Goal: Task Accomplishment & Management: Manage account settings

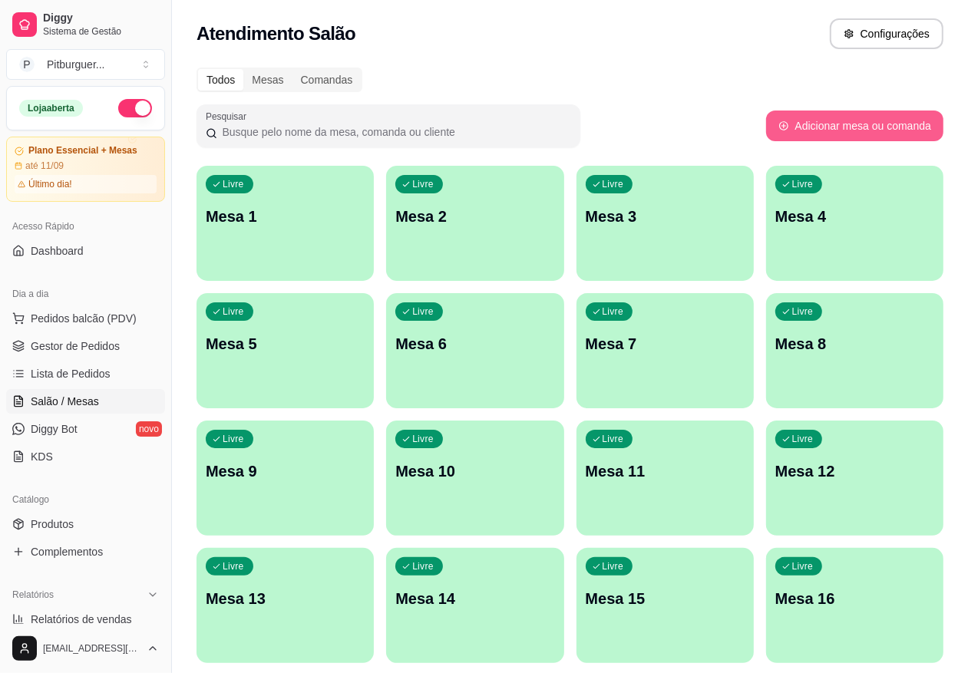
click at [893, 127] on button "Adicionar mesa ou comanda" at bounding box center [854, 126] width 177 height 31
select select "TABLE"
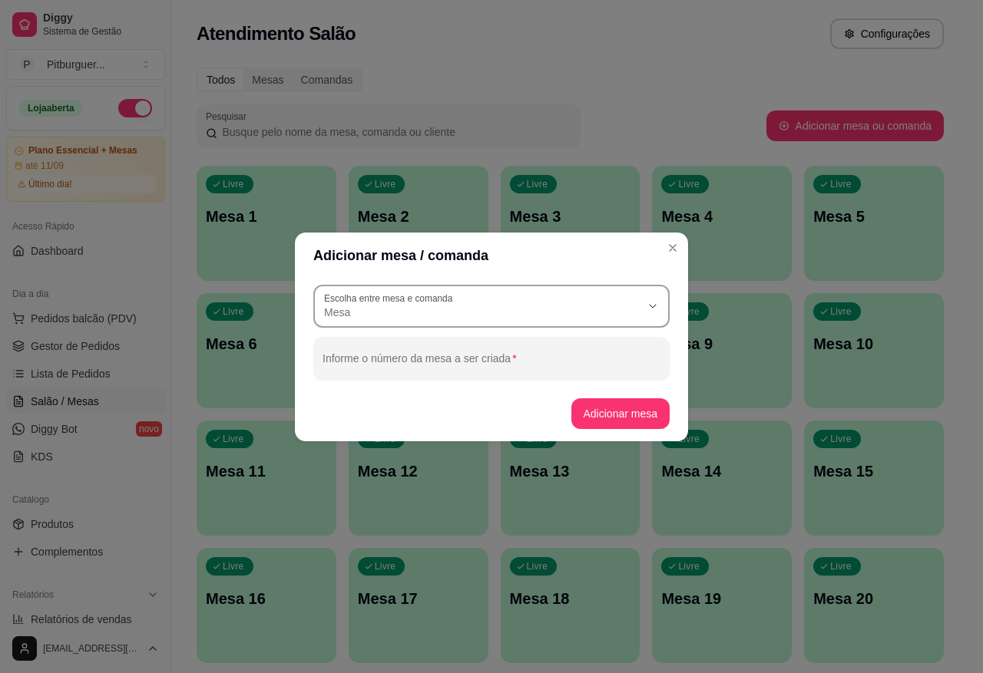
click at [584, 327] on button "Escolha entre mesa e comanda Mesa" at bounding box center [491, 306] width 356 height 43
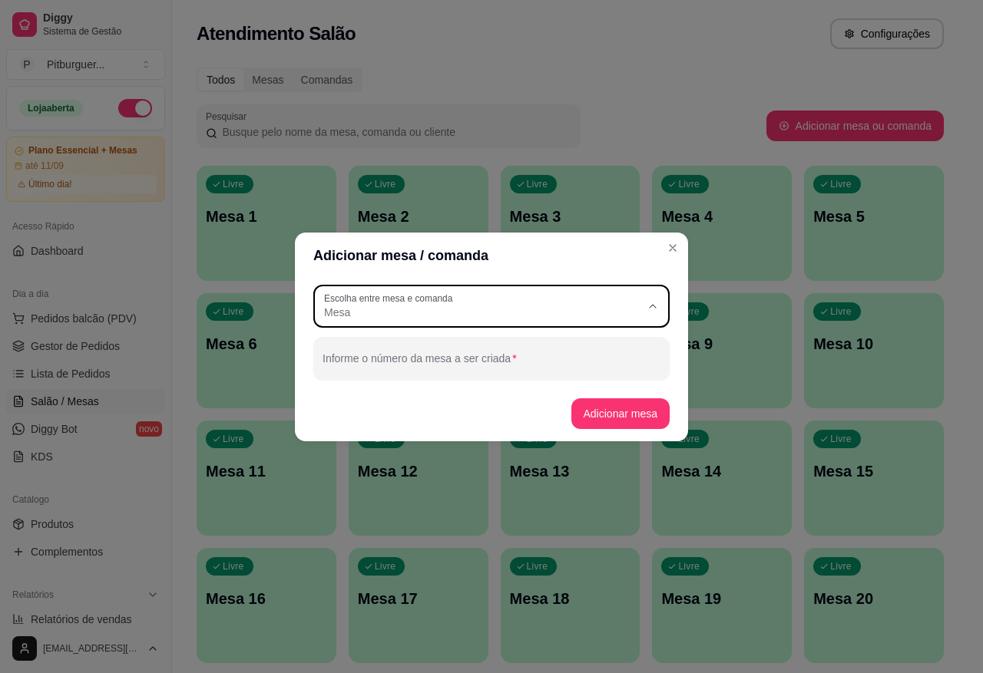
click at [572, 374] on span "Comanda" at bounding box center [484, 373] width 304 height 15
type input "CARD"
select select "CARD"
click at [572, 296] on div "Comanda" at bounding box center [482, 307] width 316 height 28
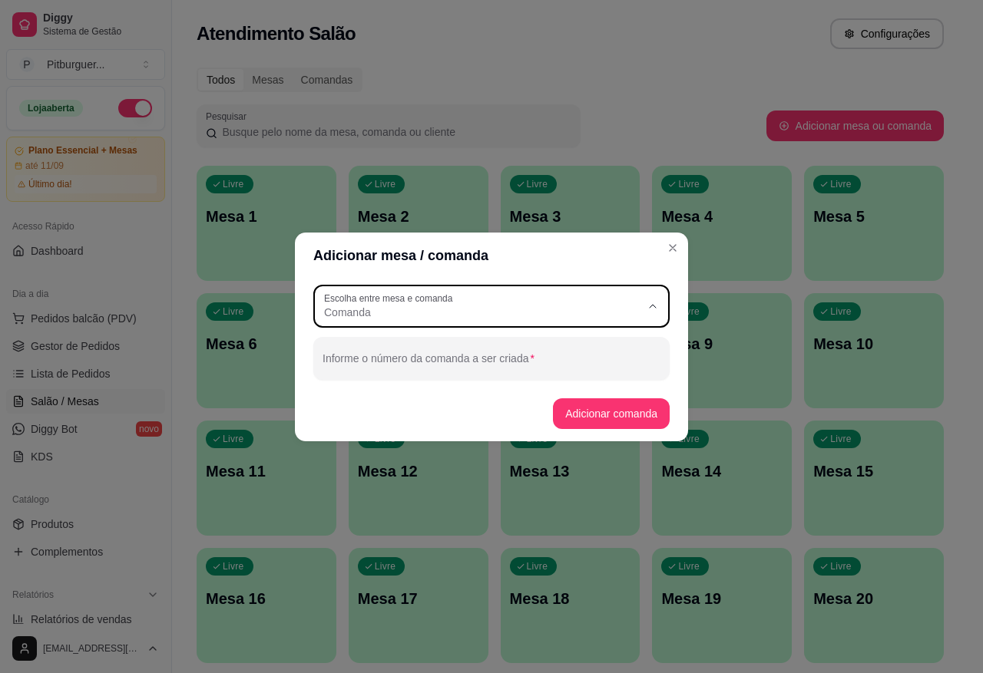
click at [553, 350] on span "Mesa" at bounding box center [484, 348] width 304 height 15
type input "TABLE"
select select "TABLE"
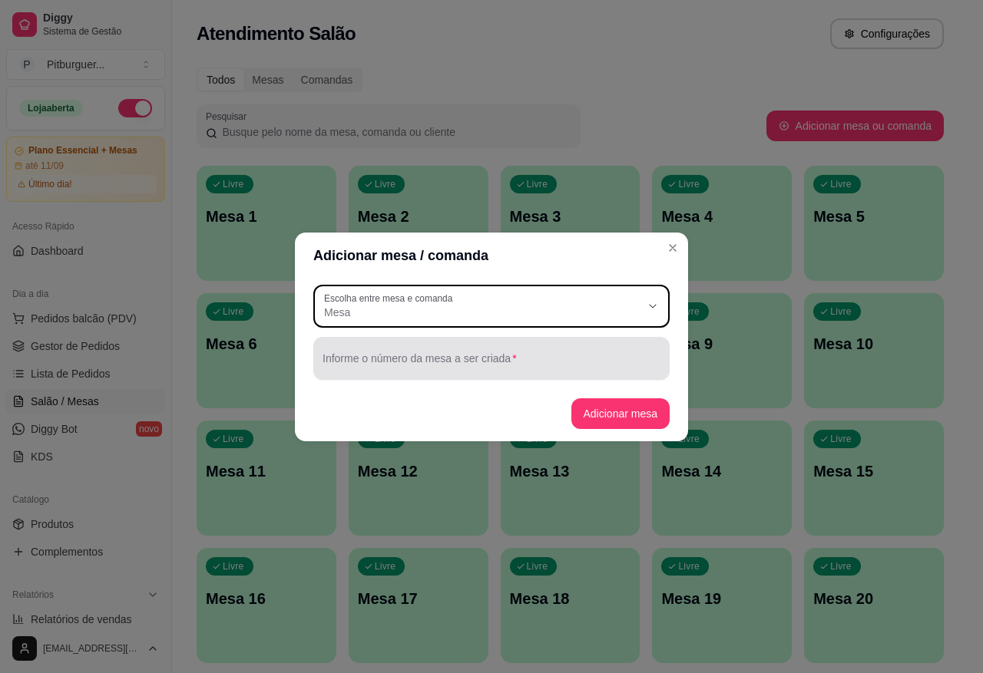
click at [544, 376] on div "Informe o número da mesa a ser criada" at bounding box center [491, 358] width 356 height 43
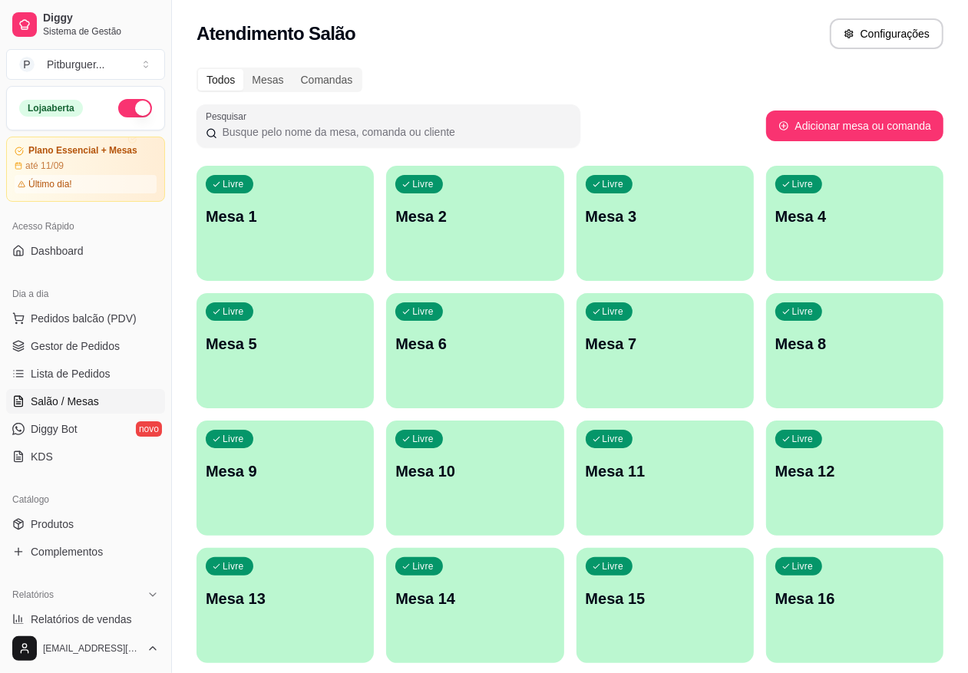
click at [580, 62] on div "Todos Mesas Comandas Pesquisar Adicionar mesa ou comanda Livre Mesa 1 Livre Mes…" at bounding box center [570, 433] width 796 height 751
click at [273, 83] on div "Mesas" at bounding box center [267, 79] width 48 height 21
click at [243, 69] on input "Mesas" at bounding box center [243, 69] width 0 height 0
click at [227, 74] on div "Todos" at bounding box center [220, 79] width 45 height 21
click at [198, 69] on input "Todos" at bounding box center [198, 69] width 0 height 0
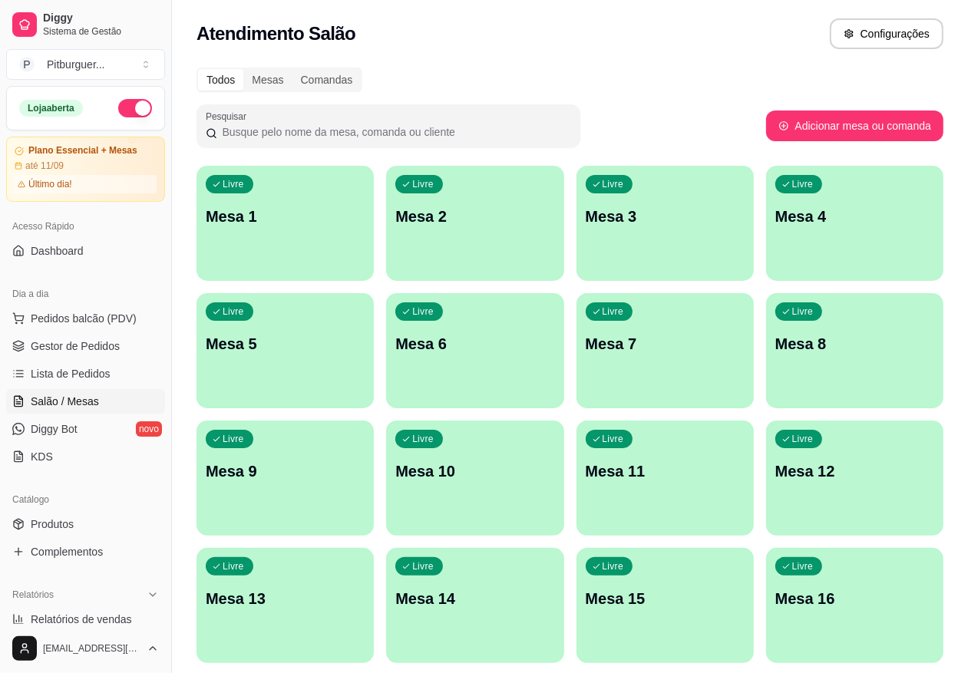
click at [216, 223] on p "Mesa 1" at bounding box center [285, 216] width 159 height 21
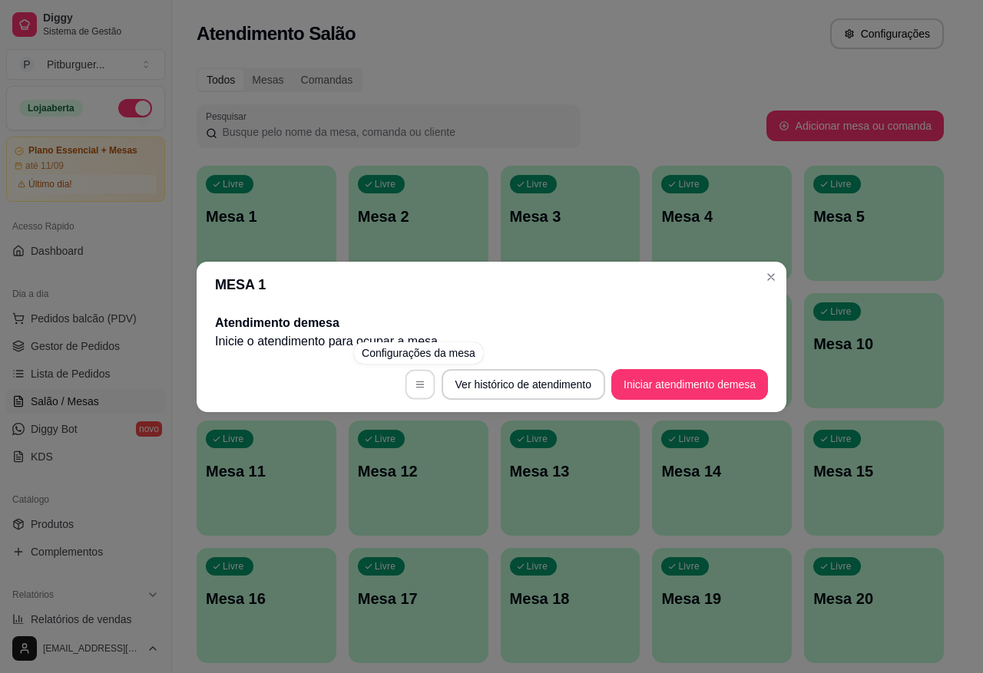
click at [417, 388] on icon "button" at bounding box center [420, 384] width 11 height 11
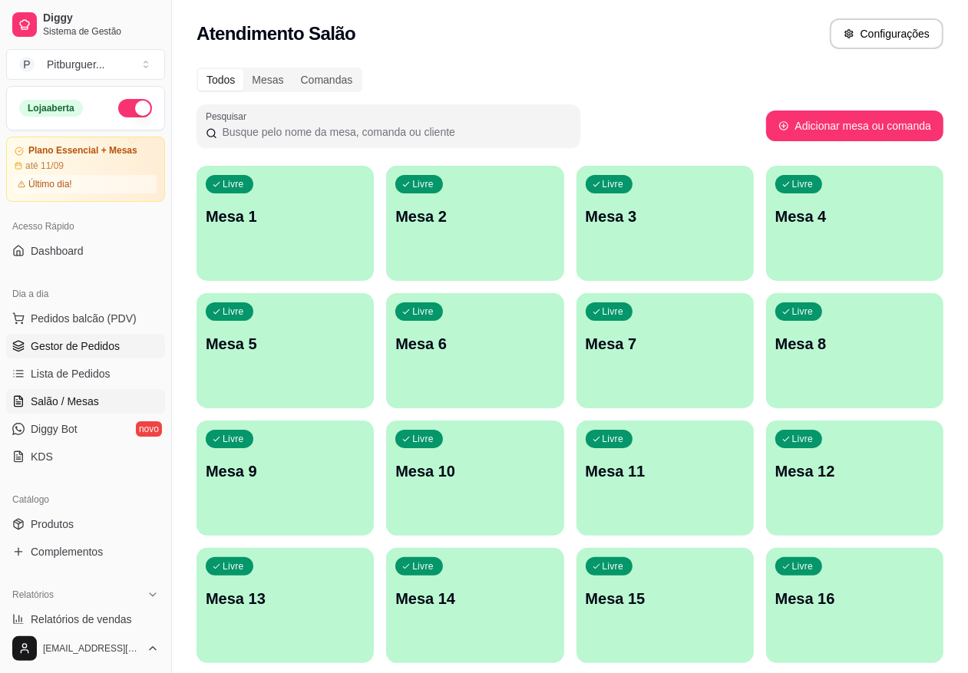
click at [77, 344] on span "Gestor de Pedidos" at bounding box center [75, 346] width 89 height 15
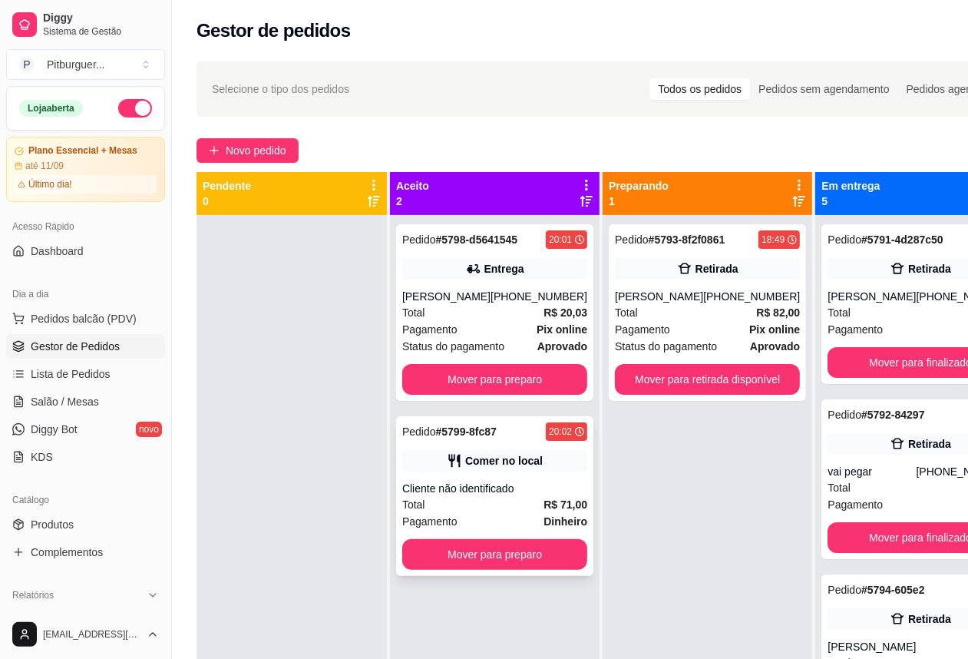
click at [494, 468] on div "Comer no local" at bounding box center [504, 460] width 78 height 15
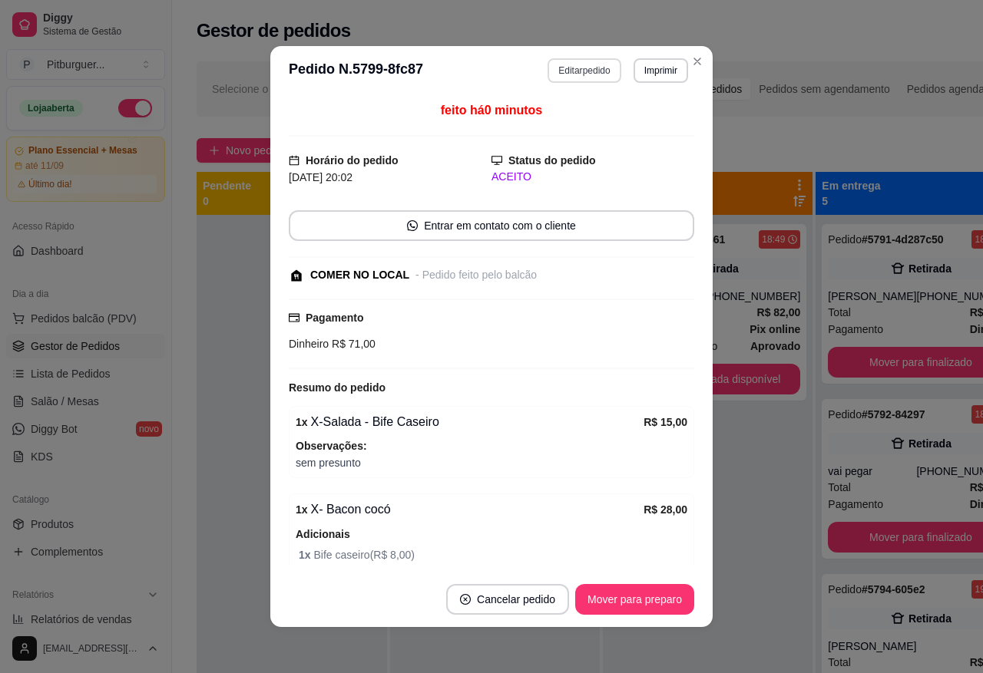
click at [574, 74] on button "Editar pedido" at bounding box center [583, 70] width 73 height 25
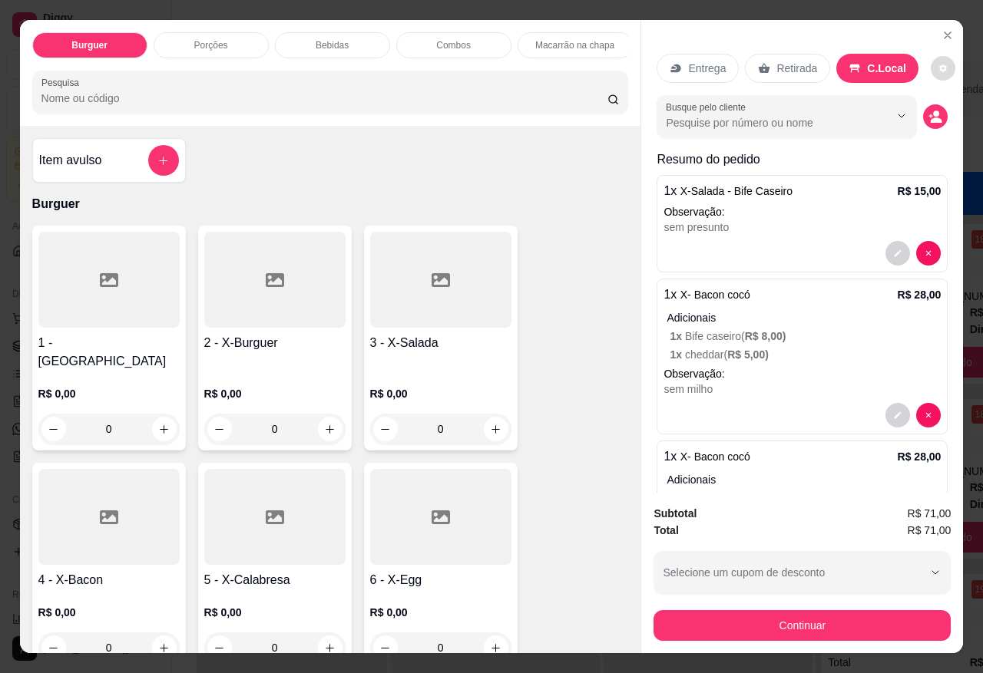
click at [939, 64] on icon "decrease-product-quantity" at bounding box center [943, 68] width 8 height 8
click at [938, 64] on icon "decrease-product-quantity" at bounding box center [942, 68] width 9 height 9
click at [931, 69] on button "decrease-product-quantity" at bounding box center [943, 69] width 24 height 24
click at [944, 32] on icon "Close" at bounding box center [947, 35] width 6 height 6
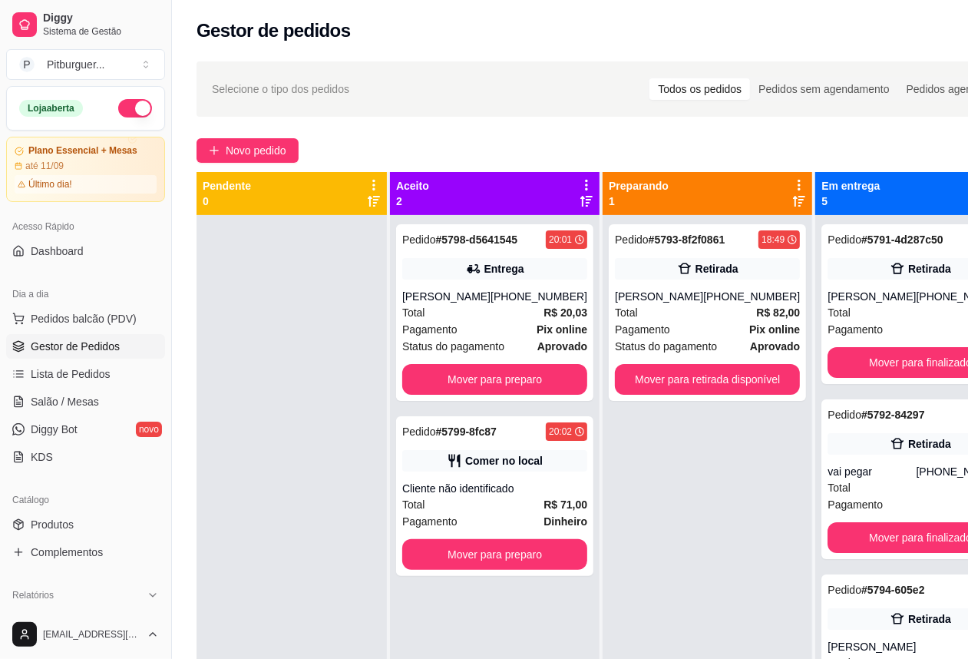
click at [635, 530] on div "Pedido # 5793-8f2f0861 18:49 Retirada [PERSON_NAME] [PHONE_NUMBER] Total R$ 82,…" at bounding box center [708, 544] width 210 height 659
click at [488, 513] on div "Total R$ 71,00" at bounding box center [494, 504] width 185 height 17
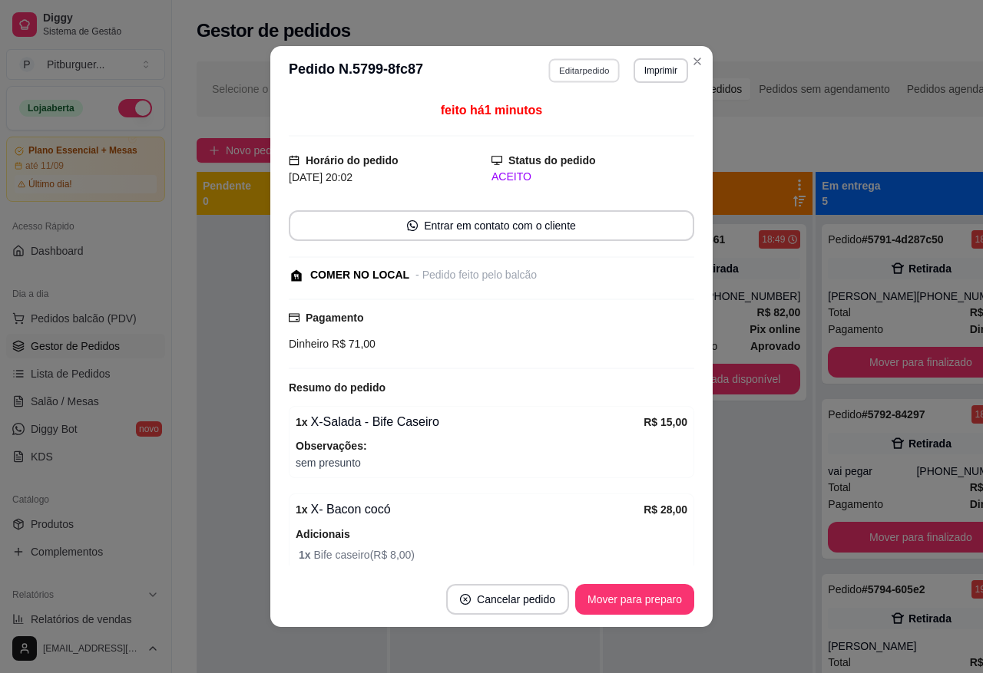
click at [600, 67] on button "Editar pedido" at bounding box center [584, 70] width 71 height 24
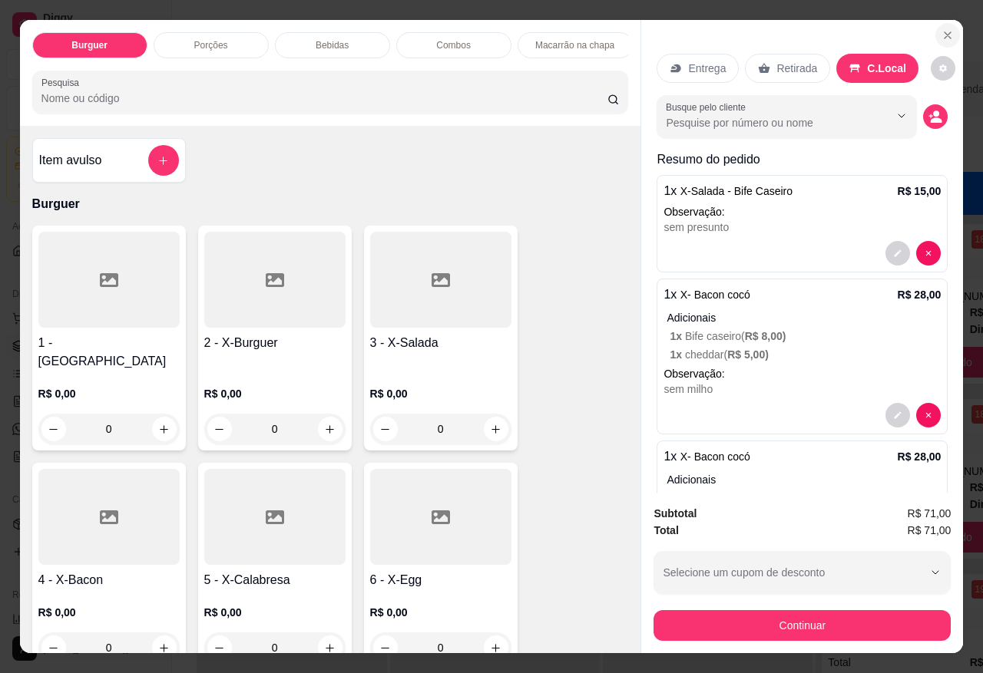
click at [941, 29] on icon "Close" at bounding box center [947, 35] width 12 height 12
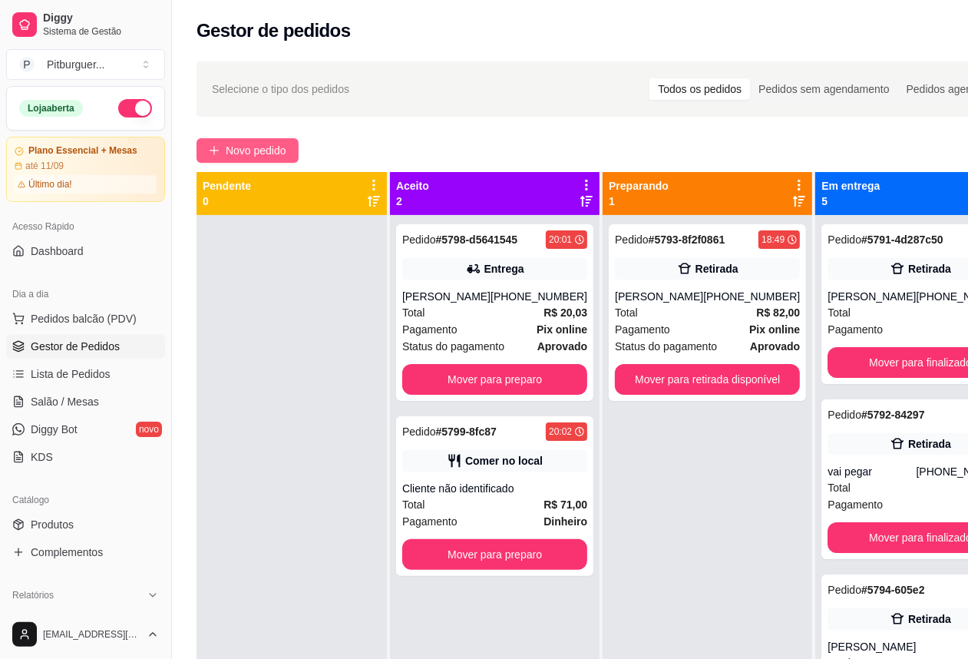
click at [285, 150] on span "Novo pedido" at bounding box center [256, 150] width 61 height 17
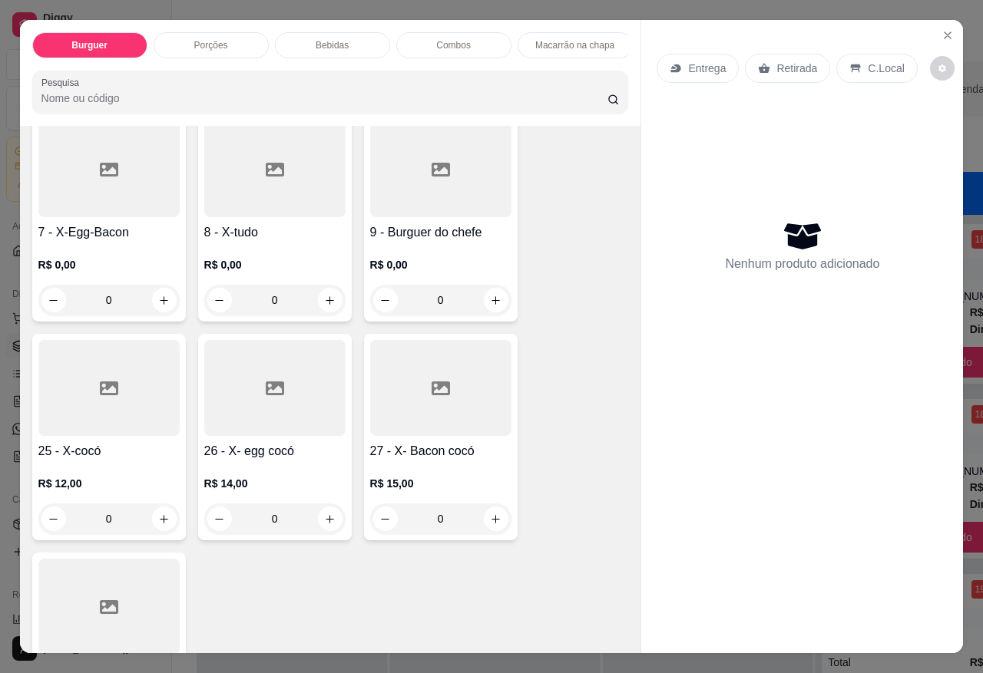
scroll to position [558, 0]
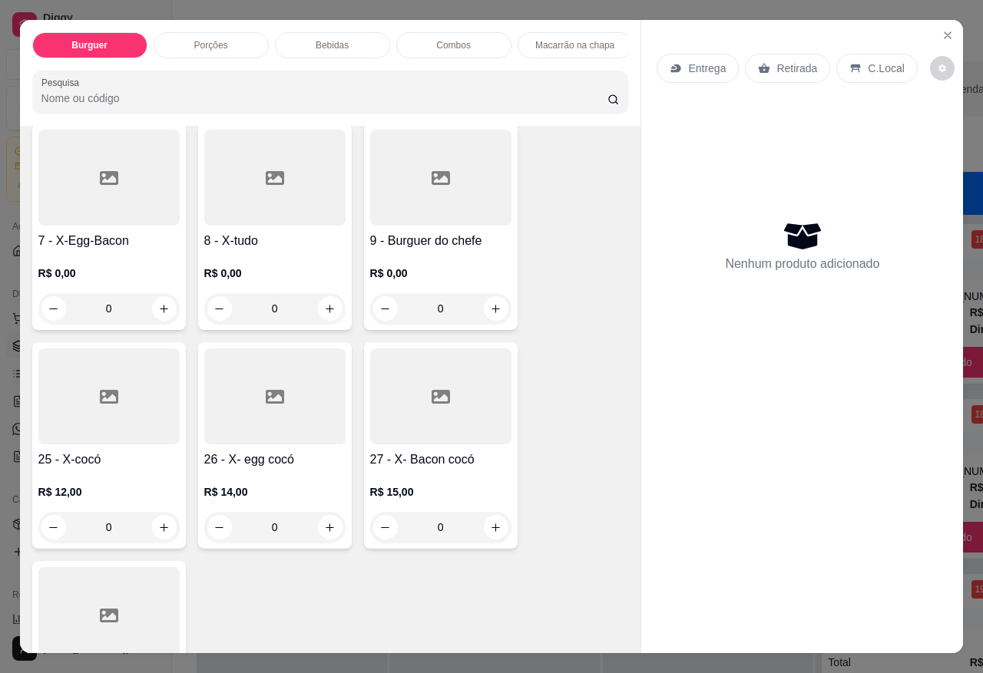
click at [461, 205] on div at bounding box center [440, 178] width 141 height 96
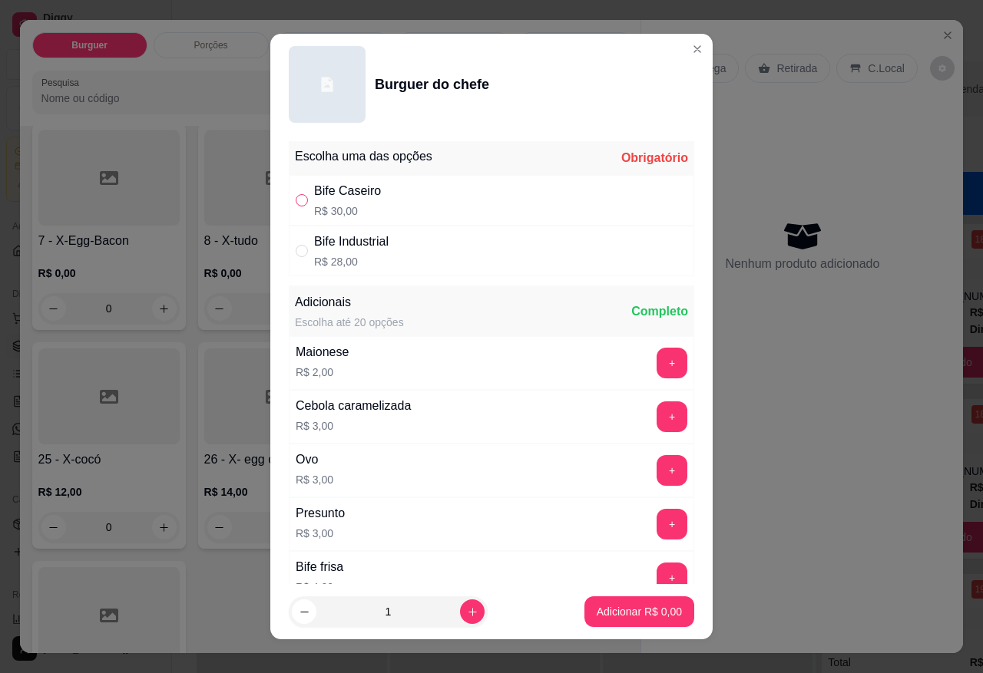
click at [296, 202] on input "" at bounding box center [302, 200] width 12 height 12
radio input "true"
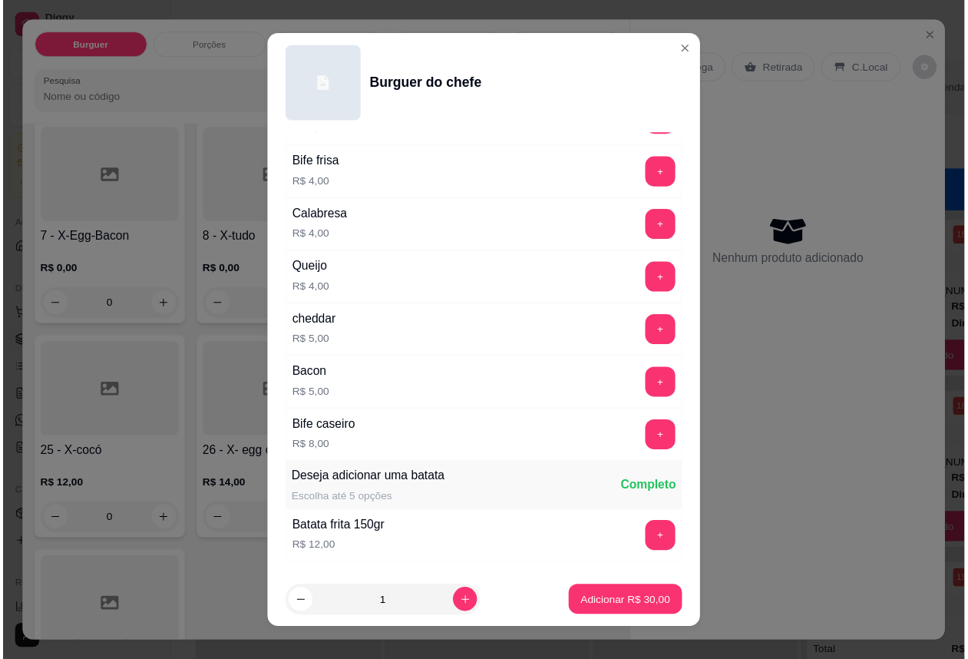
scroll to position [511, 0]
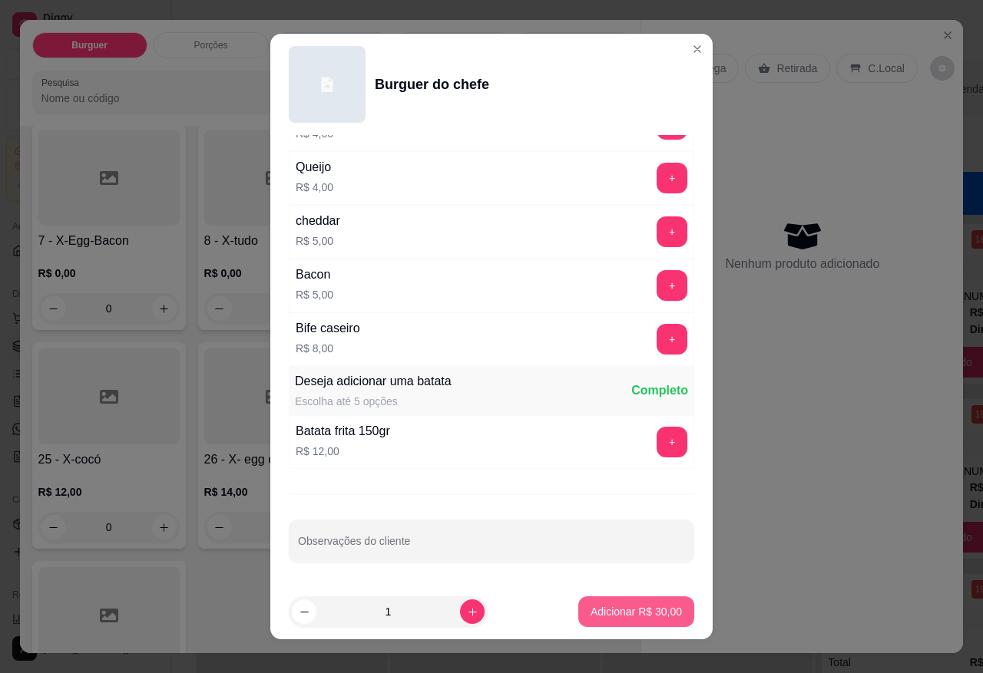
click at [630, 619] on p "Adicionar R$ 30,00" at bounding box center [635, 611] width 91 height 15
type input "1"
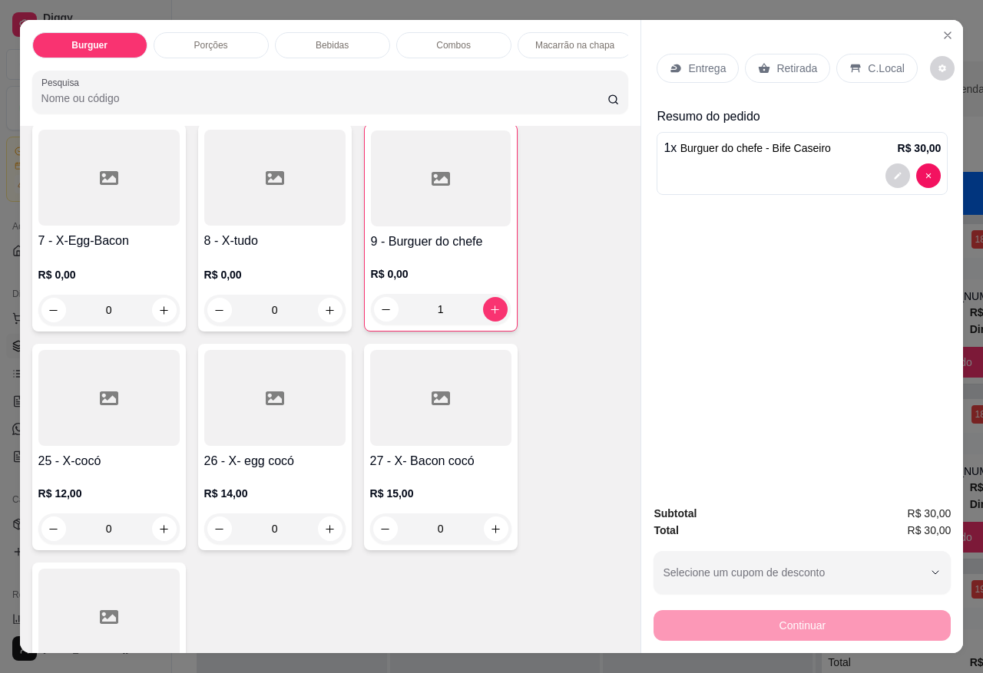
click at [782, 64] on p "Retirada" at bounding box center [796, 68] width 41 height 15
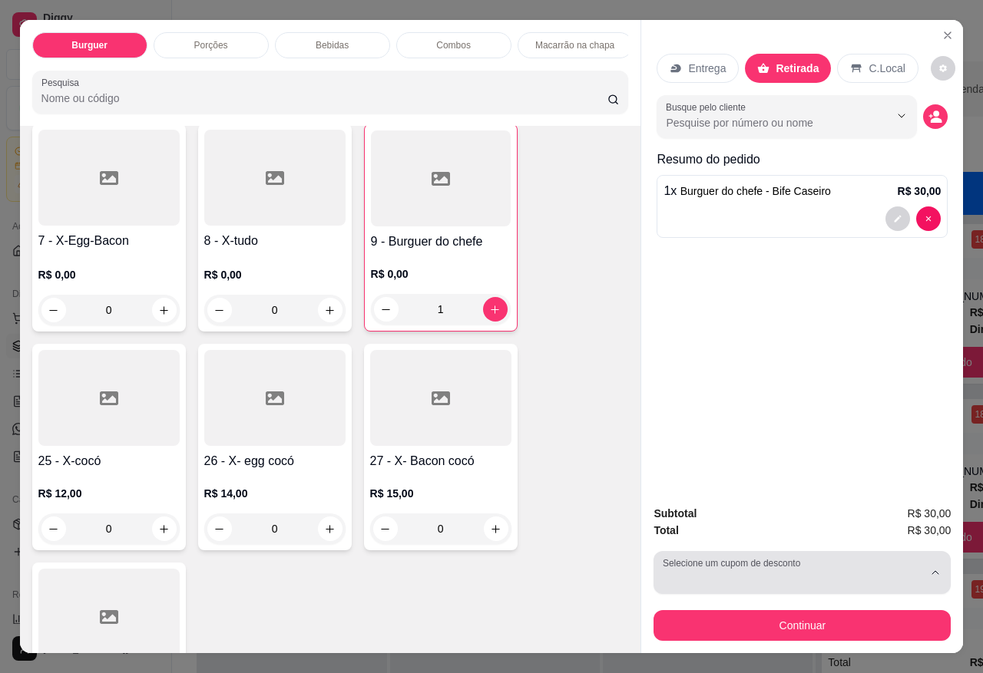
click at [941, 558] on button "Selecione um cupom de desconto" at bounding box center [801, 572] width 297 height 43
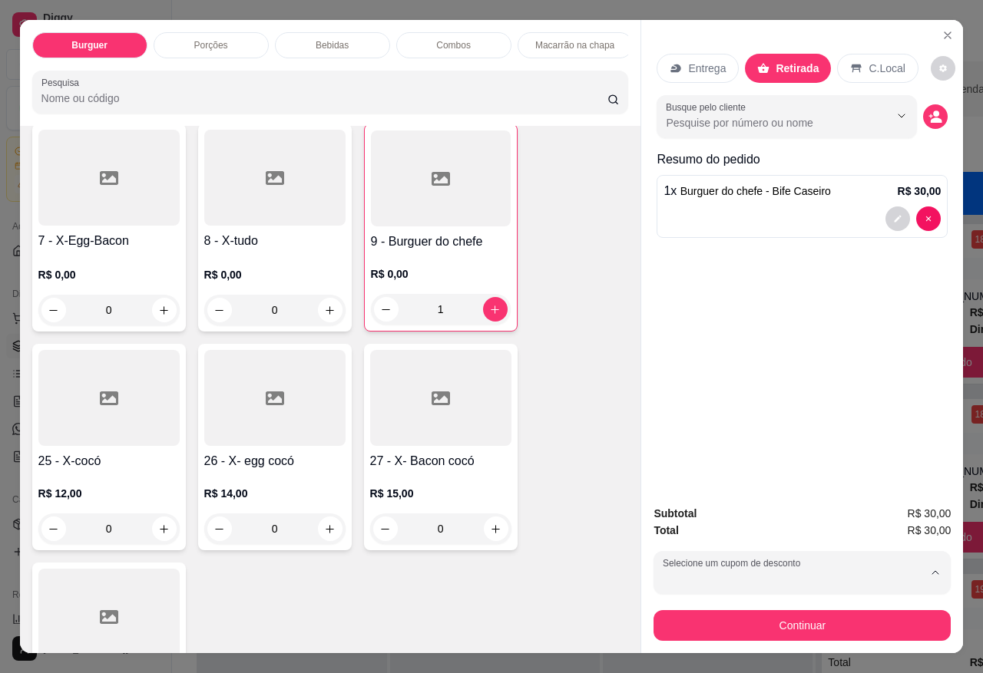
click at [879, 451] on div "Entrega Retirada C.Local Busque pelo cliente Resumo do pedido 1 x Burguer do ch…" at bounding box center [802, 256] width 322 height 472
click at [860, 411] on div "Entrega Retirada C.Local Busque pelo cliente Resumo do pedido 1 x Burguer do ch…" at bounding box center [802, 256] width 322 height 472
click at [931, 117] on icon "decrease-product-quantity" at bounding box center [936, 119] width 11 height 5
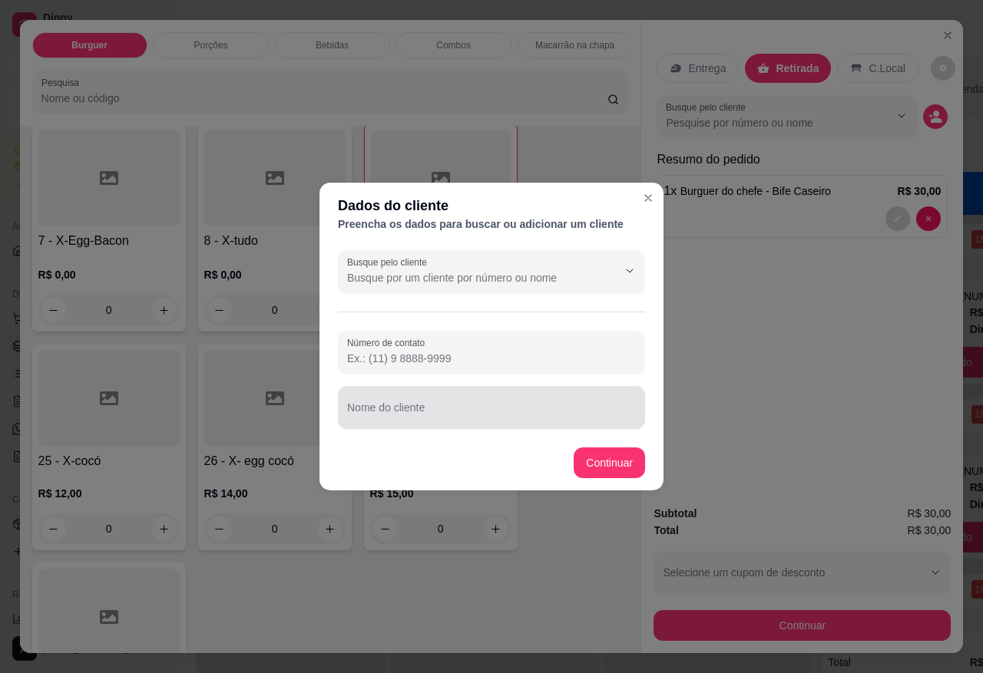
click at [423, 412] on input "Nome do cliente" at bounding box center [491, 413] width 289 height 15
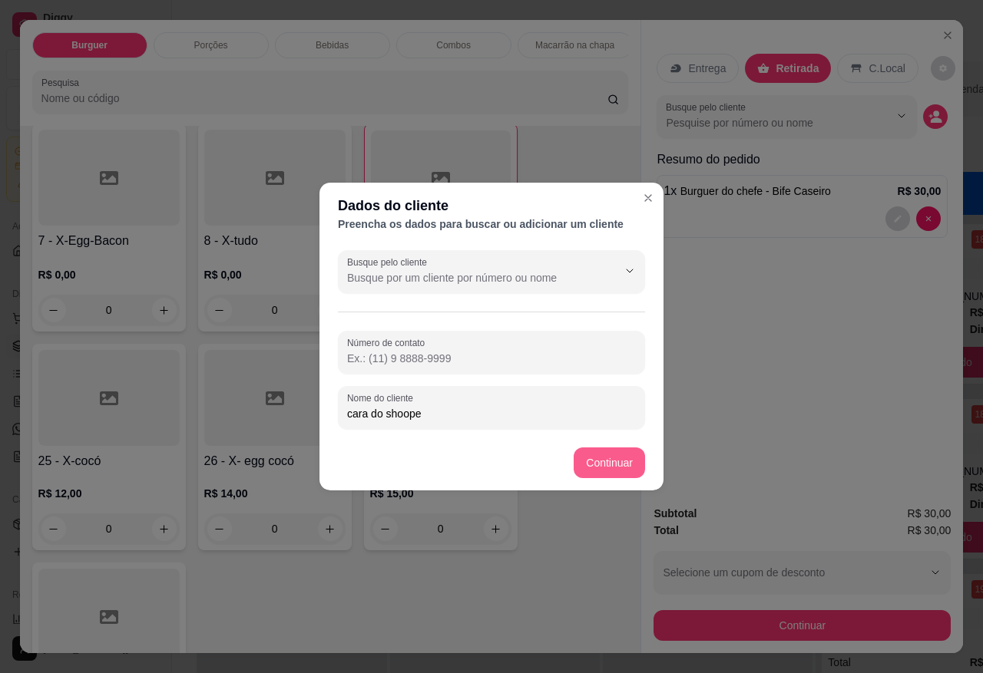
type input "cara do shoope"
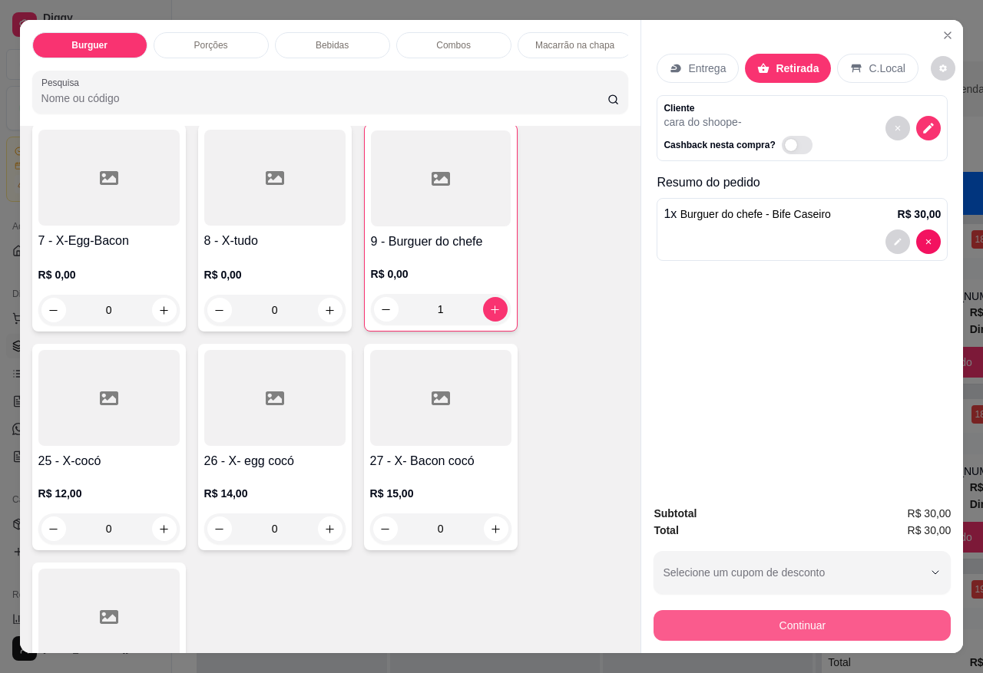
click at [812, 610] on button "Continuar" at bounding box center [801, 625] width 297 height 31
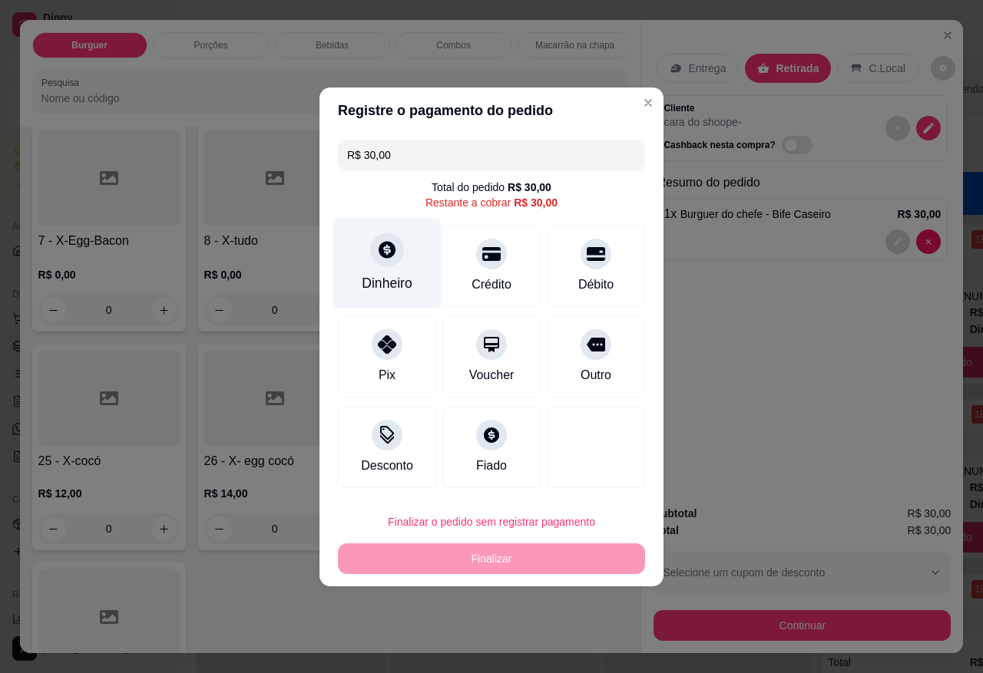
click at [413, 277] on div "Dinheiro" at bounding box center [387, 263] width 108 height 90
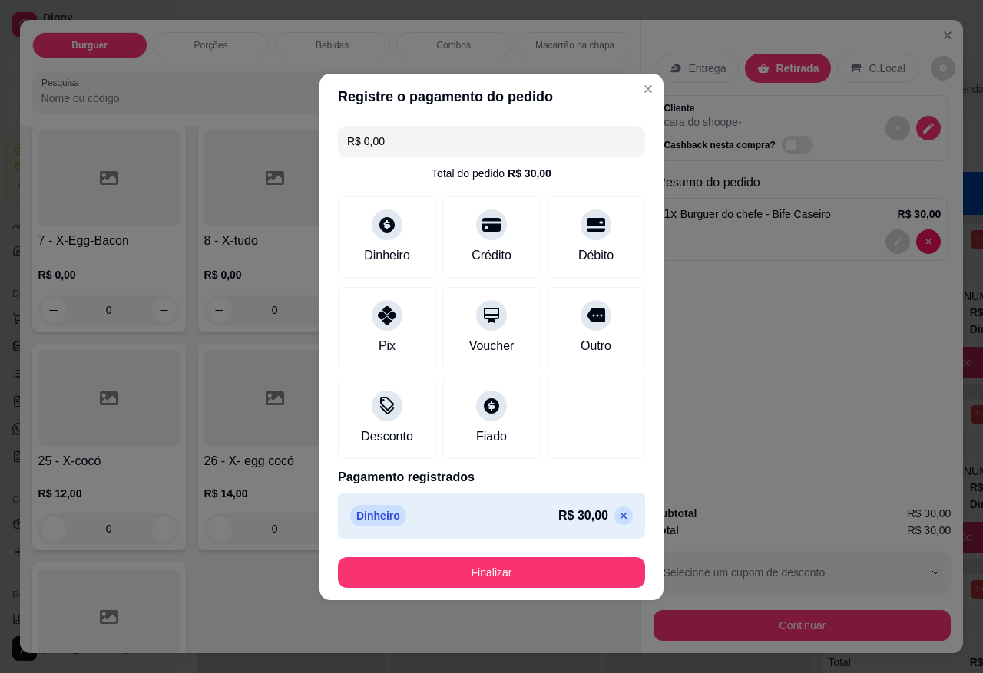
type input "R$ 0,00"
click at [498, 589] on footer "Finalizar" at bounding box center [491, 572] width 344 height 55
click at [497, 585] on button "Finalizar" at bounding box center [491, 572] width 307 height 31
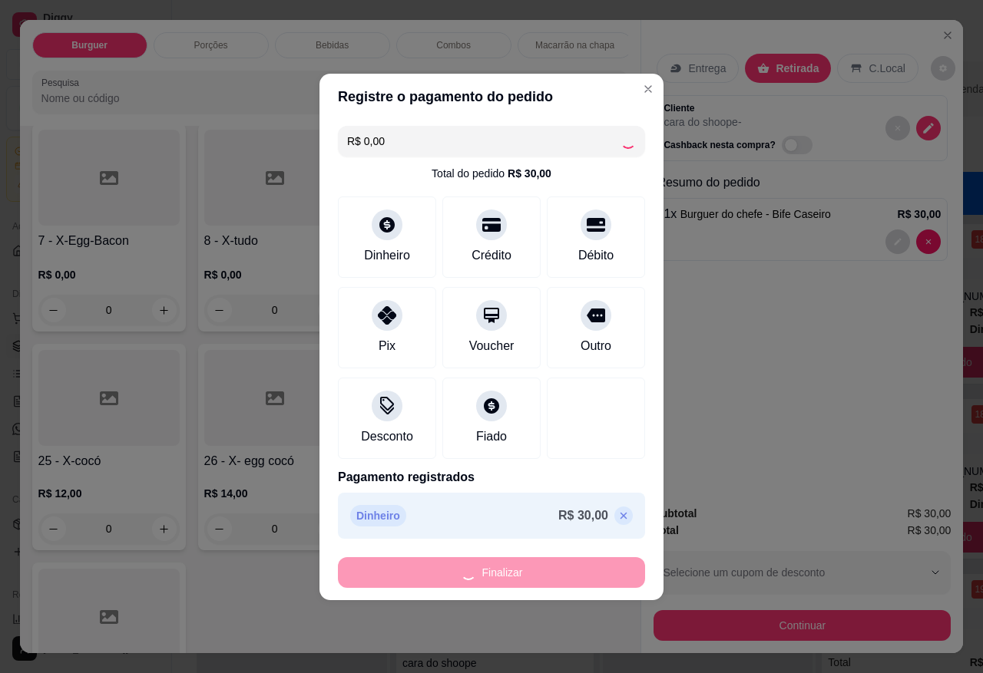
type input "0"
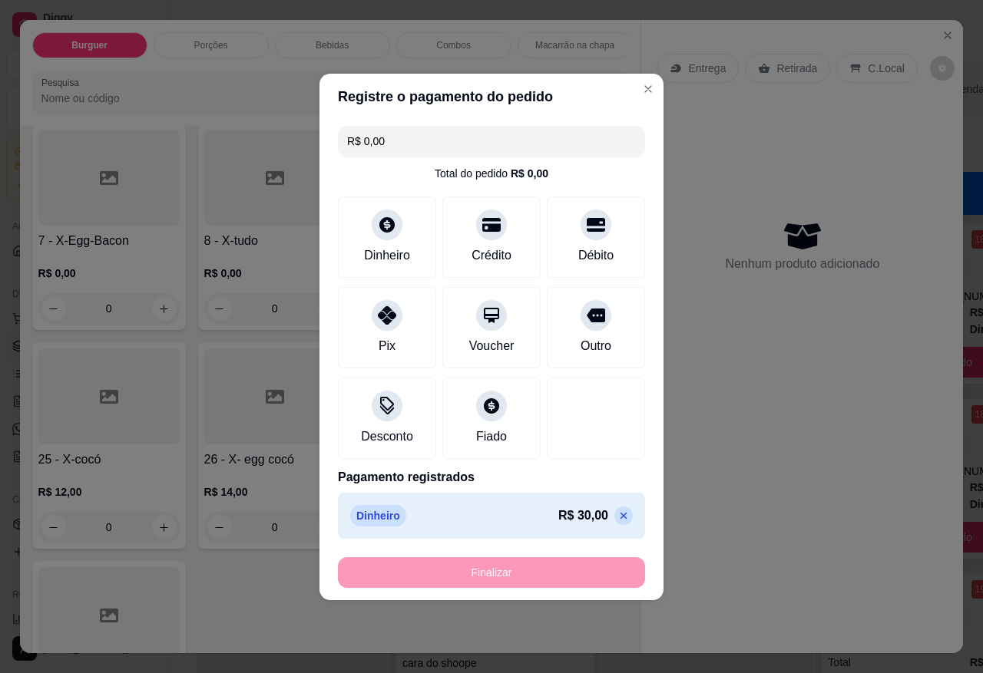
type input "-R$ 30,00"
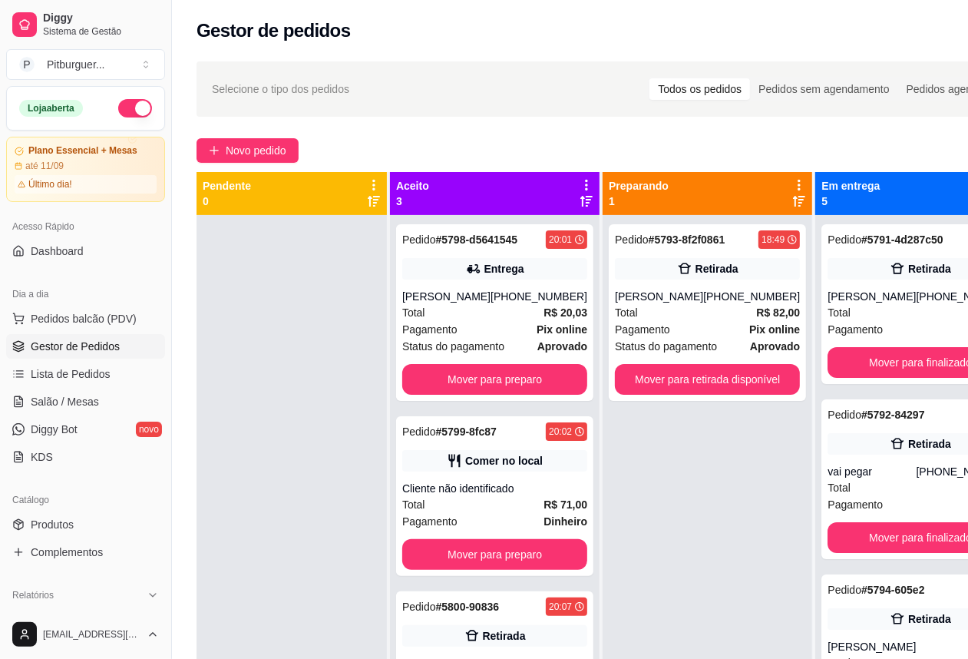
click at [673, 459] on div "Pedido # 5793-8f2f0861 18:49 Retirada [PERSON_NAME] [PHONE_NUMBER] Total R$ 82,…" at bounding box center [708, 544] width 210 height 659
click at [269, 325] on div at bounding box center [292, 544] width 190 height 659
click at [693, 376] on button "Mover para retirada disponível" at bounding box center [707, 379] width 185 height 31
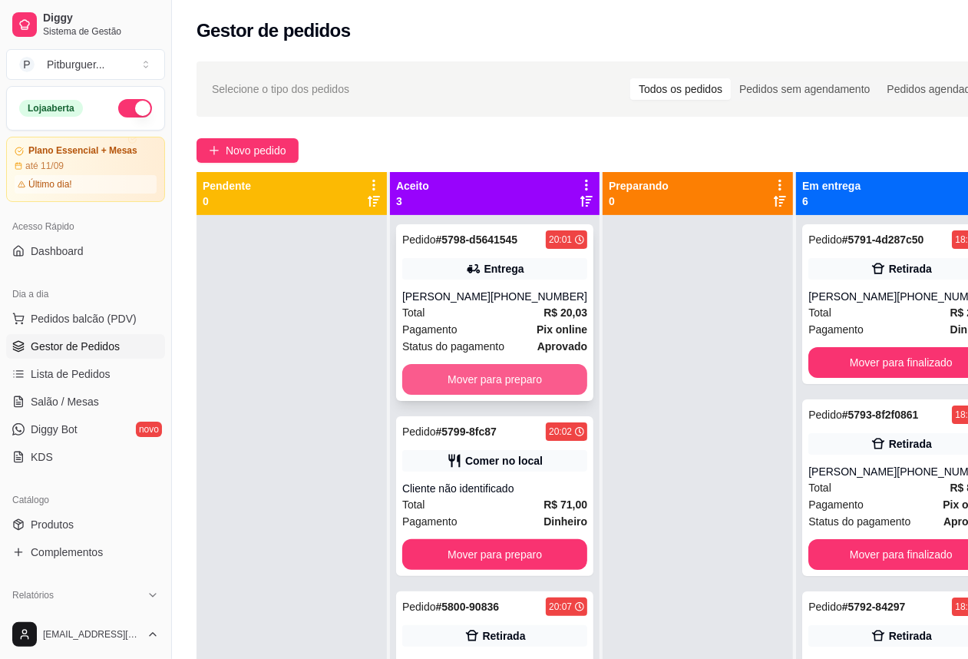
click at [449, 395] on button "Mover para preparo" at bounding box center [494, 379] width 185 height 31
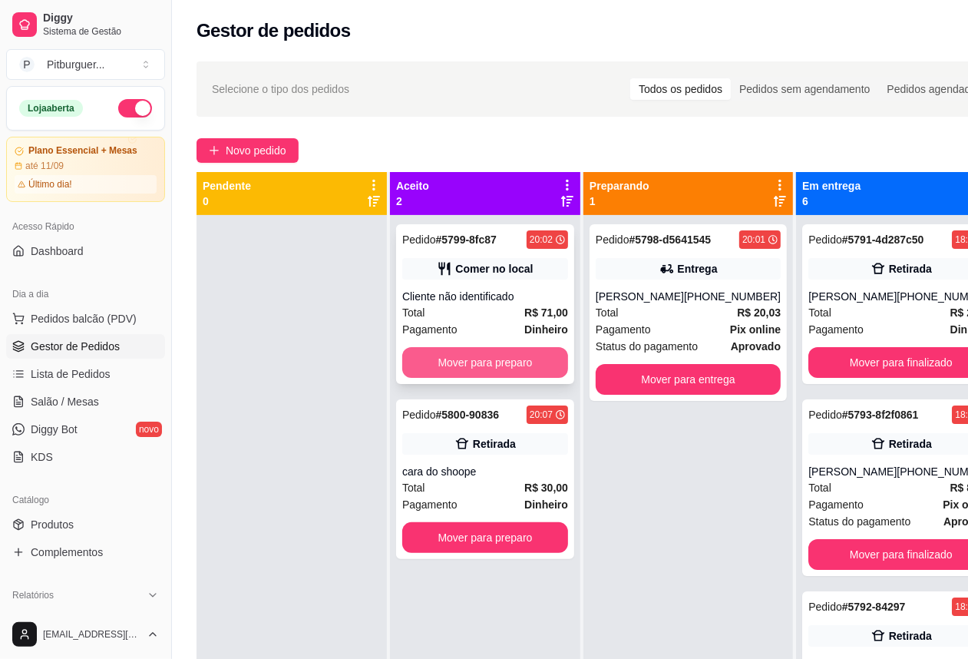
click at [449, 357] on button "Mover para preparo" at bounding box center [485, 362] width 166 height 31
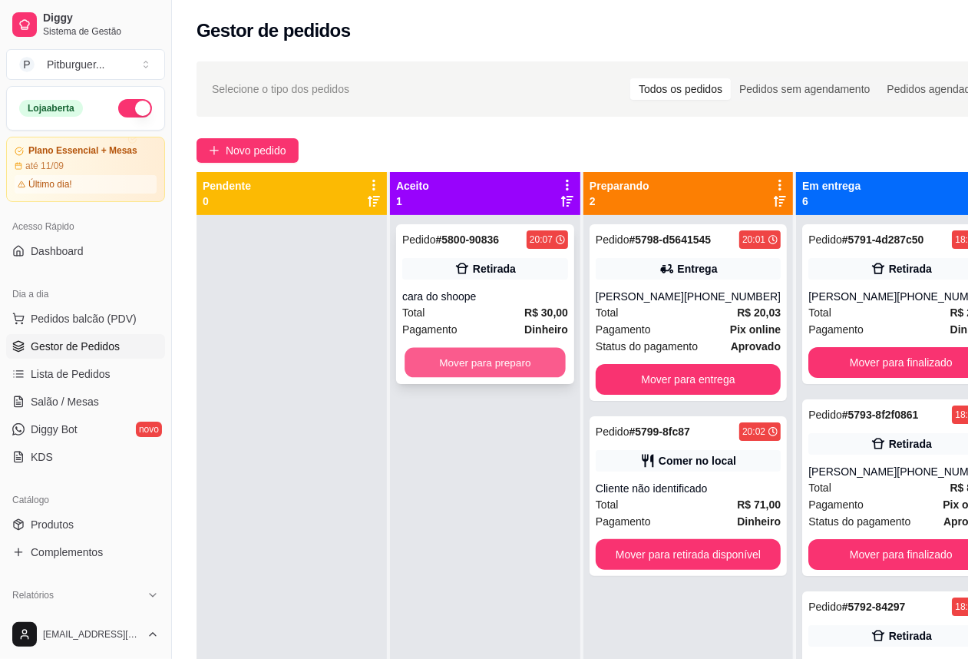
click at [455, 353] on button "Mover para preparo" at bounding box center [485, 363] width 161 height 30
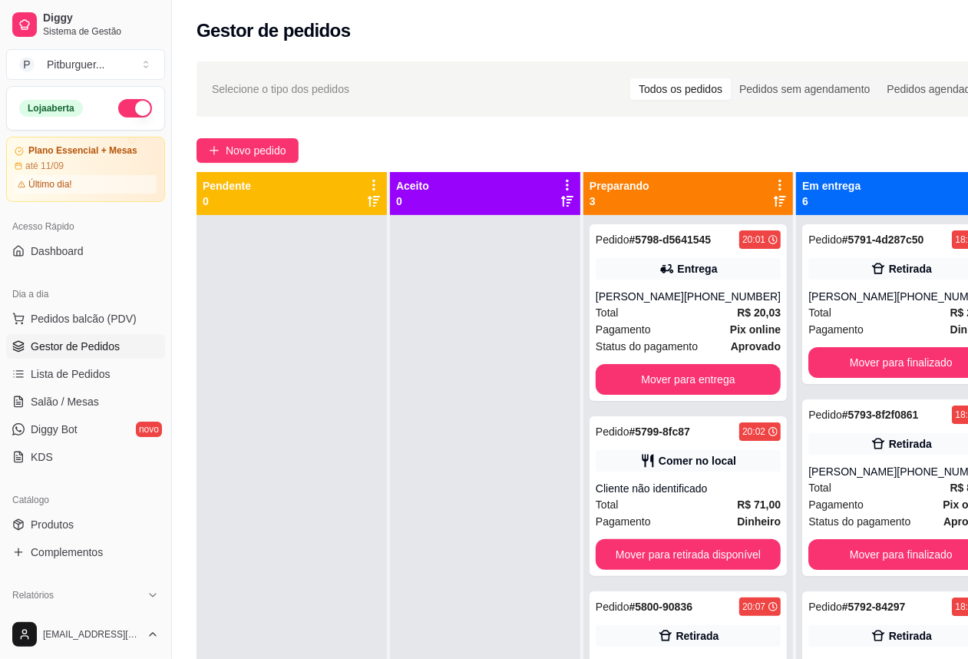
click at [361, 347] on div at bounding box center [292, 544] width 190 height 659
click at [313, 316] on div at bounding box center [292, 544] width 190 height 659
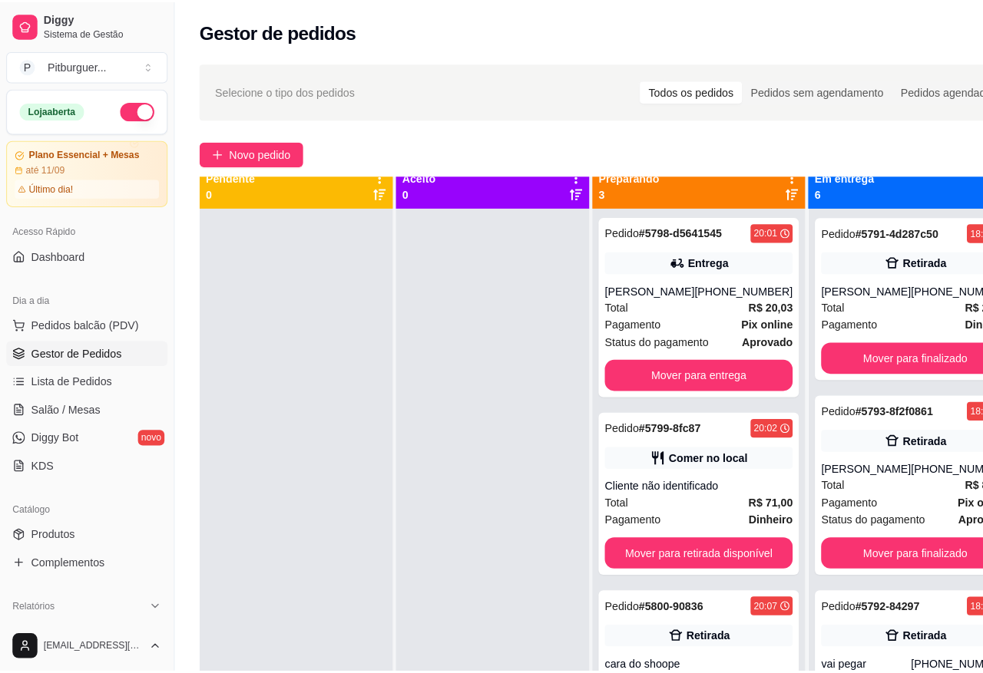
scroll to position [43, 0]
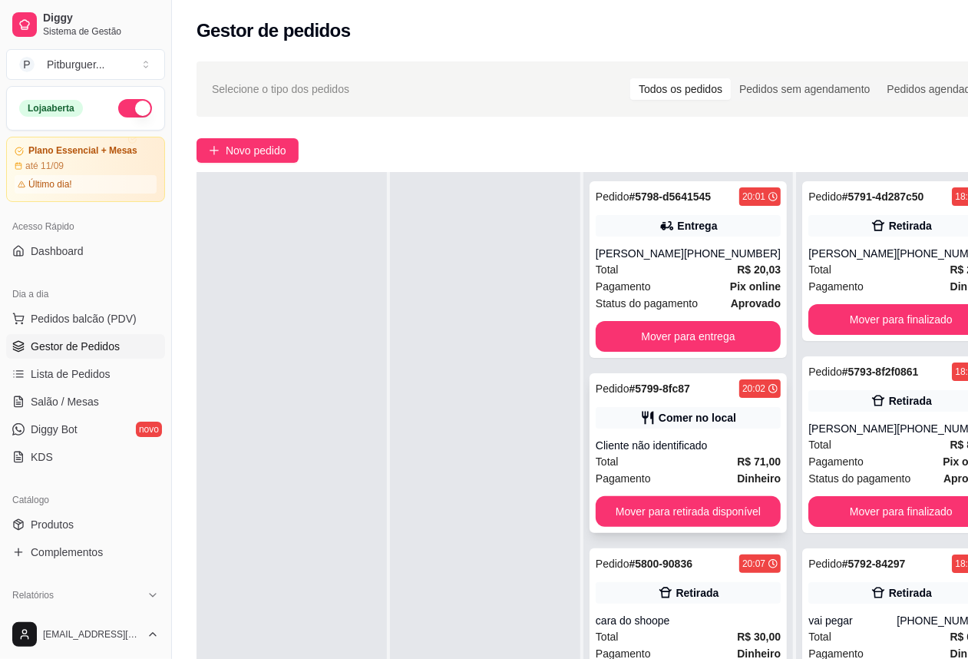
click at [682, 487] on div "Pagamento Dinheiro" at bounding box center [688, 478] width 185 height 17
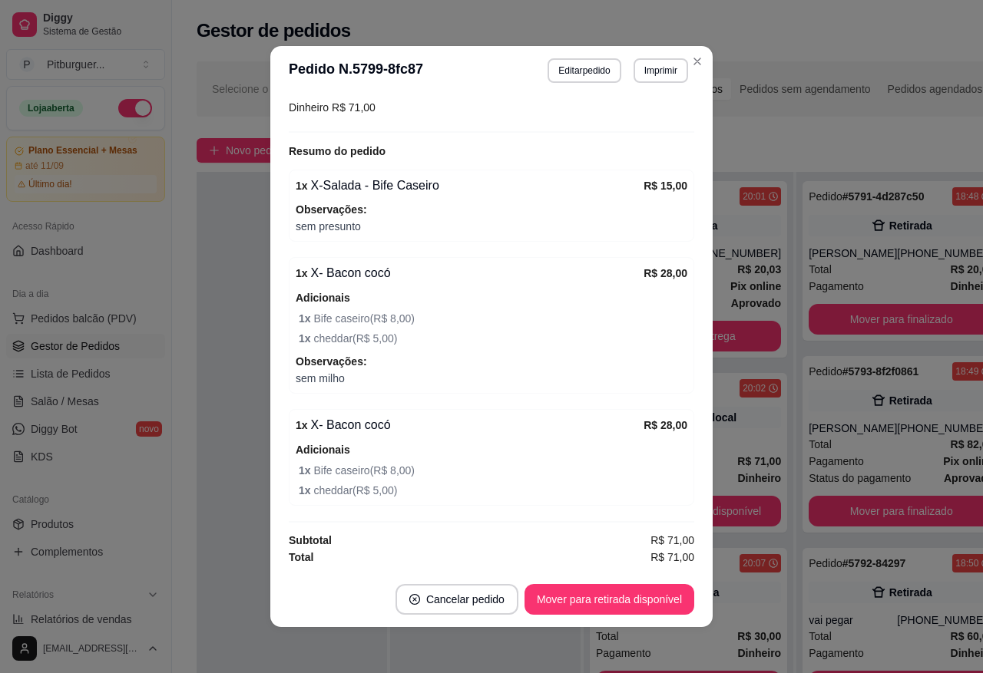
scroll to position [96, 0]
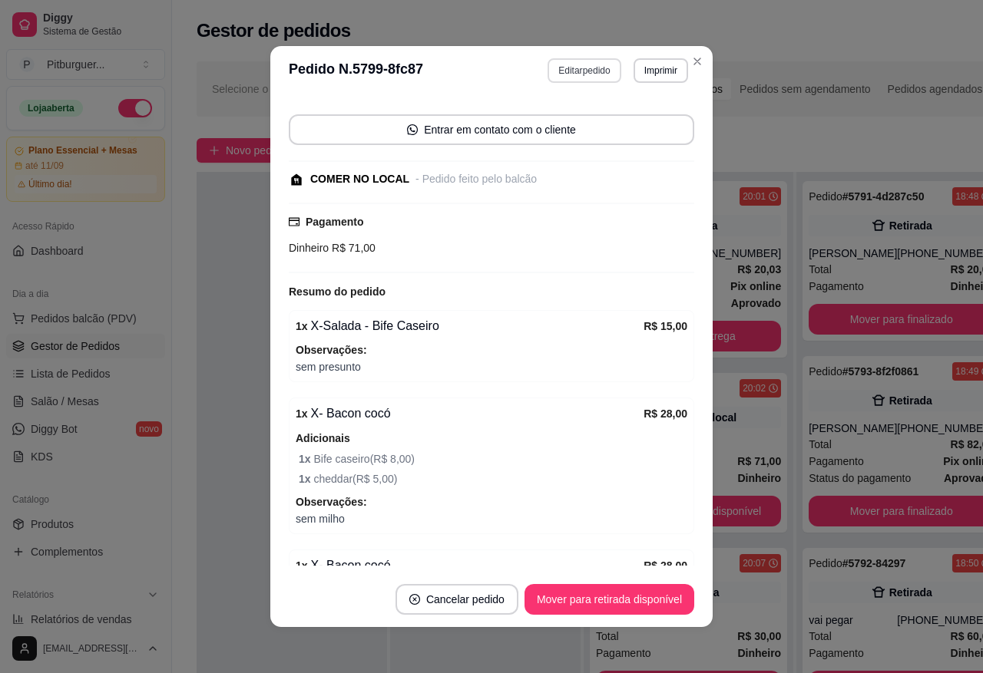
click at [576, 74] on button "Editar pedido" at bounding box center [583, 70] width 73 height 25
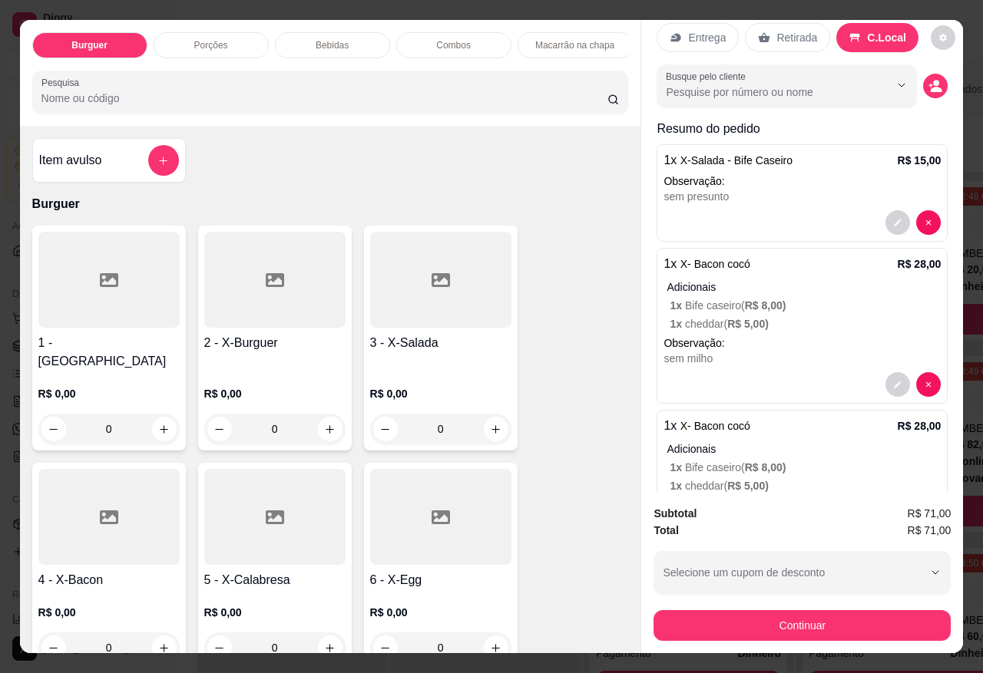
scroll to position [0, 0]
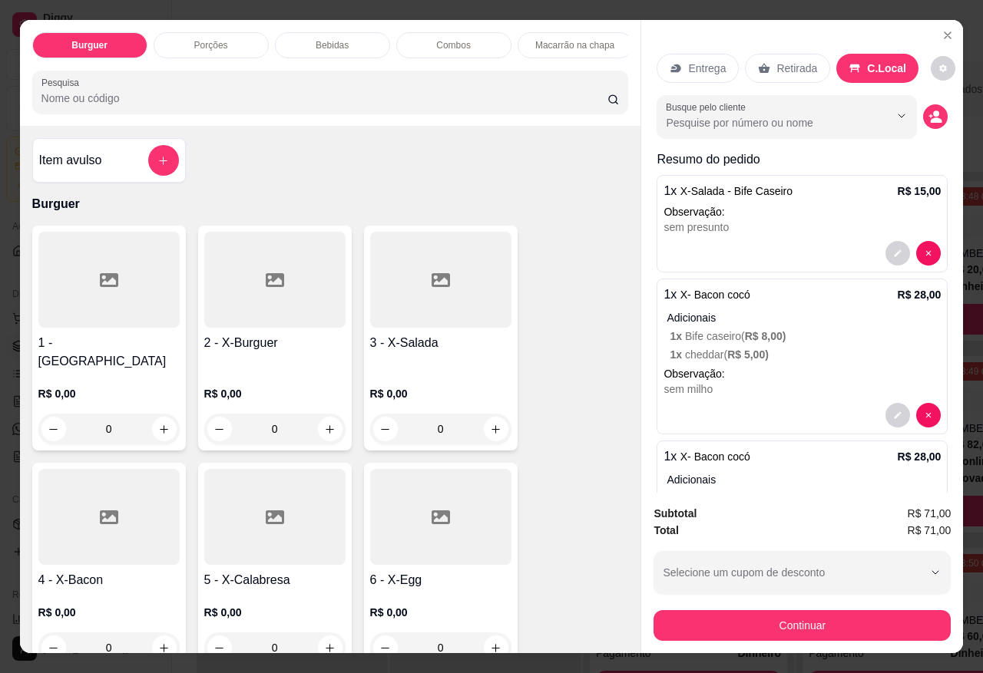
click at [332, 98] on input "Pesquisa" at bounding box center [324, 98] width 566 height 15
click at [201, 39] on p "Porções" at bounding box center [211, 45] width 34 height 12
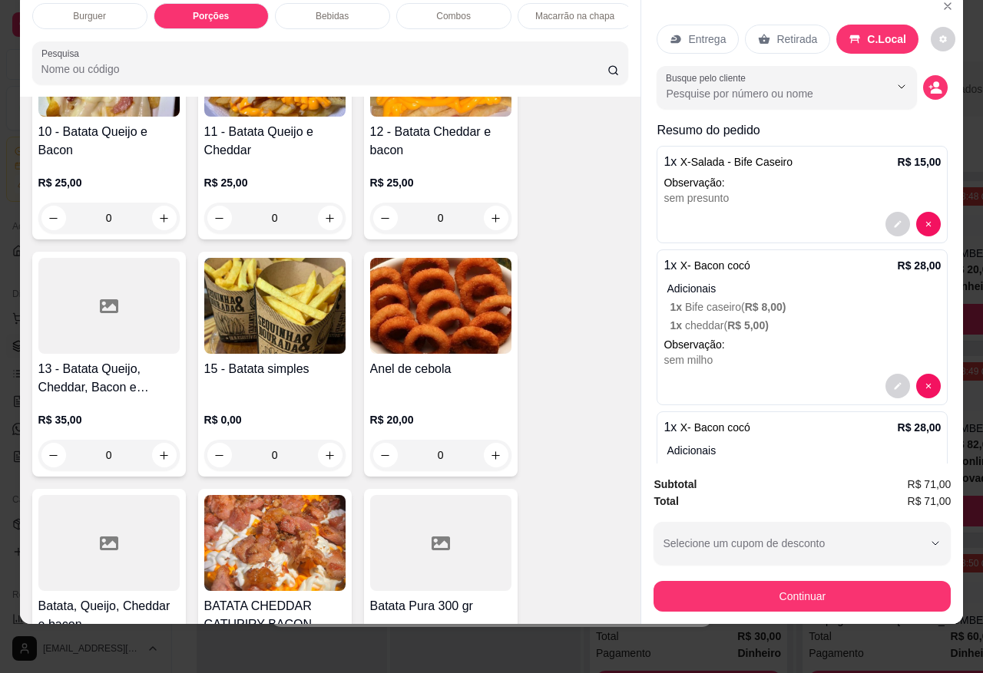
scroll to position [1352, 0]
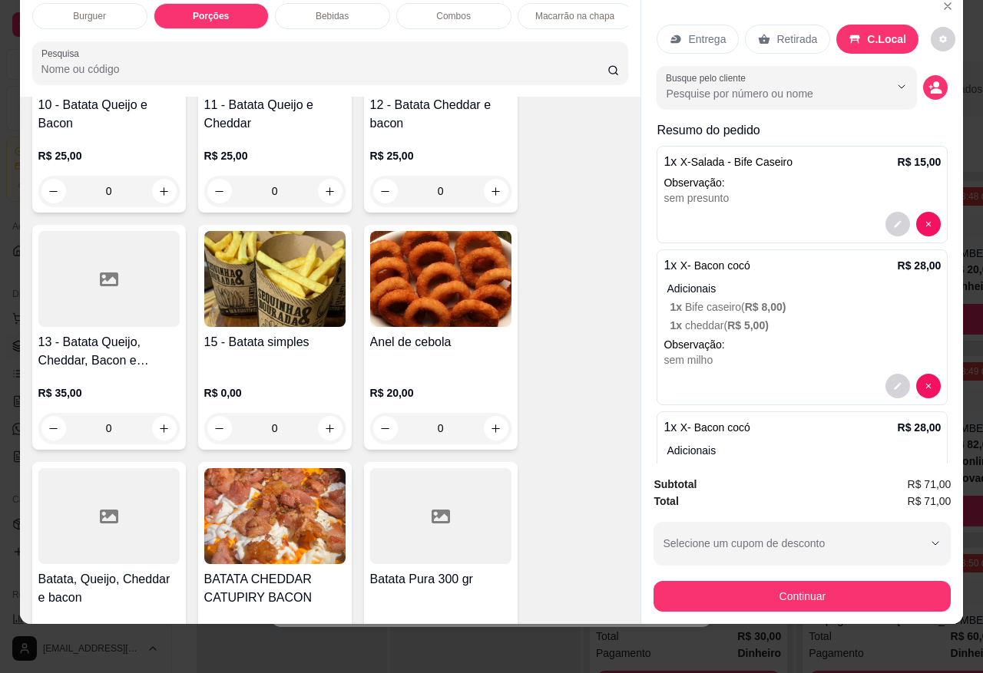
click at [412, 333] on h4 "Anel de cebola" at bounding box center [440, 342] width 141 height 18
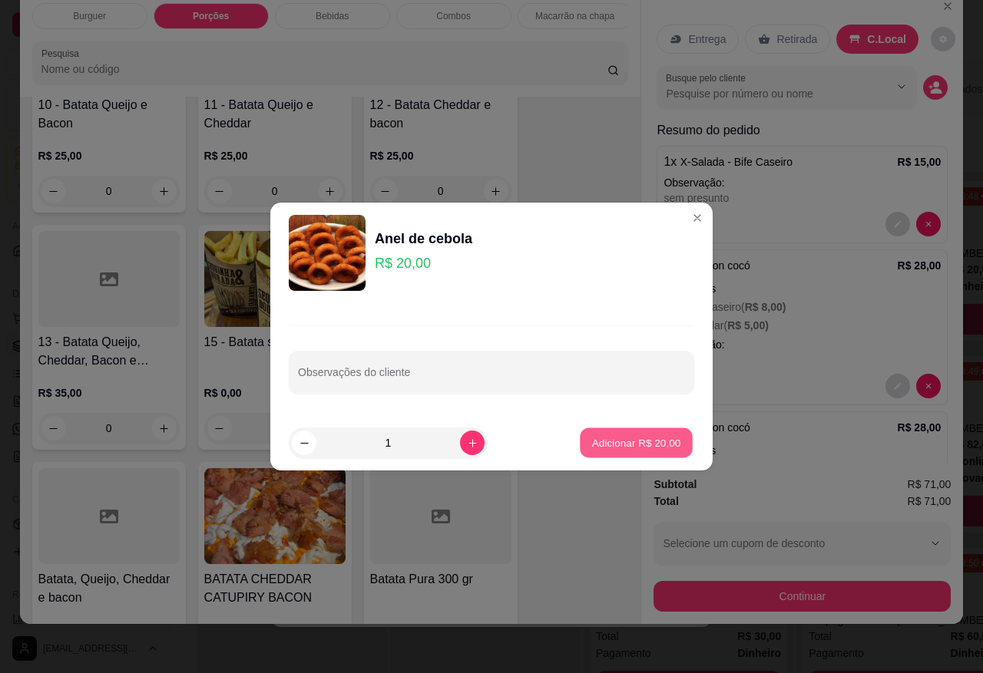
click at [611, 440] on p "Adicionar R$ 20,00" at bounding box center [636, 443] width 89 height 15
type input "1"
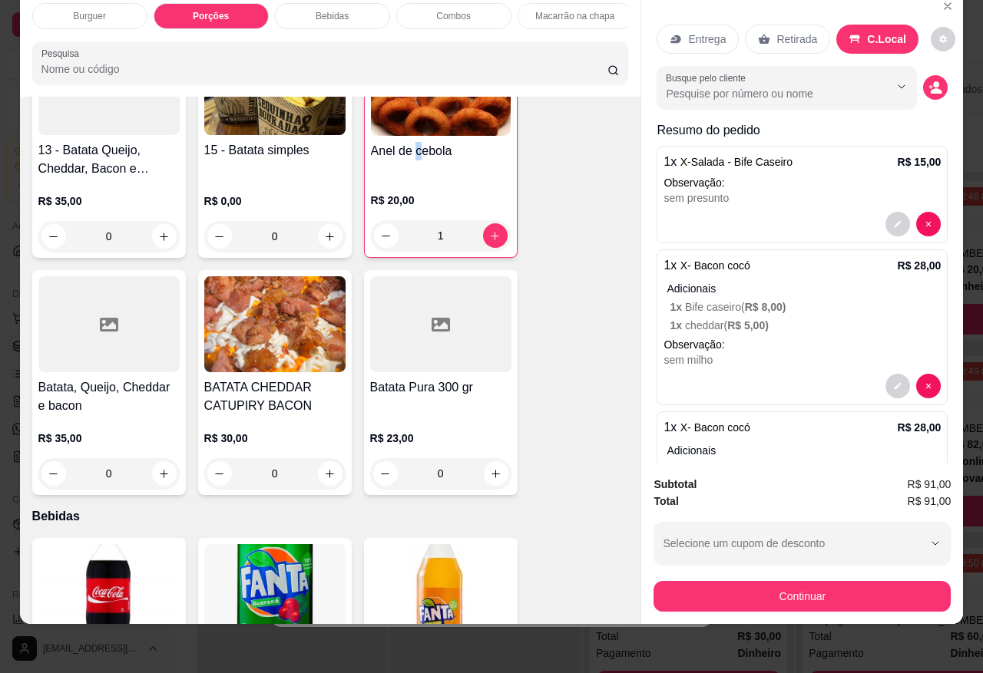
scroll to position [1474, 0]
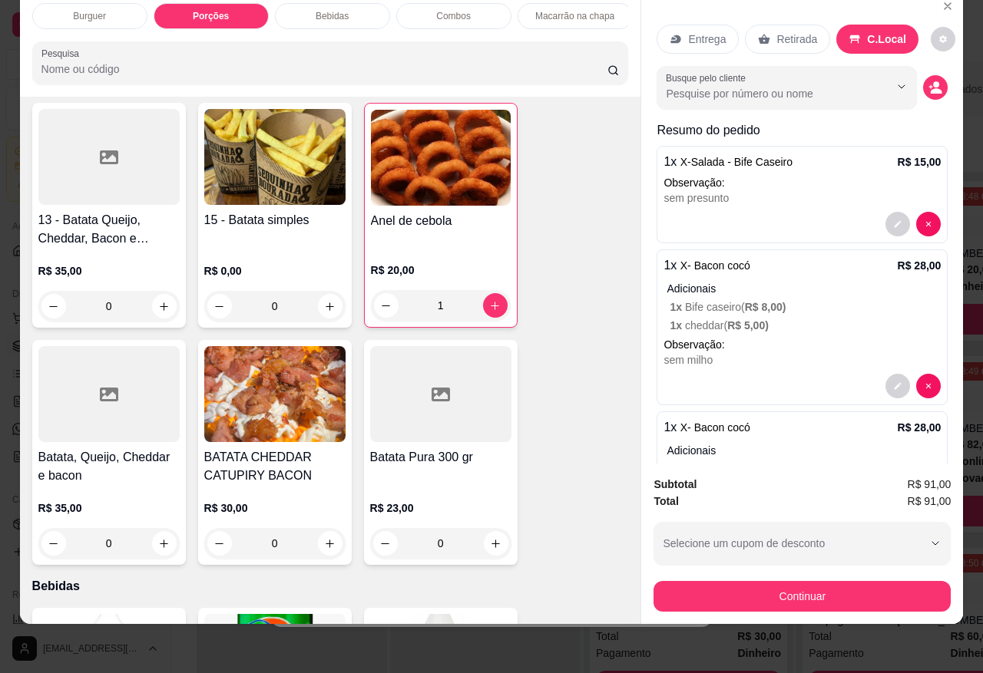
click at [94, 465] on h4 "Batata, Queijo, Cheddar e bacon" at bounding box center [108, 466] width 141 height 37
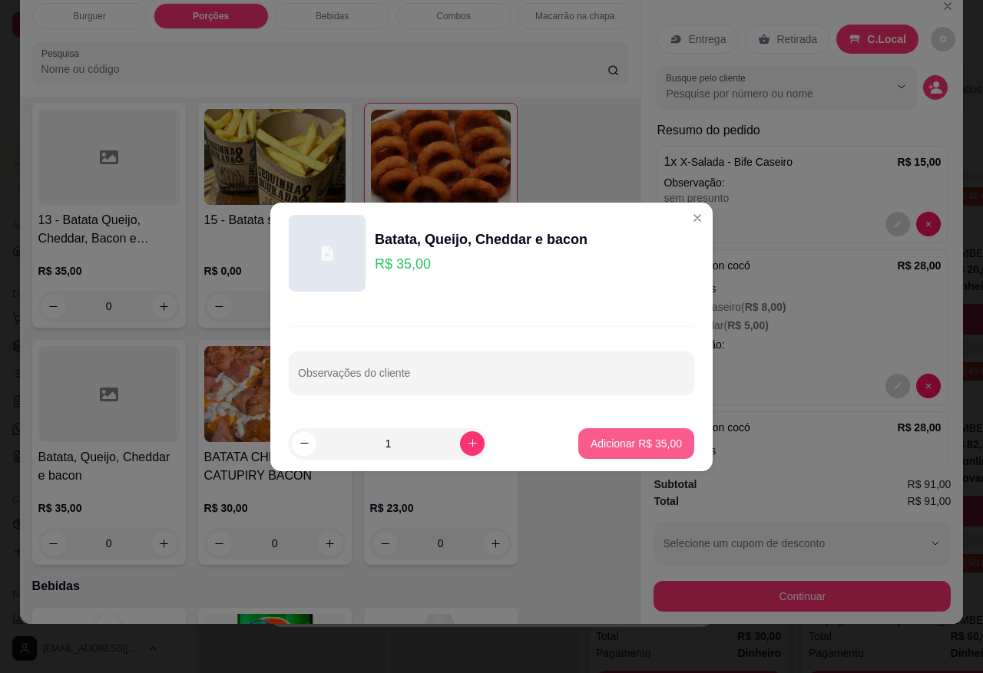
click at [633, 440] on p "Adicionar R$ 35,00" at bounding box center [635, 443] width 91 height 15
type input "1"
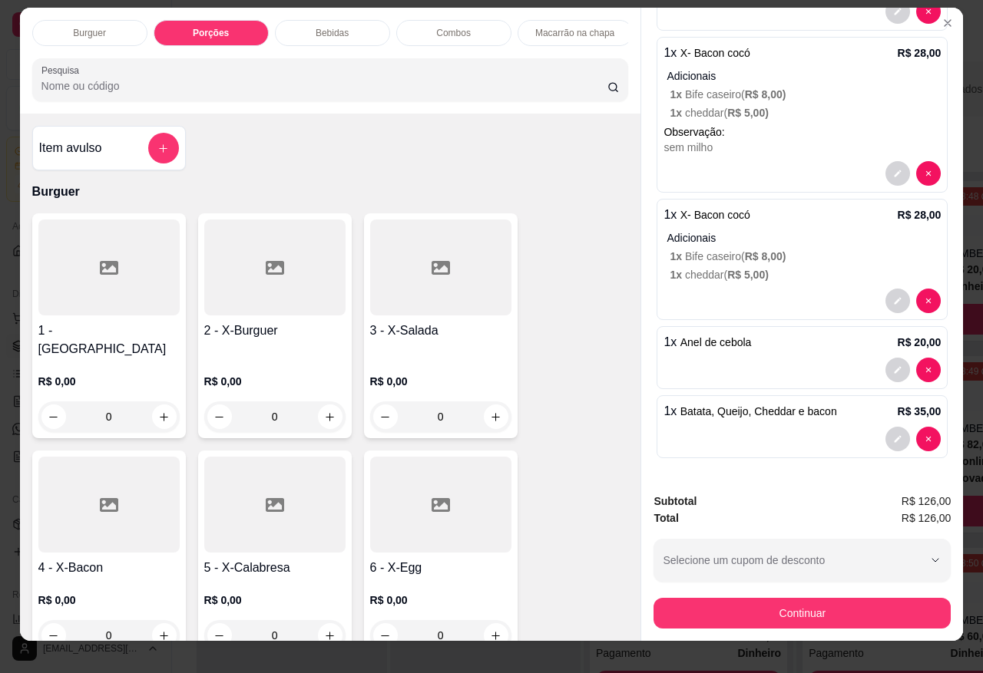
scroll to position [0, 0]
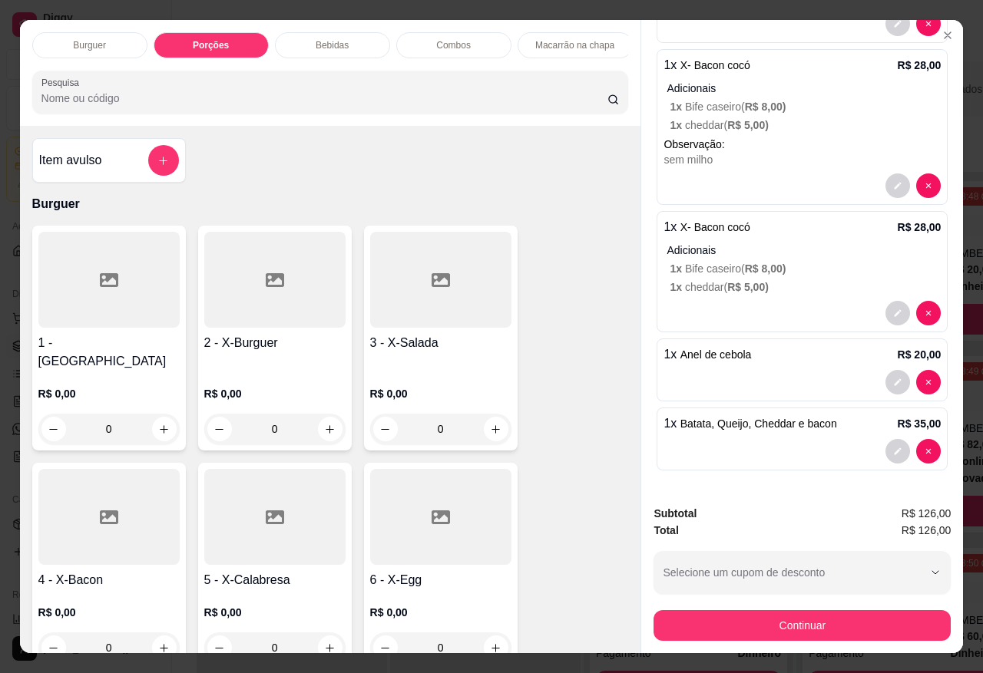
click at [347, 32] on div "Bebidas" at bounding box center [332, 45] width 115 height 26
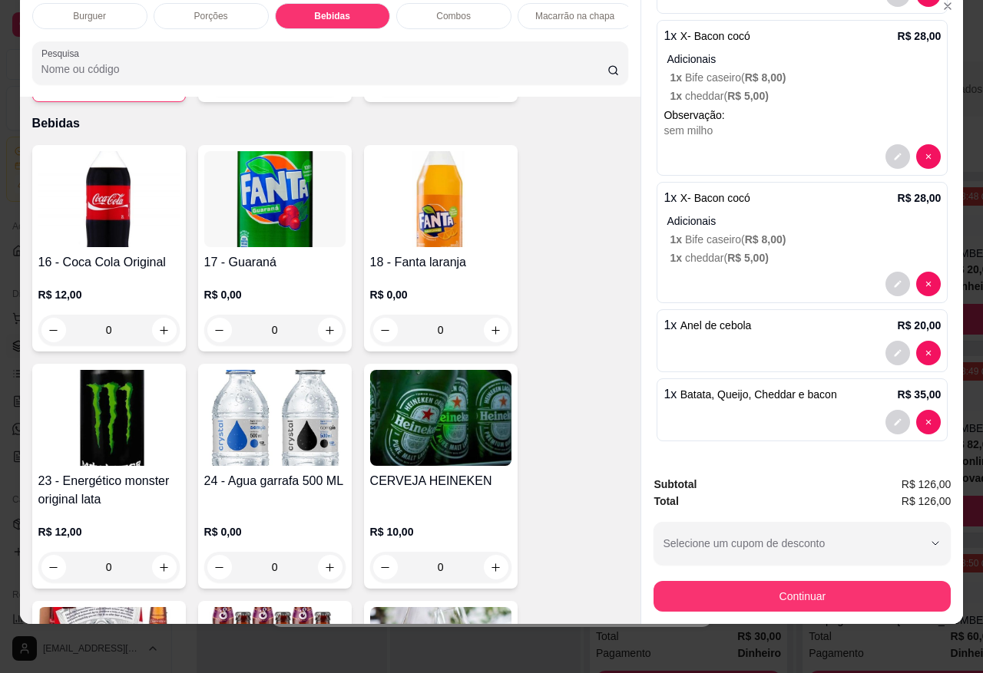
click at [244, 428] on img at bounding box center [274, 418] width 141 height 96
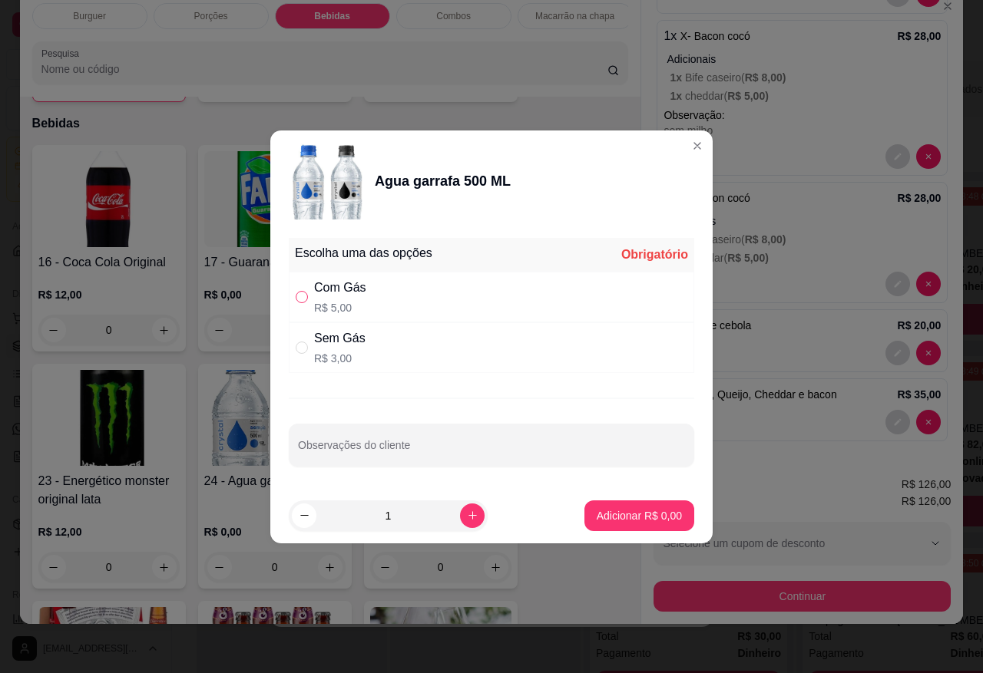
click at [303, 296] on input "" at bounding box center [302, 297] width 12 height 12
radio input "true"
click at [650, 518] on p "Adicionar R$ 5,00" at bounding box center [639, 515] width 85 height 15
type input "1"
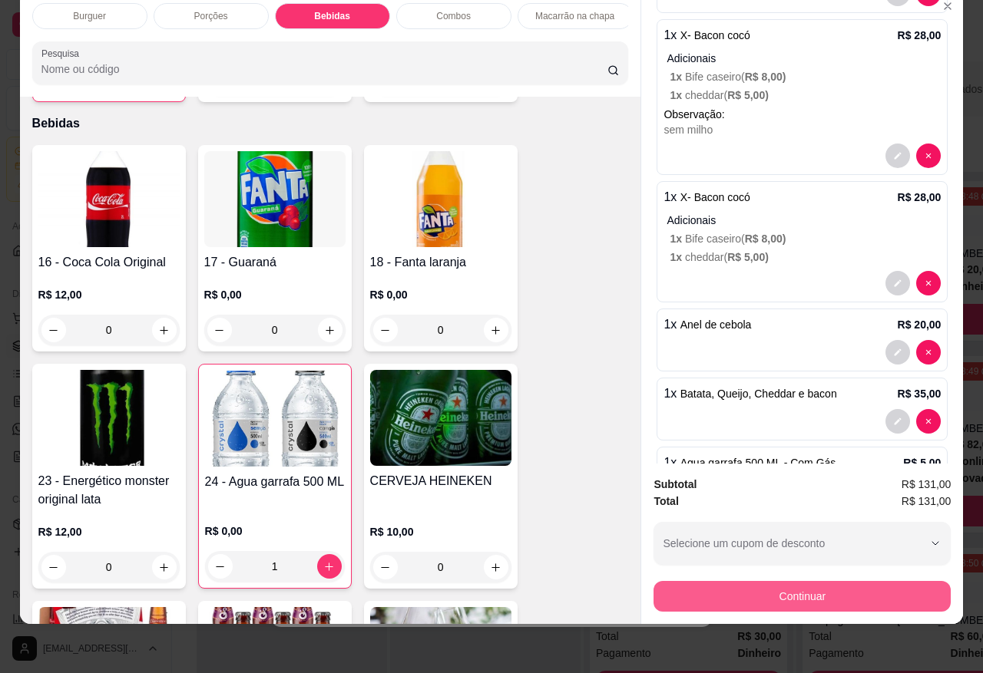
click at [765, 581] on button "Continuar" at bounding box center [801, 596] width 297 height 31
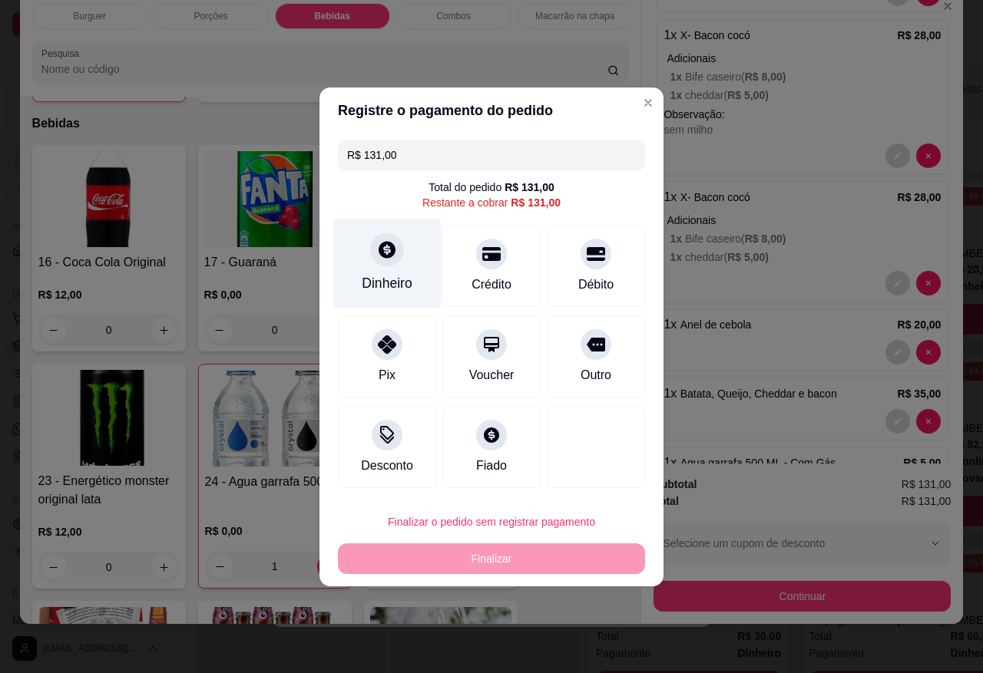
click at [400, 281] on div "Dinheiro" at bounding box center [387, 283] width 51 height 20
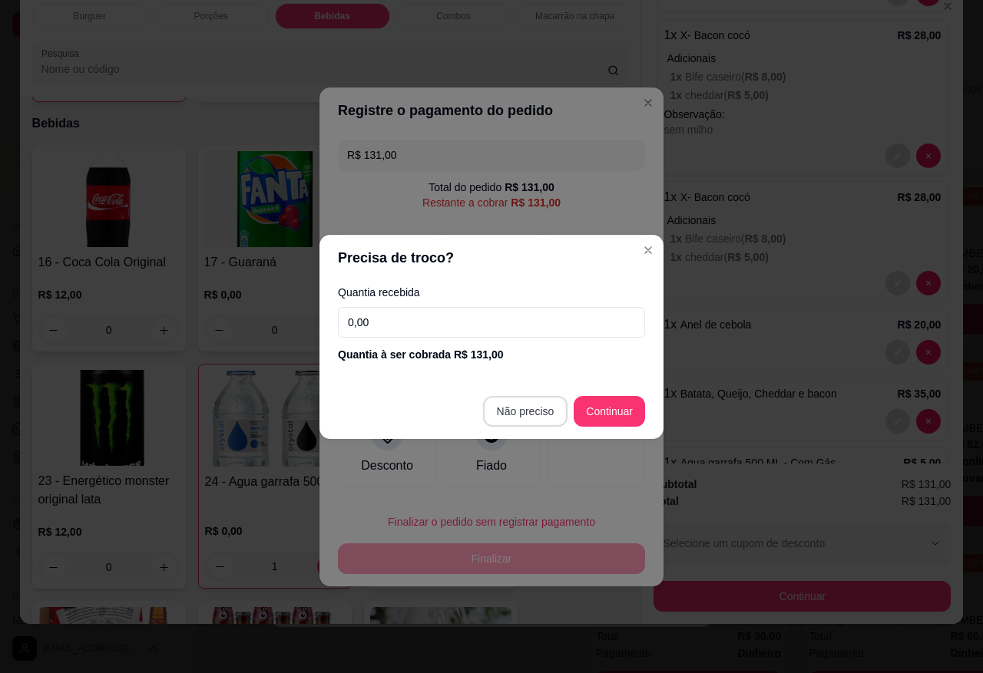
type input "R$ 0,00"
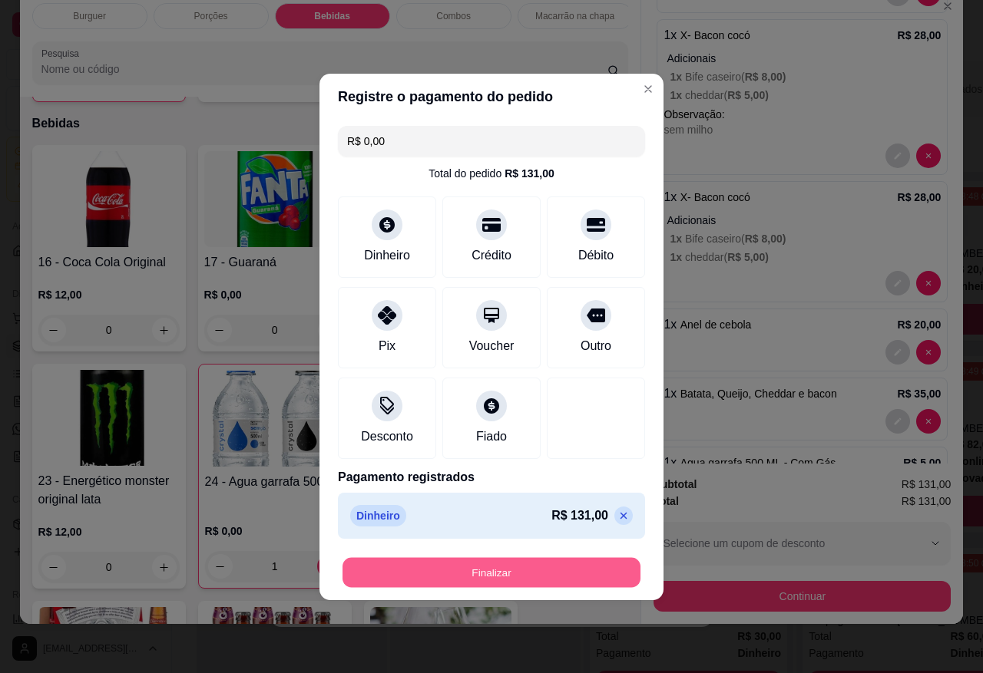
click at [522, 570] on button "Finalizar" at bounding box center [491, 572] width 298 height 30
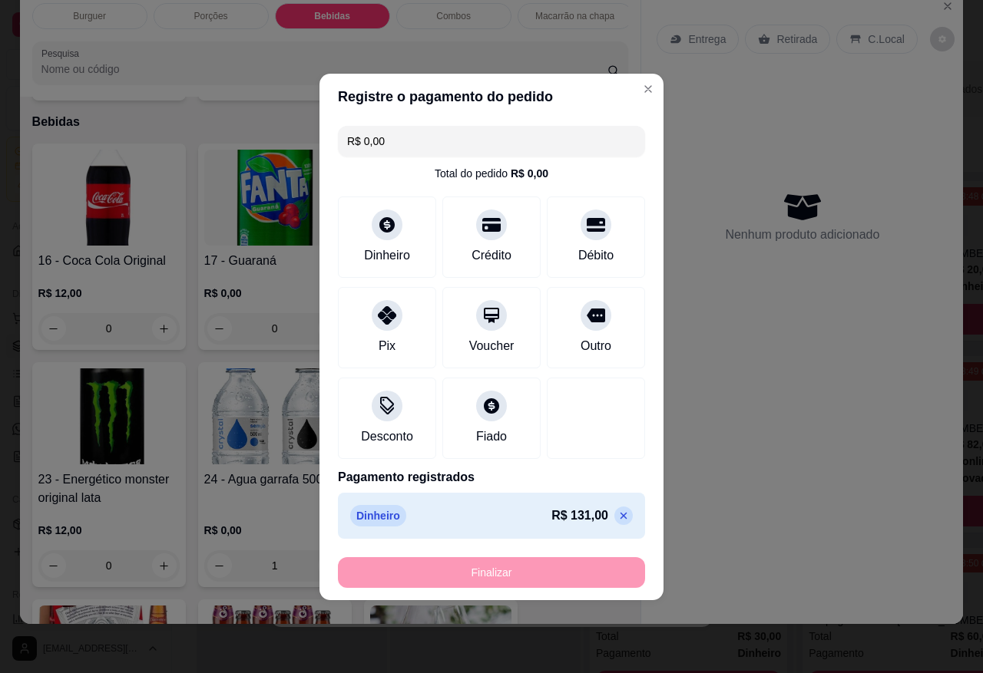
type input "0"
type input "-R$ 131,00"
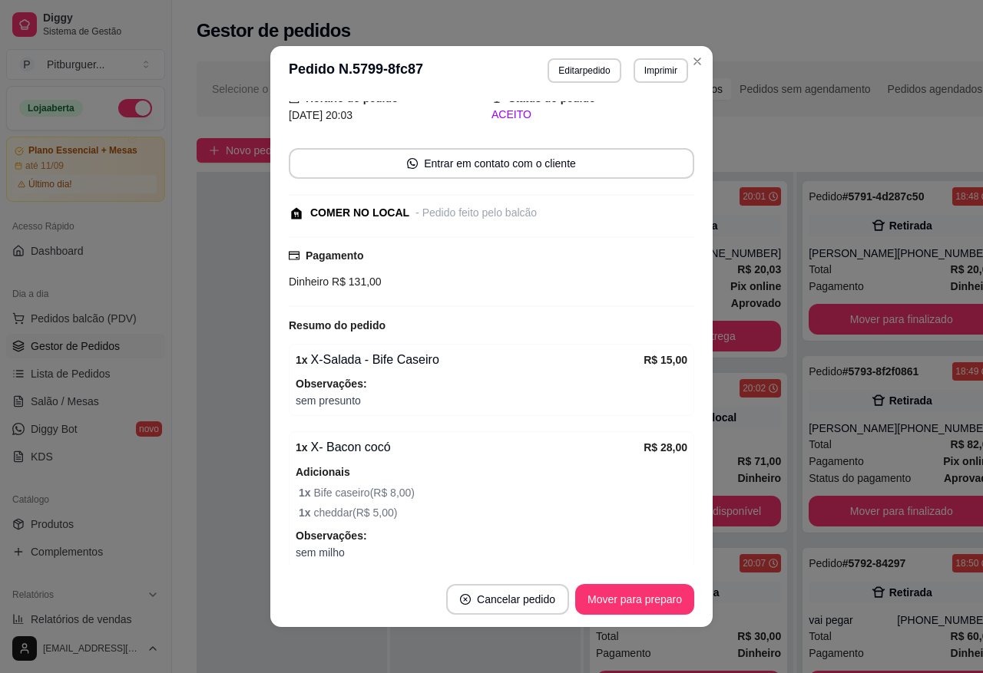
scroll to position [131, 0]
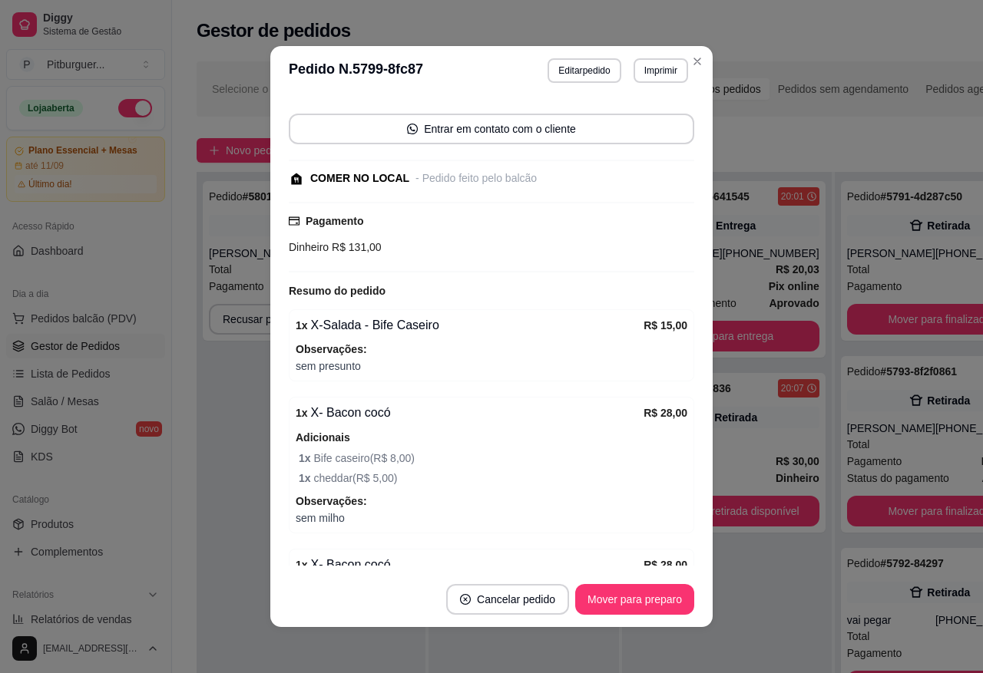
click at [703, 60] on header "**********" at bounding box center [491, 70] width 442 height 49
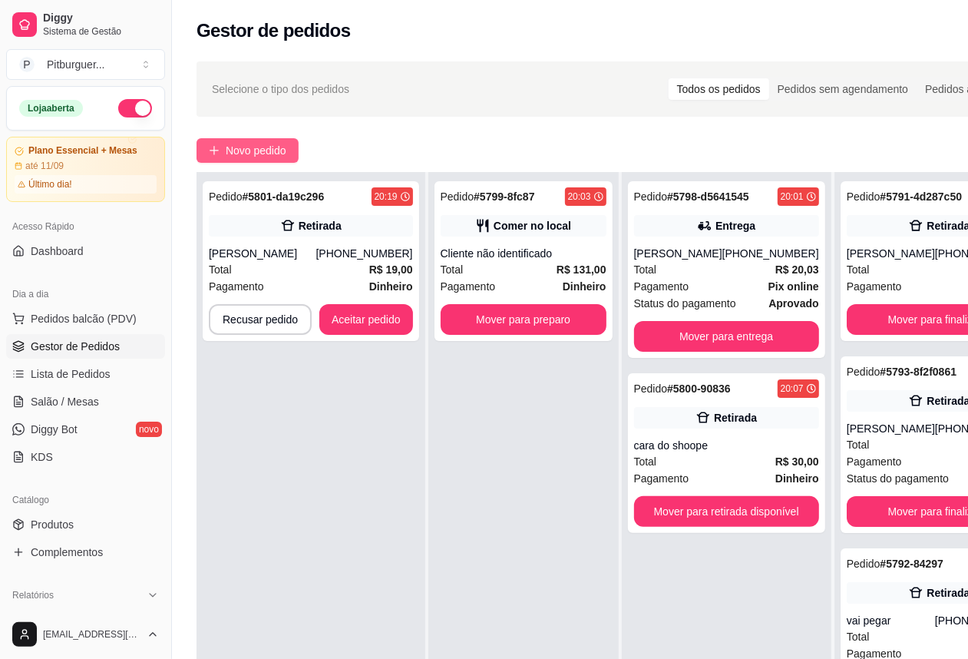
click at [270, 150] on span "Novo pedido" at bounding box center [256, 150] width 61 height 17
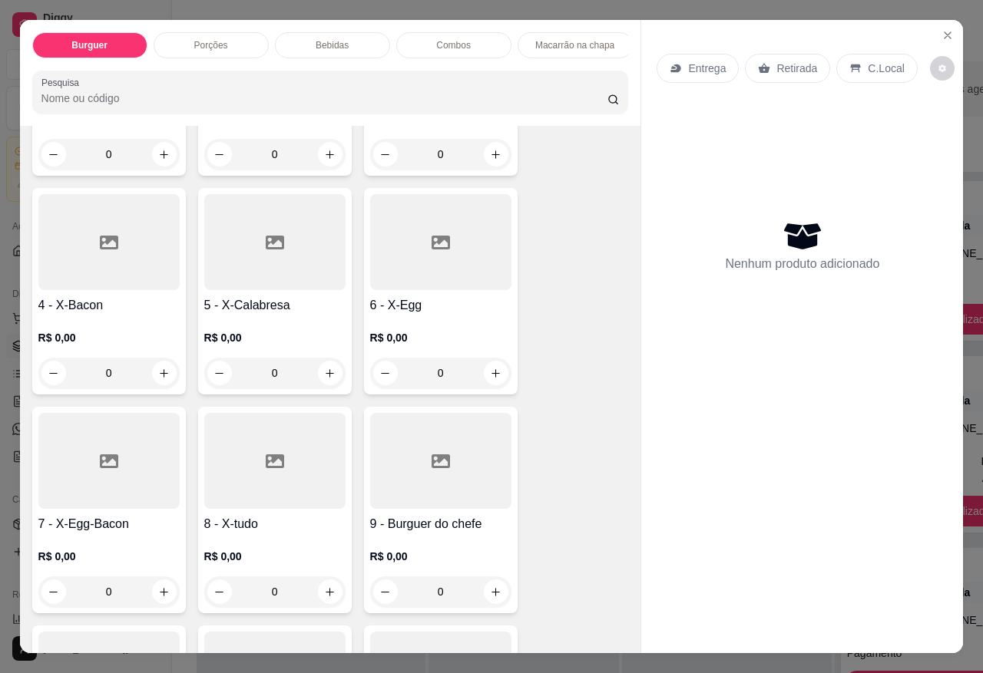
scroll to position [288, 0]
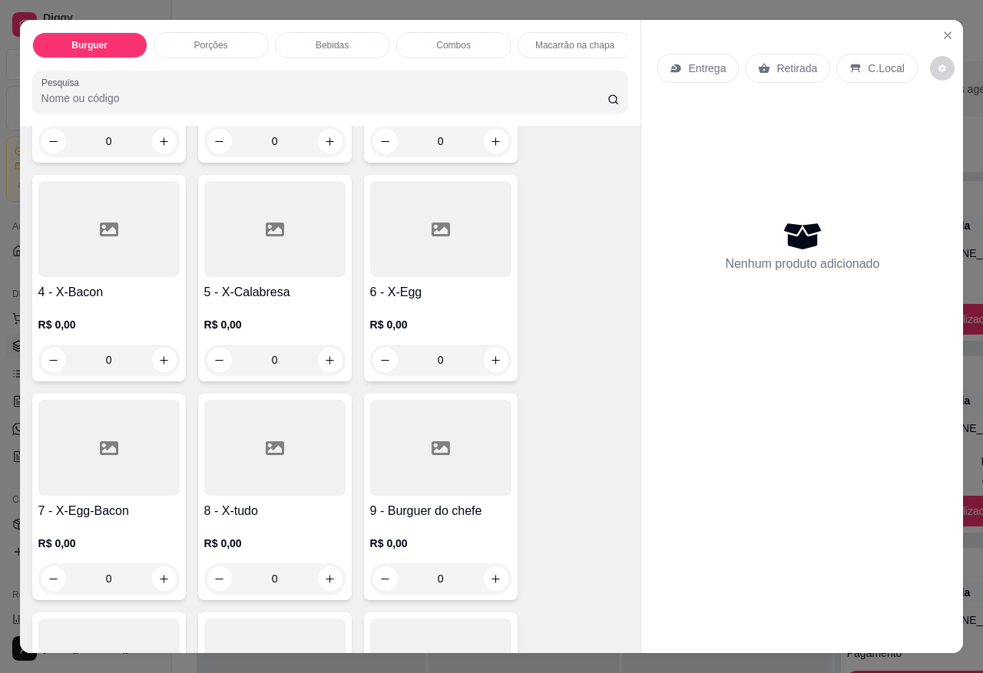
click at [123, 257] on div at bounding box center [108, 229] width 141 height 96
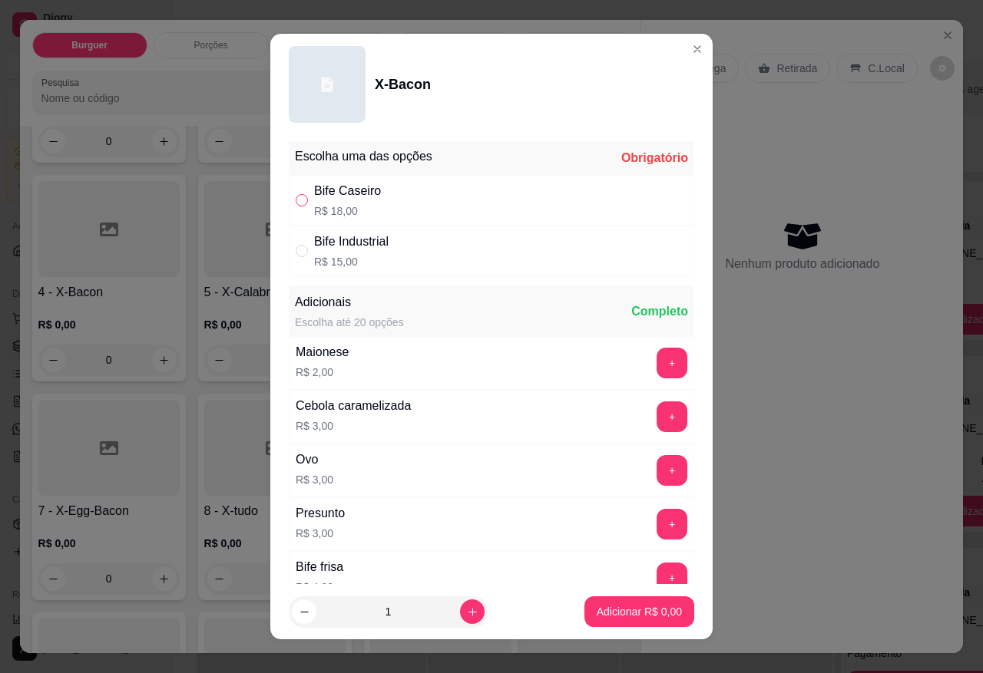
click at [300, 194] on input "" at bounding box center [302, 200] width 12 height 12
radio input "true"
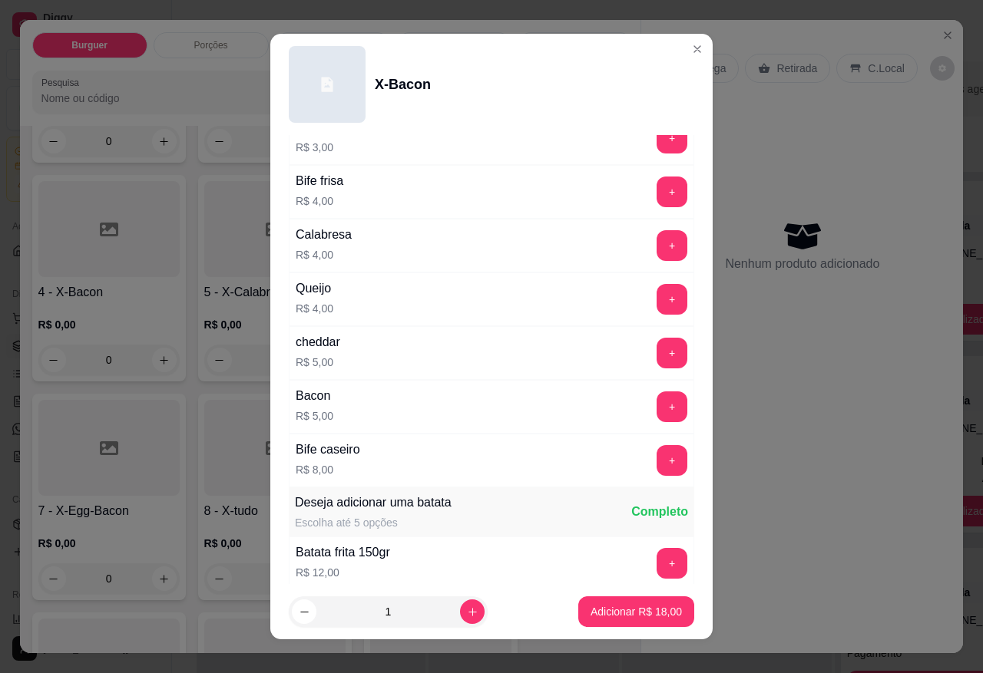
scroll to position [392, 0]
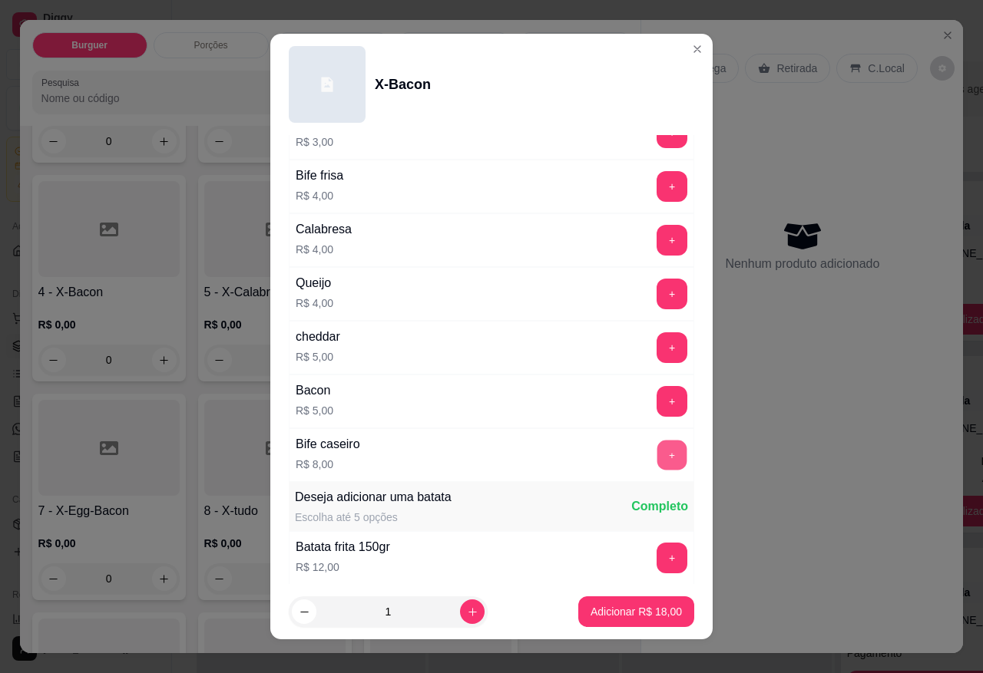
click at [657, 462] on button "+" at bounding box center [672, 455] width 30 height 30
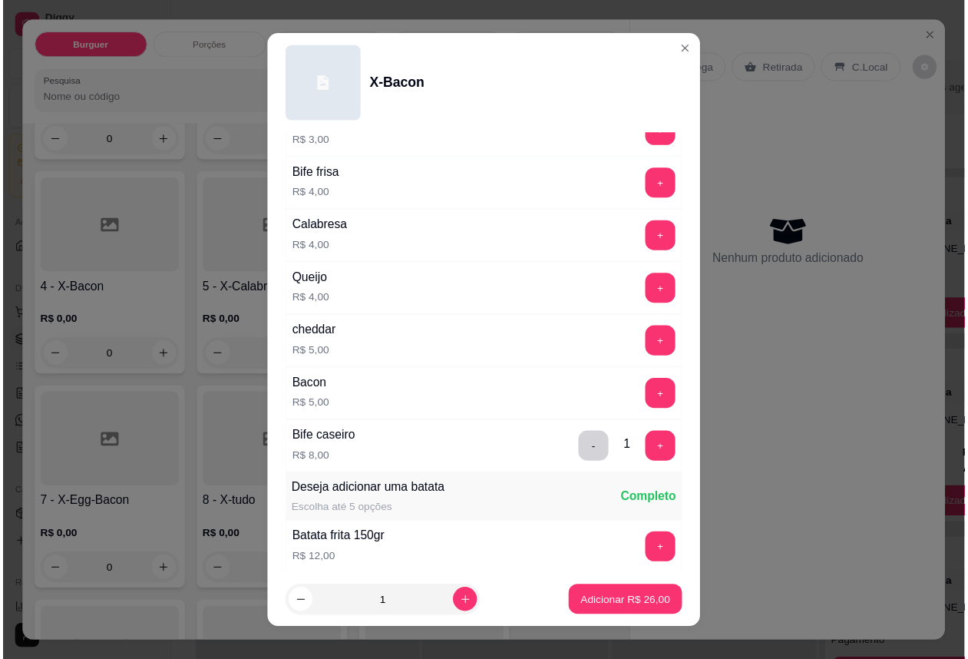
scroll to position [511, 0]
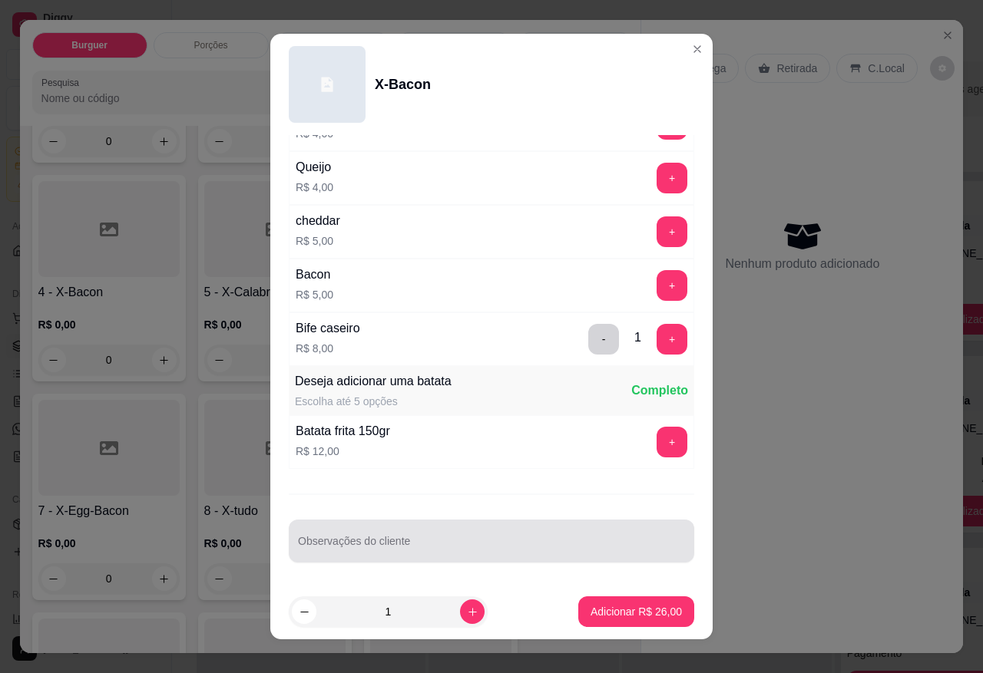
click at [430, 551] on input "Observações do cliente" at bounding box center [491, 547] width 387 height 15
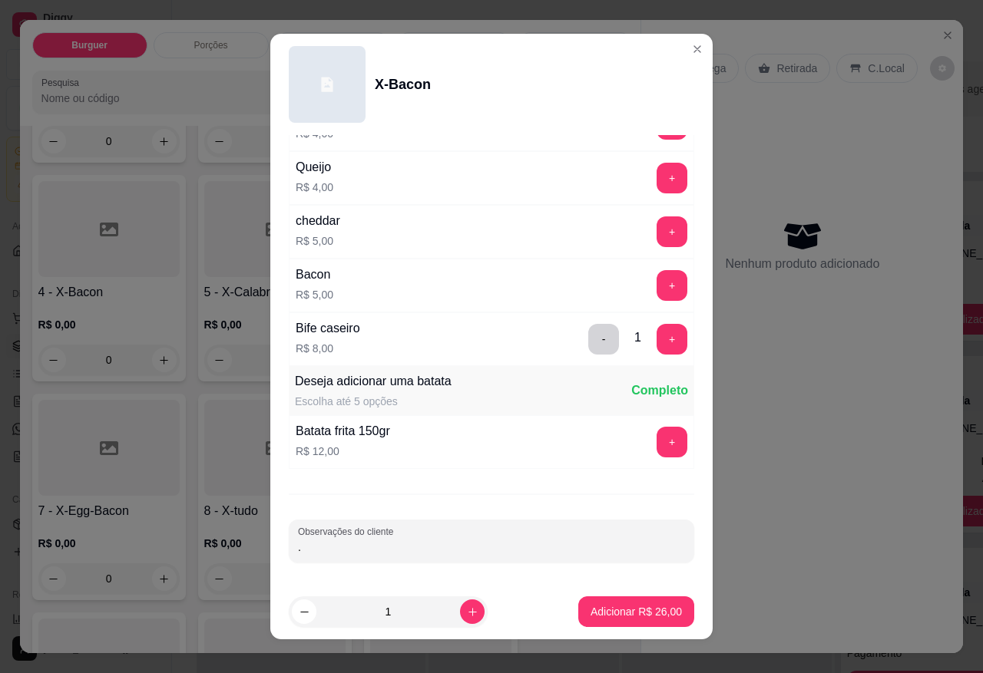
type input "."
type input "tomate e batata palha"
click at [603, 603] on button "Adicionar R$ 26,00" at bounding box center [636, 612] width 116 height 31
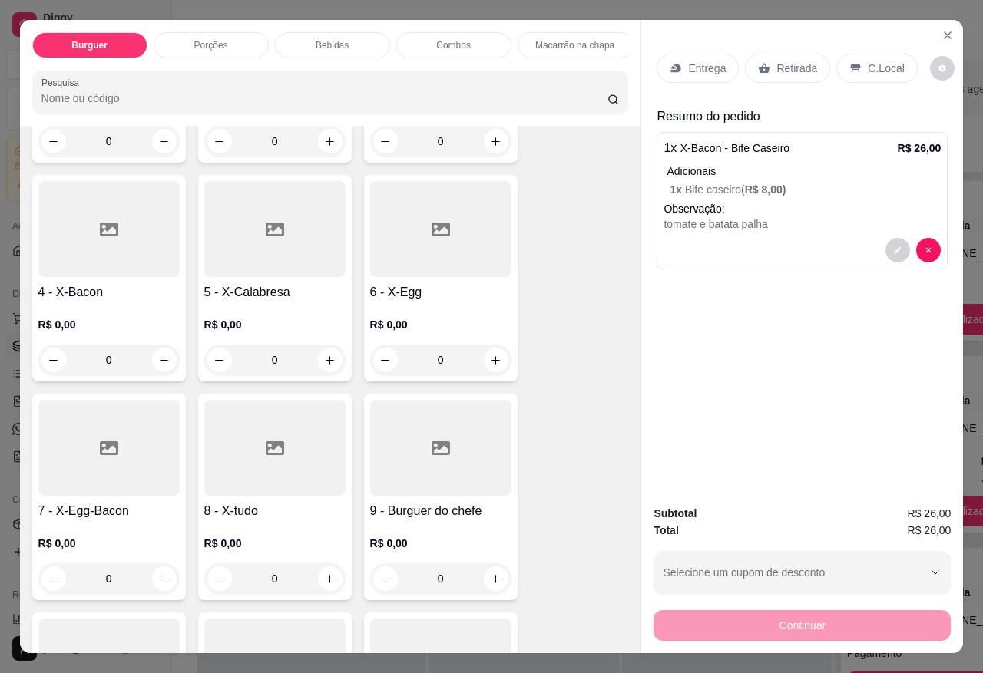
click at [603, 603] on div "1 - Hamburguer R$ 0,00 0 2 - X-Burguer R$ 0,00 0 3 - X-Salada R$ 0,00 0 4 - X-B…" at bounding box center [330, 488] width 597 height 1100
drag, startPoint x: 756, startPoint y: 623, endPoint x: 798, endPoint y: 63, distance: 561.3
click at [811, 81] on div "Entrega Retirada C.Local" at bounding box center [801, 68] width 291 height 54
click at [789, 54] on div "Retirada" at bounding box center [787, 68] width 85 height 29
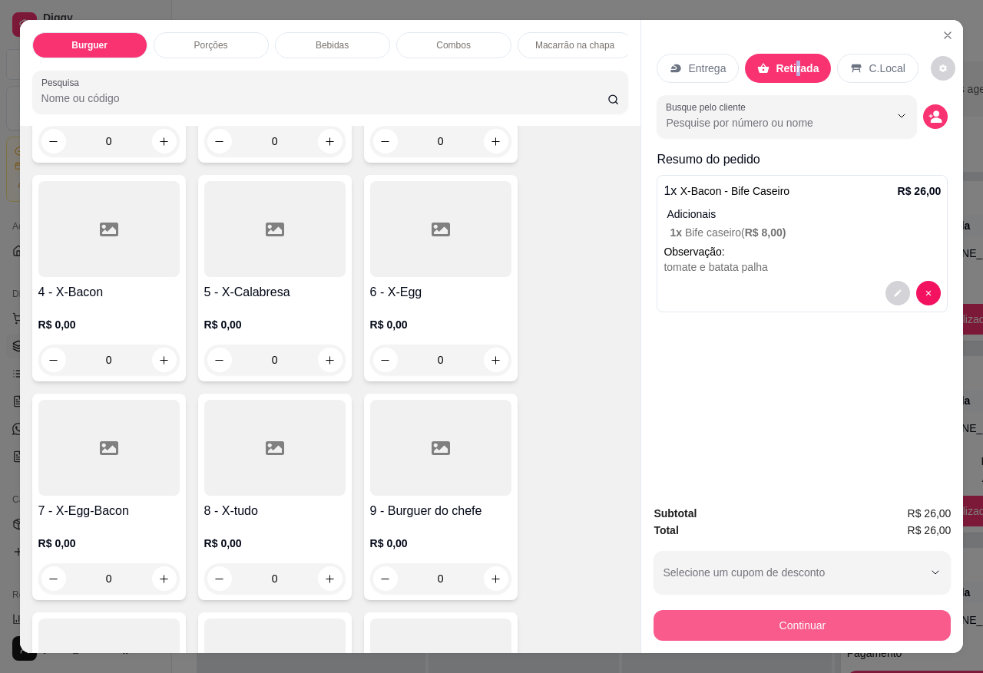
click at [812, 611] on button "Continuar" at bounding box center [801, 625] width 297 height 31
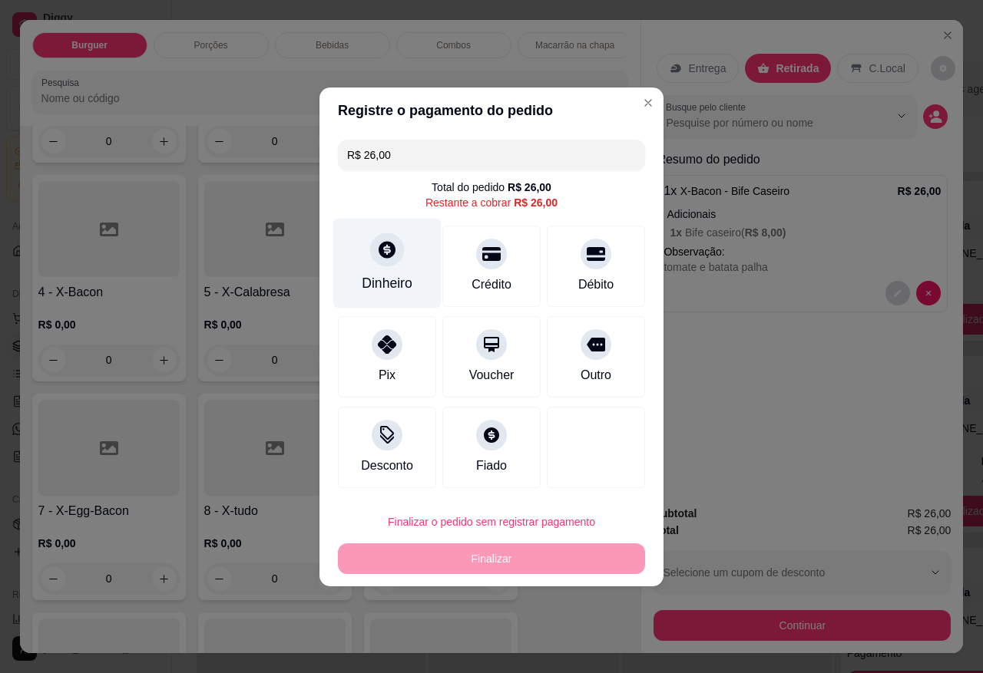
click at [377, 248] on icon at bounding box center [387, 250] width 20 height 20
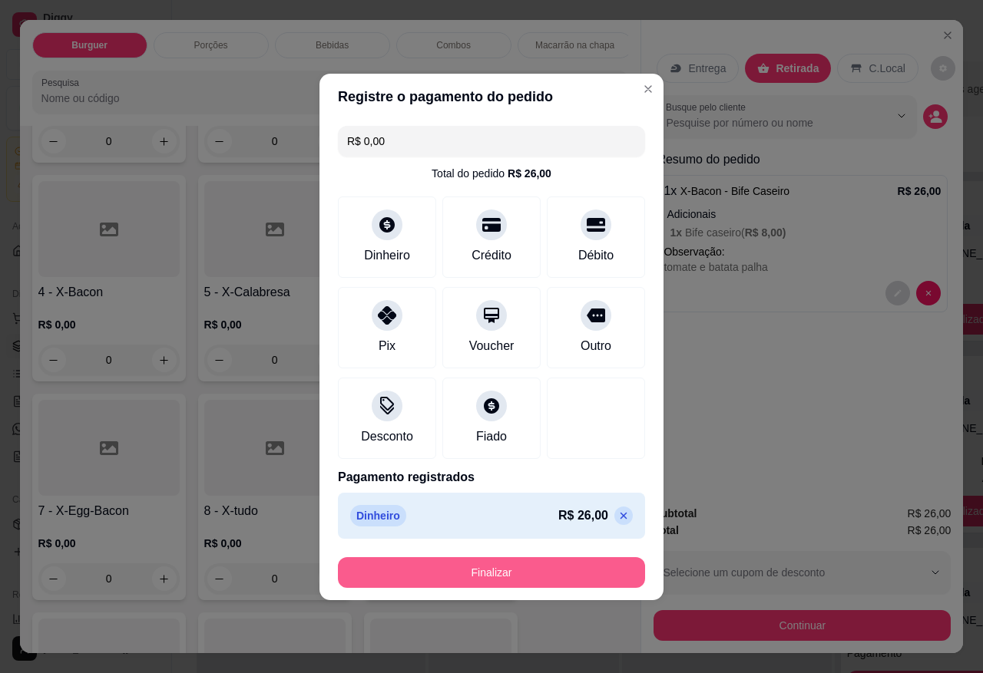
click at [551, 577] on button "Finalizar" at bounding box center [491, 572] width 307 height 31
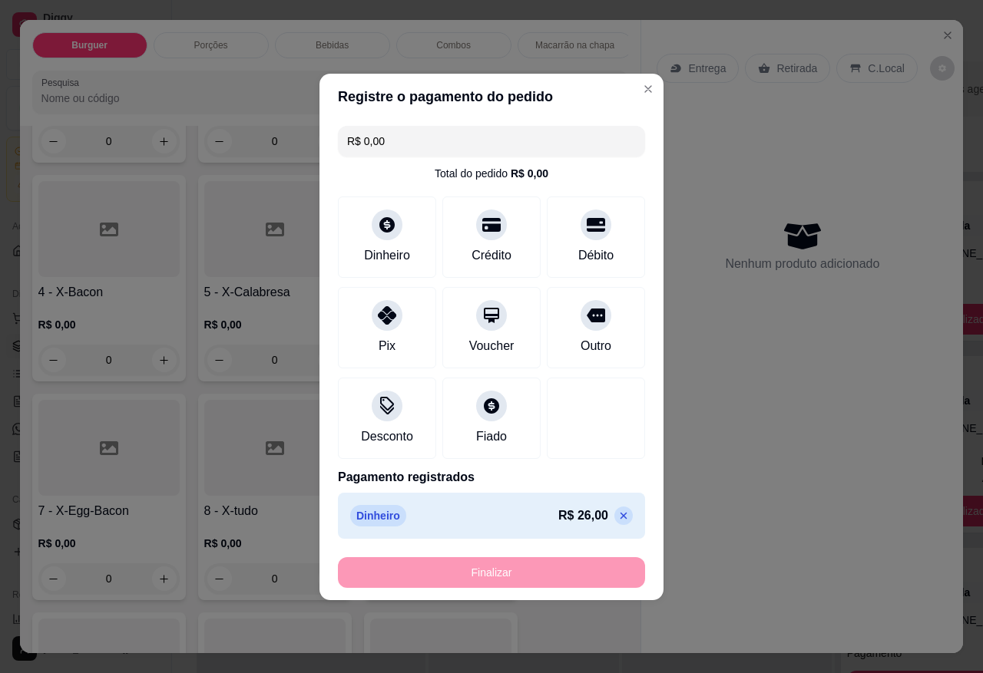
type input "-R$ 26,00"
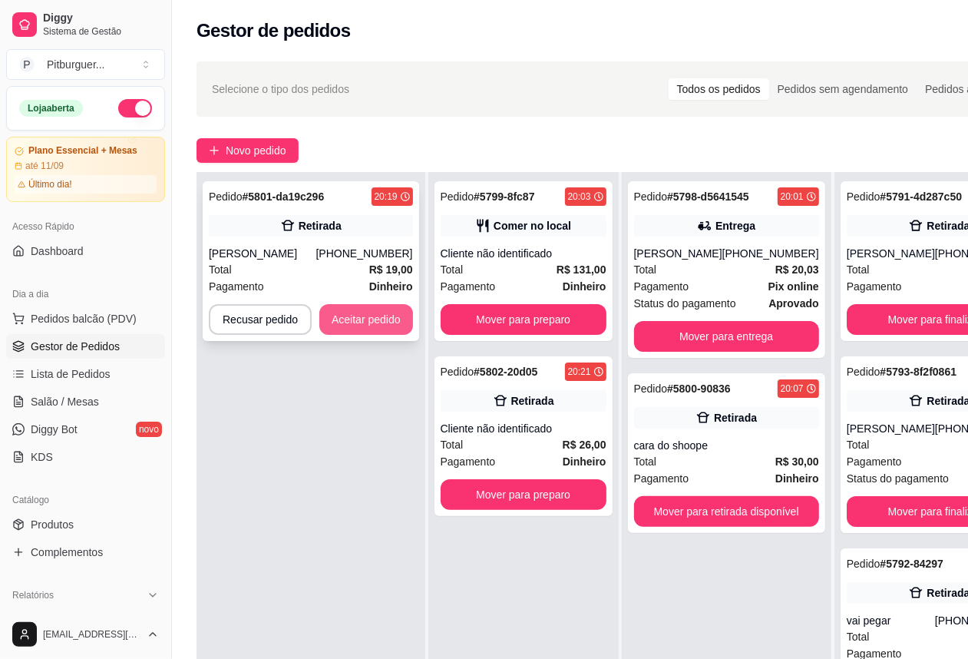
click at [363, 322] on button "Aceitar pedido" at bounding box center [366, 319] width 94 height 31
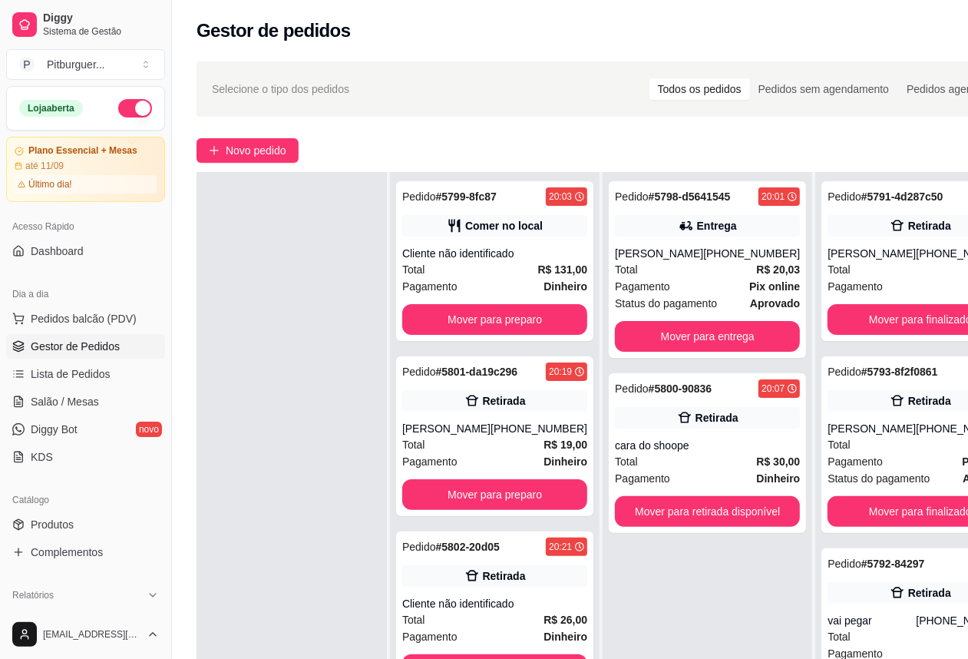
click at [332, 369] on div at bounding box center [292, 501] width 190 height 659
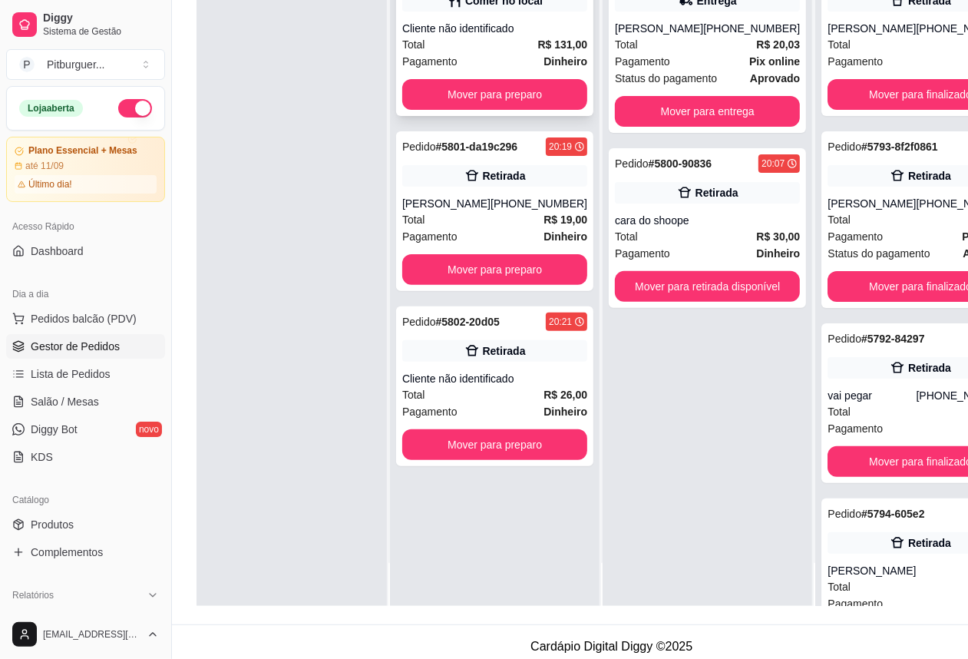
scroll to position [248, 0]
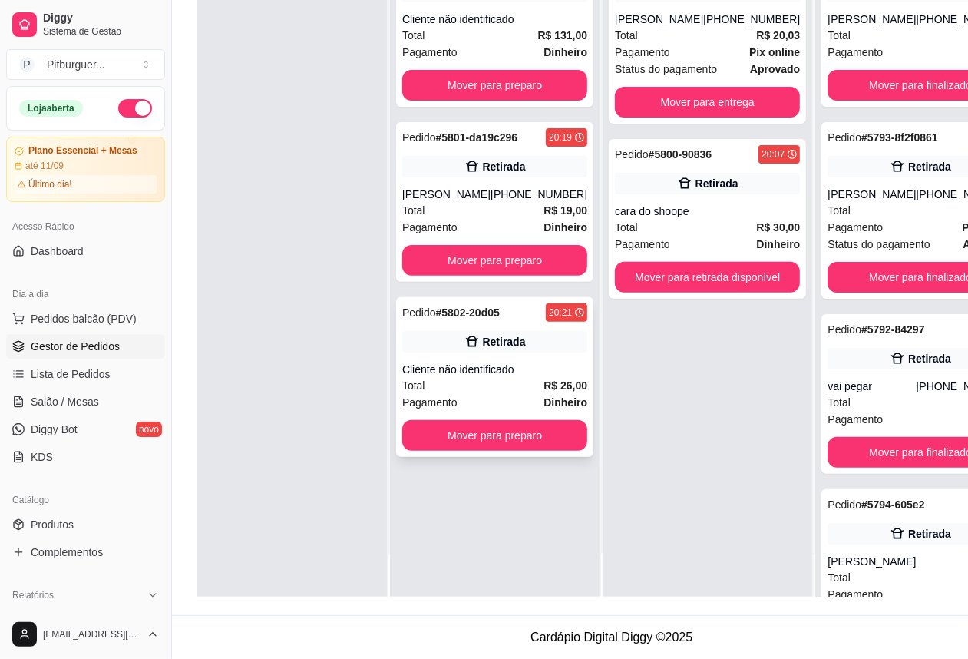
click at [485, 362] on div "Cliente não identificado" at bounding box center [494, 369] width 185 height 15
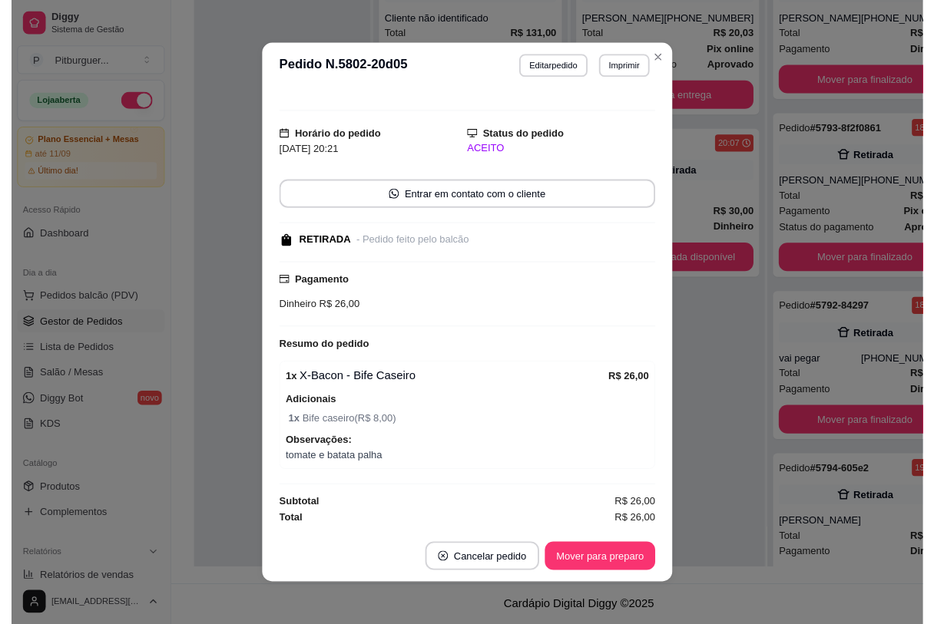
scroll to position [21, 0]
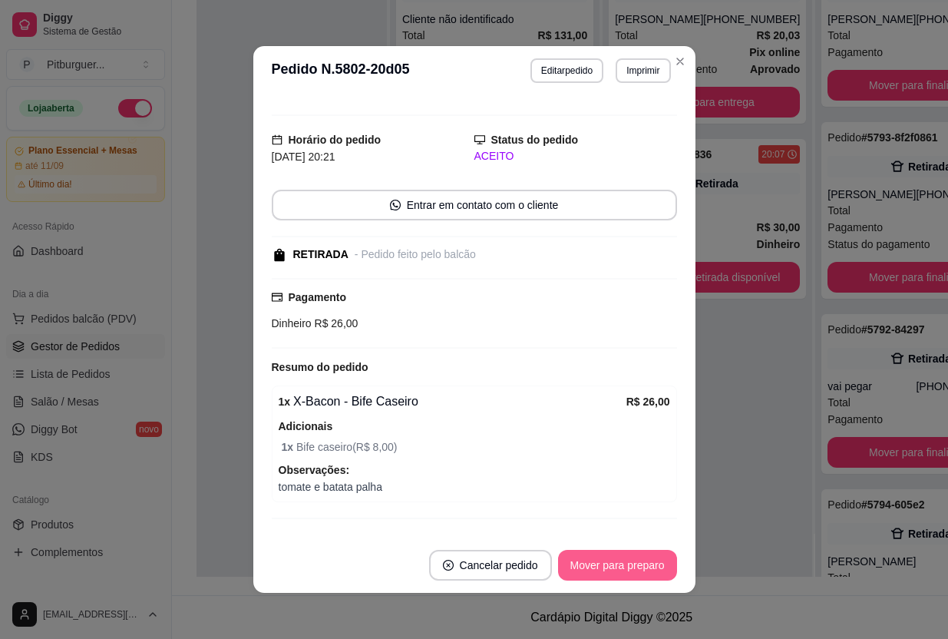
click at [593, 557] on button "Mover para preparo" at bounding box center [617, 565] width 119 height 31
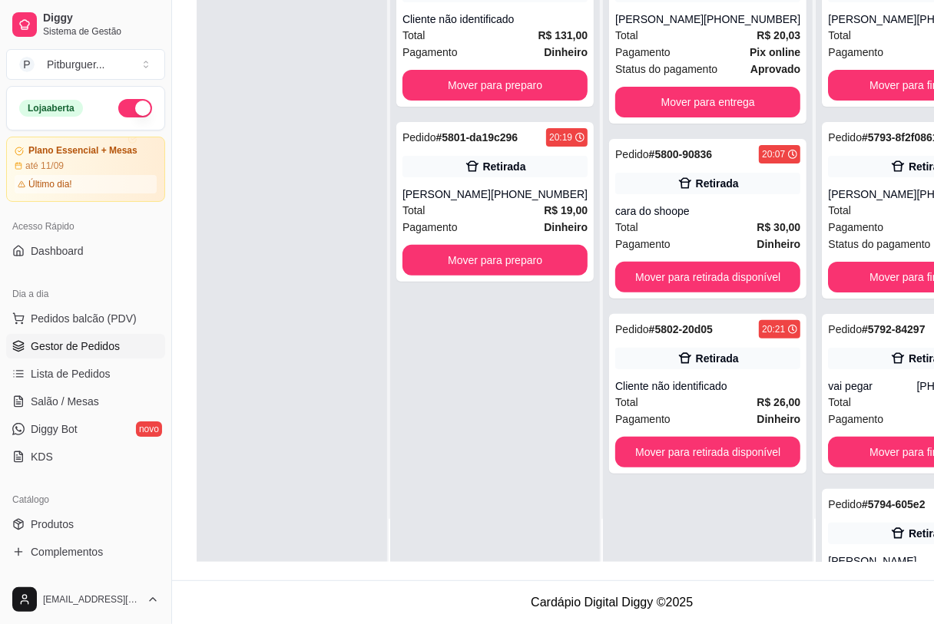
click at [402, 312] on div "Pedido # 5799-8fc87 20:03 Comer no local Cliente não identificado Total R$ 131,…" at bounding box center [495, 250] width 210 height 624
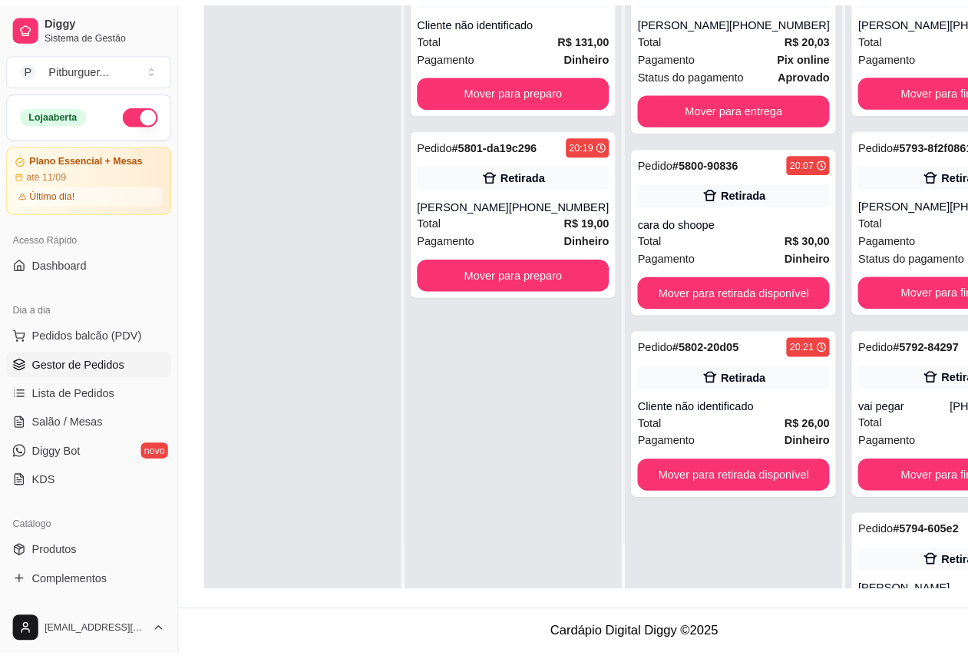
scroll to position [0, 0]
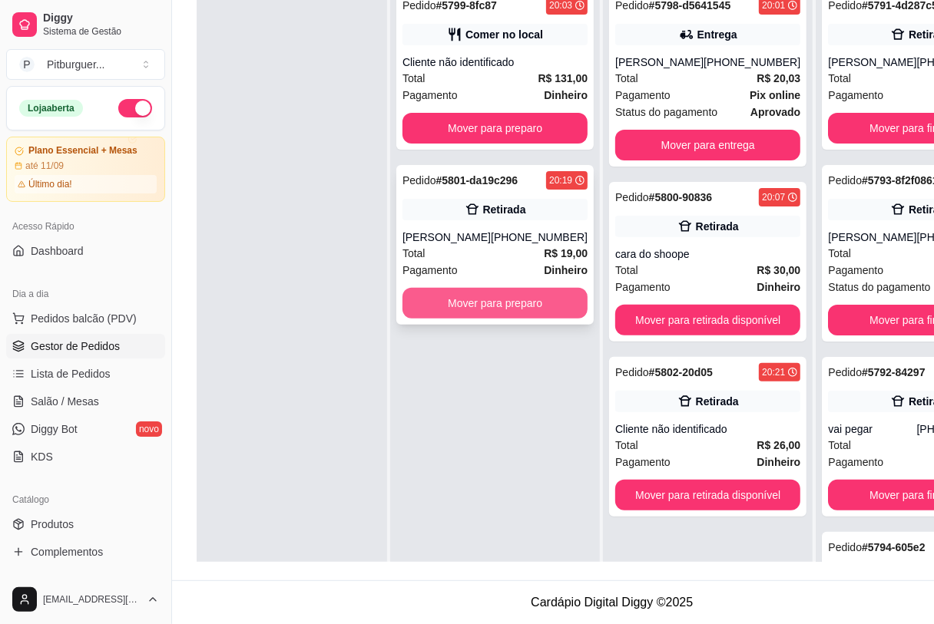
click at [440, 300] on button "Mover para preparo" at bounding box center [494, 303] width 185 height 31
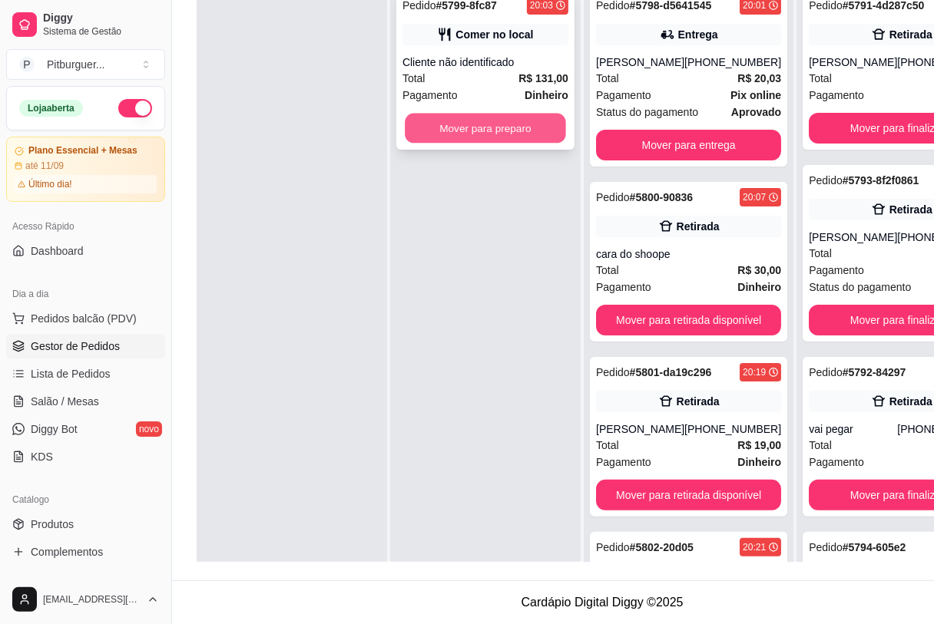
click at [488, 127] on button "Mover para preparo" at bounding box center [485, 129] width 161 height 30
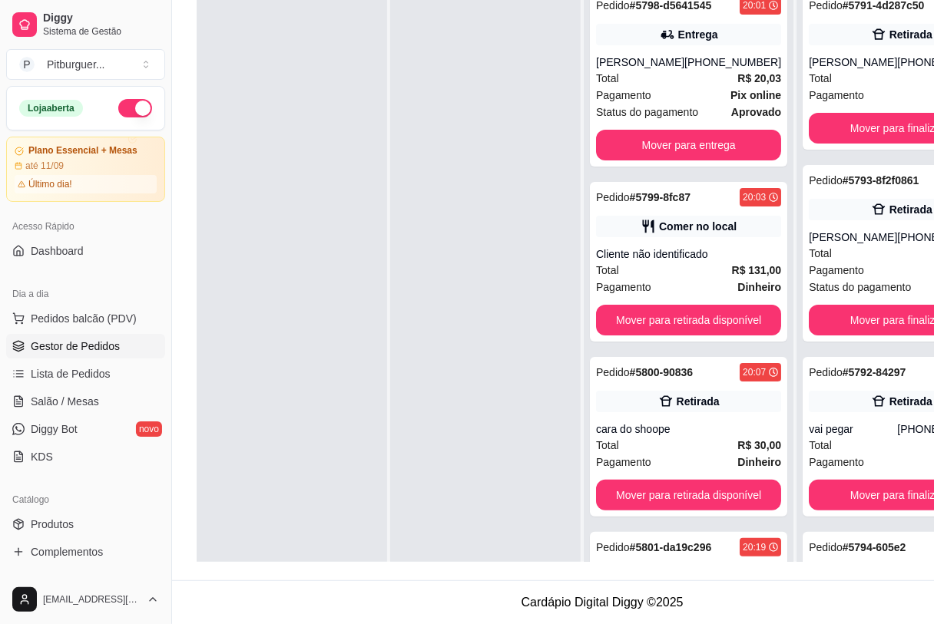
click at [359, 127] on div at bounding box center [292, 293] width 190 height 624
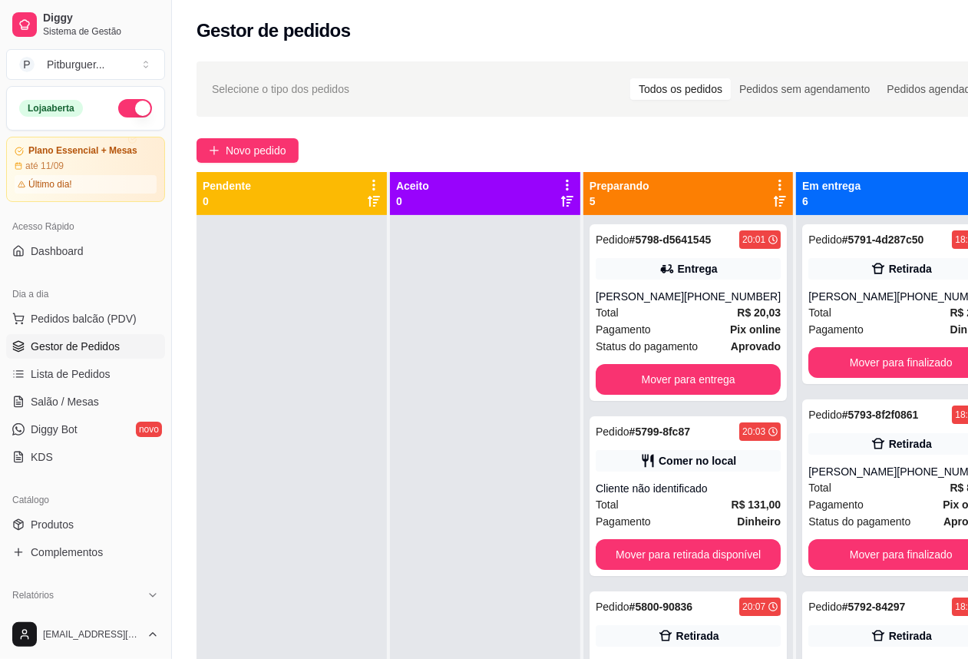
click at [432, 382] on div at bounding box center [485, 544] width 190 height 659
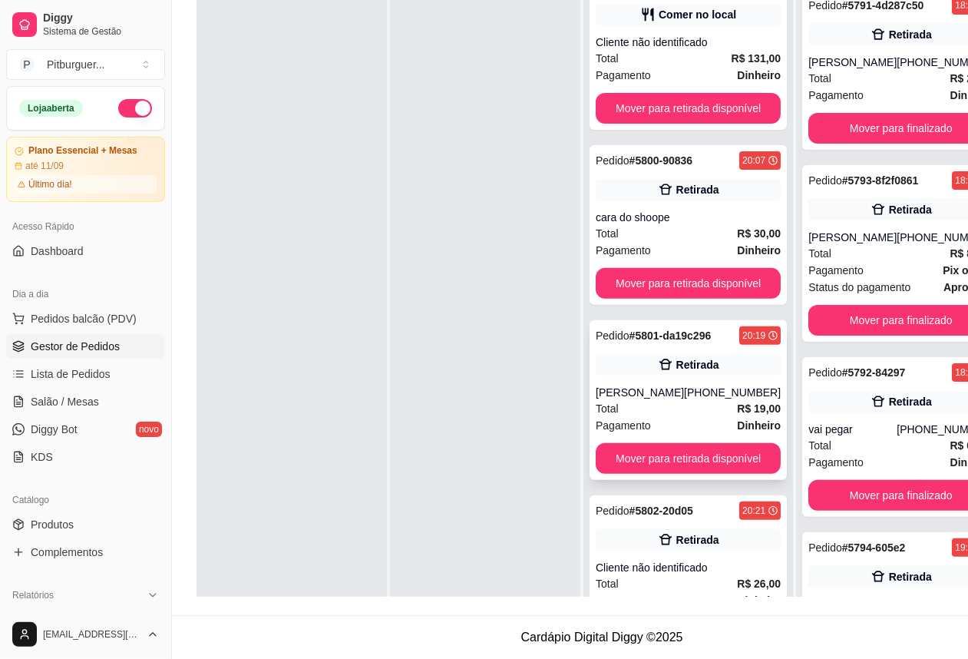
scroll to position [250, 0]
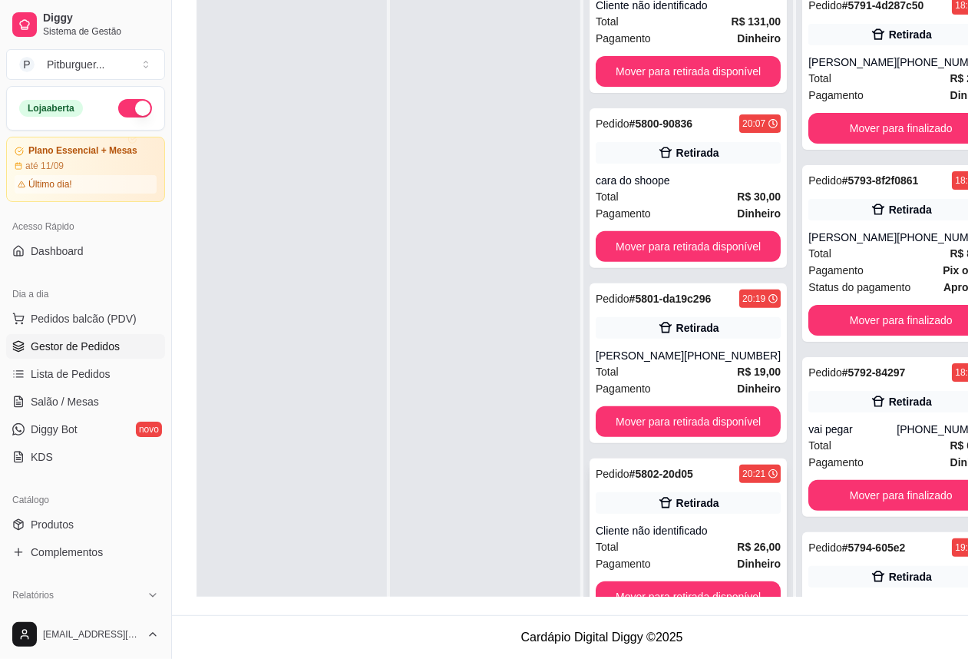
click at [613, 537] on div "Cliente não identificado" at bounding box center [688, 530] width 185 height 15
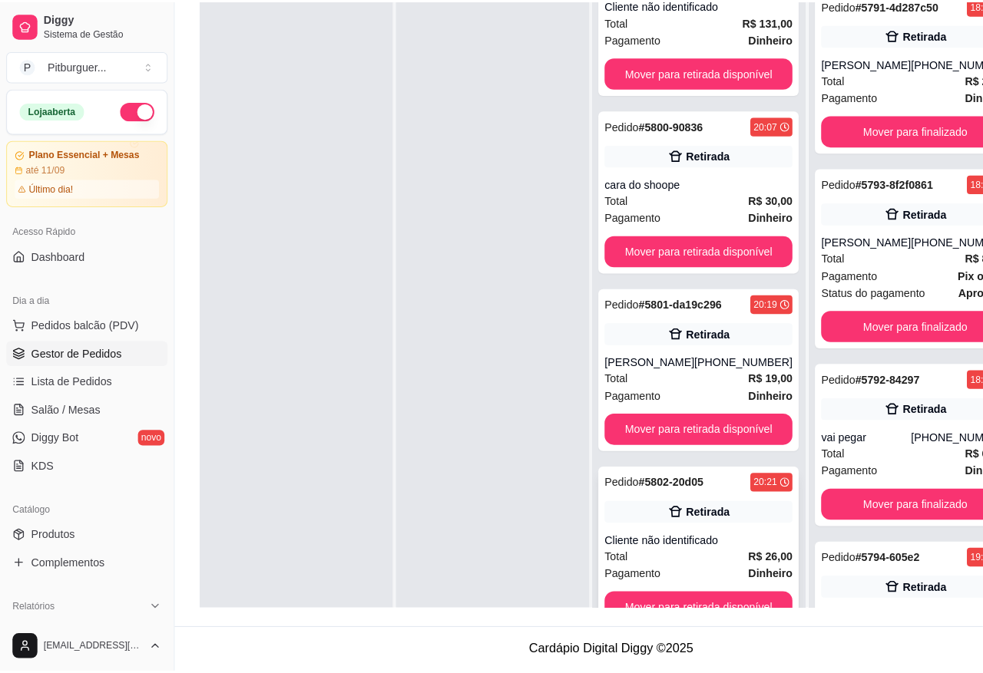
scroll to position [234, 0]
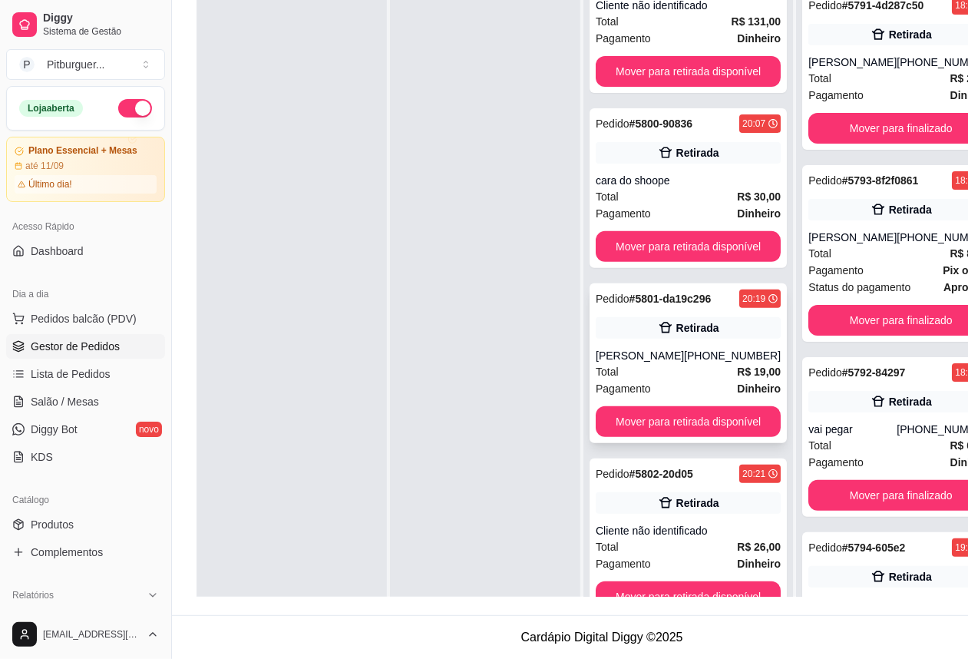
click at [677, 363] on div "[PERSON_NAME]" at bounding box center [640, 355] width 88 height 15
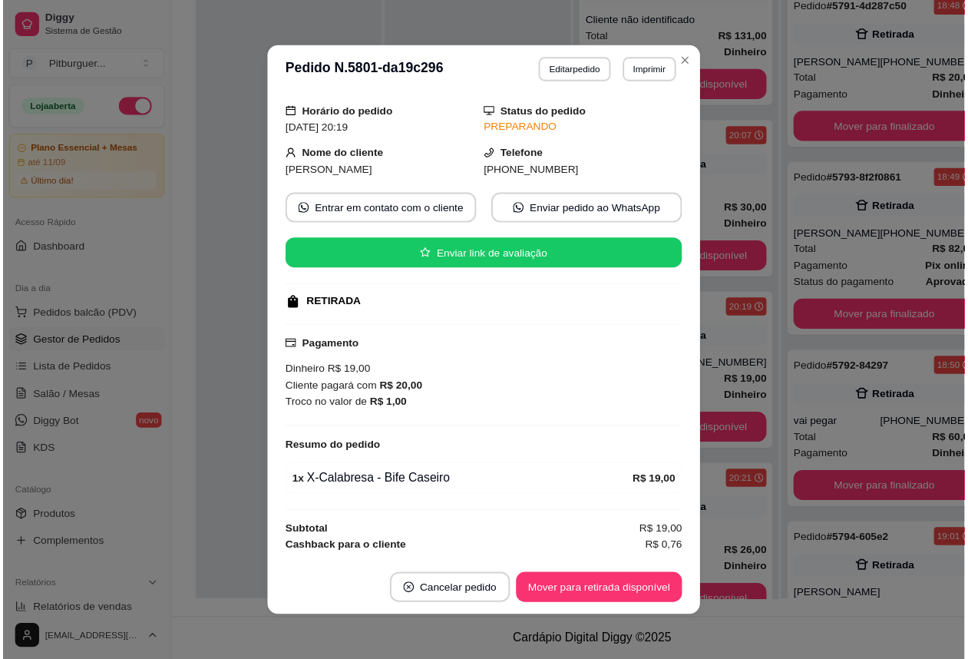
scroll to position [67, 0]
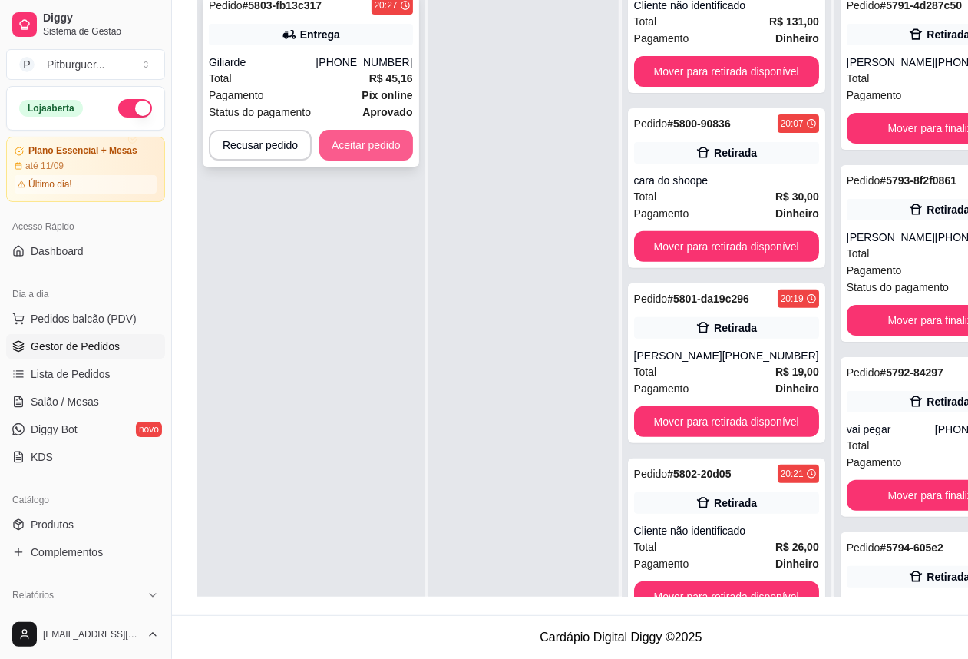
click at [372, 150] on button "Aceitar pedido" at bounding box center [366, 145] width 94 height 31
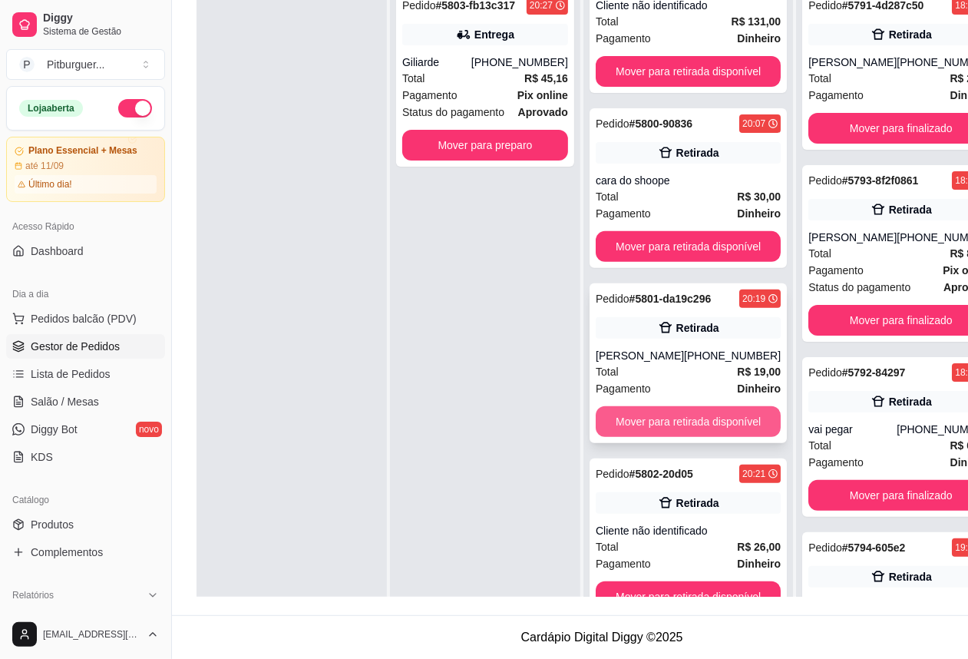
click at [668, 437] on button "Mover para retirada disponível" at bounding box center [688, 421] width 185 height 31
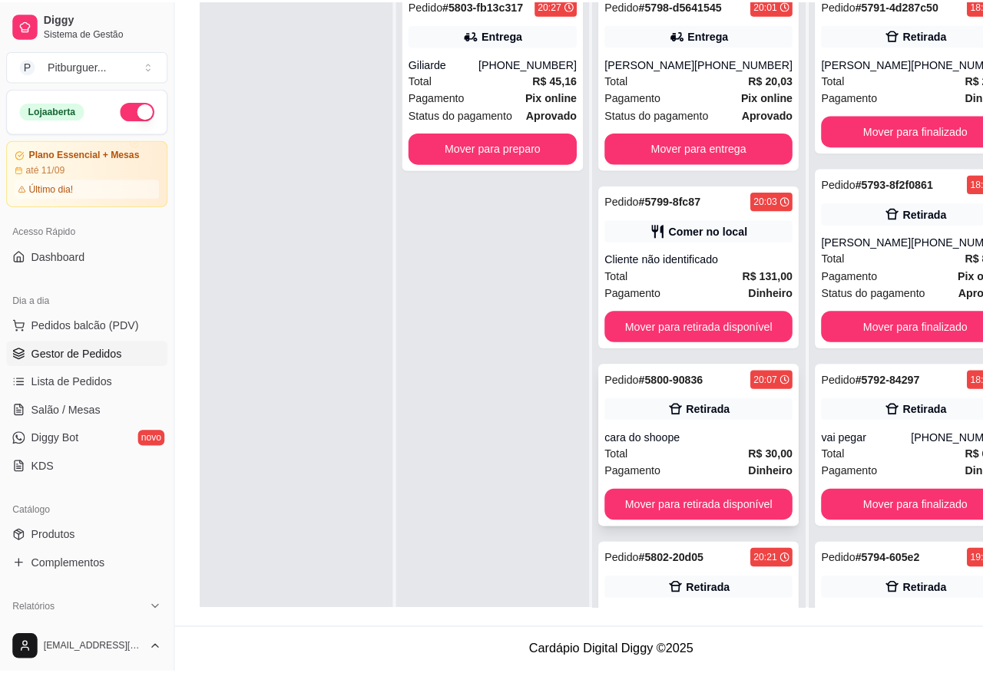
scroll to position [0, 0]
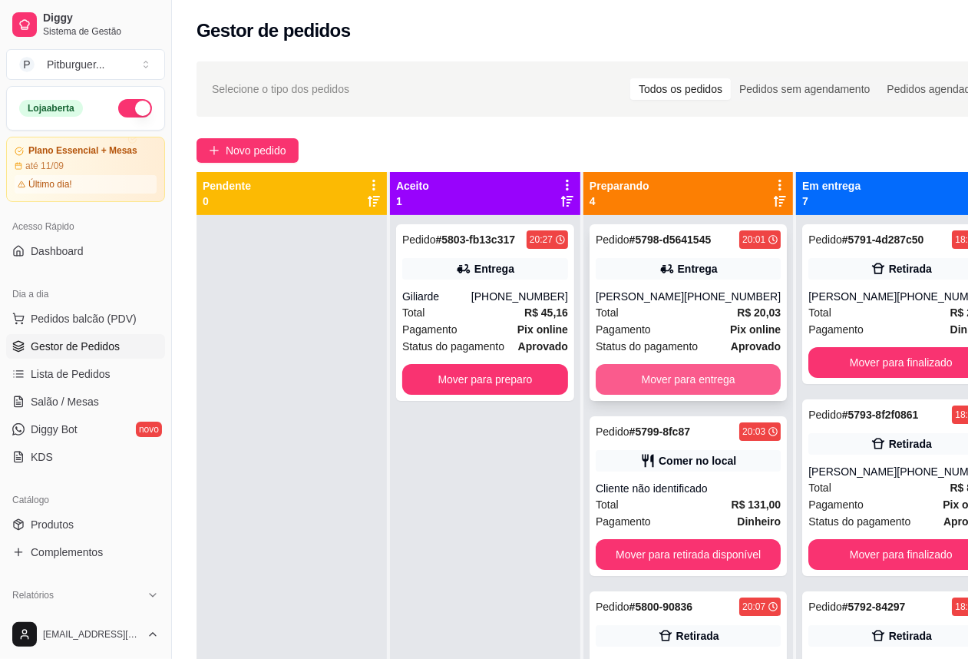
click at [670, 395] on button "Mover para entrega" at bounding box center [688, 379] width 185 height 31
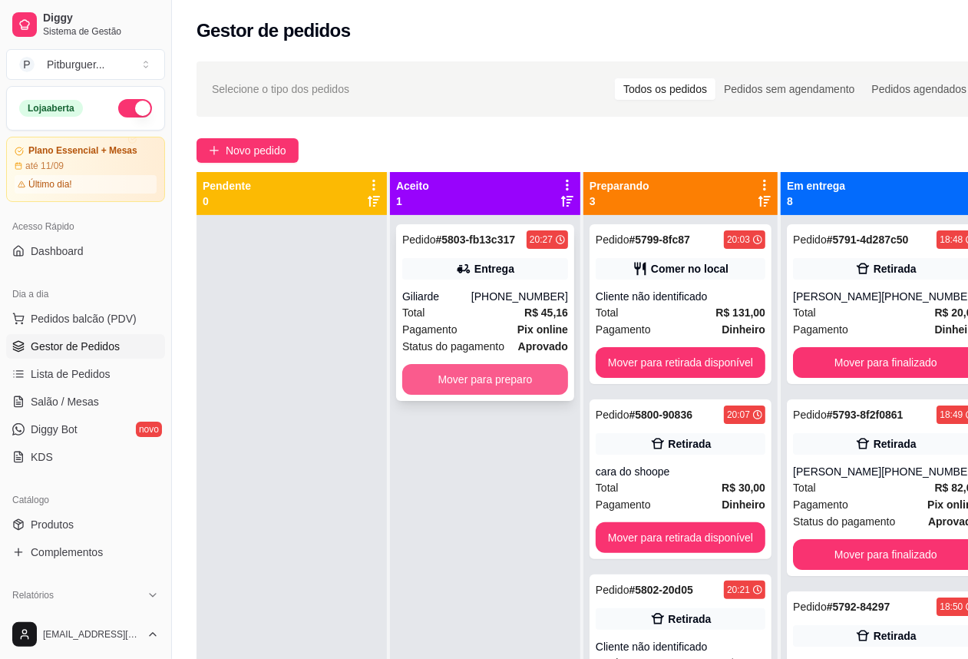
click at [538, 370] on button "Mover para preparo" at bounding box center [485, 379] width 166 height 31
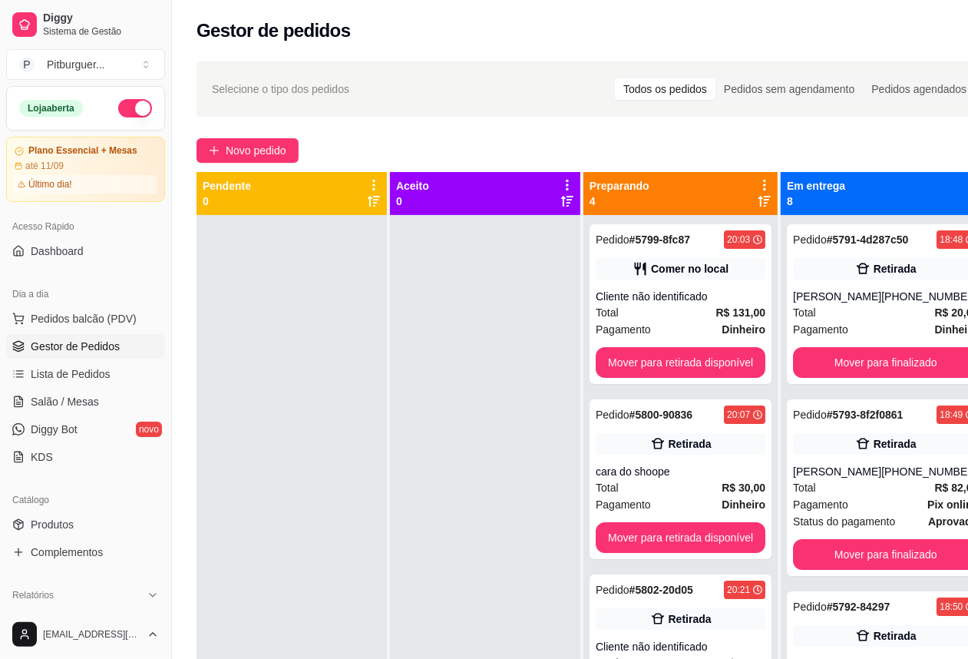
drag, startPoint x: 446, startPoint y: 455, endPoint x: 474, endPoint y: 534, distance: 83.0
click at [446, 455] on div at bounding box center [485, 544] width 190 height 659
click at [490, 522] on div at bounding box center [485, 544] width 190 height 659
click at [248, 150] on span "Novo pedido" at bounding box center [256, 150] width 61 height 17
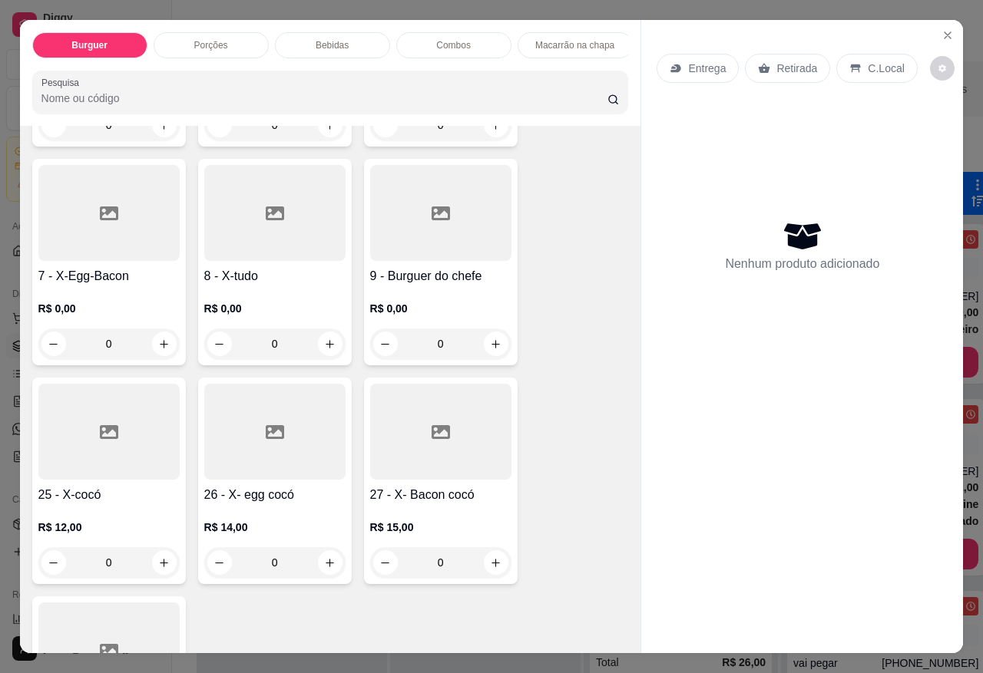
scroll to position [505, 0]
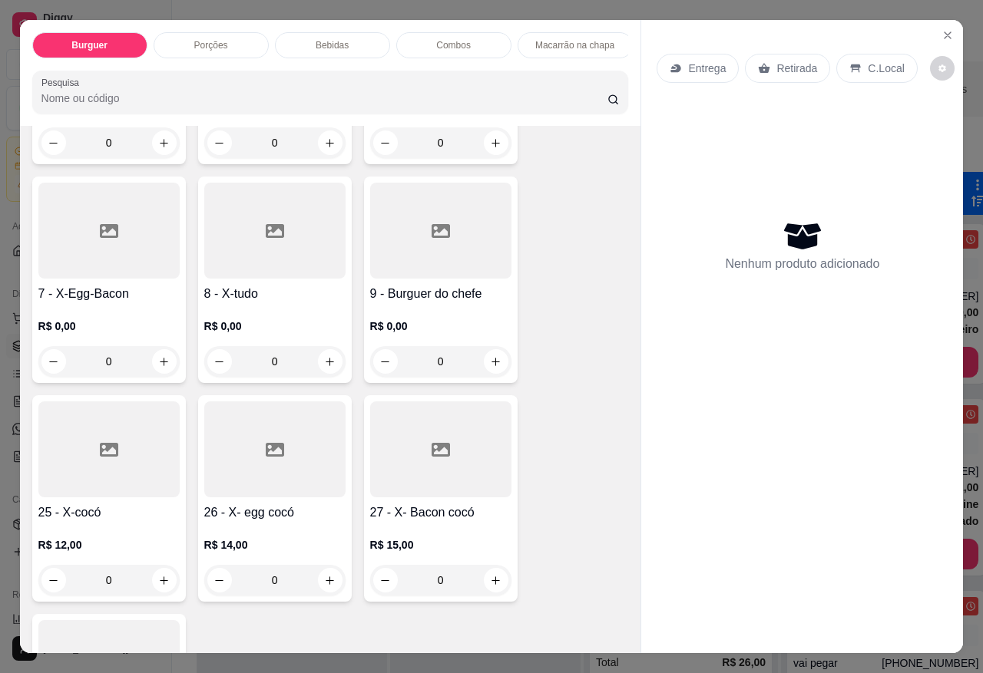
click at [286, 240] on div at bounding box center [274, 231] width 141 height 96
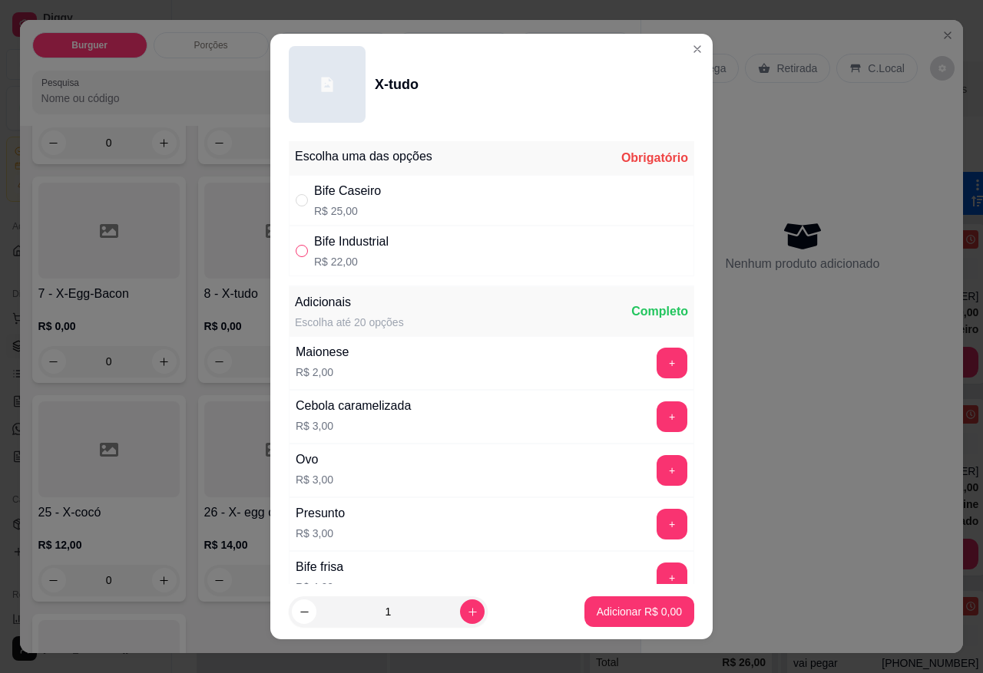
click at [296, 259] on label "" at bounding box center [302, 251] width 12 height 17
click at [296, 257] on input "" at bounding box center [302, 251] width 12 height 12
click at [298, 250] on input "" at bounding box center [302, 251] width 12 height 12
radio input "true"
click at [468, 612] on icon "increase-product-quantity" at bounding box center [472, 612] width 8 height 8
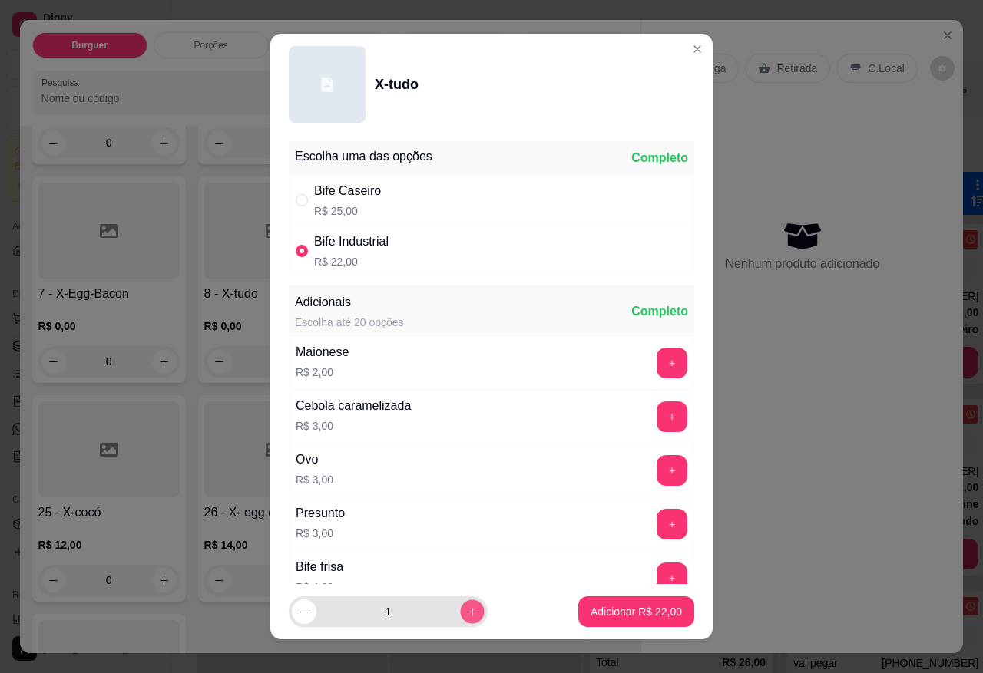
type input "2"
click at [635, 614] on p "Adicionar R$ 44,00" at bounding box center [636, 611] width 89 height 15
type input "2"
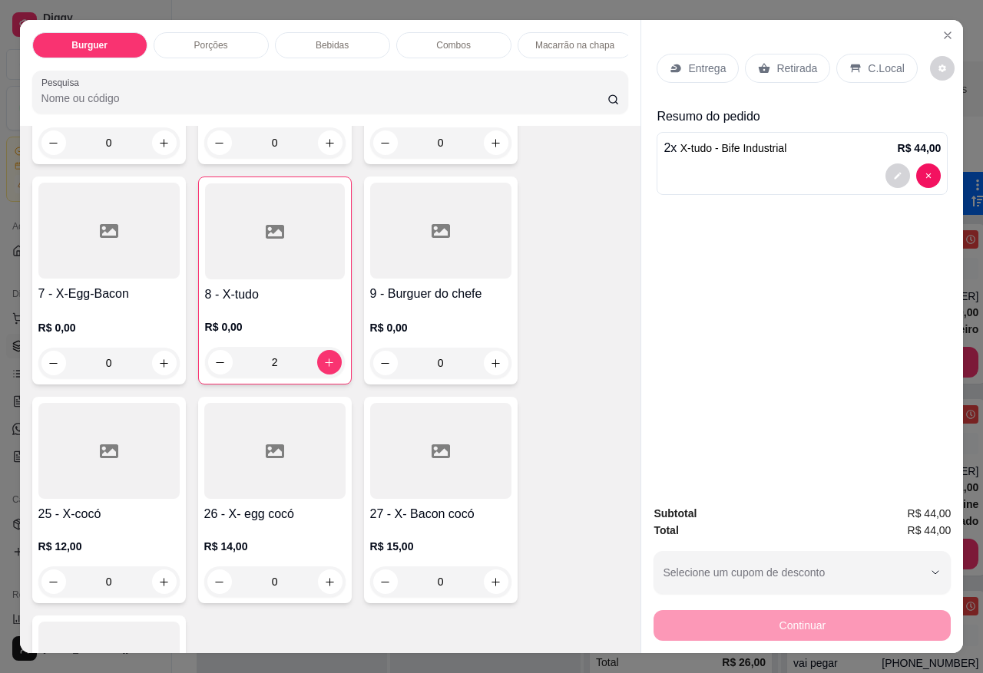
click at [688, 61] on p "Entrega" at bounding box center [707, 68] width 38 height 15
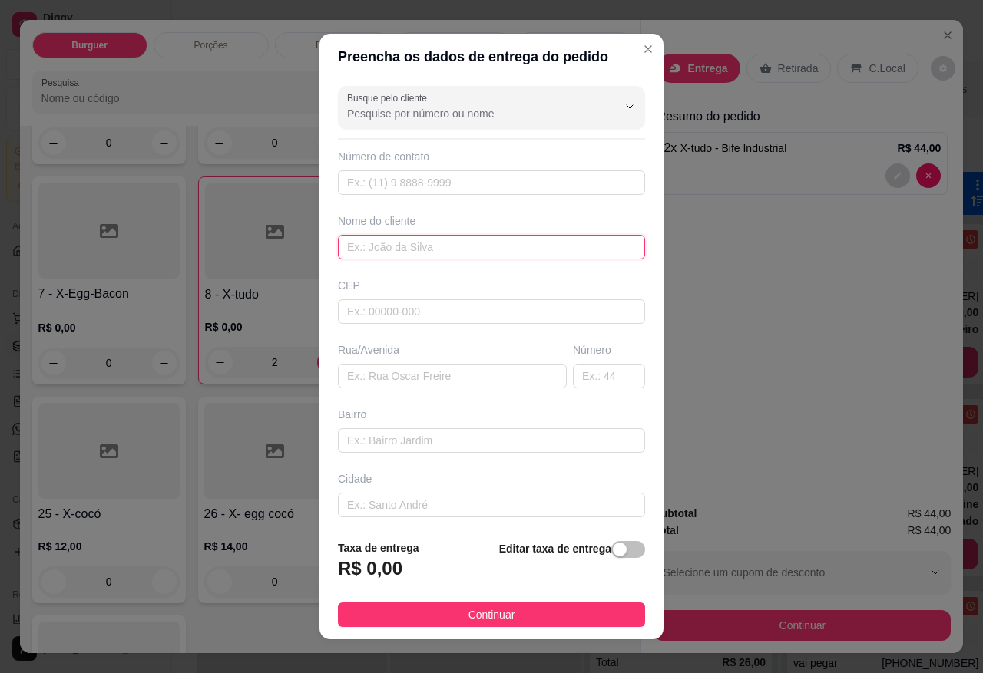
click at [417, 243] on input "text" at bounding box center [491, 247] width 307 height 25
type input "vitoria jhonny"
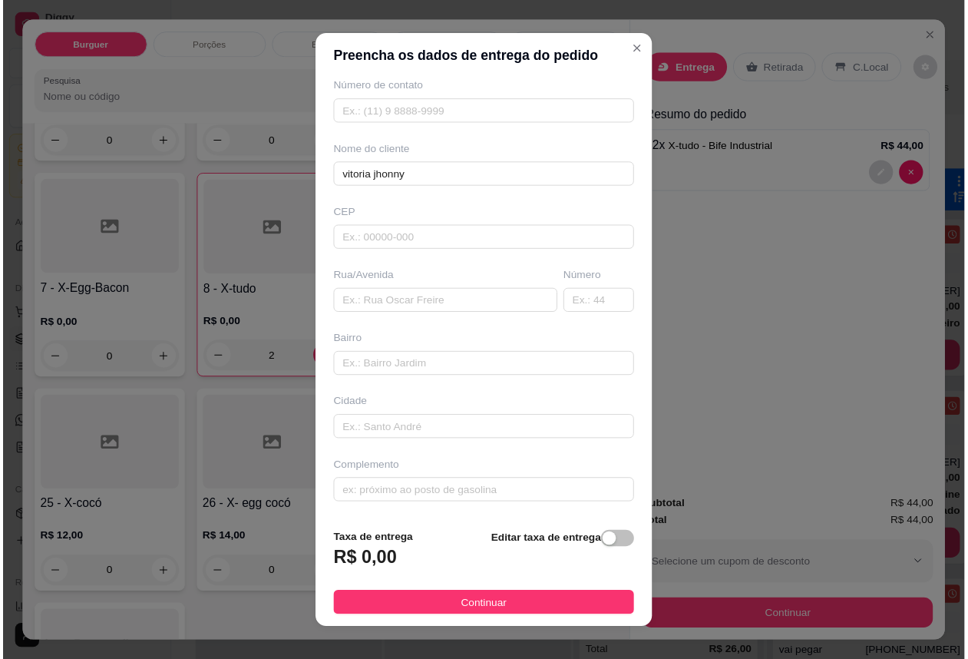
scroll to position [71, 0]
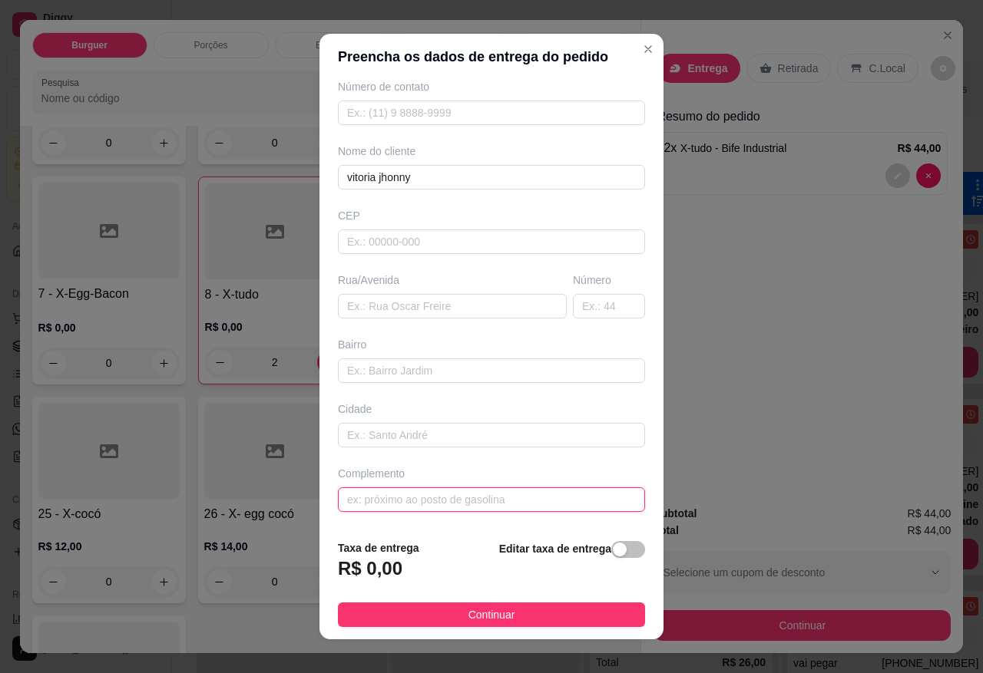
click at [509, 496] on input "text" at bounding box center [491, 500] width 307 height 25
type input "ao lado da casa da [PERSON_NAME]"
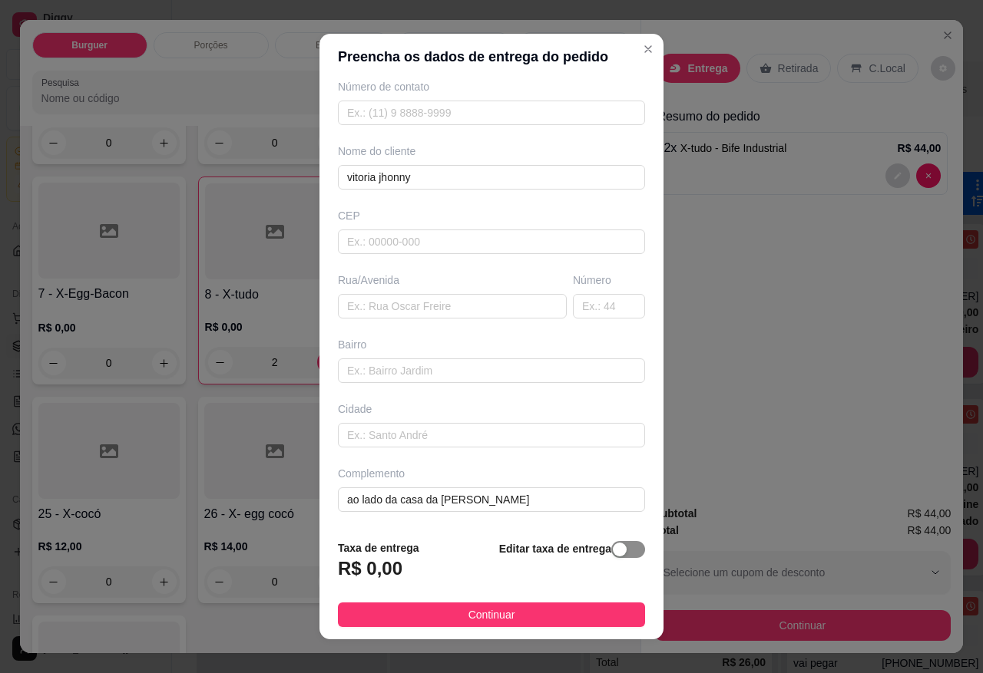
click at [613, 557] on div "button" at bounding box center [620, 550] width 14 height 14
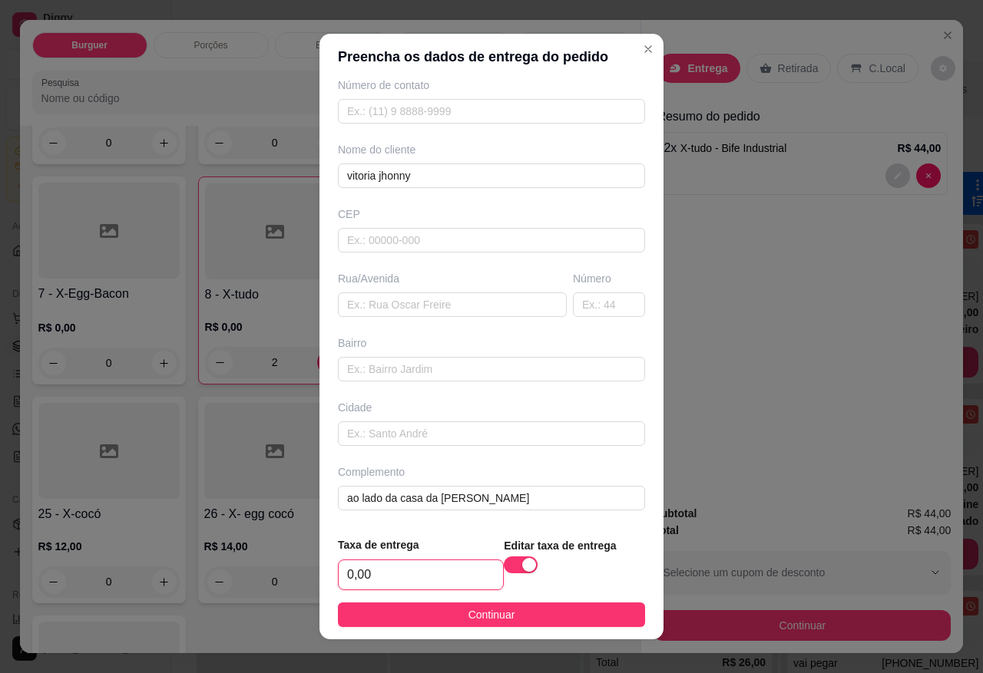
click at [379, 585] on input "0,00" at bounding box center [421, 574] width 164 height 29
type input "1,00"
click at [422, 609] on button "Continuar" at bounding box center [491, 615] width 307 height 25
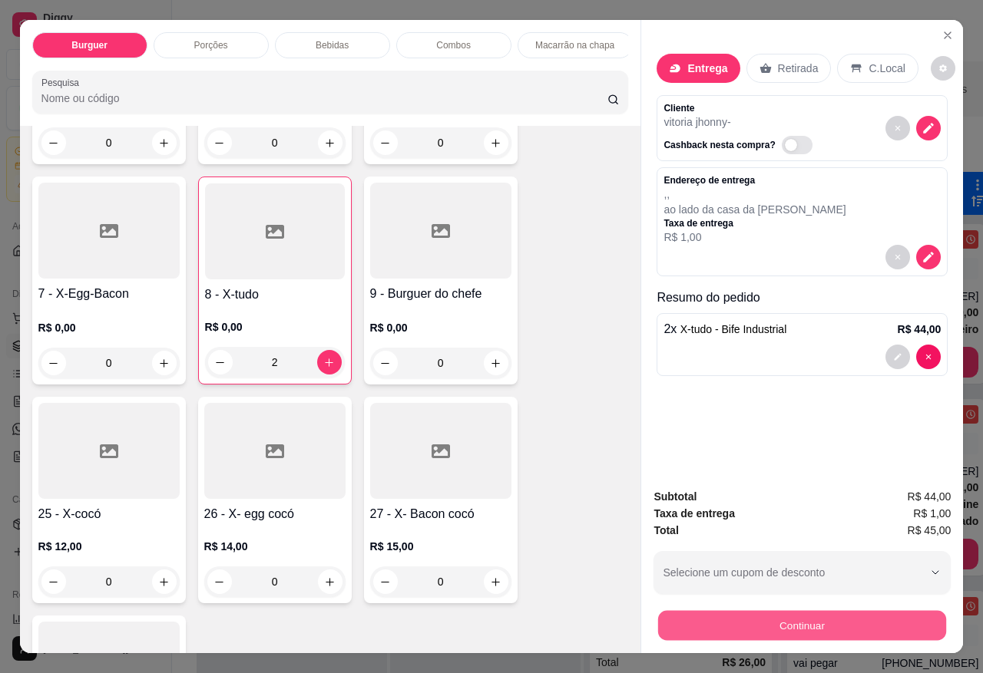
click at [719, 610] on button "Continuar" at bounding box center [802, 625] width 288 height 30
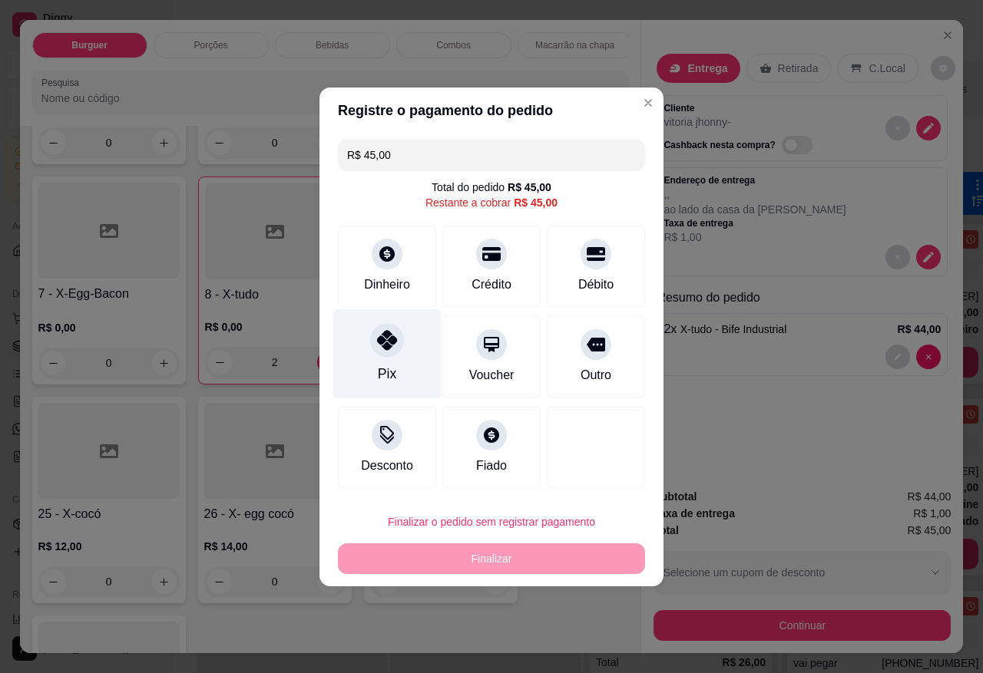
click at [376, 362] on div "Pix" at bounding box center [387, 354] width 108 height 90
type input "R$ 0,00"
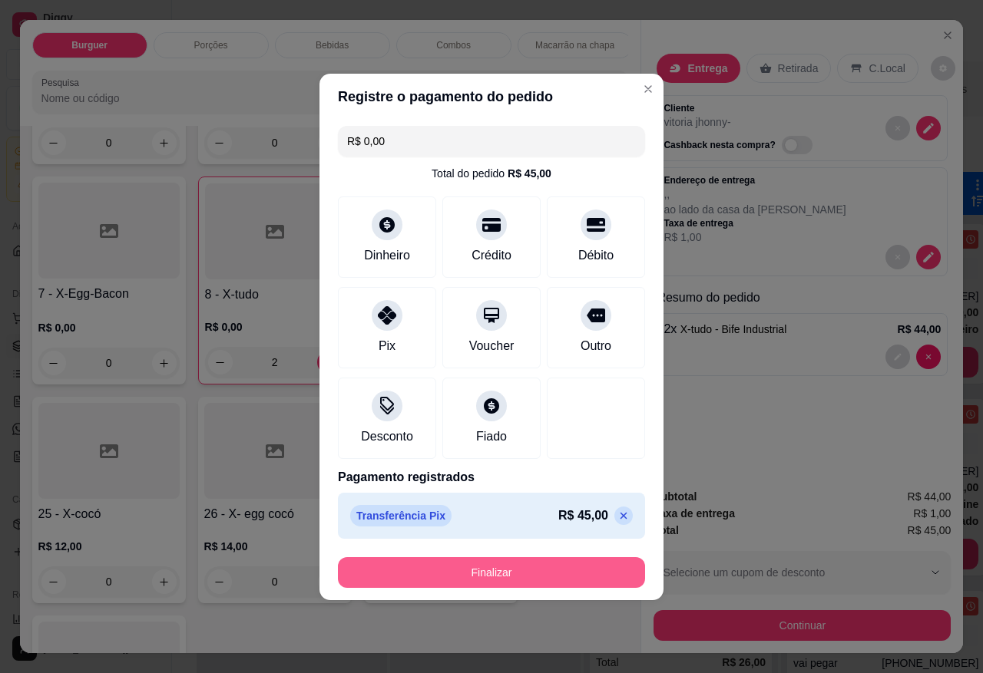
click at [468, 580] on button "Finalizar" at bounding box center [491, 572] width 307 height 31
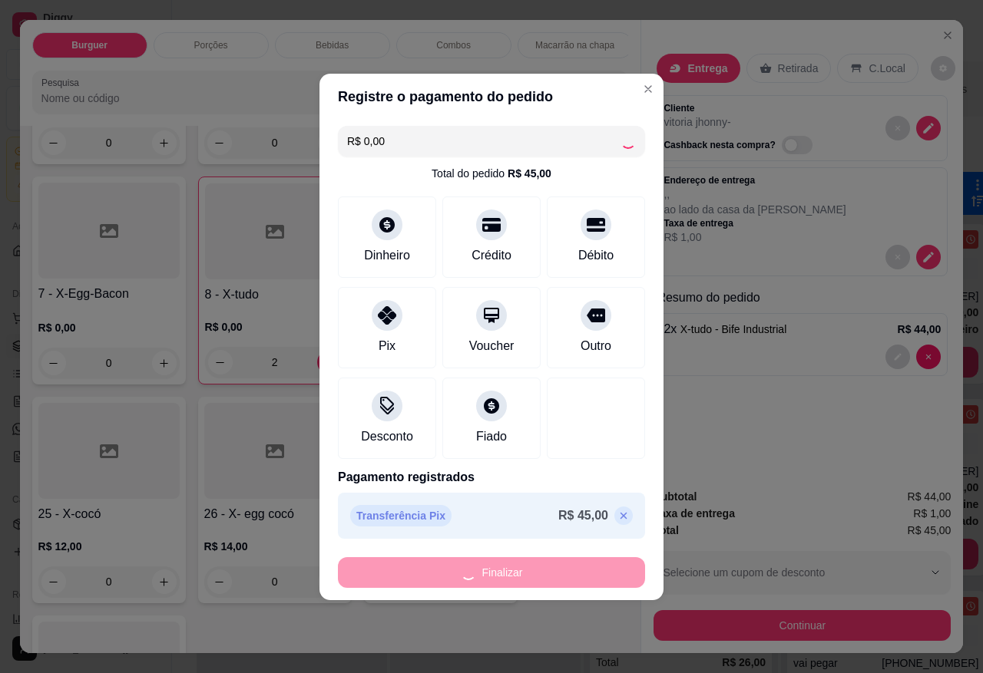
type input "0"
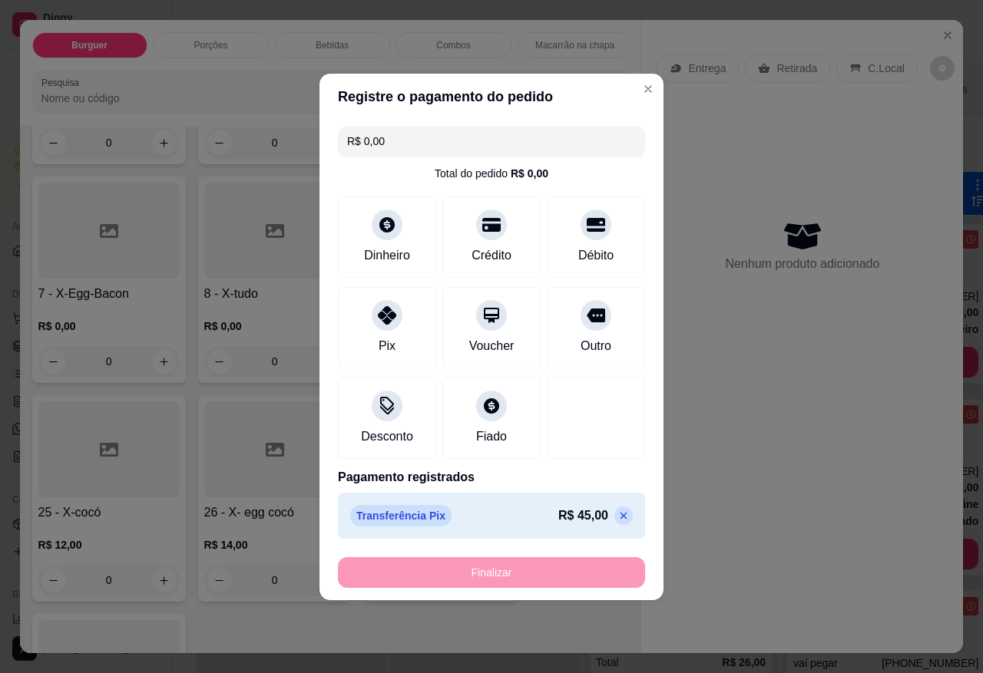
type input "-R$ 45,00"
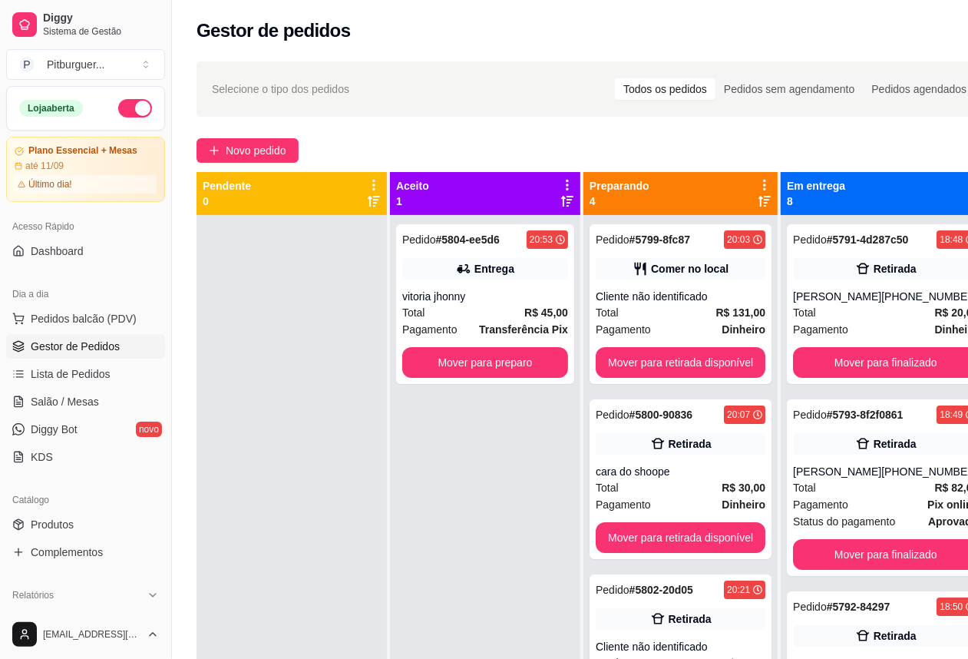
click at [469, 451] on div "Pedido # 5804-ee5d6 20:53 Entrega vitoria jhonny Total R$ 45,00 Pagamento Trans…" at bounding box center [485, 544] width 190 height 659
click at [531, 516] on div "Pedido # 5804-ee5d6 20:53 Entrega vitoria jhonny Total R$ 45,00 Pagamento Trans…" at bounding box center [485, 544] width 190 height 659
click at [234, 455] on div at bounding box center [292, 544] width 190 height 659
click at [492, 530] on div "Pedido # 5804-ee5d6 20:53 Entrega vitoria jhonny Total R$ 45,00 Pagamento Trans…" at bounding box center [485, 544] width 190 height 659
click at [477, 362] on button "Mover para preparo" at bounding box center [485, 363] width 161 height 30
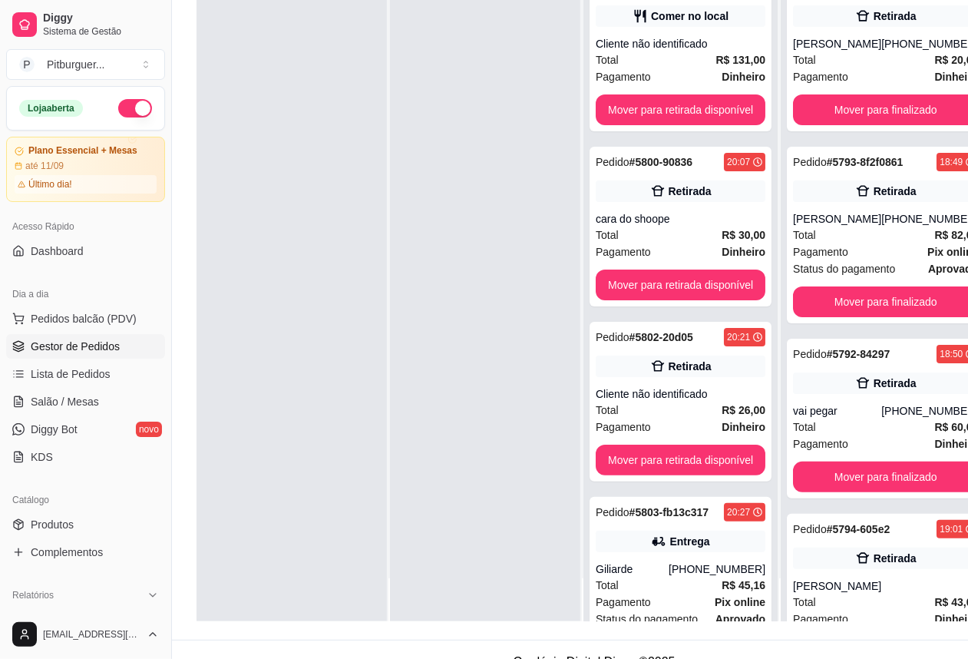
scroll to position [248, 0]
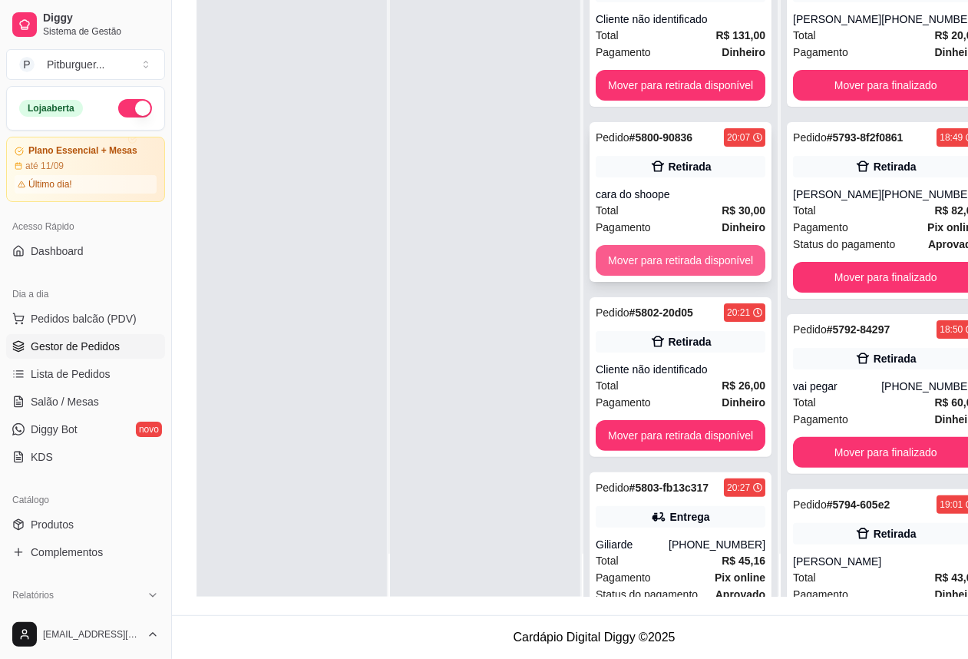
click at [716, 245] on button "Mover para retirada disponível" at bounding box center [681, 260] width 170 height 31
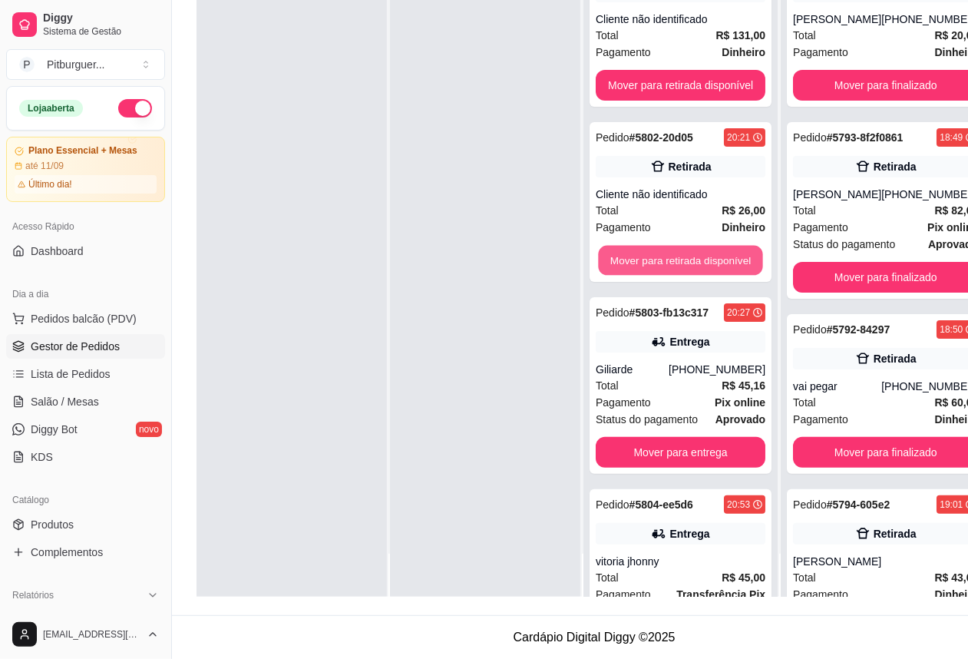
click at [716, 246] on button "Mover para retirada disponível" at bounding box center [680, 261] width 164 height 30
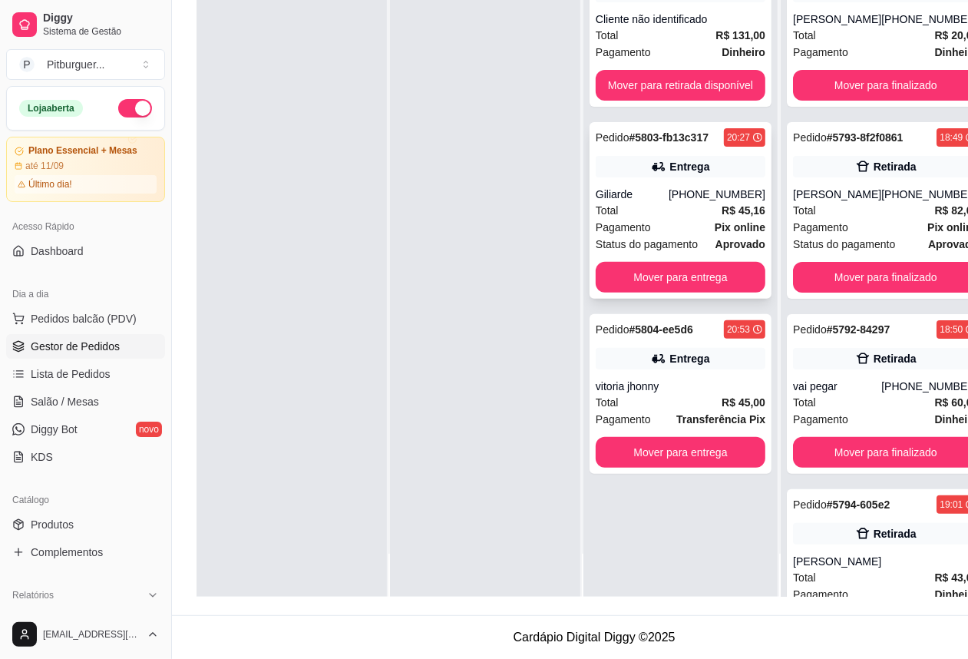
click at [701, 203] on div "Total R$ 45,16" at bounding box center [681, 210] width 170 height 17
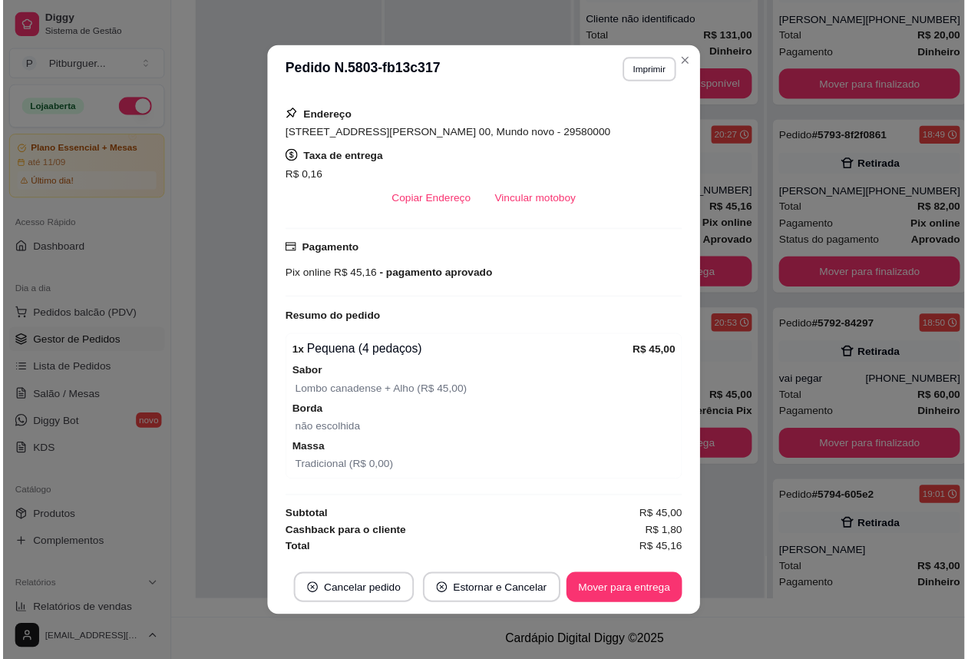
scroll to position [2, 0]
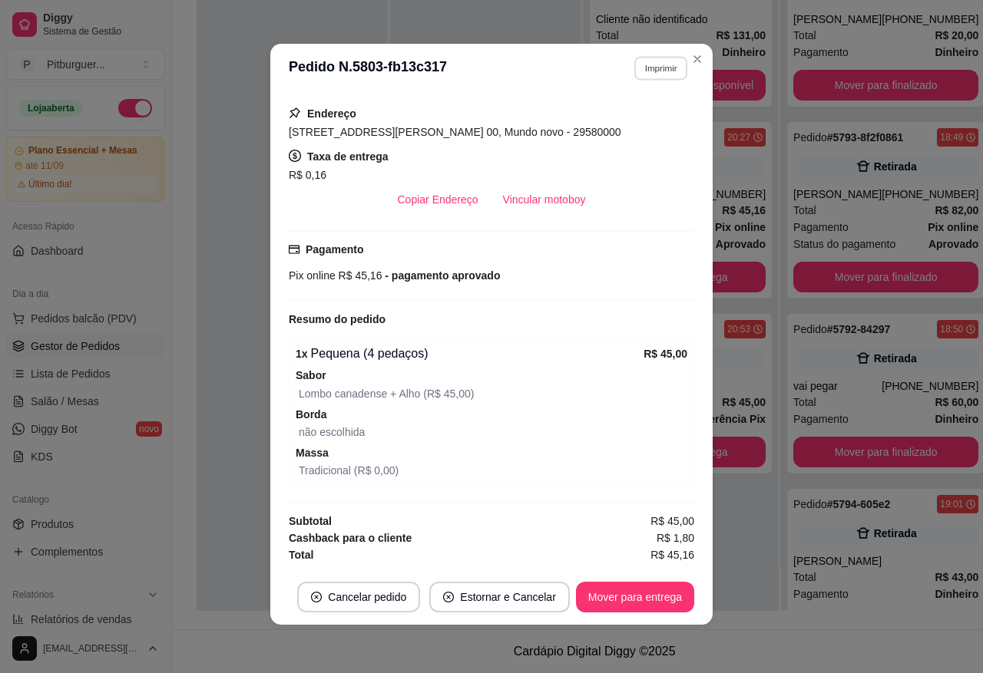
click at [669, 71] on button "Imprimir" at bounding box center [660, 68] width 53 height 24
click at [631, 150] on button "IMPRESSORA" at bounding box center [626, 153] width 107 height 24
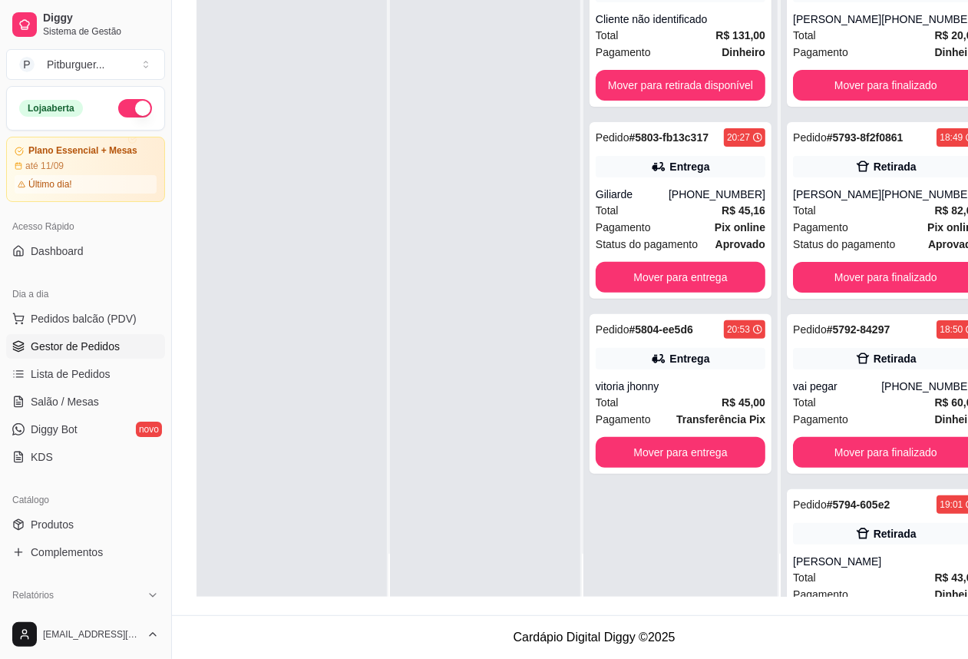
click at [339, 536] on div at bounding box center [292, 267] width 190 height 659
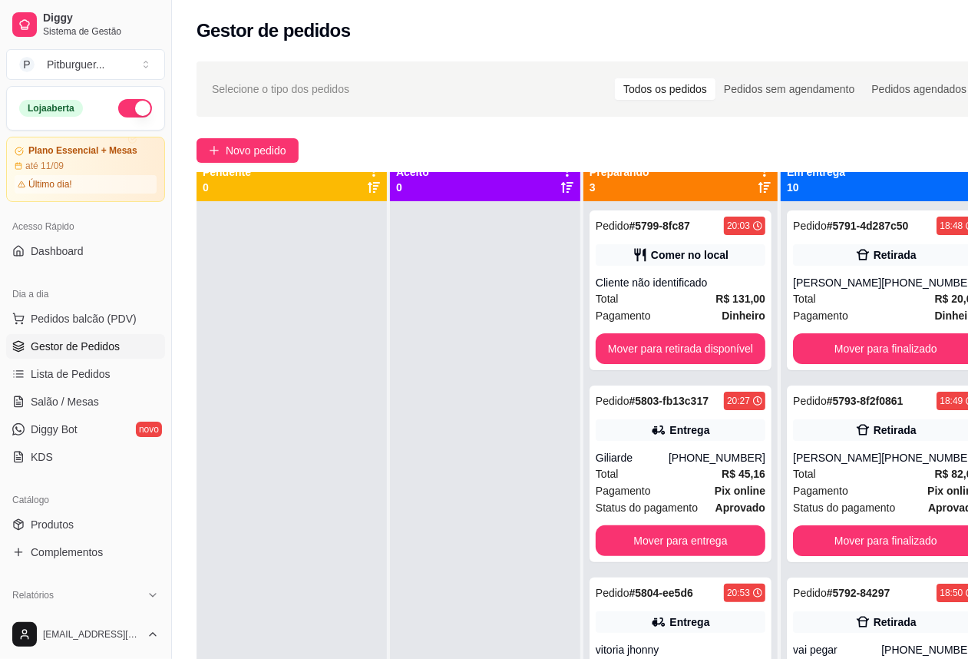
scroll to position [0, 0]
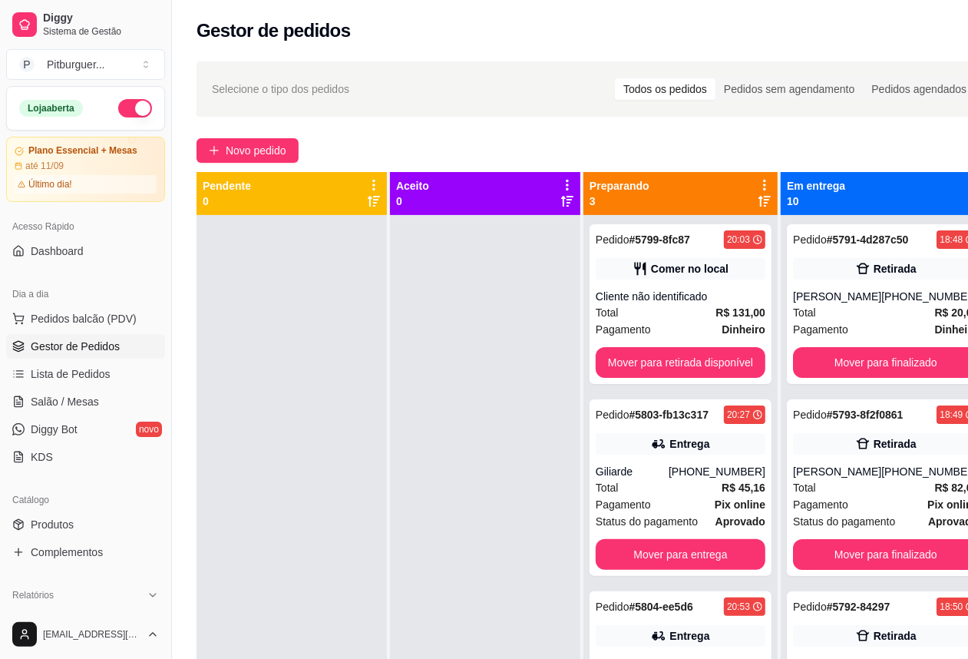
click at [462, 484] on div at bounding box center [485, 544] width 190 height 659
click at [385, 585] on div at bounding box center [292, 544] width 190 height 659
click at [347, 335] on div at bounding box center [292, 544] width 190 height 659
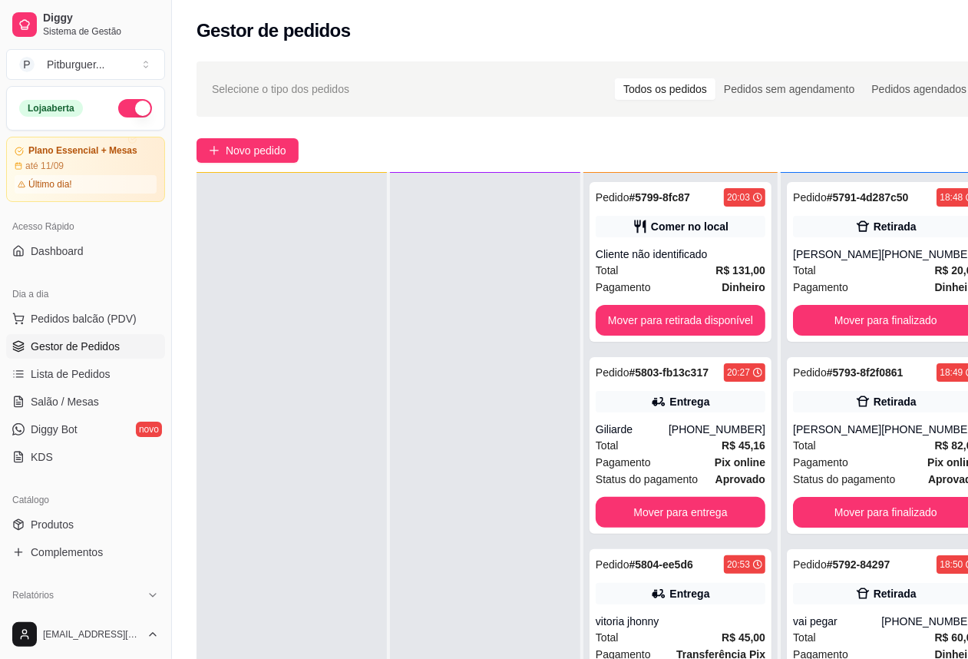
scroll to position [43, 0]
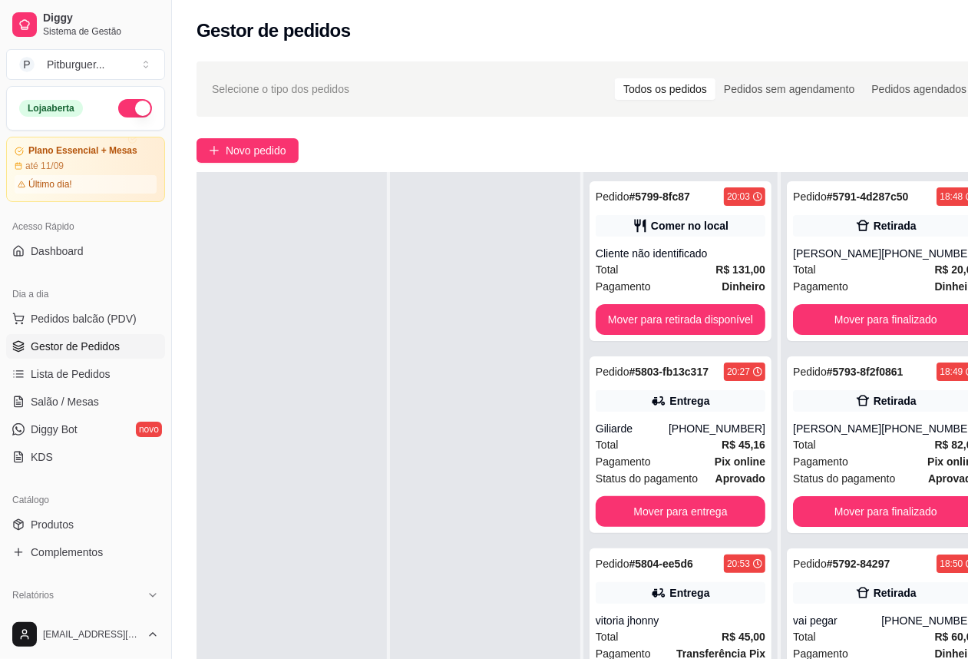
click at [281, 607] on div at bounding box center [292, 501] width 190 height 659
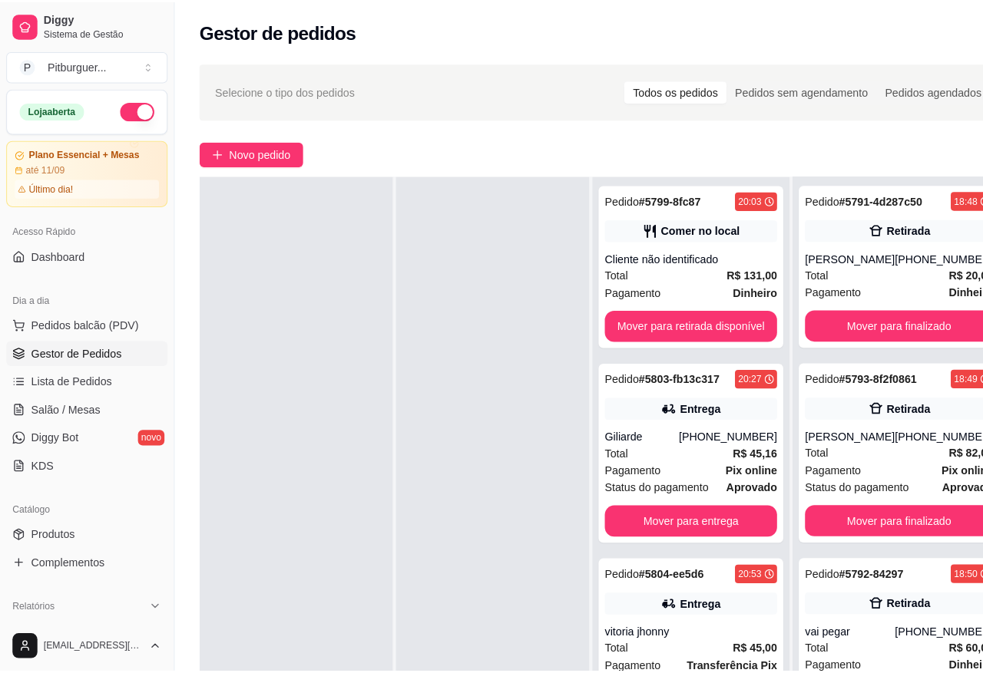
scroll to position [0, 0]
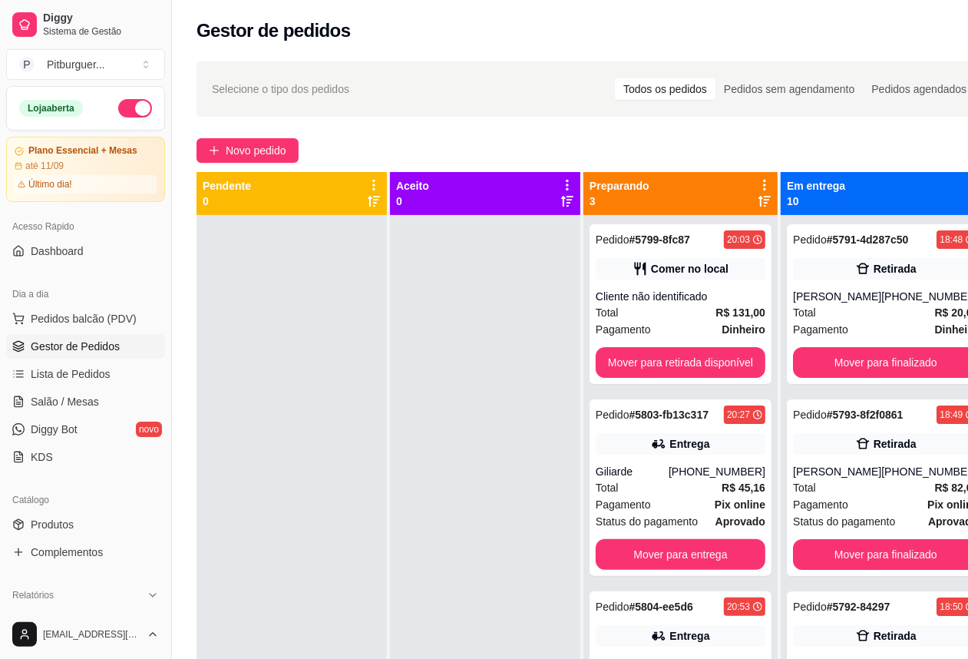
click at [503, 298] on div at bounding box center [485, 544] width 190 height 659
click at [673, 313] on div "Total R$ 131,00" at bounding box center [681, 312] width 170 height 17
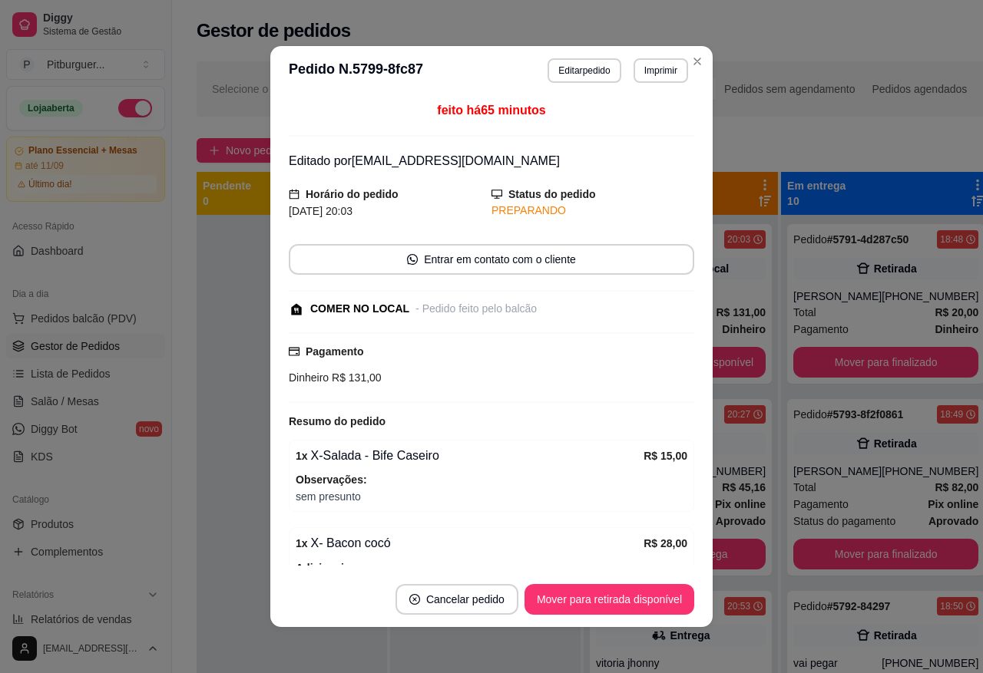
drag, startPoint x: 504, startPoint y: 78, endPoint x: 527, endPoint y: 87, distance: 24.5
click at [527, 87] on header "**********" at bounding box center [491, 70] width 442 height 49
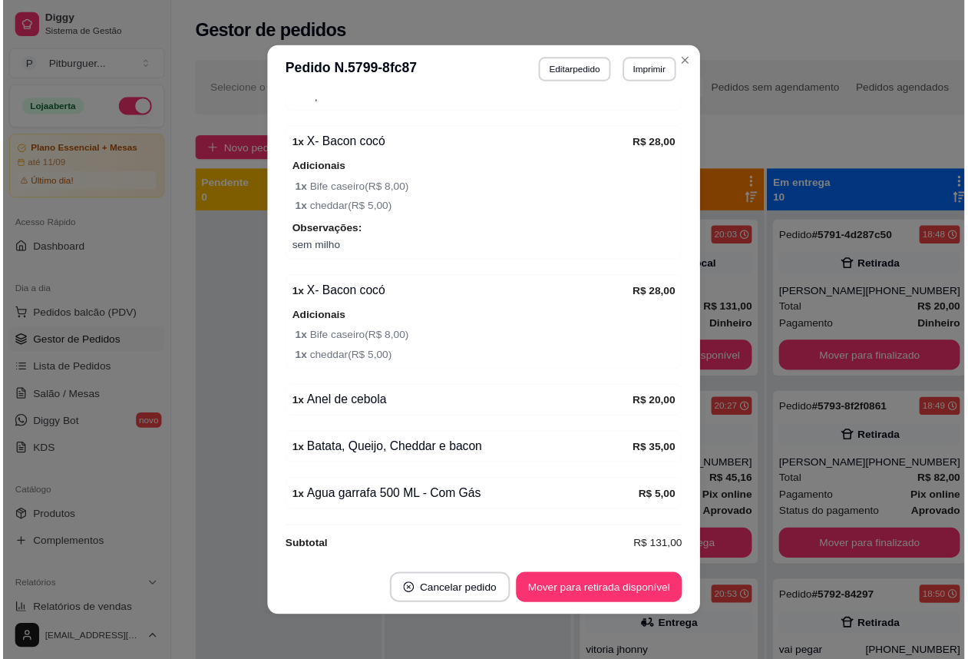
scroll to position [421, 0]
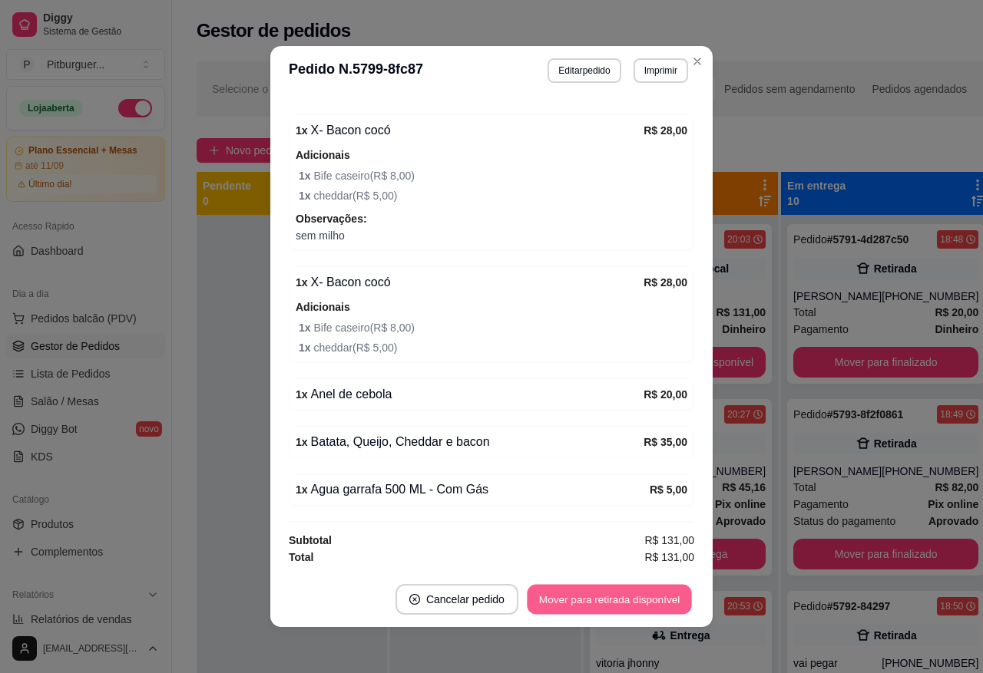
click at [610, 587] on button "Mover para retirada disponível" at bounding box center [609, 600] width 164 height 30
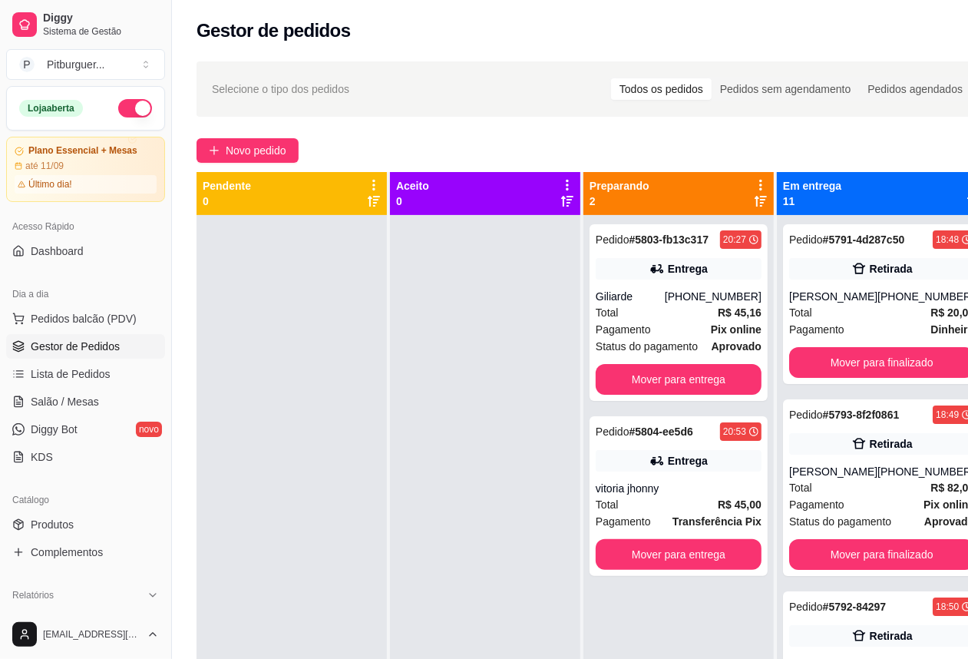
click at [469, 386] on div at bounding box center [485, 544] width 190 height 659
click at [665, 558] on button "Mover para entrega" at bounding box center [678, 555] width 161 height 30
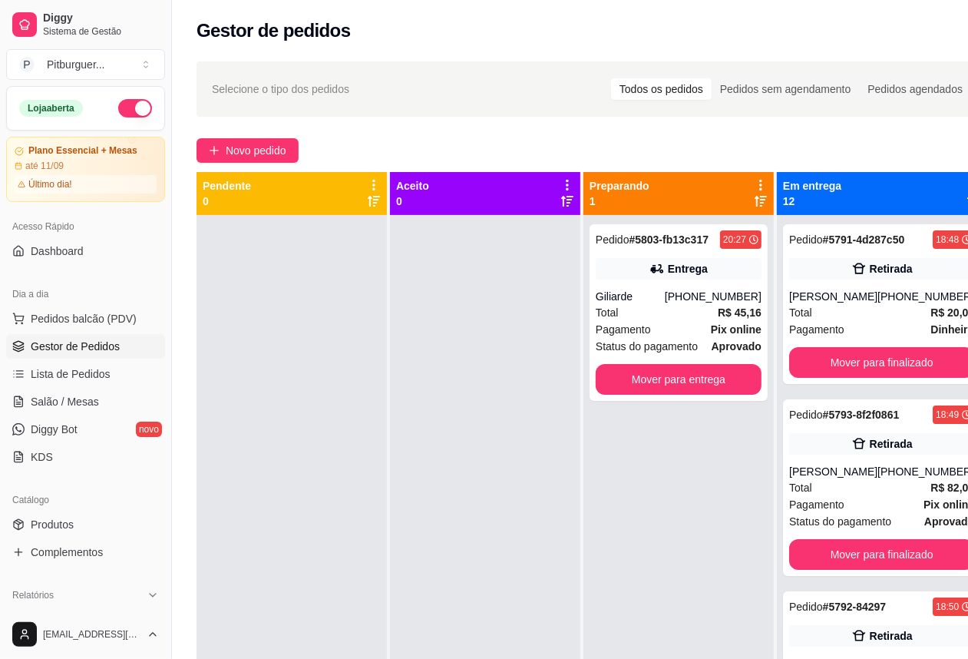
click at [545, 458] on div at bounding box center [485, 544] width 190 height 659
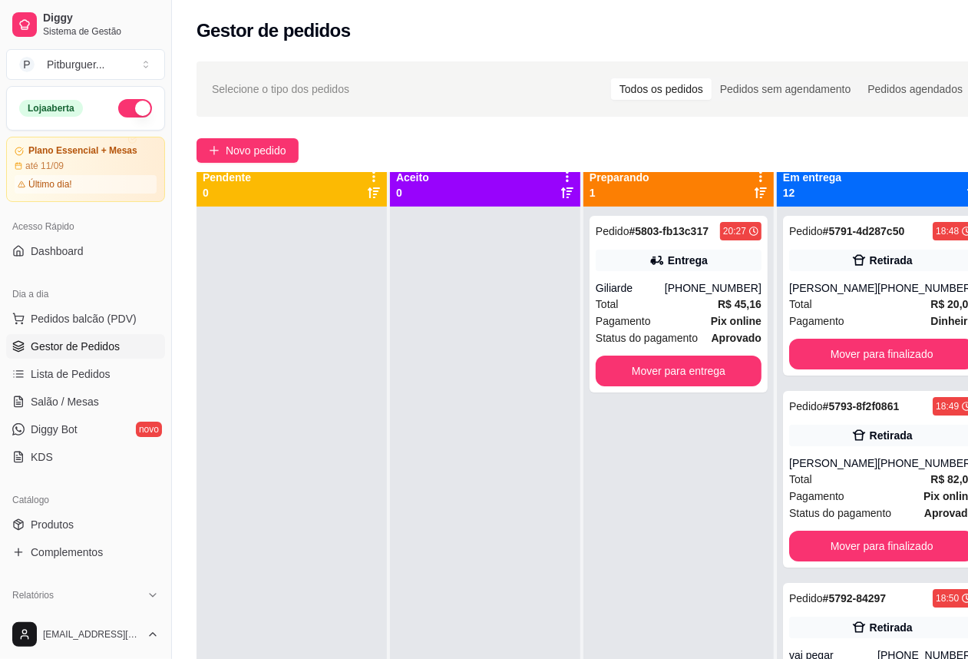
scroll to position [0, 0]
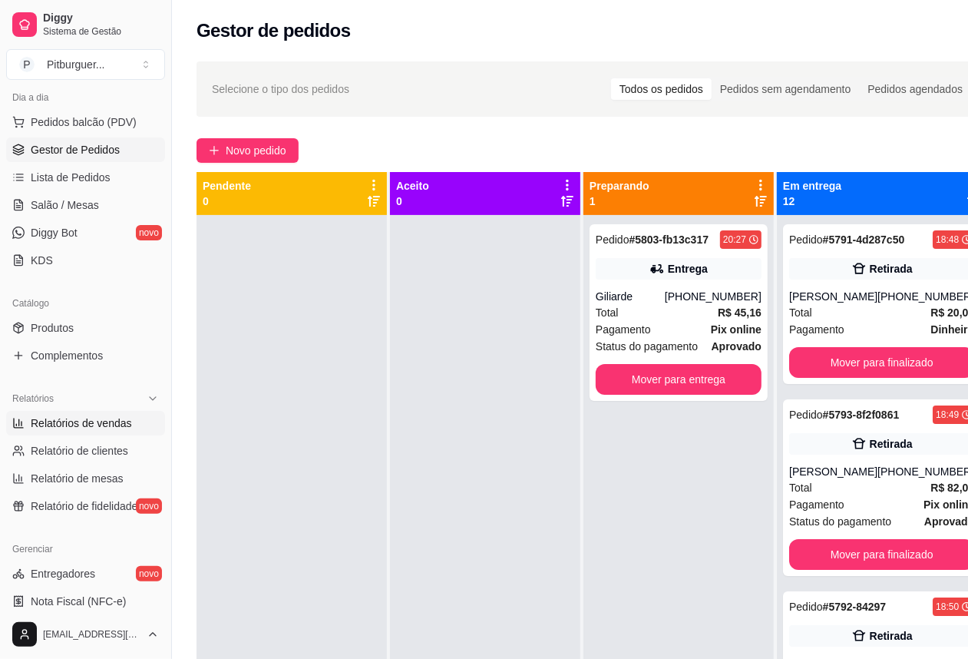
click at [134, 419] on link "Relatórios de vendas" at bounding box center [85, 423] width 159 height 25
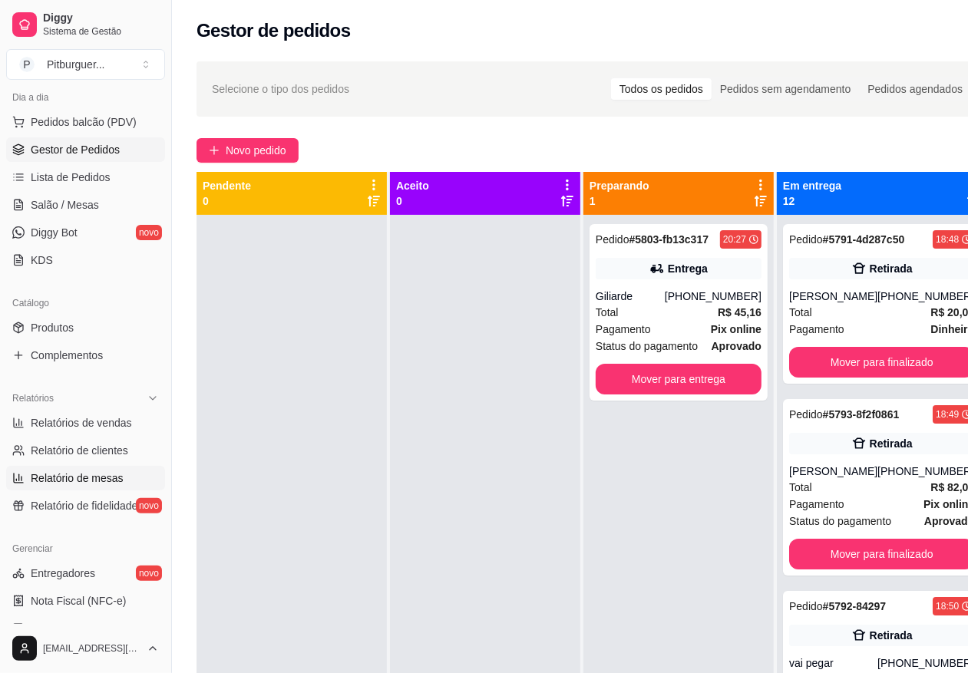
scroll to position [175, 0]
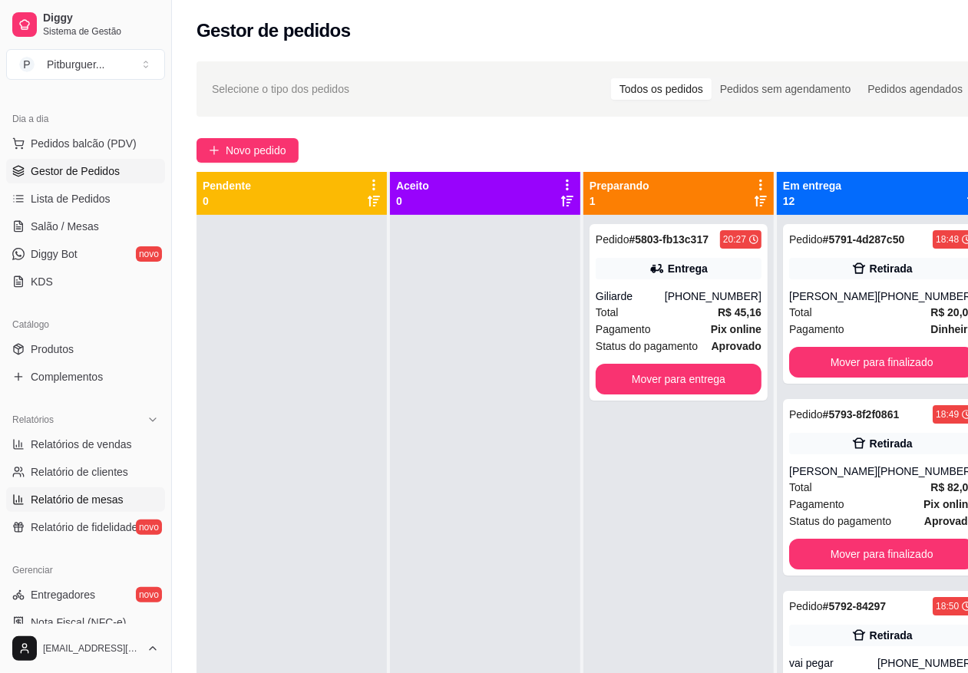
select select "ALL"
select select "0"
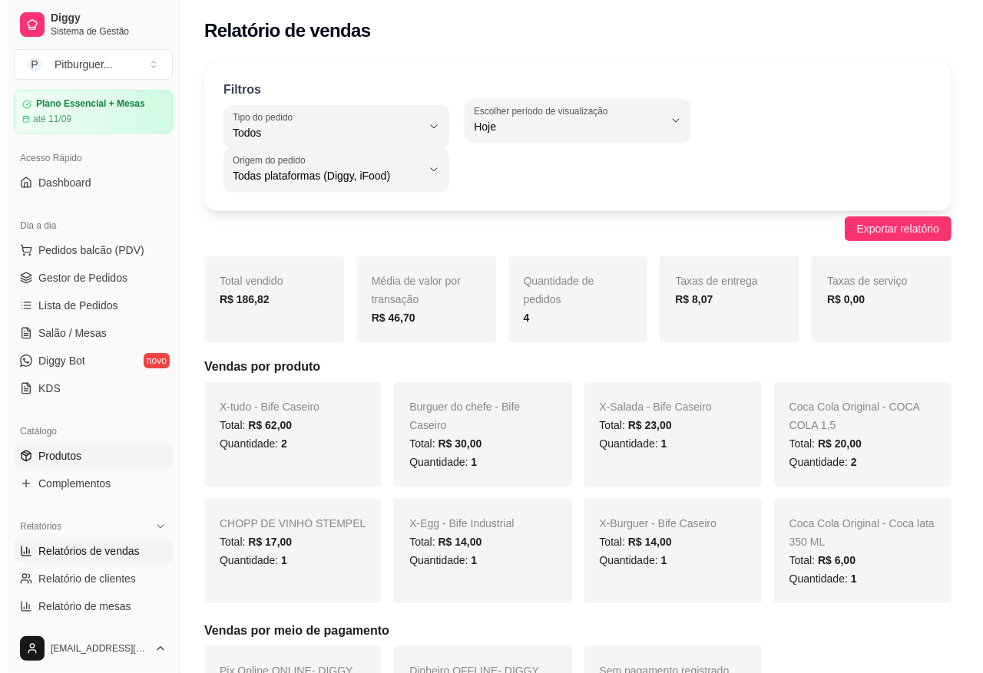
scroll to position [0, 0]
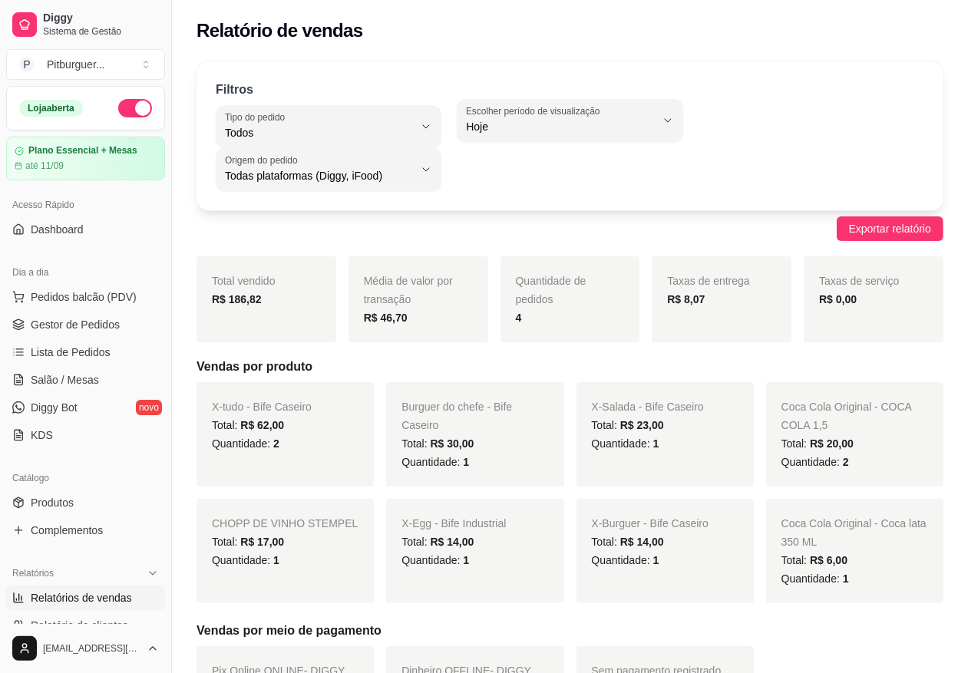
click at [101, 311] on ul "Pedidos balcão (PDV) Gestor de Pedidos Lista de Pedidos Salão / Mesas Diggy Bot…" at bounding box center [85, 366] width 159 height 163
click at [104, 321] on span "Gestor de Pedidos" at bounding box center [75, 324] width 89 height 15
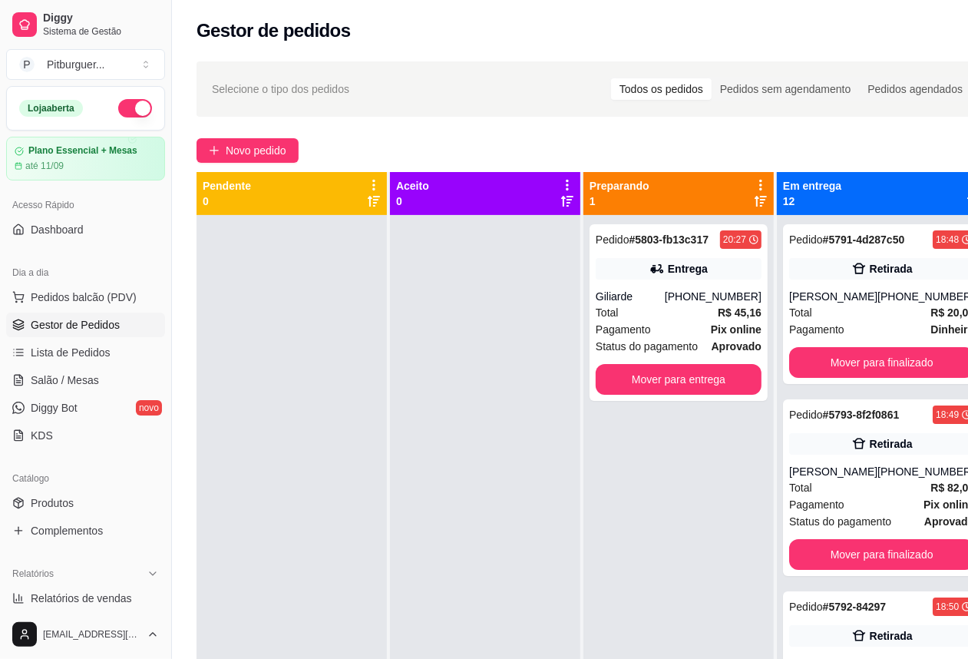
click at [580, 531] on div at bounding box center [485, 544] width 190 height 659
click at [74, 380] on span "Salão / Mesas" at bounding box center [65, 379] width 68 height 15
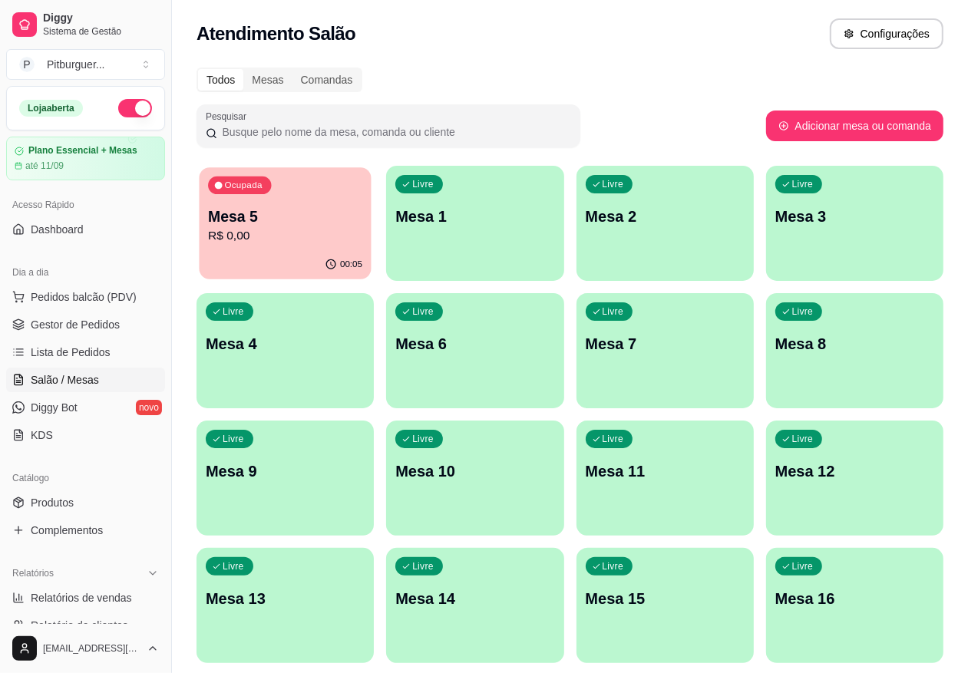
click at [269, 233] on p "R$ 0,00" at bounding box center [285, 236] width 154 height 18
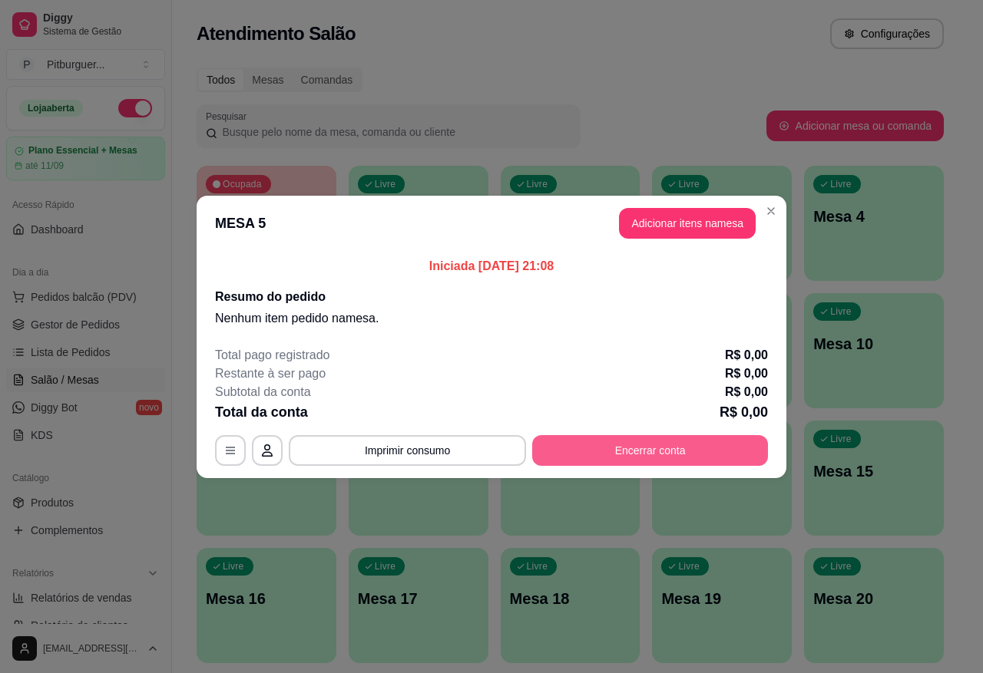
click at [596, 448] on button "Encerrar conta" at bounding box center [650, 450] width 236 height 31
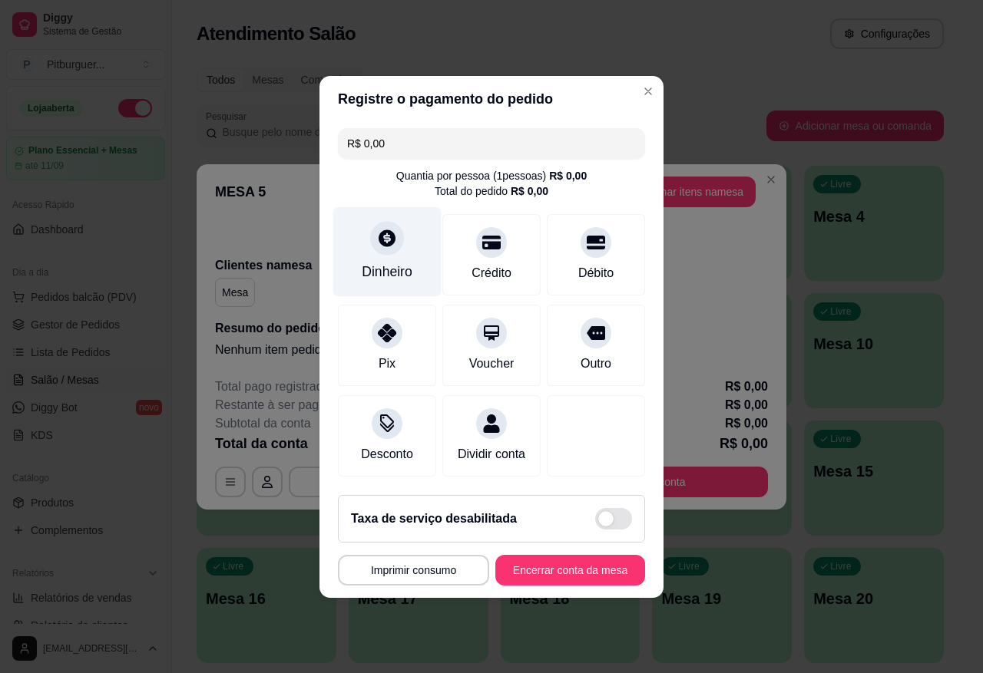
click at [389, 262] on div "Dinheiro" at bounding box center [387, 272] width 51 height 20
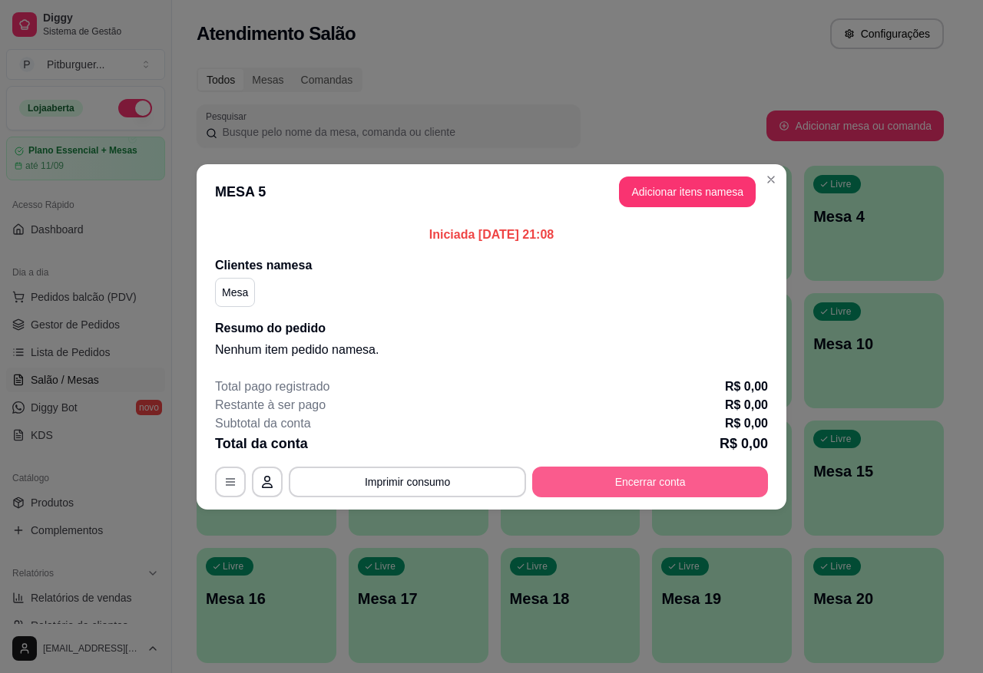
click at [695, 477] on button "Encerrar conta" at bounding box center [650, 482] width 236 height 31
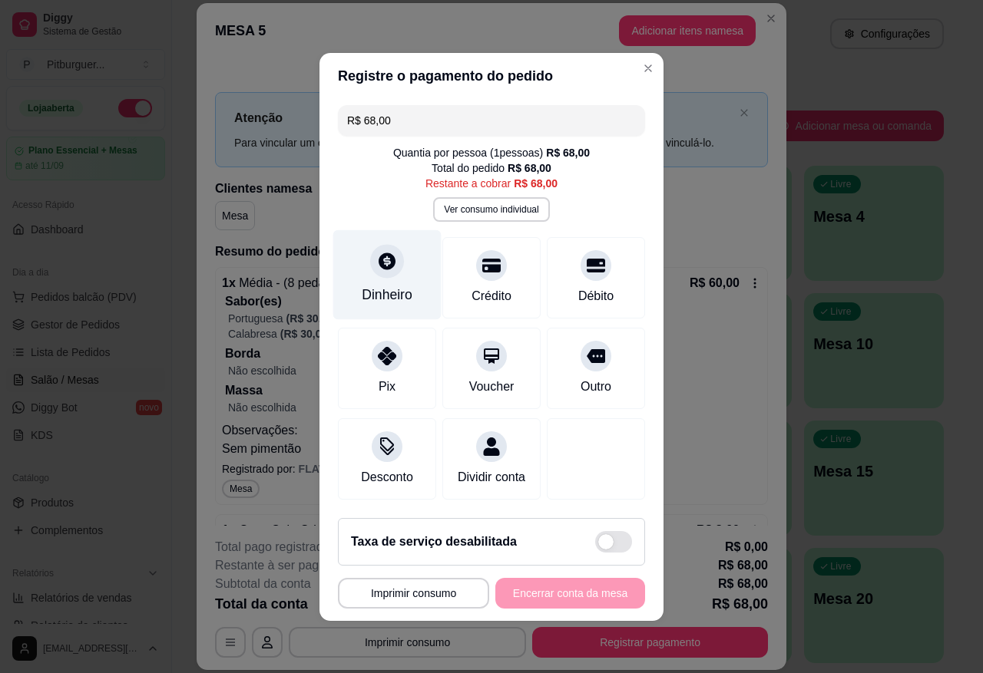
click at [386, 289] on div "Dinheiro" at bounding box center [387, 295] width 51 height 20
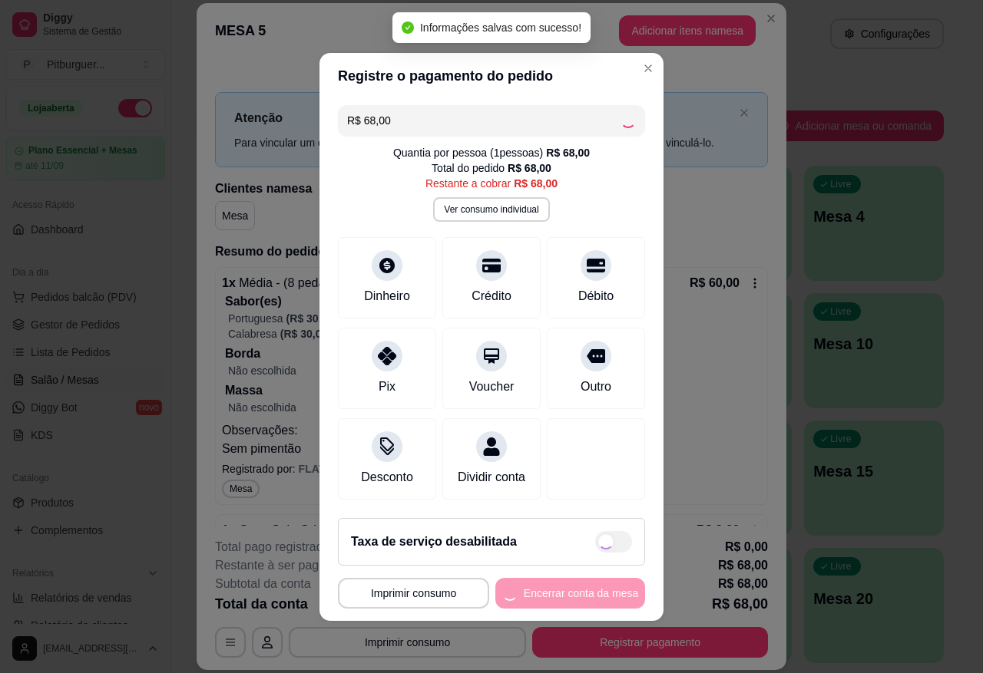
type input "R$ 0,00"
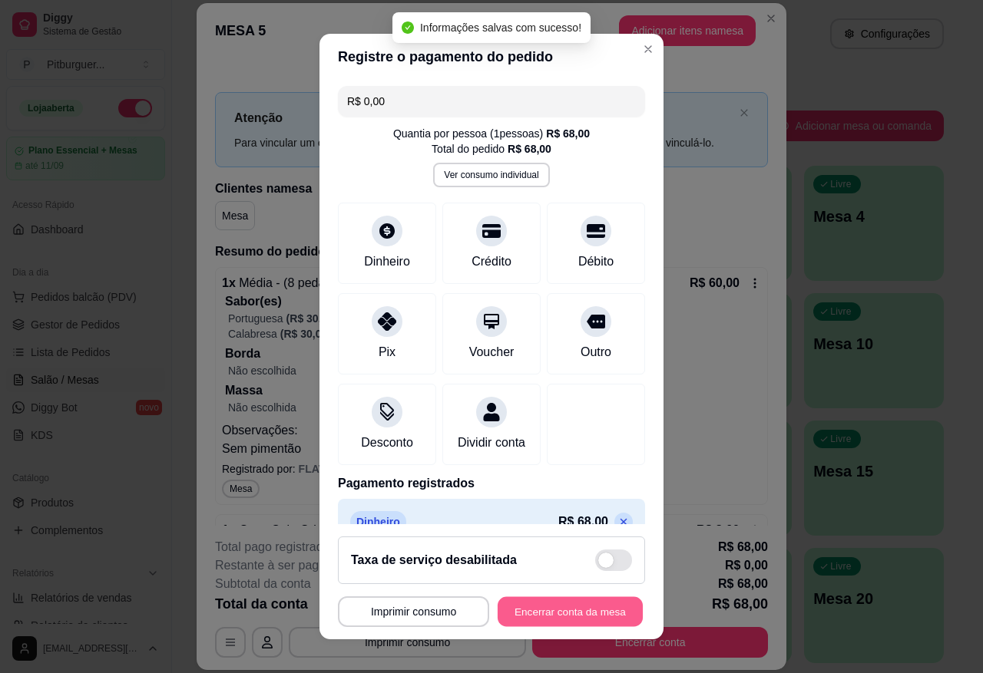
click at [537, 619] on button "Encerrar conta da mesa" at bounding box center [570, 612] width 145 height 30
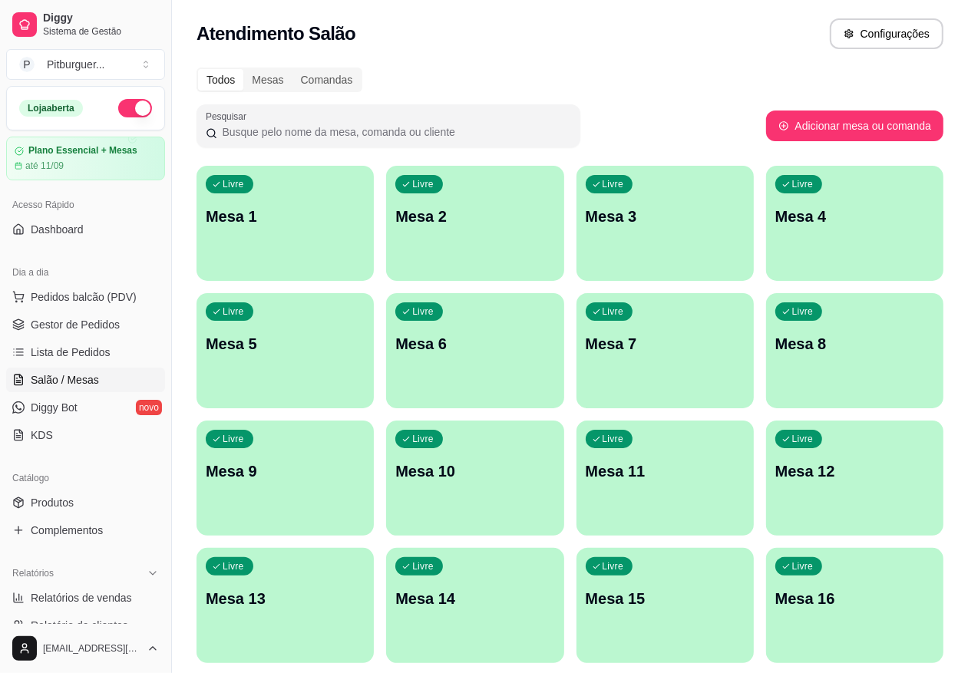
click at [365, 333] on p "Mesa 5" at bounding box center [285, 343] width 159 height 21
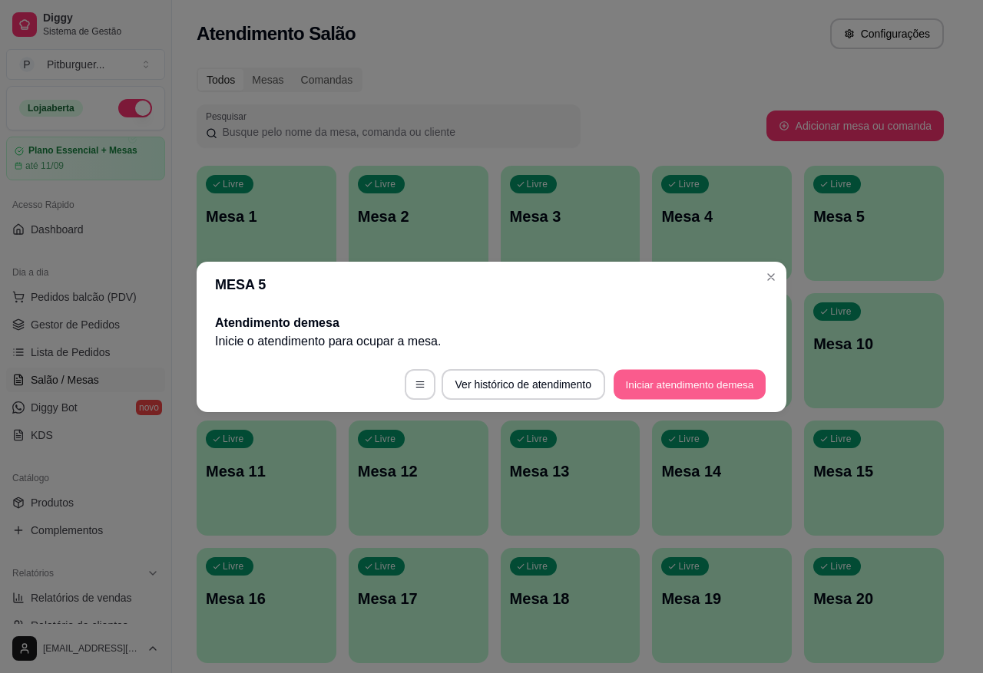
click at [653, 380] on button "Iniciar atendimento de mesa" at bounding box center [689, 384] width 152 height 30
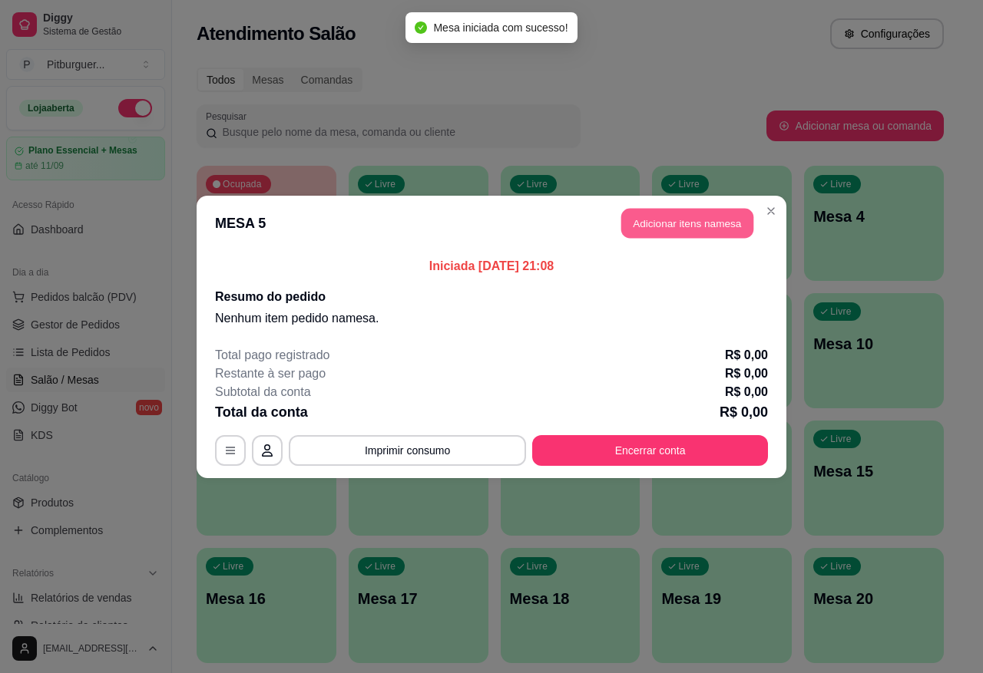
click at [689, 219] on button "Adicionar itens na mesa" at bounding box center [687, 223] width 132 height 30
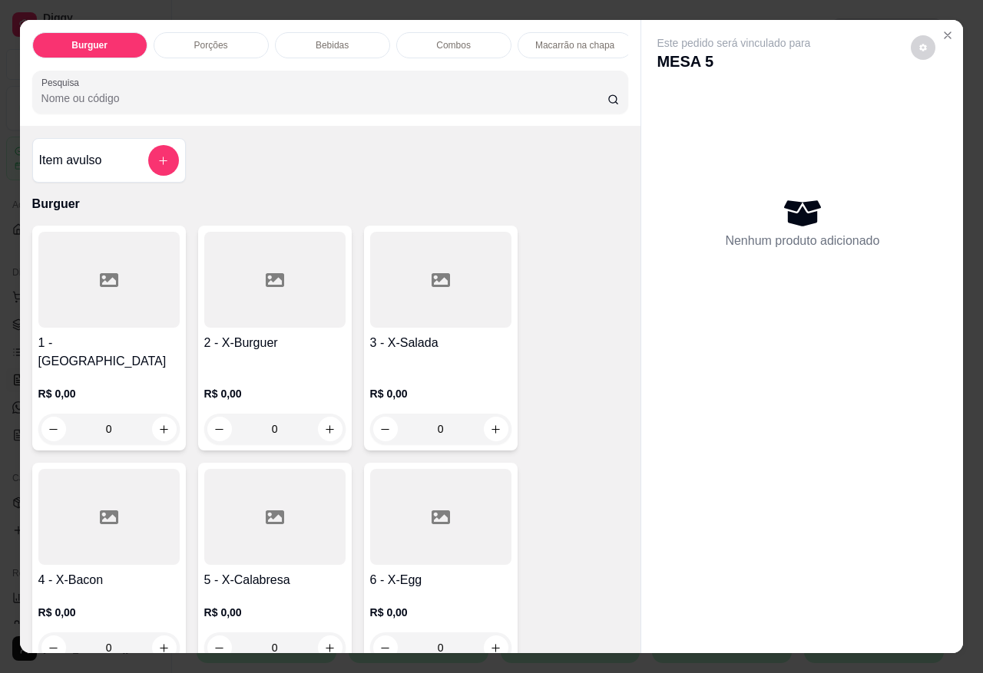
click at [309, 32] on div "Bebidas" at bounding box center [332, 45] width 115 height 26
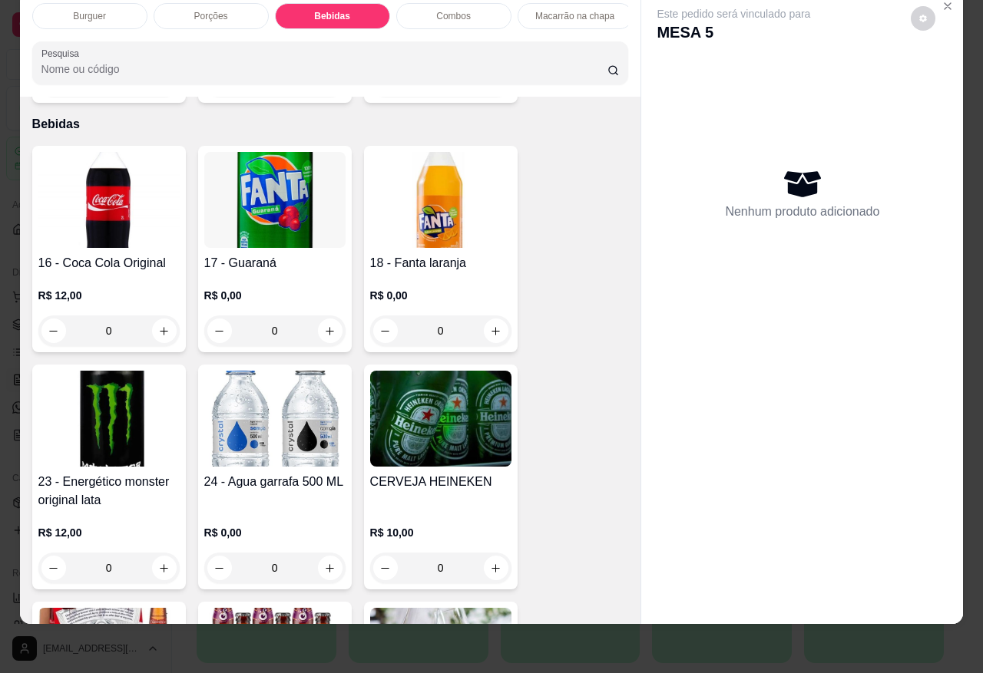
click at [404, 254] on h4 "18 - Fanta laranja" at bounding box center [440, 263] width 141 height 18
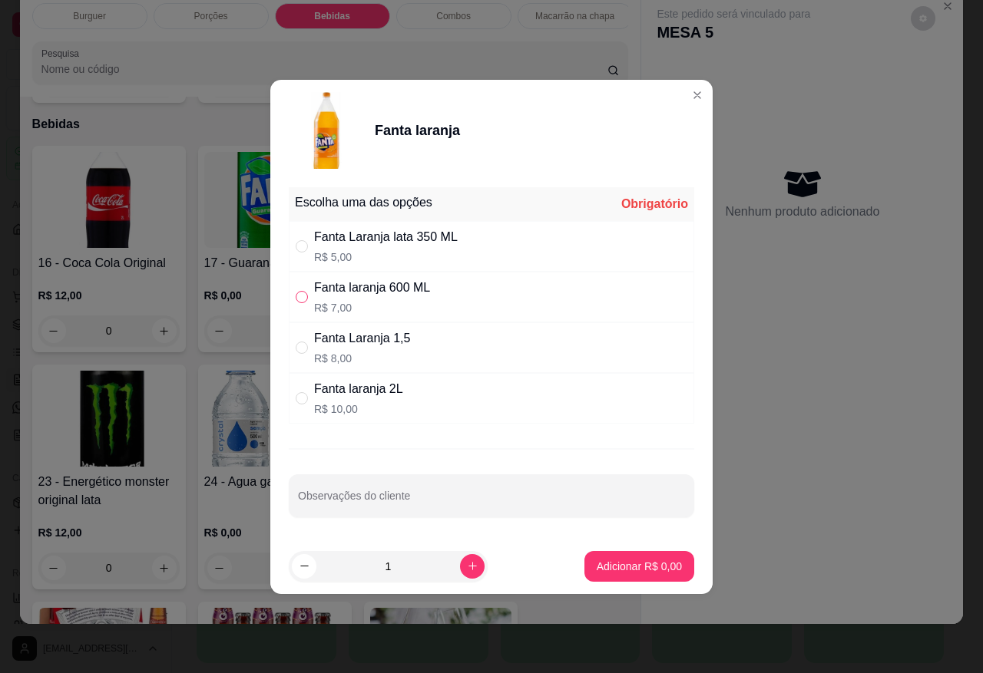
click at [300, 300] on input "" at bounding box center [302, 297] width 12 height 12
radio input "true"
click at [624, 567] on p "Adicionar R$ 7,00" at bounding box center [639, 566] width 85 height 15
type input "1"
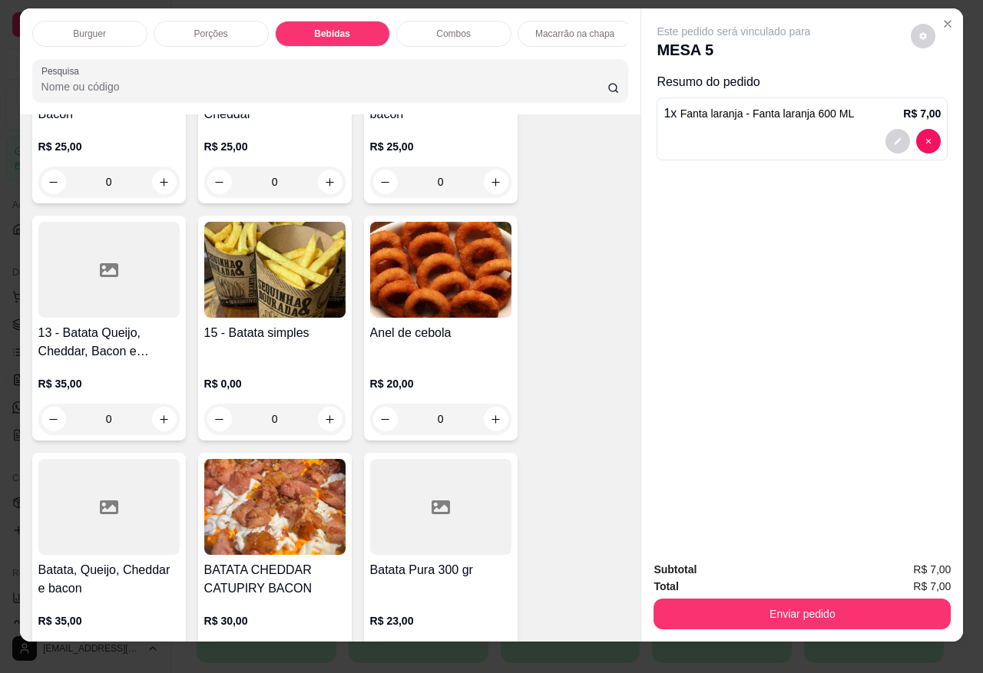
scroll to position [0, 0]
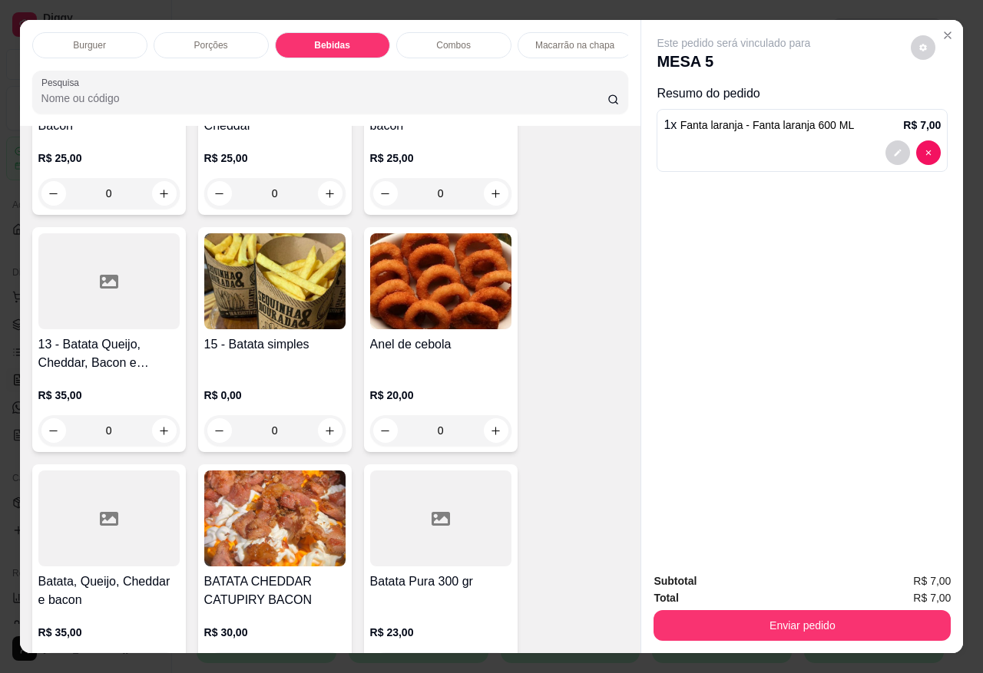
click at [242, 32] on div "Porções" at bounding box center [211, 45] width 115 height 26
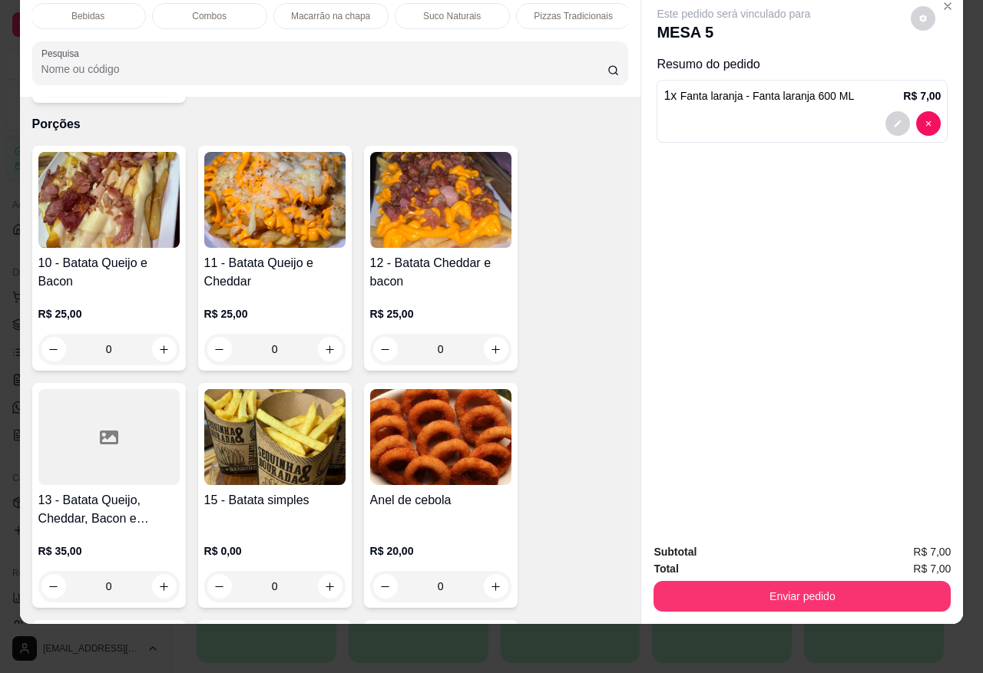
scroll to position [0, 246]
click at [582, 10] on p "Pizzas Tradicionais" at bounding box center [570, 16] width 79 height 12
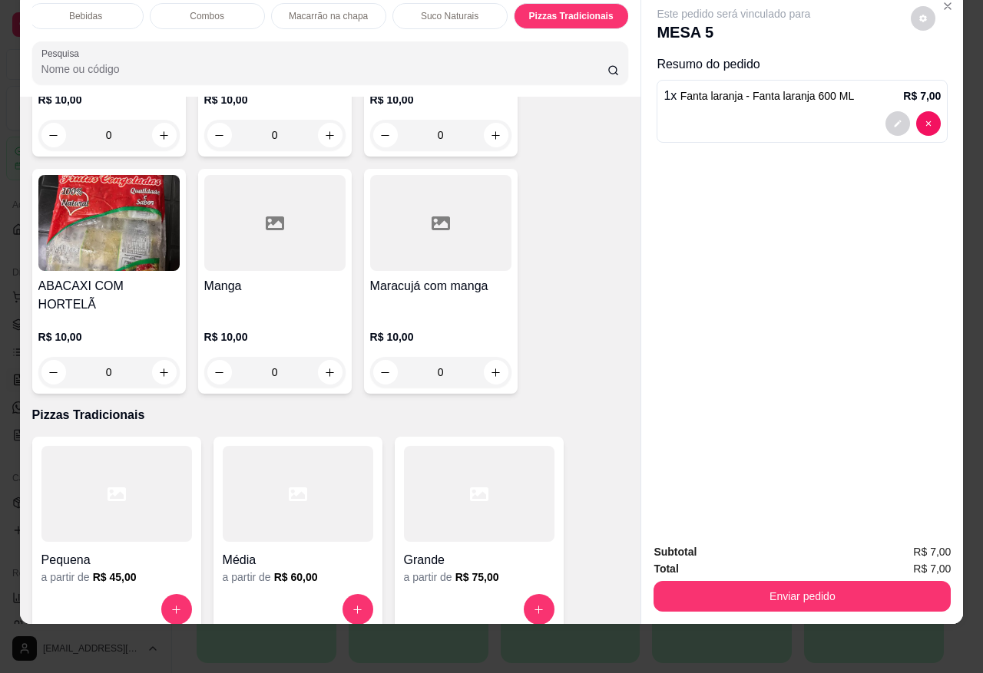
click at [277, 466] on div at bounding box center [298, 494] width 150 height 96
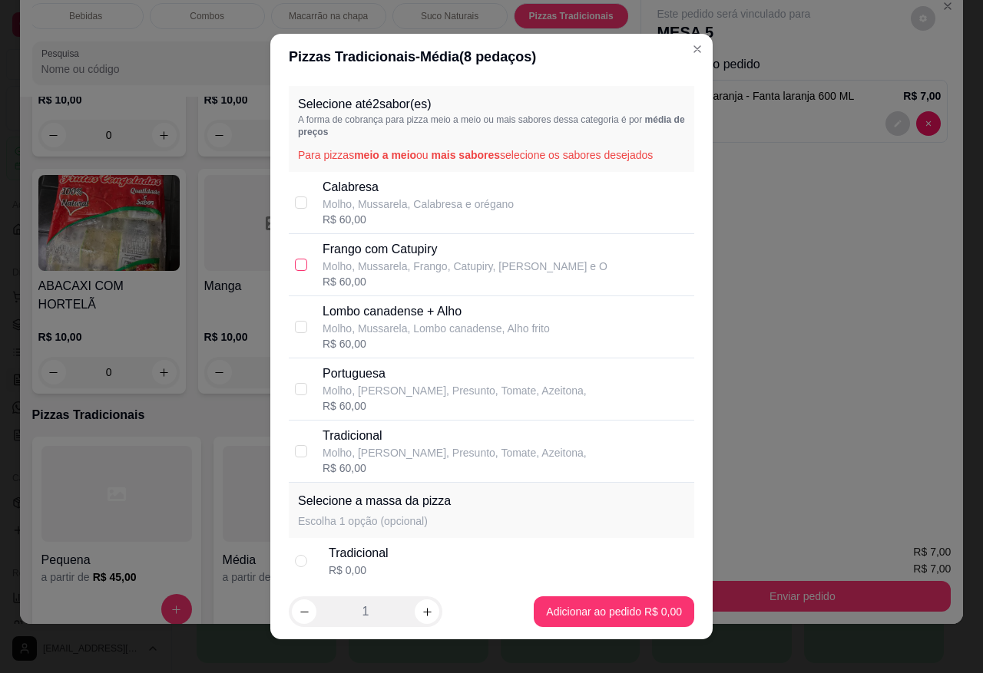
click at [296, 263] on input "checkbox" at bounding box center [301, 265] width 12 height 12
checkbox input "true"
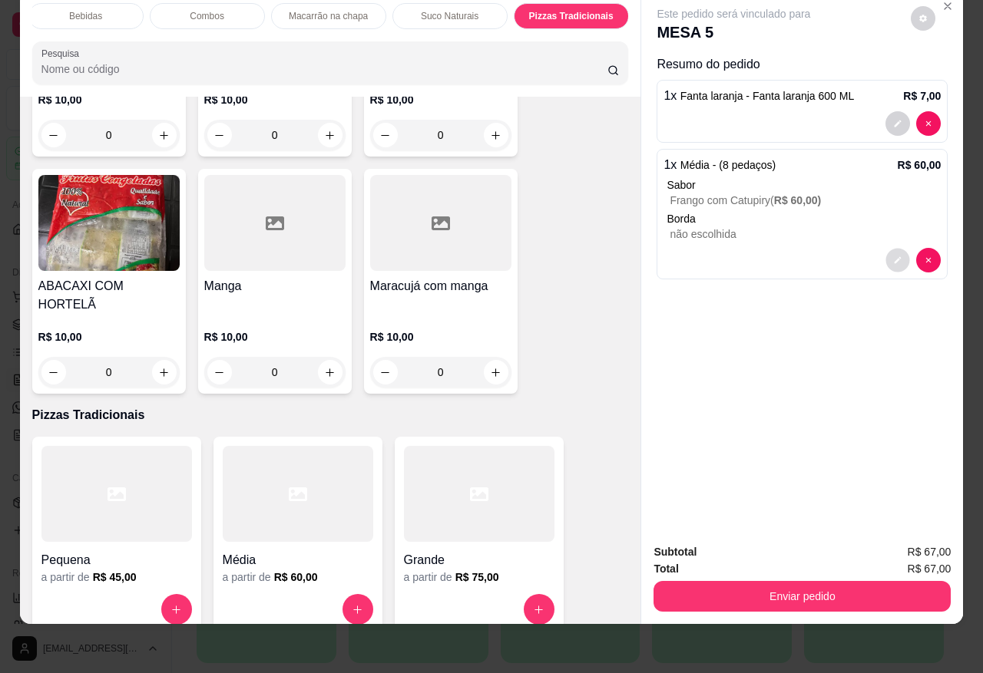
click at [894, 257] on icon "decrease-product-quantity" at bounding box center [897, 260] width 7 height 7
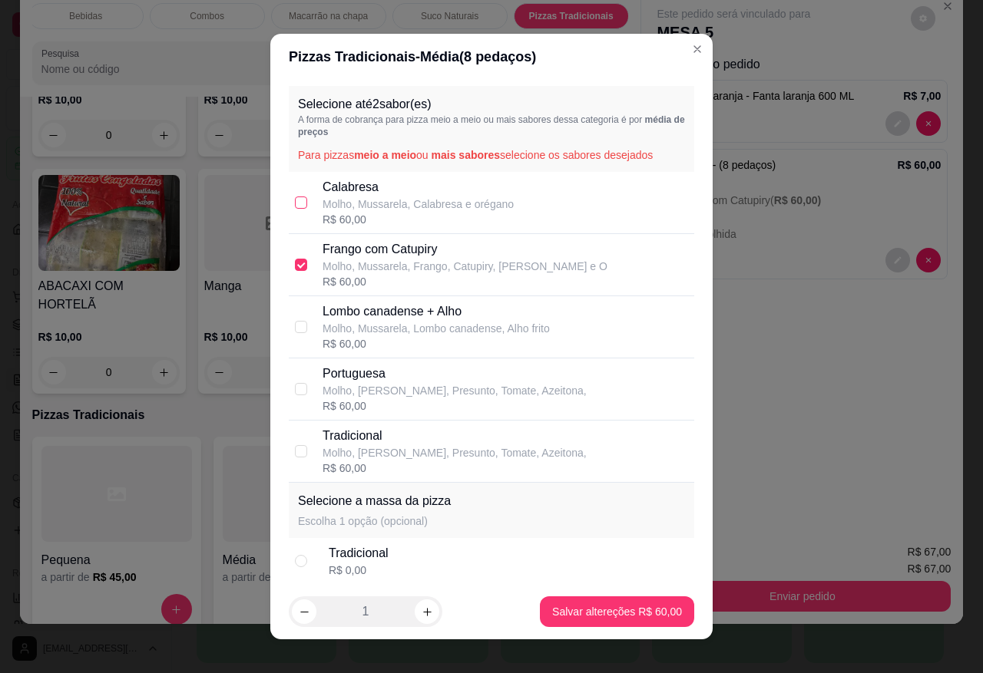
click at [295, 201] on input "checkbox" at bounding box center [301, 203] width 12 height 12
checkbox input "true"
click at [295, 267] on input "checkbox" at bounding box center [301, 265] width 12 height 12
checkbox input "false"
click at [296, 394] on input "checkbox" at bounding box center [301, 389] width 12 height 12
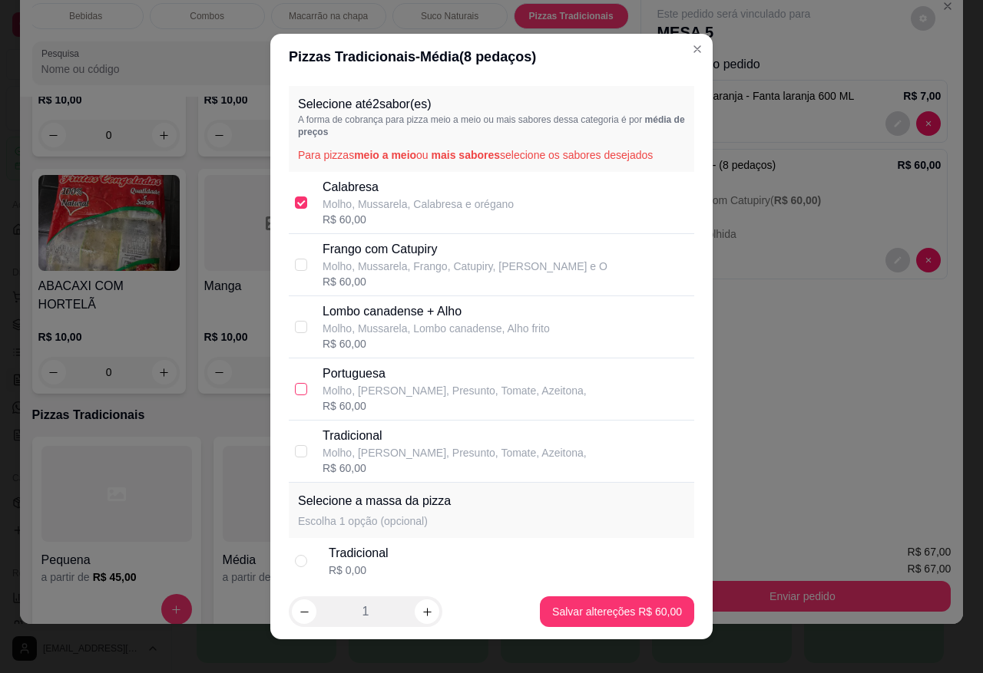
checkbox input "true"
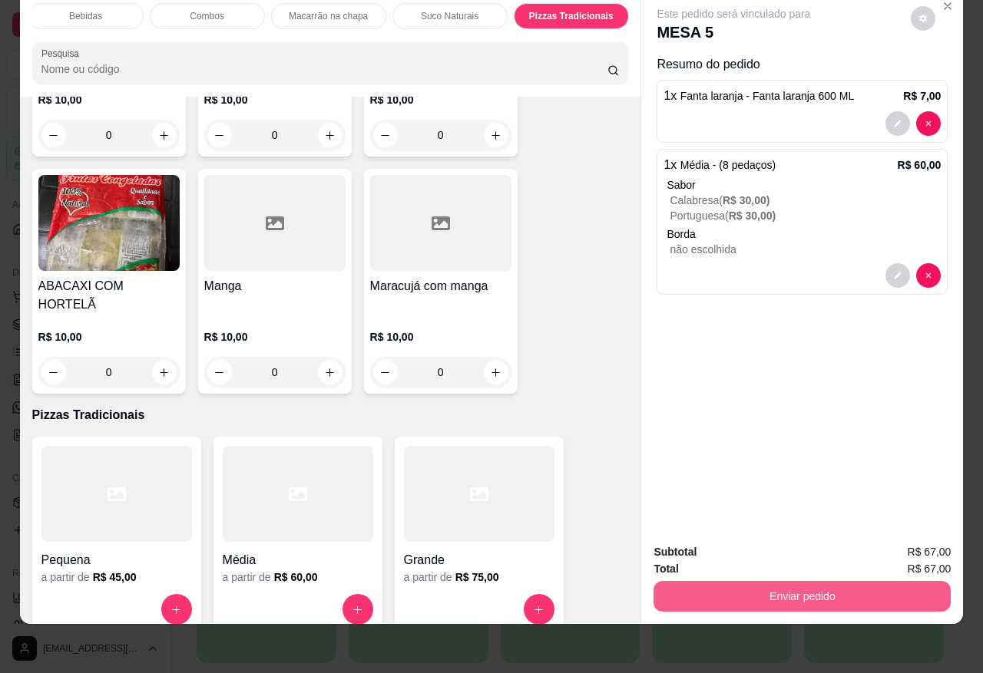
click at [780, 581] on button "Enviar pedido" at bounding box center [801, 596] width 297 height 31
click at [898, 539] on button "Sim, quero registrar" at bounding box center [895, 544] width 114 height 29
click at [782, 581] on button "Enviar pedido" at bounding box center [801, 596] width 297 height 31
click at [868, 544] on button "Sim, quero registrar" at bounding box center [895, 544] width 114 height 29
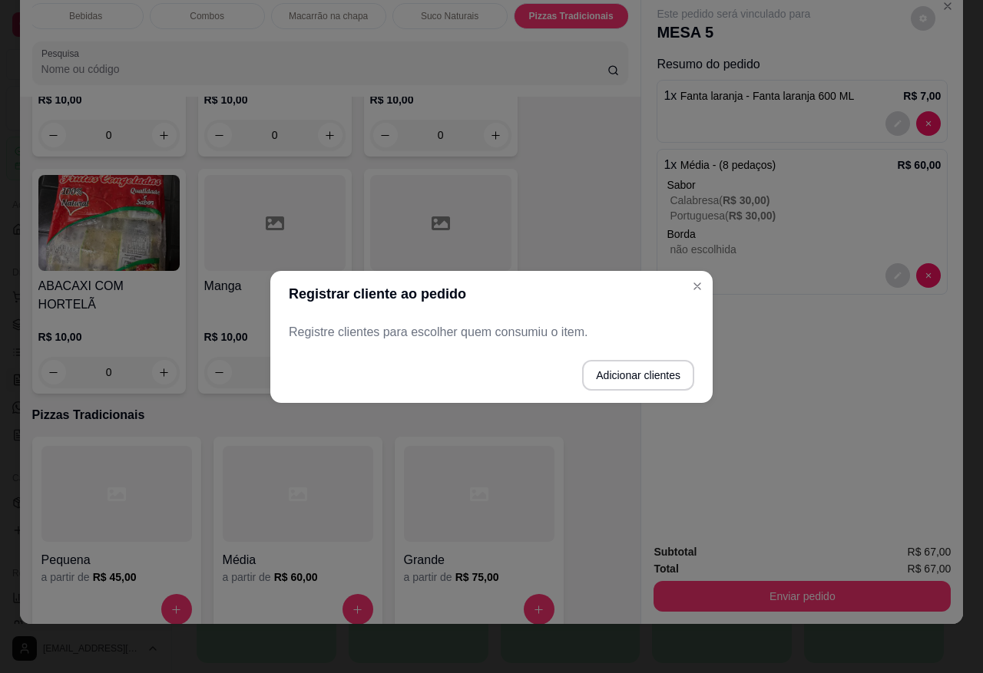
click at [477, 365] on footer "Adicionar clientes" at bounding box center [491, 375] width 442 height 55
click at [486, 339] on p "Registre clientes para escolher quem consumiu o item." at bounding box center [491, 332] width 405 height 18
click at [626, 377] on button "Adicionar clientes" at bounding box center [638, 375] width 112 height 31
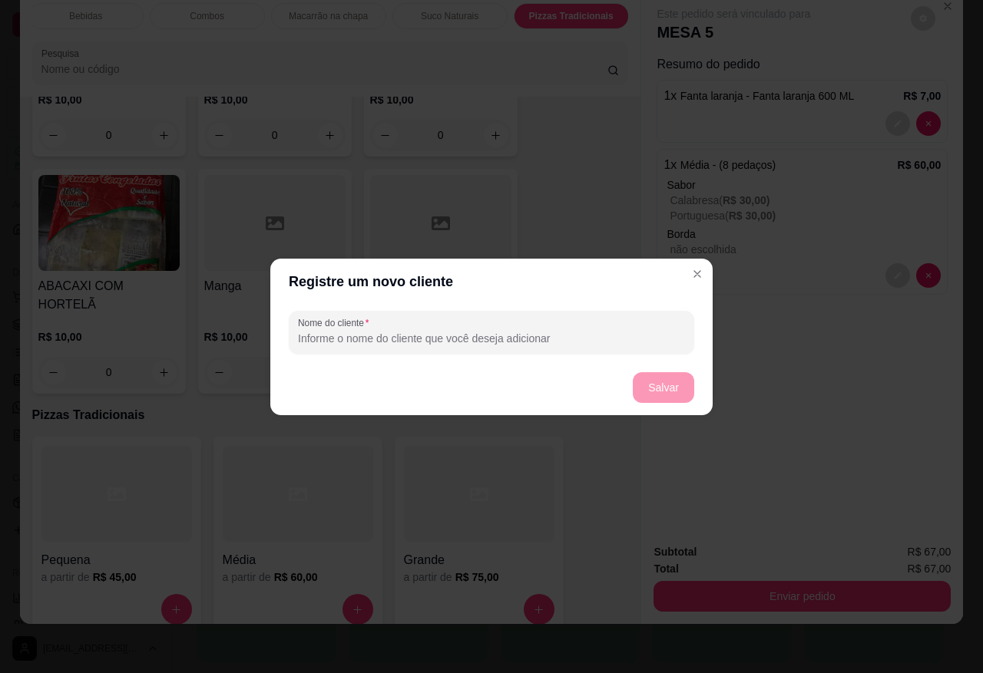
click at [567, 344] on input "Nome do cliente" at bounding box center [491, 338] width 387 height 15
type input "fulano"
click at [666, 385] on button "Salvar" at bounding box center [663, 387] width 60 height 30
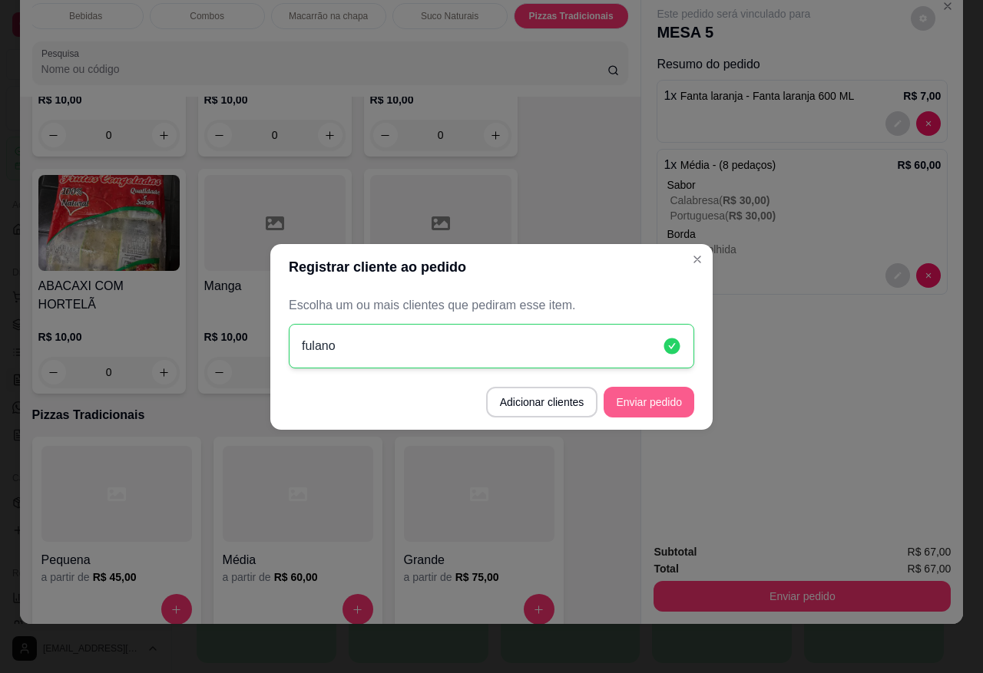
click at [655, 403] on button "Enviar pedido" at bounding box center [648, 402] width 91 height 31
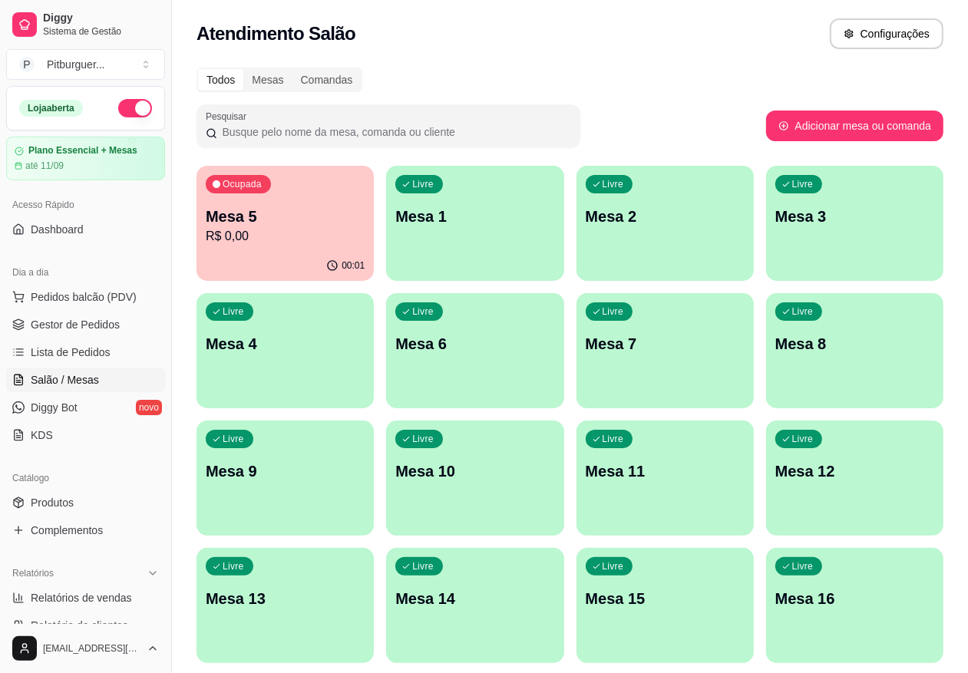
click at [273, 236] on p "R$ 0,00" at bounding box center [285, 236] width 159 height 18
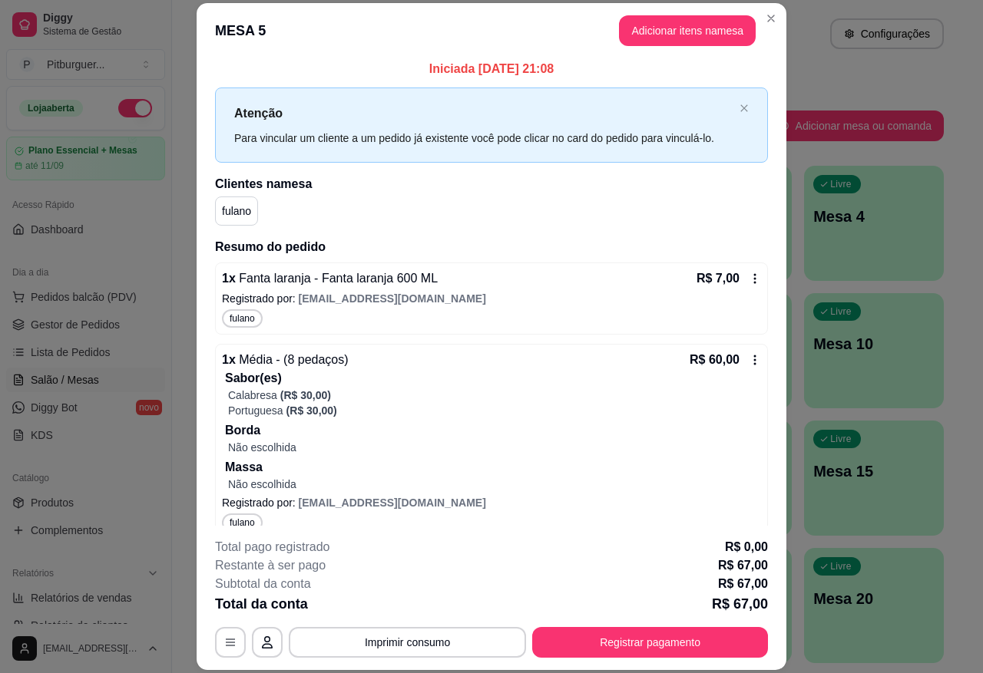
scroll to position [0, 0]
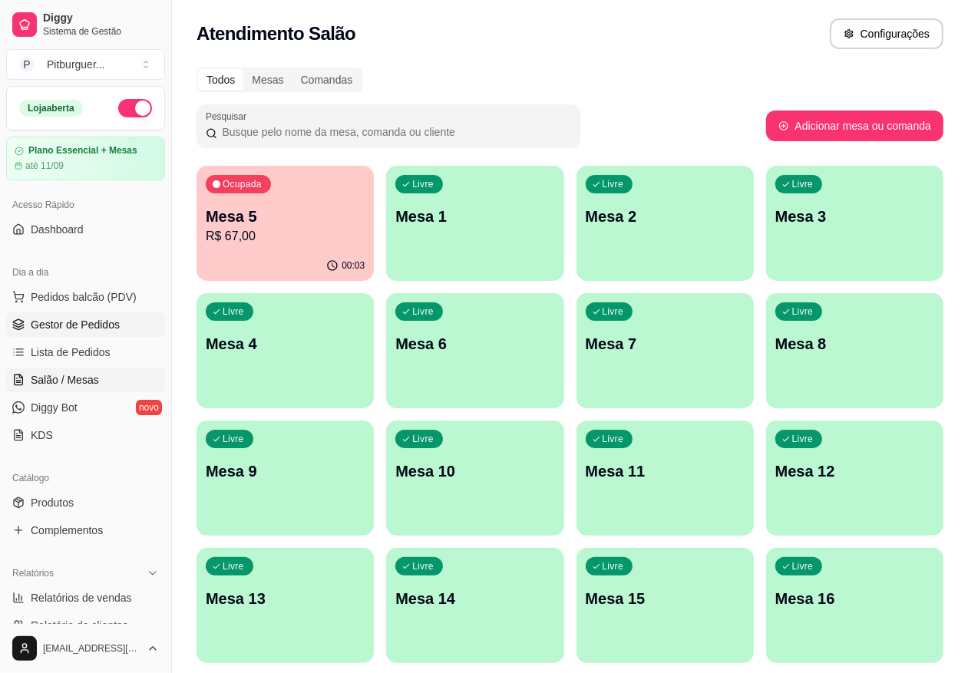
click at [82, 320] on span "Gestor de Pedidos" at bounding box center [75, 324] width 89 height 15
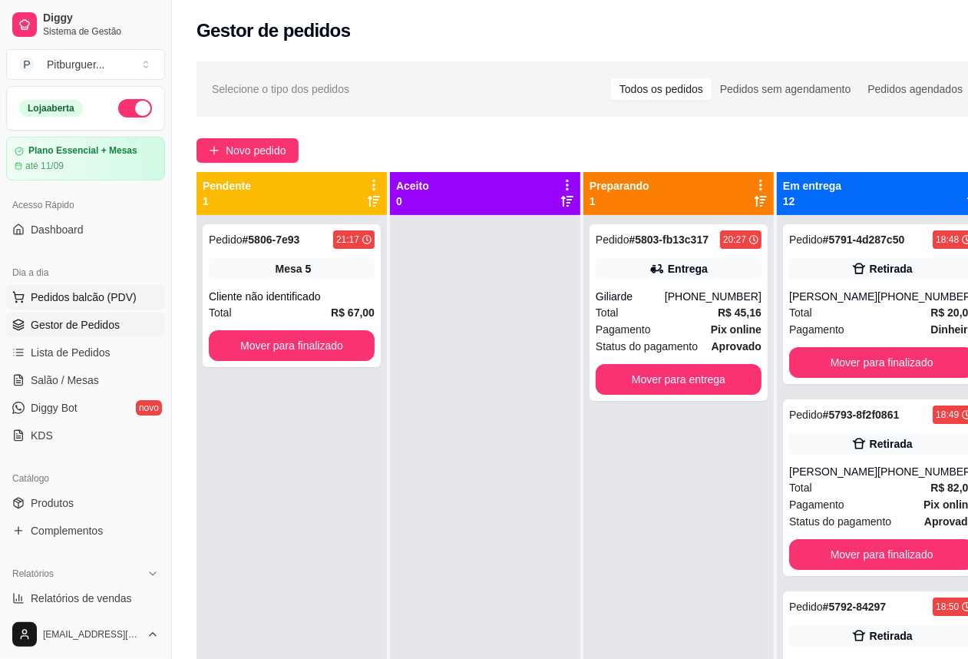
click at [92, 309] on button "Pedidos balcão (PDV)" at bounding box center [85, 297] width 159 height 25
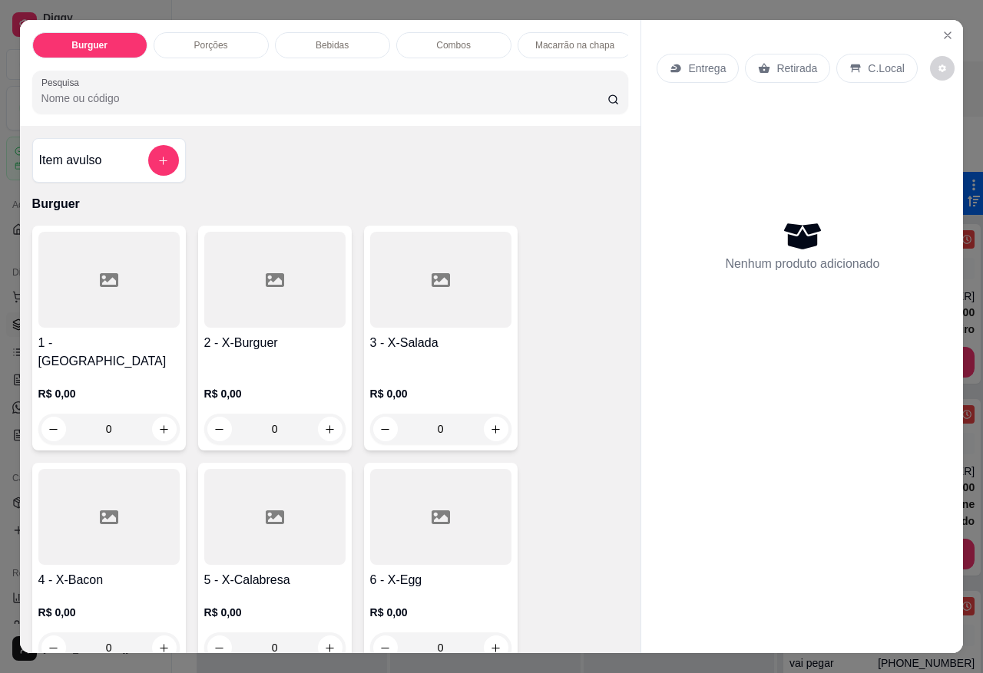
click at [88, 328] on div at bounding box center [108, 280] width 141 height 96
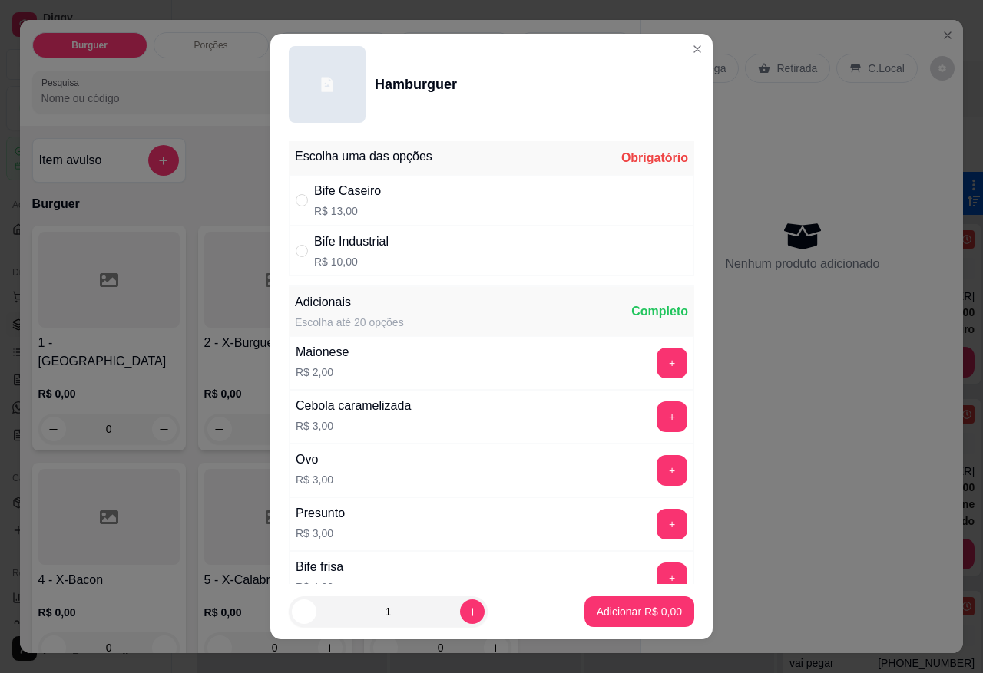
click at [376, 251] on div "Bife Industrial R$ 10,00" at bounding box center [351, 251] width 74 height 37
radio input "true"
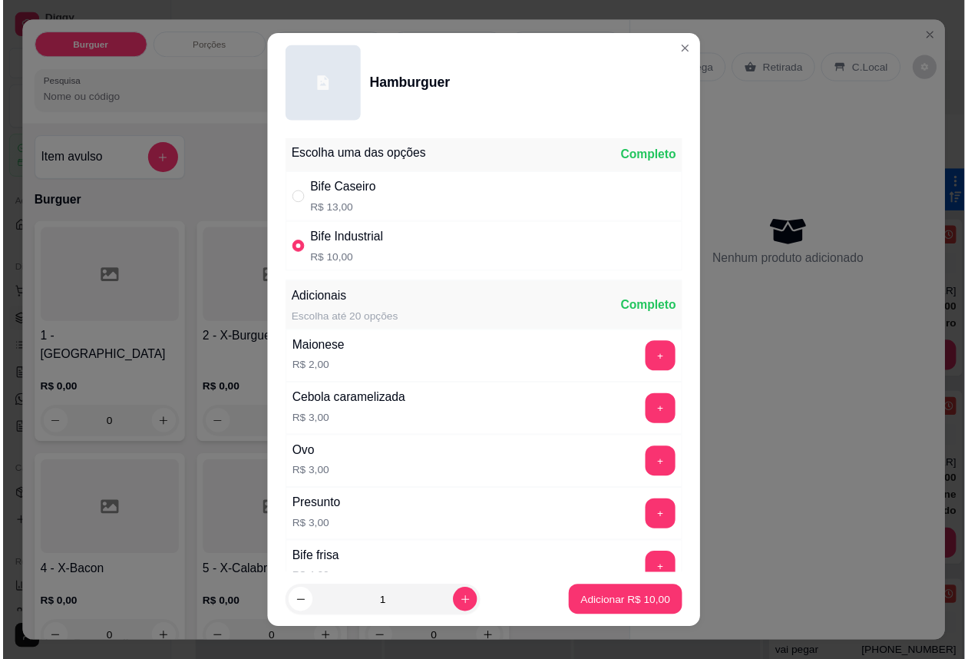
scroll to position [511, 0]
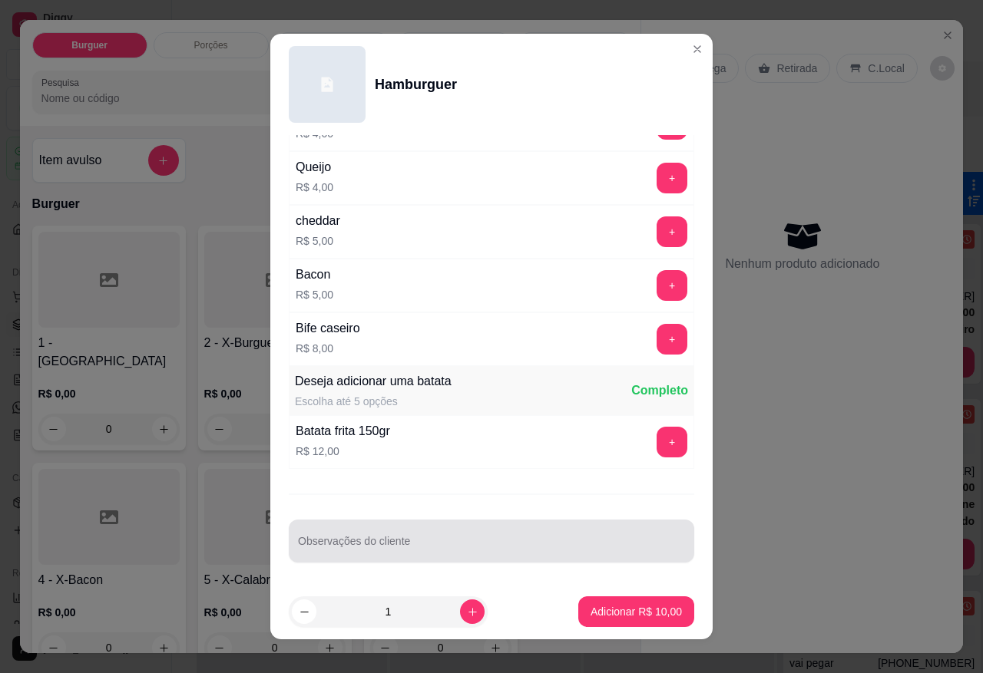
click at [401, 551] on input "Observações do cliente" at bounding box center [491, 547] width 387 height 15
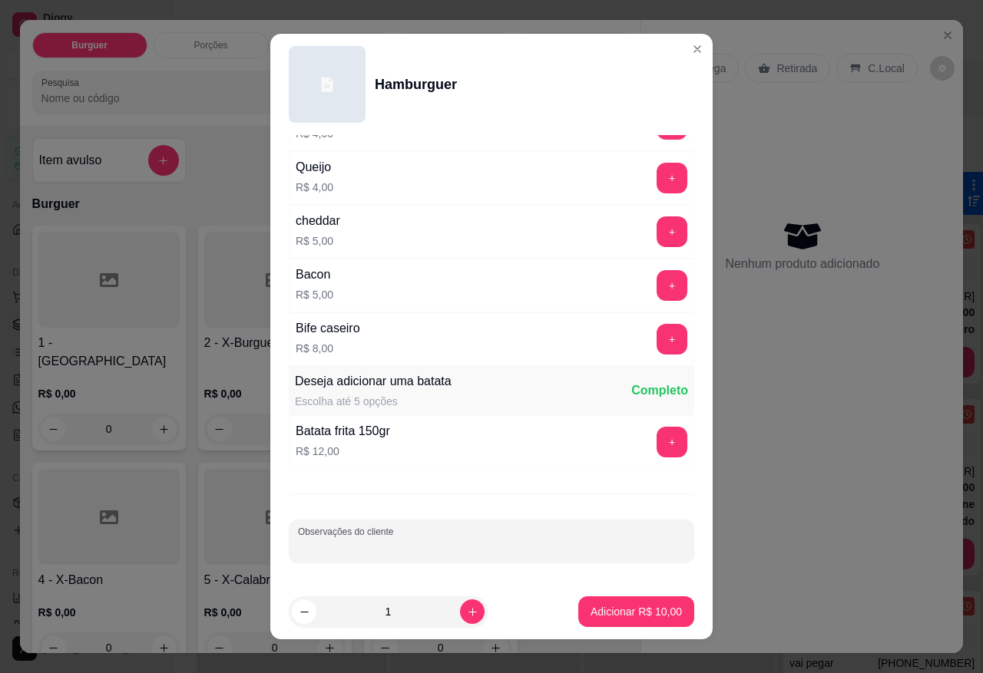
type input "E"
type input "SEM SALADA"
click at [592, 608] on p "Adicionar R$ 10,00" at bounding box center [636, 611] width 89 height 15
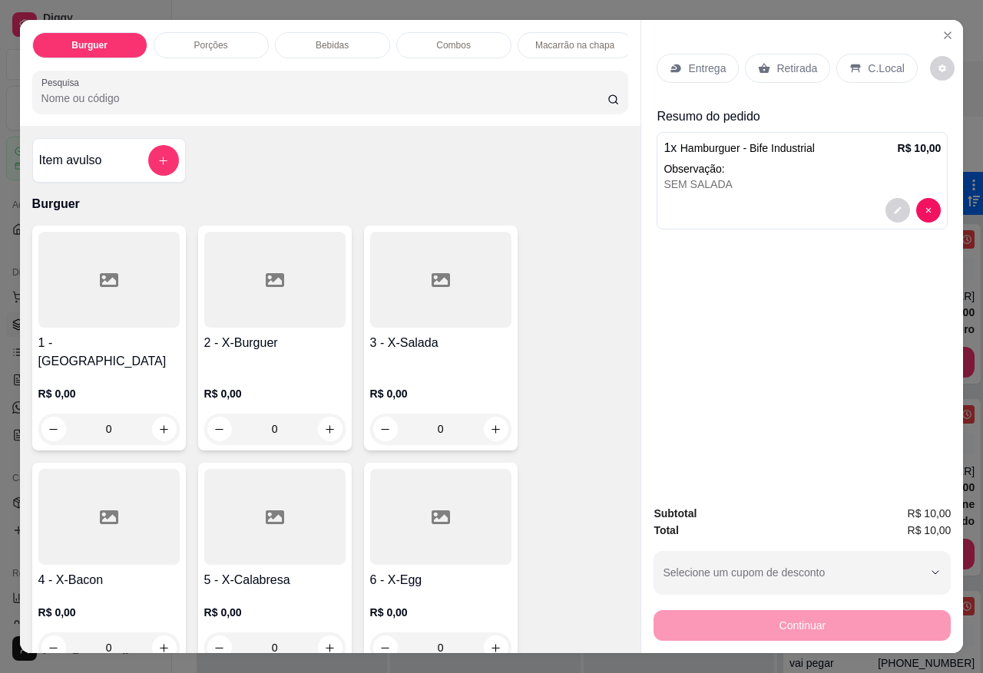
click at [761, 64] on icon at bounding box center [765, 69] width 12 height 10
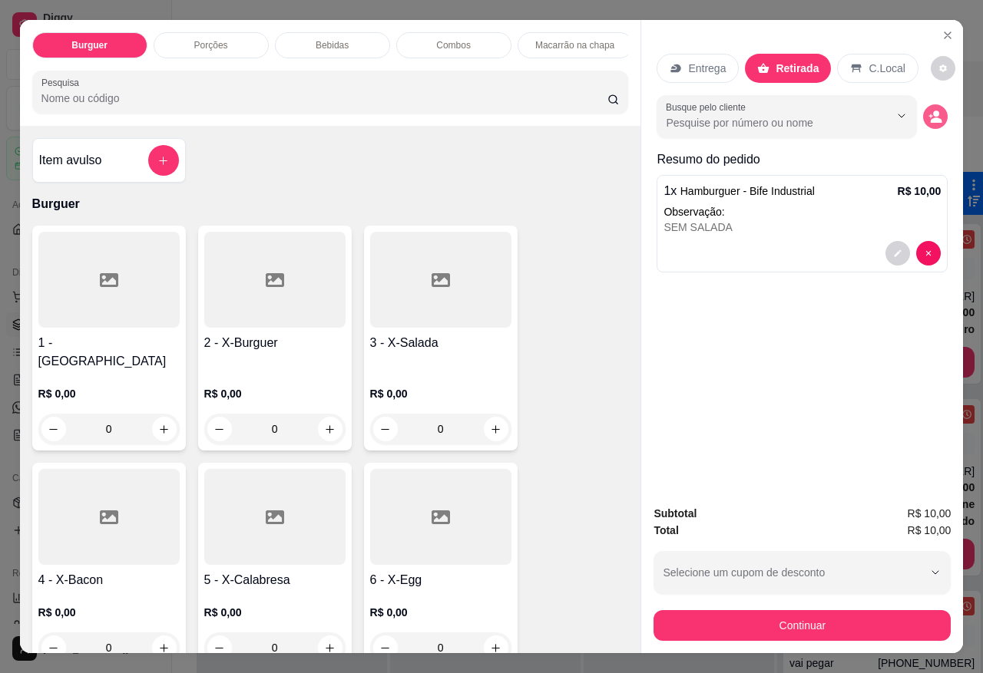
click at [934, 111] on circle "decrease-product-quantity" at bounding box center [937, 114] width 6 height 6
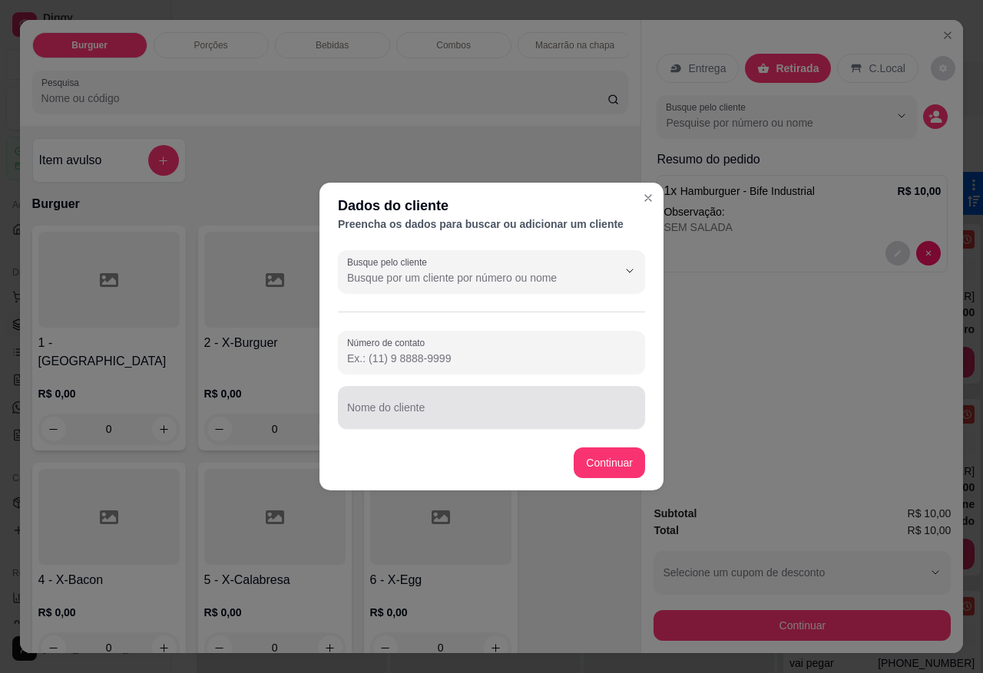
click at [490, 370] on div "Número de contato" at bounding box center [491, 352] width 307 height 43
type input "[PHONE_NUMBER]"
click at [474, 398] on div at bounding box center [491, 407] width 289 height 31
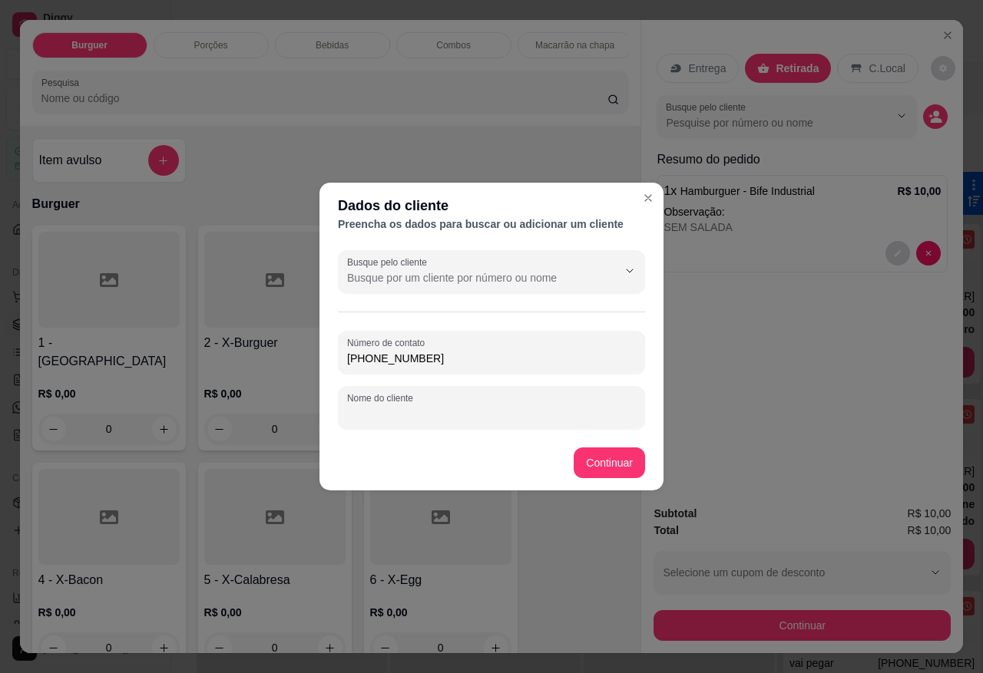
type input "a"
type input "[PERSON_NAME]"
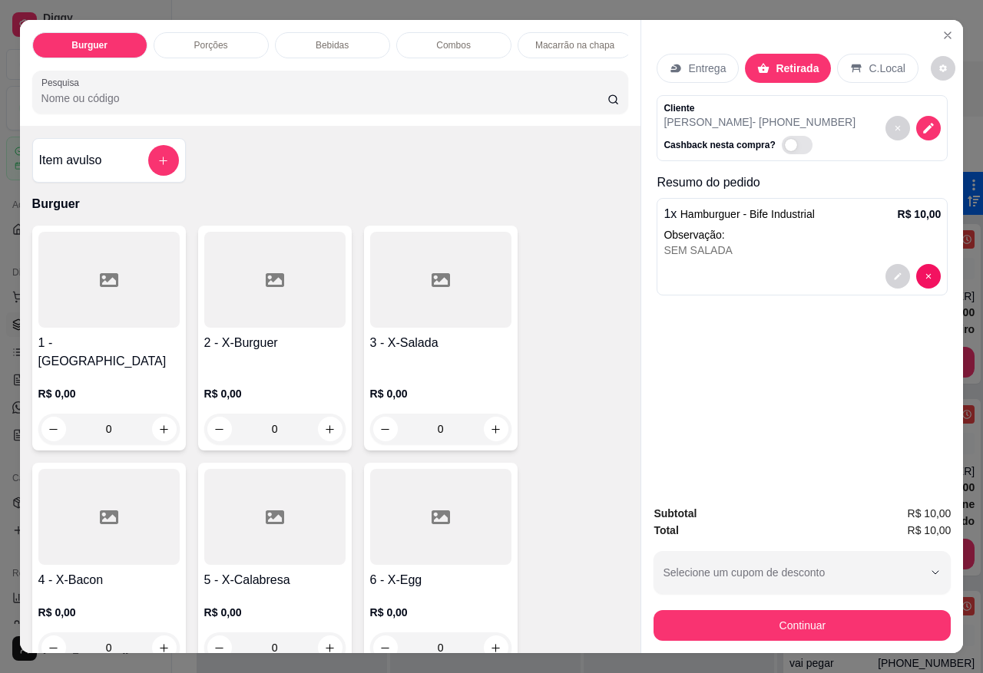
click at [140, 351] on h4 "1 - [GEOGRAPHIC_DATA]" at bounding box center [108, 352] width 141 height 37
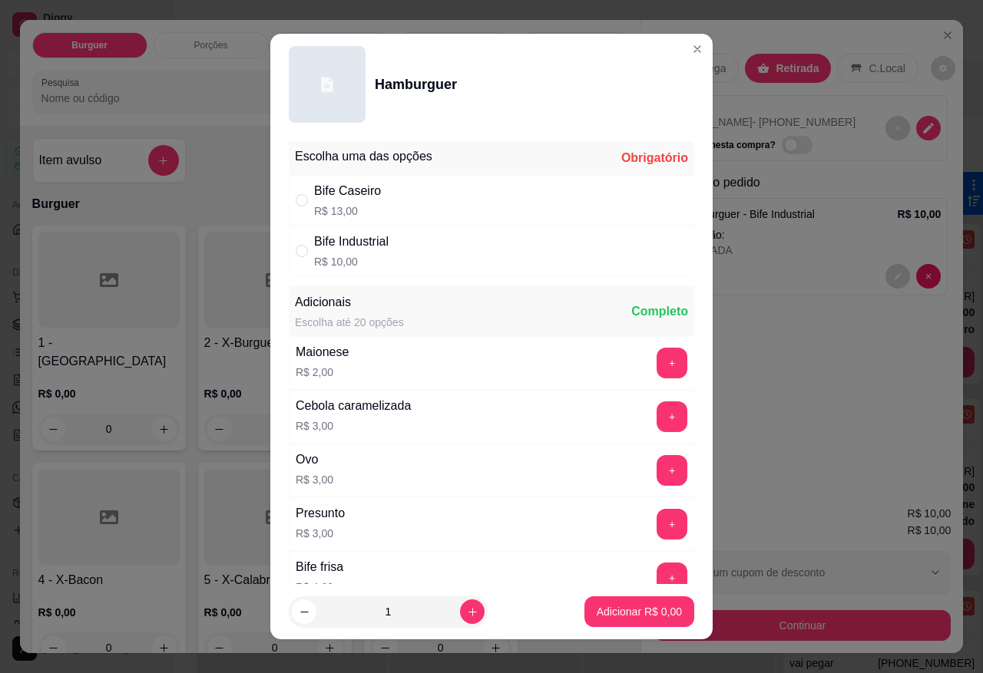
click at [347, 255] on p "R$ 10,00" at bounding box center [351, 261] width 74 height 15
radio input "true"
click at [646, 610] on p "Adicionar R$ 10,00" at bounding box center [635, 611] width 91 height 15
type input "1"
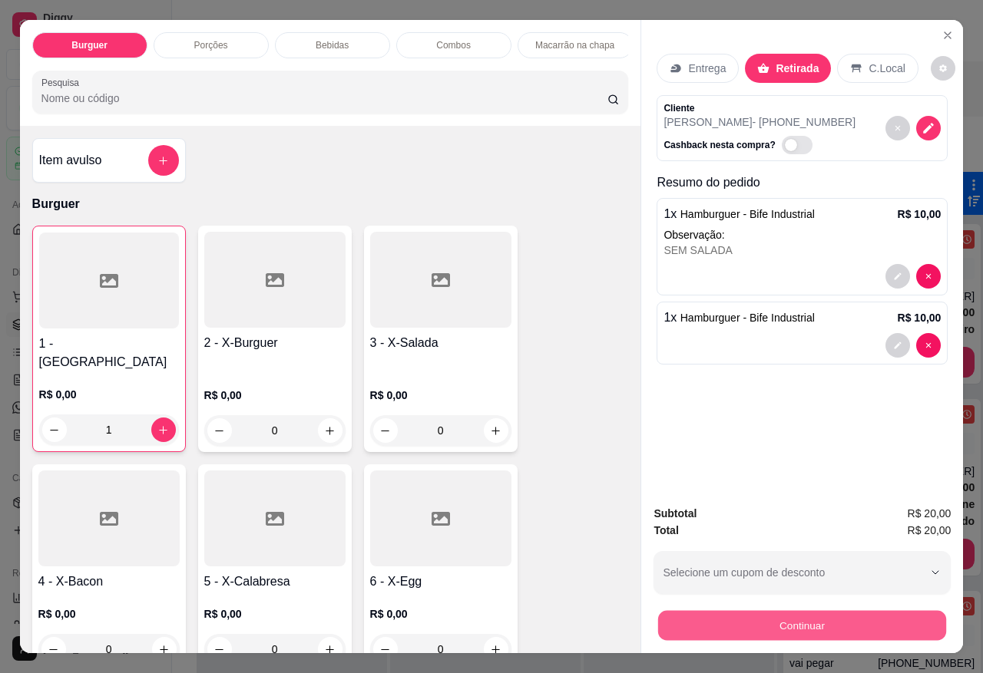
click at [777, 617] on button "Continuar" at bounding box center [802, 625] width 288 height 30
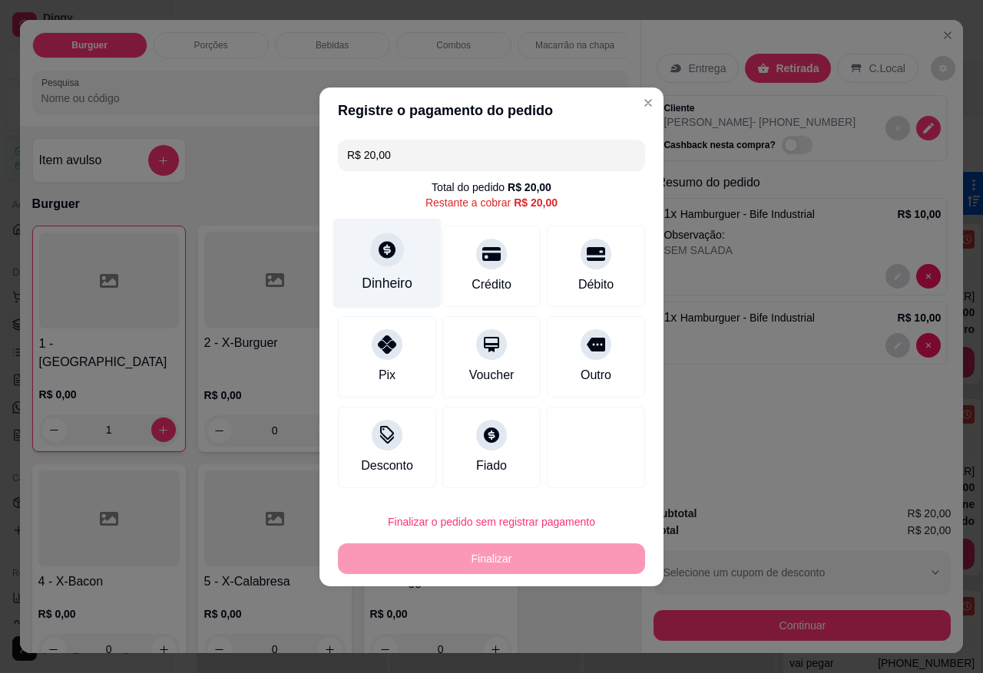
click at [392, 261] on div at bounding box center [387, 250] width 34 height 34
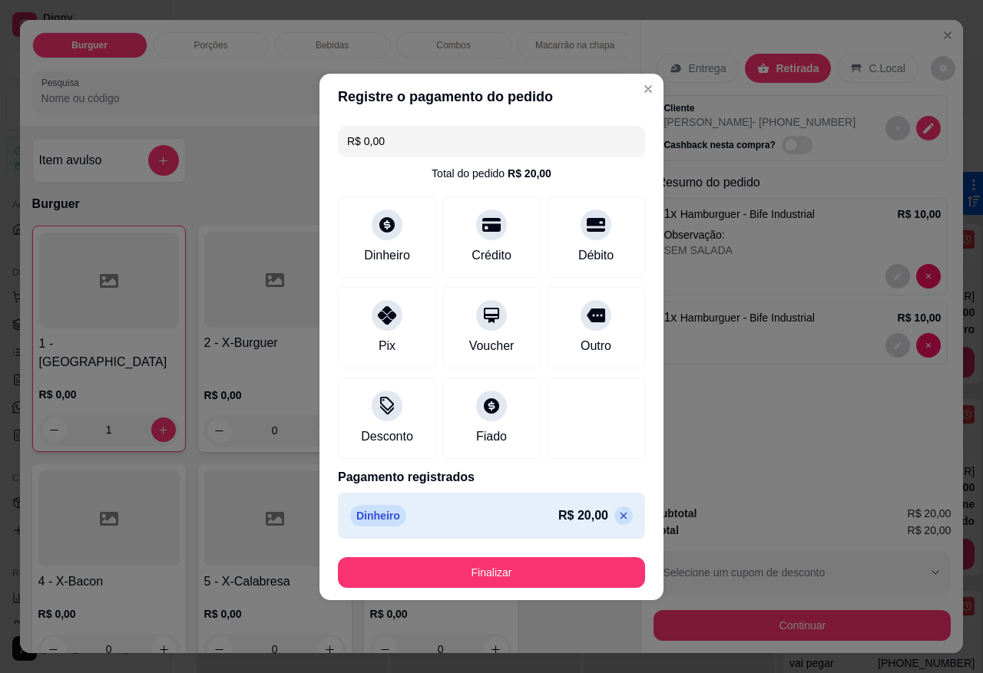
type input "R$ 0,00"
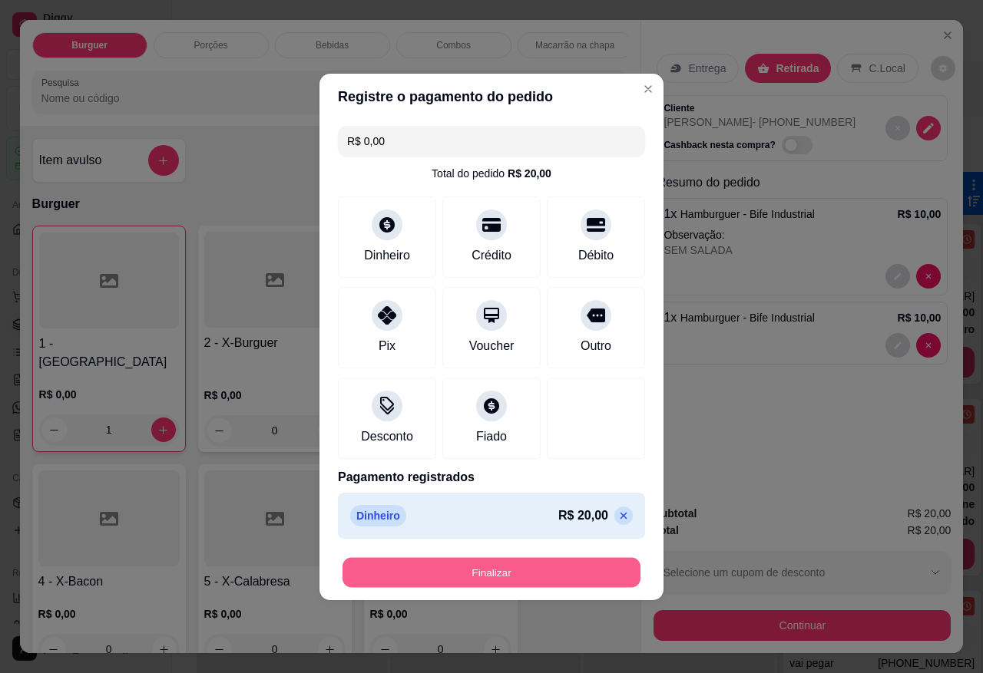
click at [513, 569] on button "Finalizar" at bounding box center [491, 572] width 298 height 30
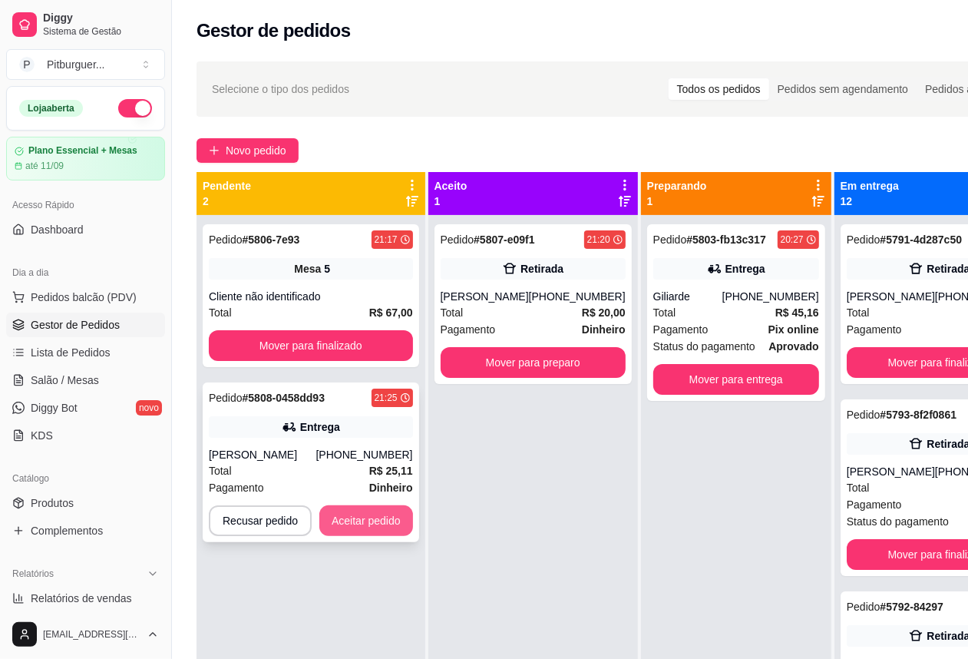
click at [361, 517] on button "Aceitar pedido" at bounding box center [366, 520] width 94 height 31
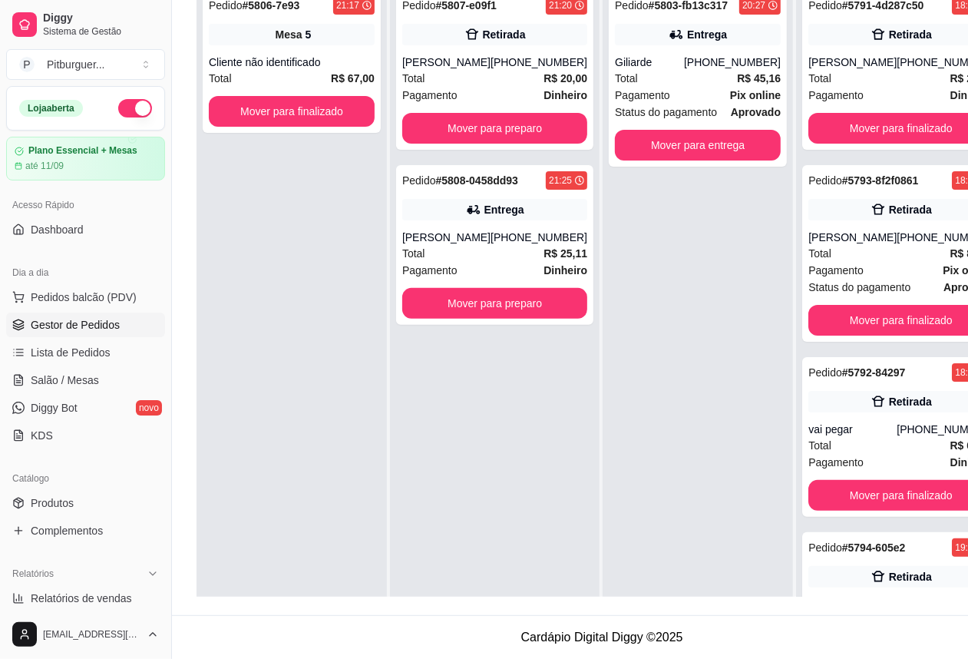
drag, startPoint x: 312, startPoint y: 25, endPoint x: 286, endPoint y: 357, distance: 332.8
click at [290, 355] on div "Pedido # 5806-7e93 21:17 Mesa 5 Cliente não identificado Total R$ 67,00 Mover p…" at bounding box center [292, 310] width 190 height 659
click at [709, 143] on button "Mover para entrega" at bounding box center [698, 145] width 166 height 31
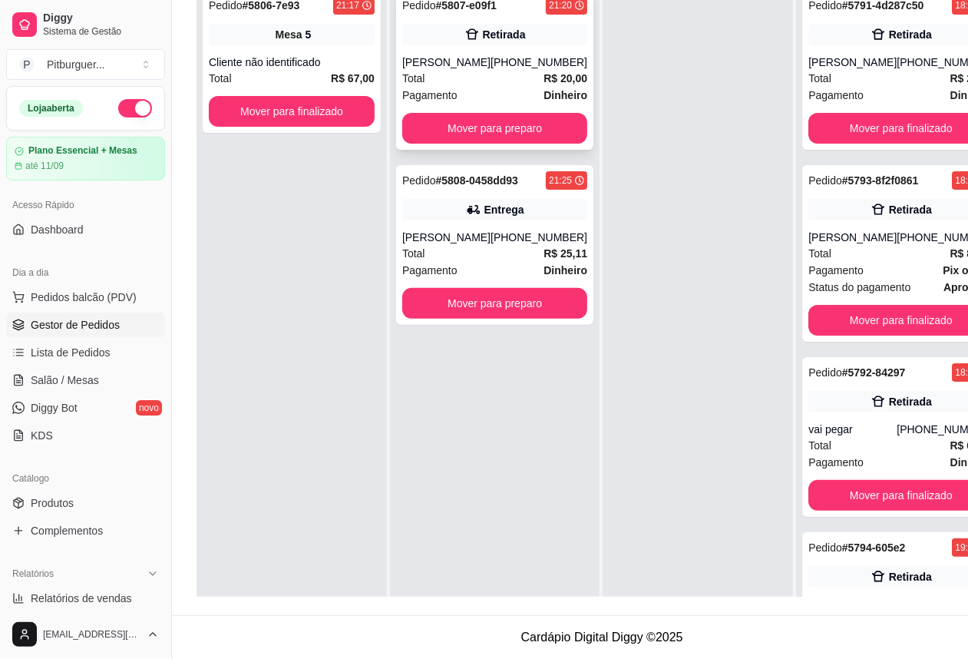
click at [523, 119] on button "Mover para preparo" at bounding box center [494, 128] width 185 height 31
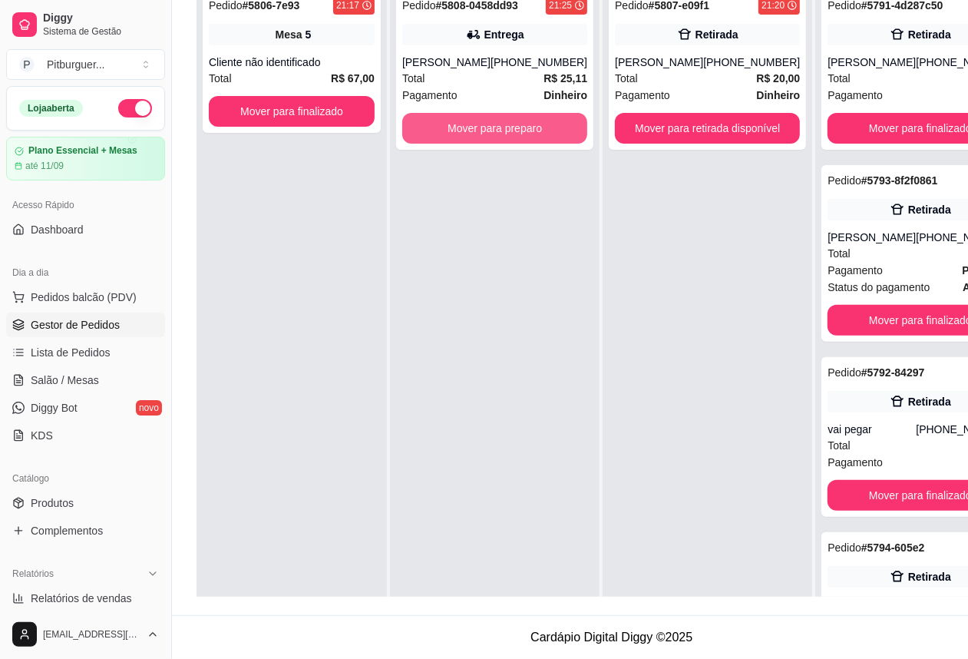
click at [523, 119] on button "Mover para preparo" at bounding box center [494, 128] width 185 height 31
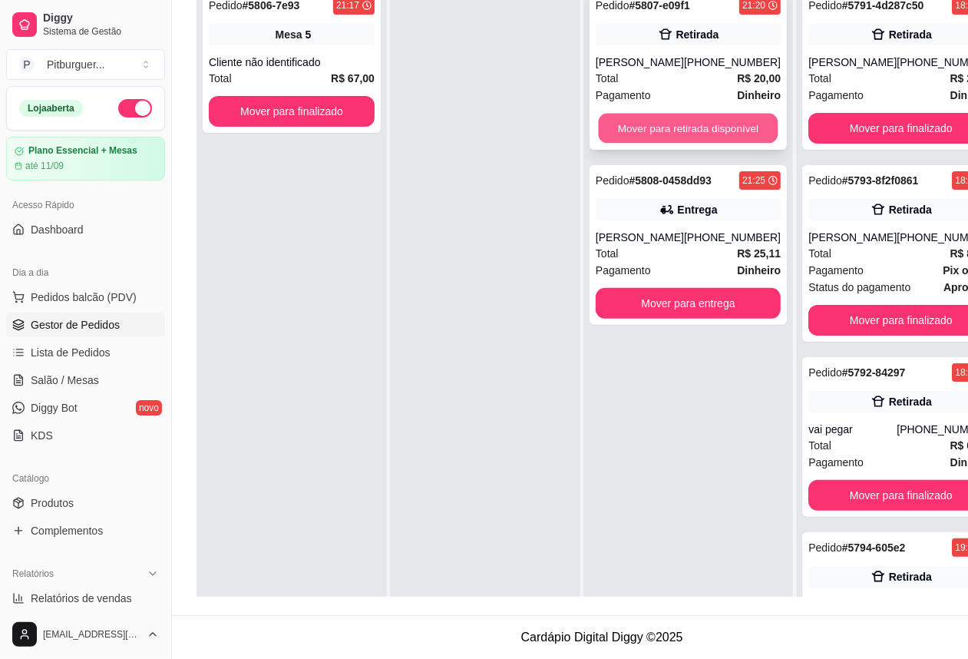
click at [620, 114] on button "Mover para retirada disponível" at bounding box center [689, 129] width 180 height 30
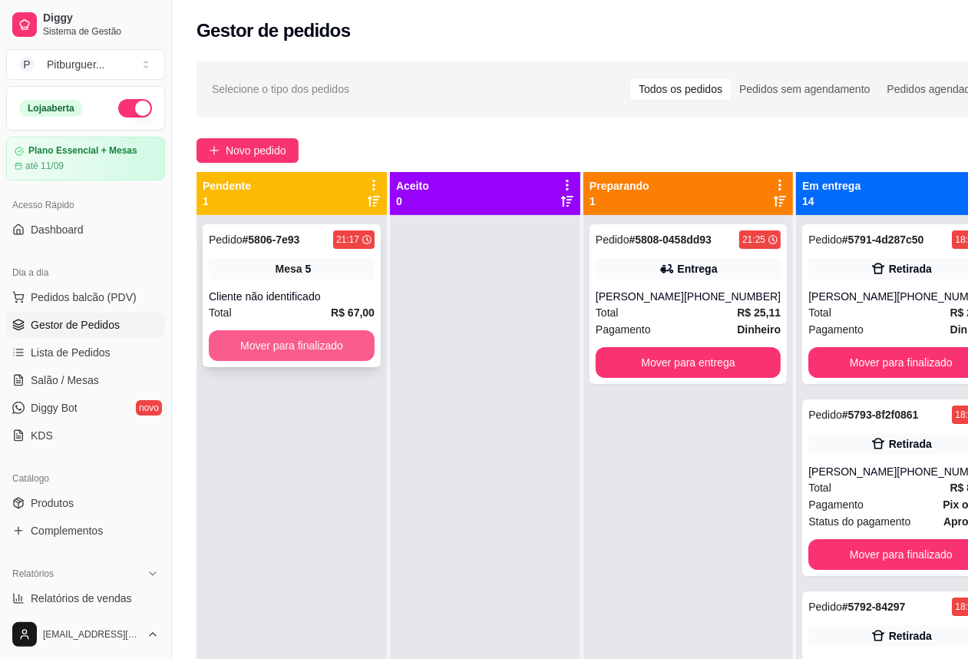
click at [361, 342] on button "Mover para finalizado" at bounding box center [292, 345] width 166 height 31
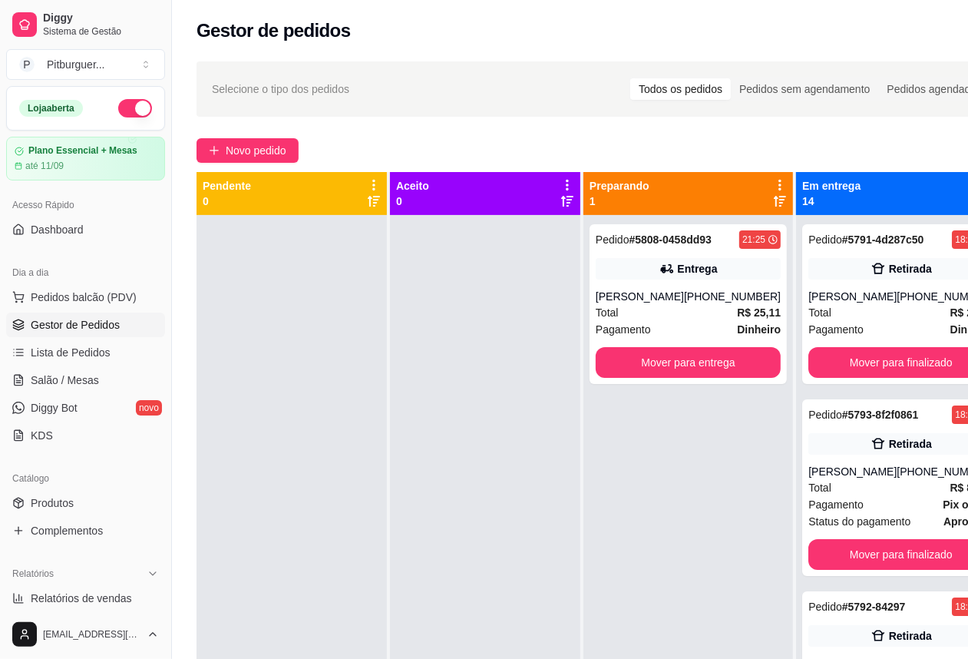
click at [600, 431] on div "Pedido # 5808-0458dd93 21:25 Entrega [PERSON_NAME] [PHONE_NUMBER] Total R$ 25,1…" at bounding box center [689, 544] width 210 height 659
click at [74, 378] on span "Salão / Mesas" at bounding box center [65, 379] width 68 height 15
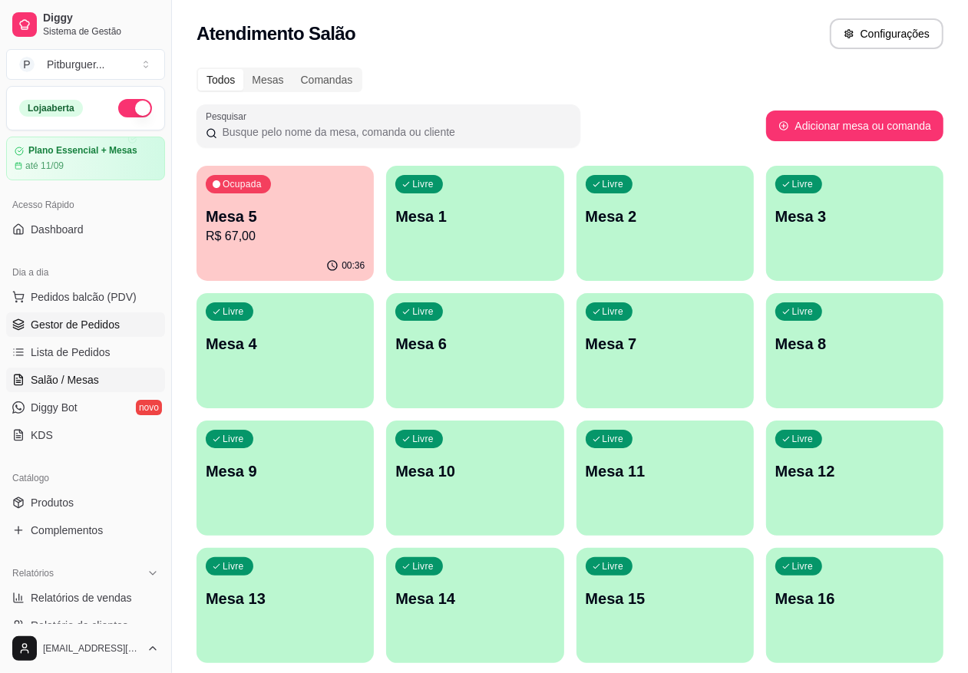
click at [67, 316] on link "Gestor de Pedidos" at bounding box center [85, 324] width 159 height 25
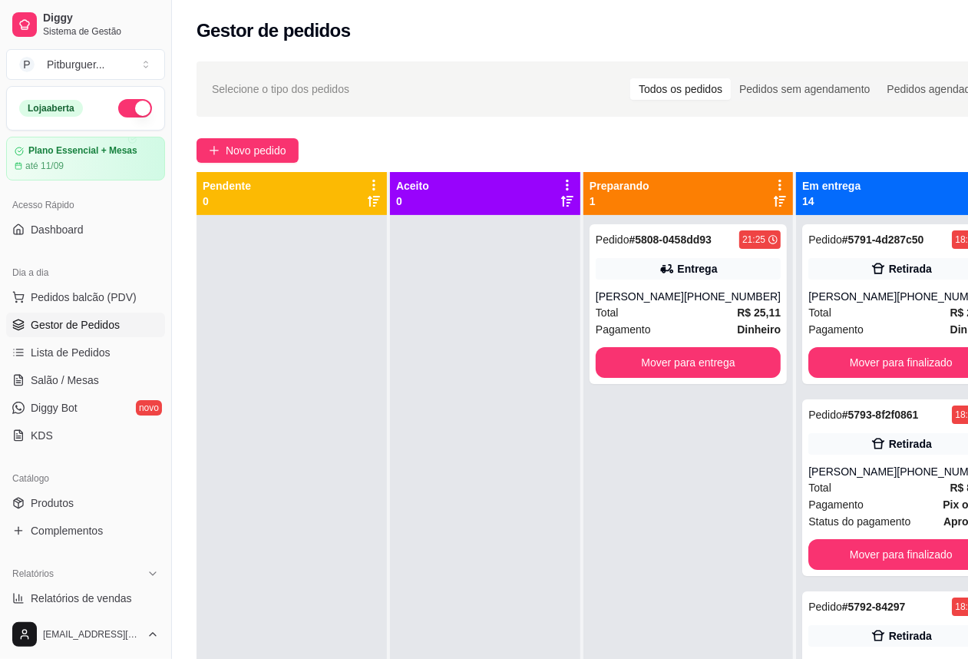
click at [288, 329] on div at bounding box center [292, 544] width 190 height 659
click at [482, 453] on div at bounding box center [485, 544] width 190 height 659
click at [888, 378] on button "Mover para finalizado" at bounding box center [900, 362] width 185 height 31
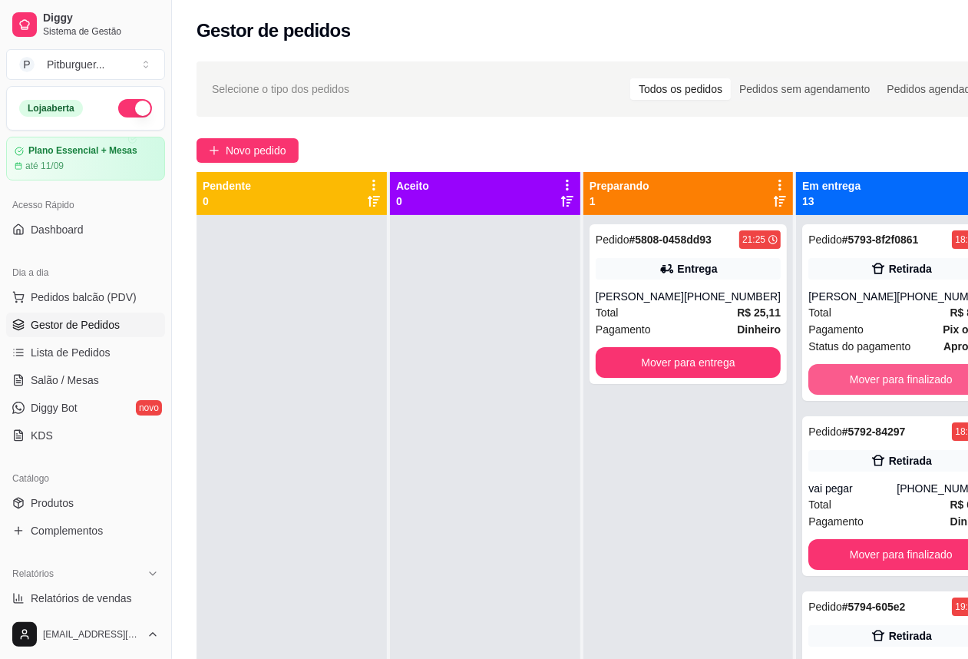
click at [888, 380] on button "Mover para finalizado" at bounding box center [900, 379] width 185 height 31
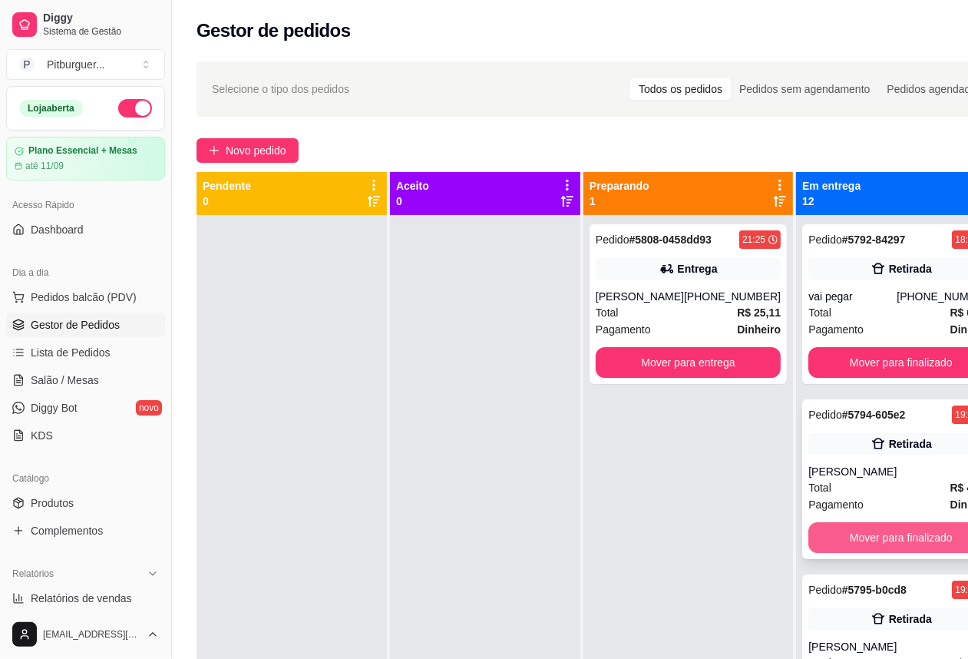
click at [880, 536] on button "Mover para finalizado" at bounding box center [900, 537] width 185 height 31
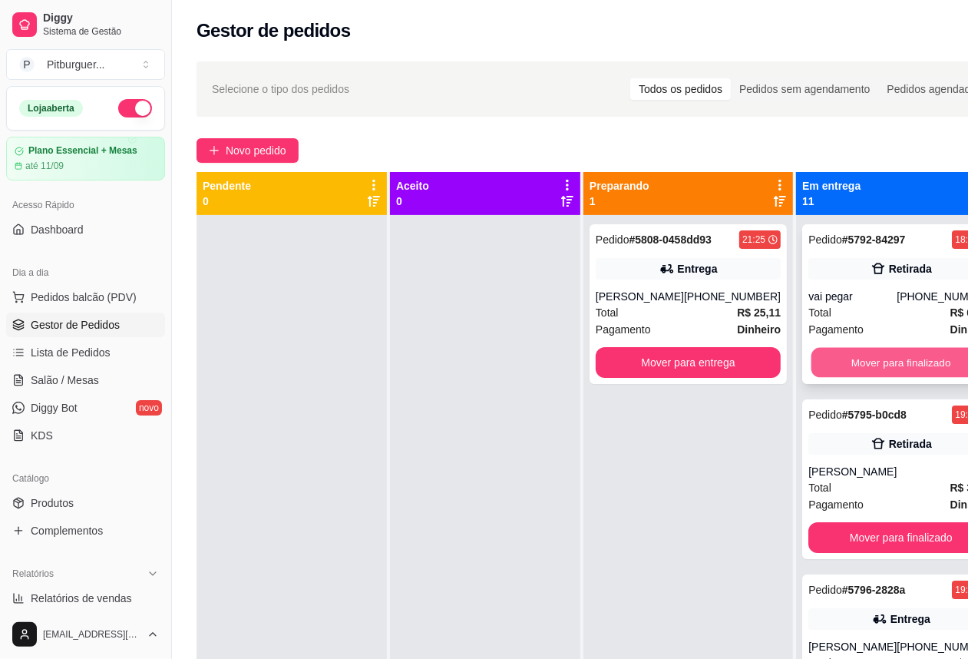
click at [866, 359] on button "Mover para finalizado" at bounding box center [902, 363] width 180 height 30
click at [868, 359] on button "Mover para finalizado" at bounding box center [902, 363] width 180 height 30
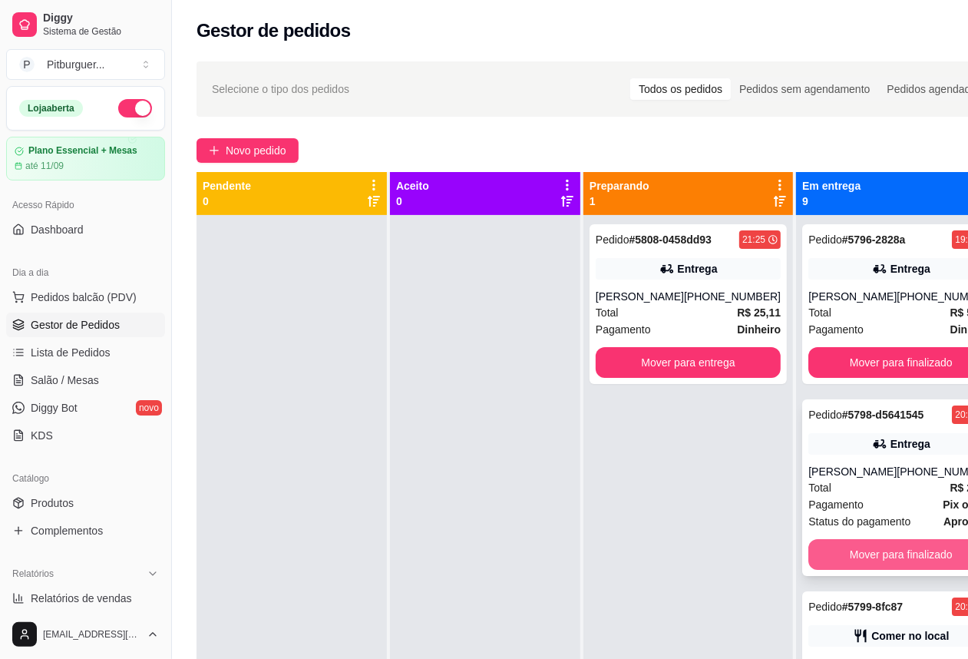
click at [812, 570] on button "Mover para finalizado" at bounding box center [900, 554] width 185 height 31
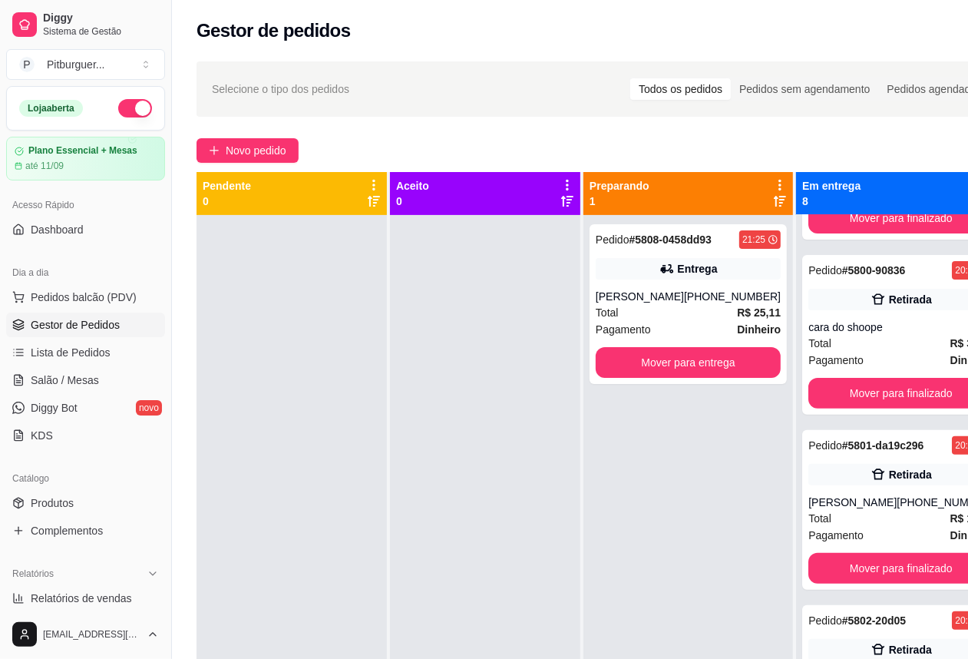
scroll to position [326, 0]
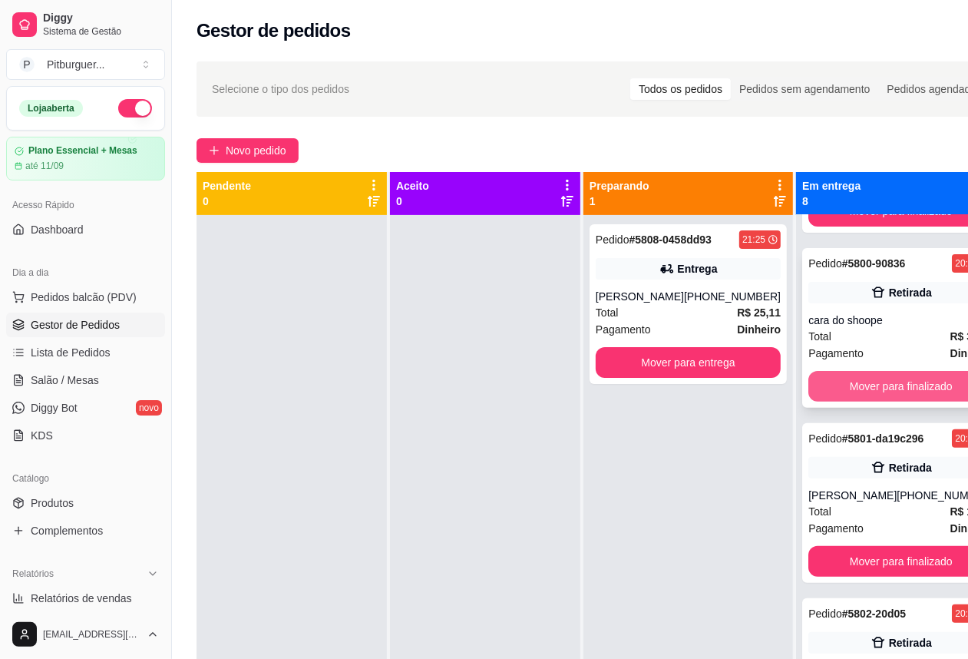
click at [901, 399] on button "Mover para finalizado" at bounding box center [900, 386] width 185 height 31
click at [904, 402] on button "Mover para finalizado" at bounding box center [902, 387] width 180 height 30
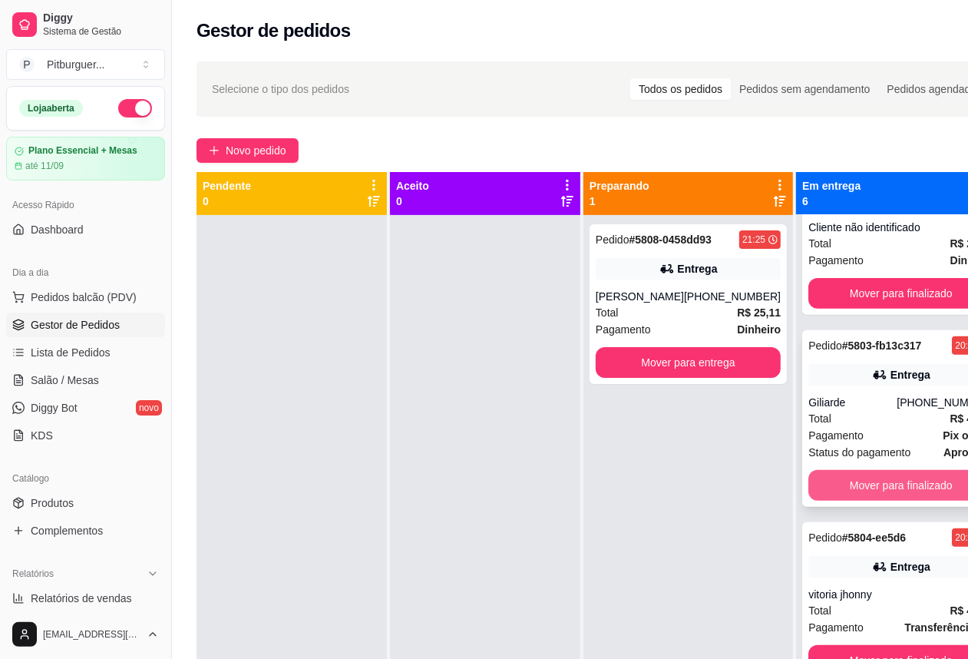
click at [922, 501] on button "Mover para finalizado" at bounding box center [900, 485] width 185 height 31
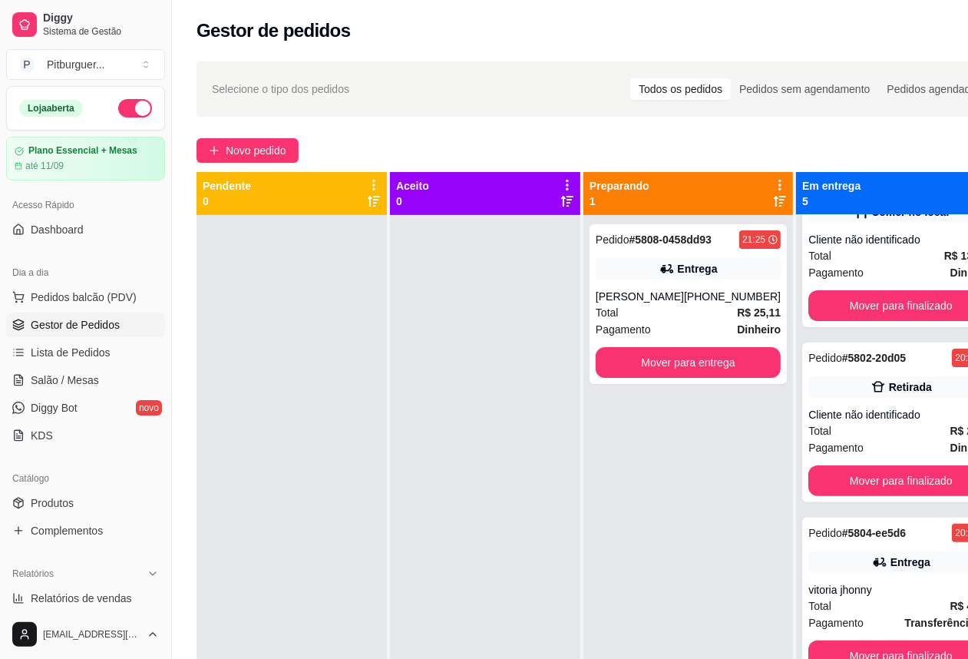
scroll to position [233, 0]
click at [889, 658] on button "Mover para finalizado" at bounding box center [900, 655] width 185 height 31
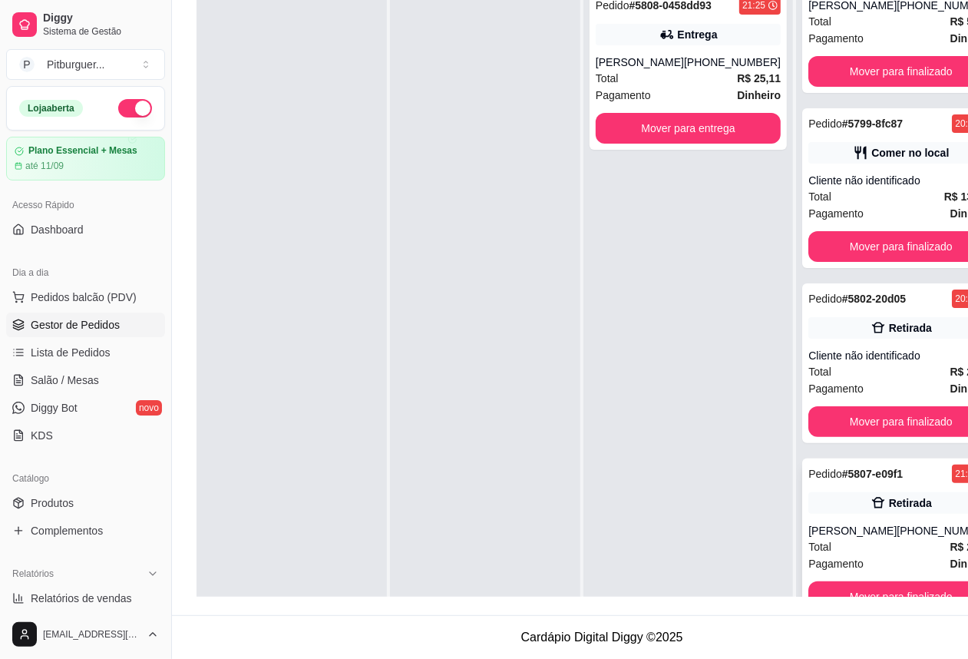
scroll to position [43, 0]
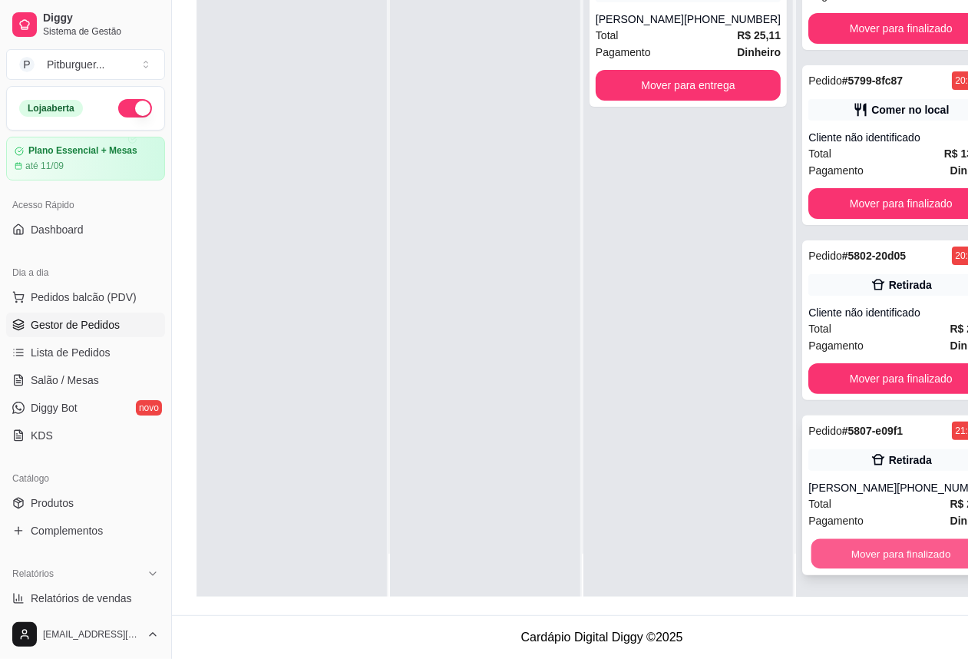
click at [892, 558] on button "Mover para finalizado" at bounding box center [902, 554] width 180 height 30
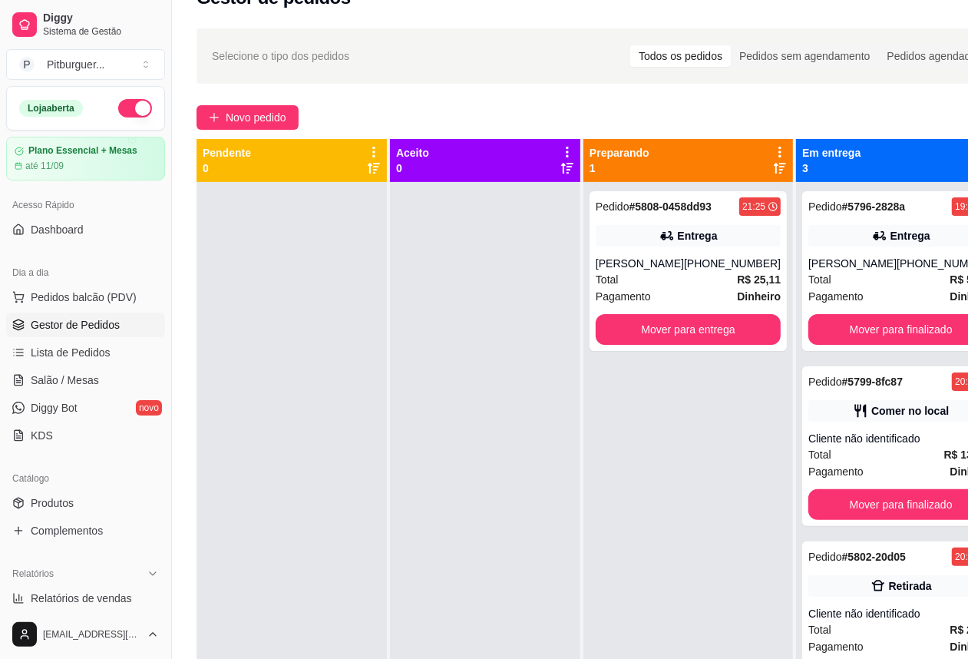
scroll to position [0, 0]
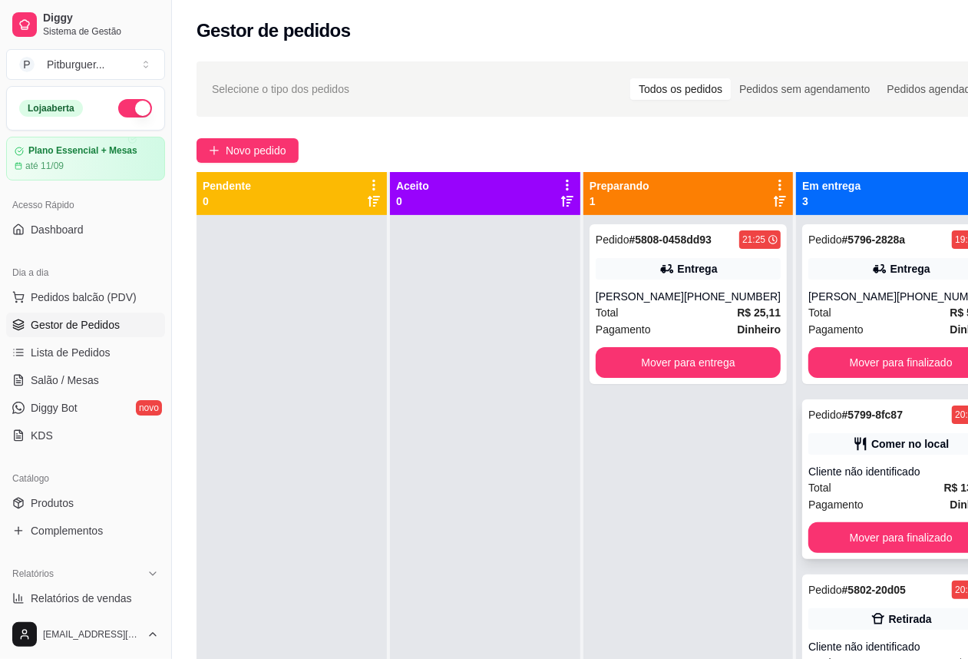
click at [894, 498] on div "Pagamento Dinheiro" at bounding box center [900, 504] width 185 height 17
click at [908, 531] on button "Mover para finalizado" at bounding box center [902, 538] width 180 height 30
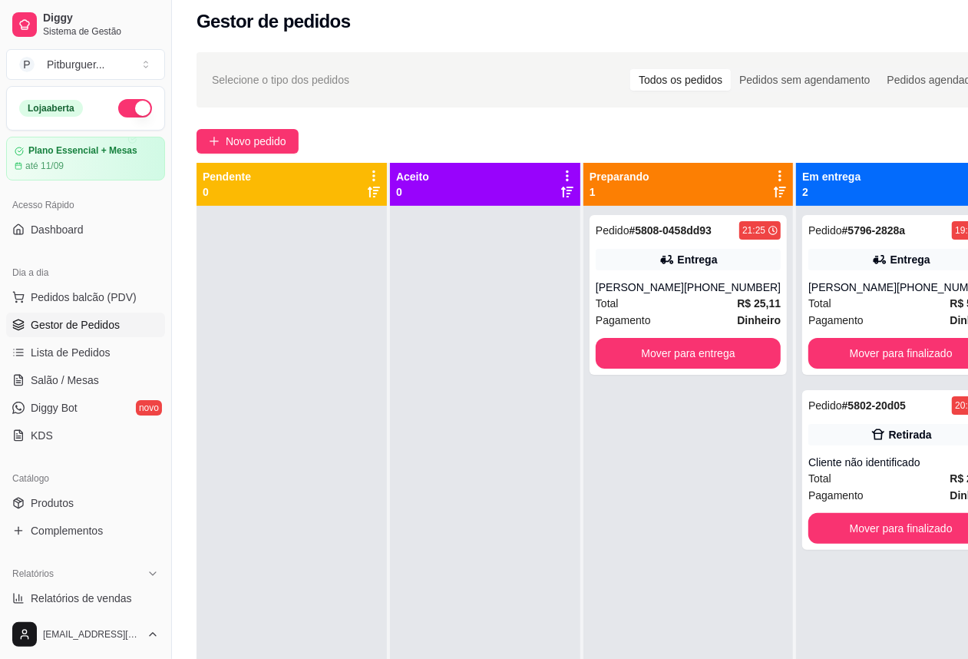
scroll to position [24, 0]
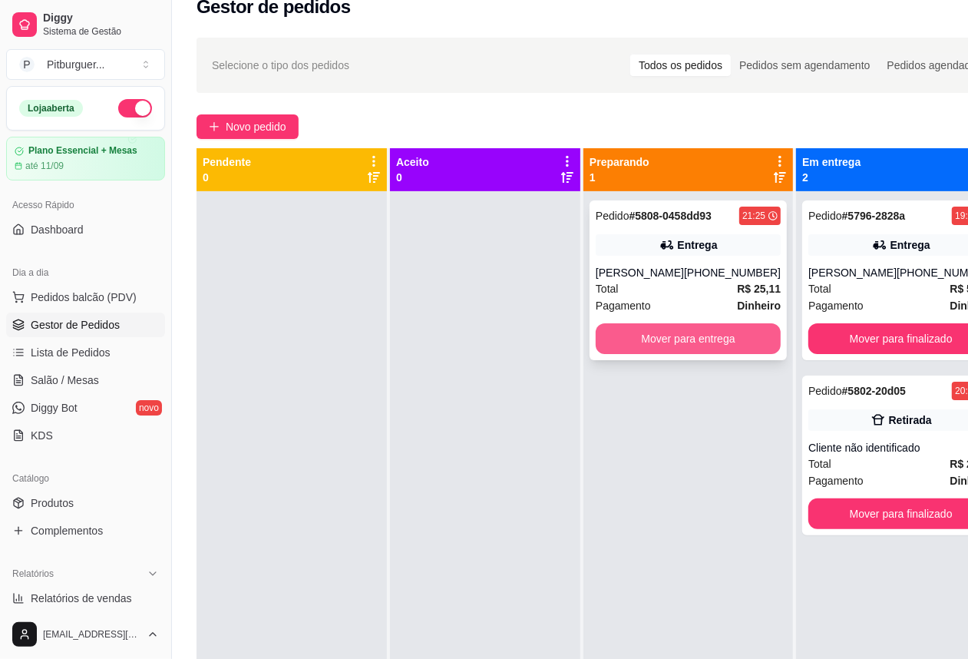
click at [674, 340] on button "Mover para entrega" at bounding box center [688, 338] width 185 height 31
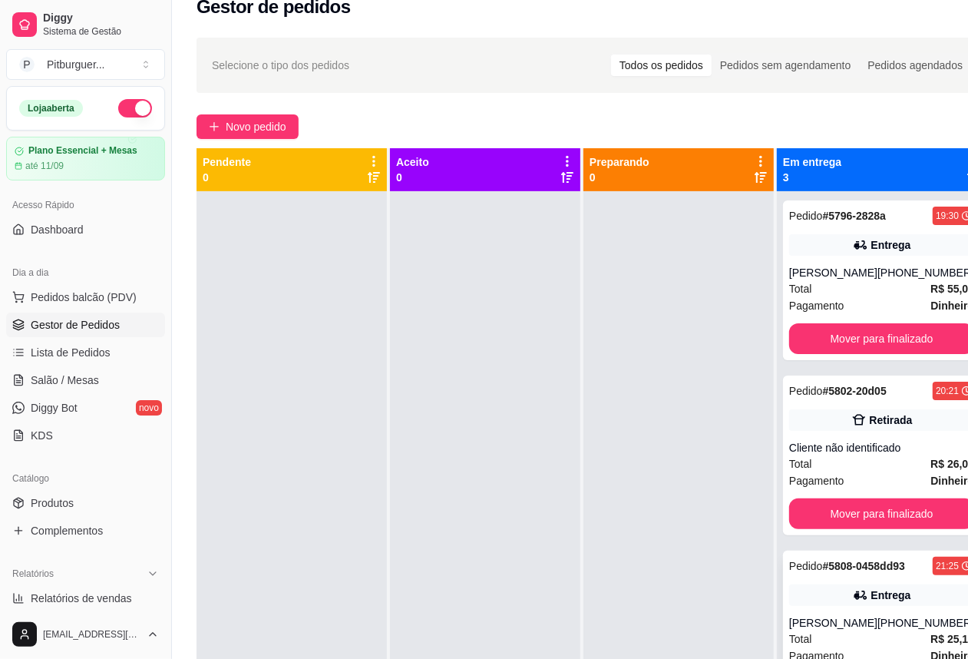
scroll to position [43, 0]
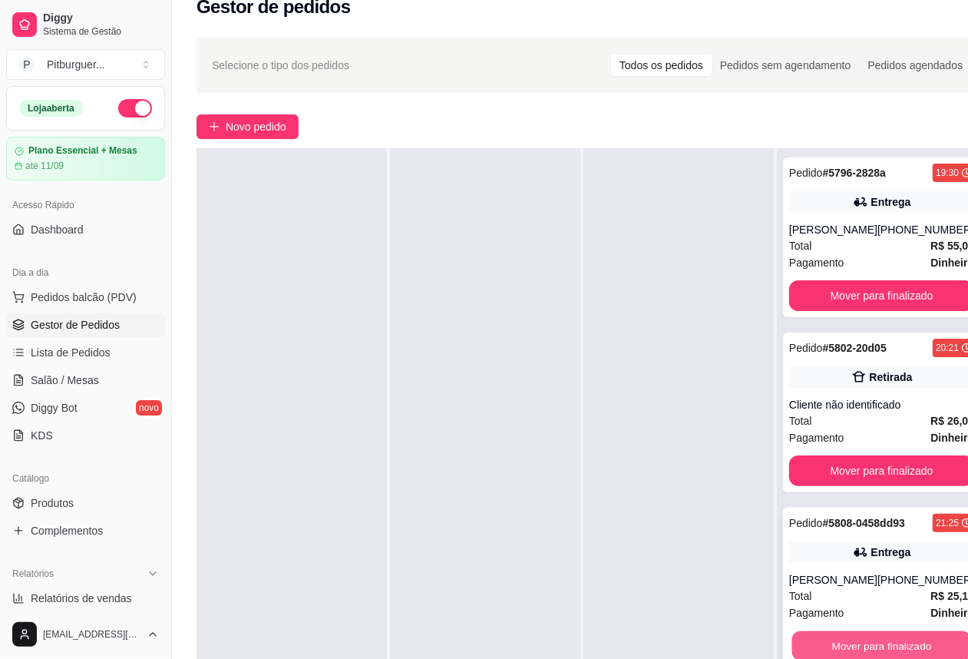
click at [866, 643] on button "Mover para finalizado" at bounding box center [882, 646] width 180 height 30
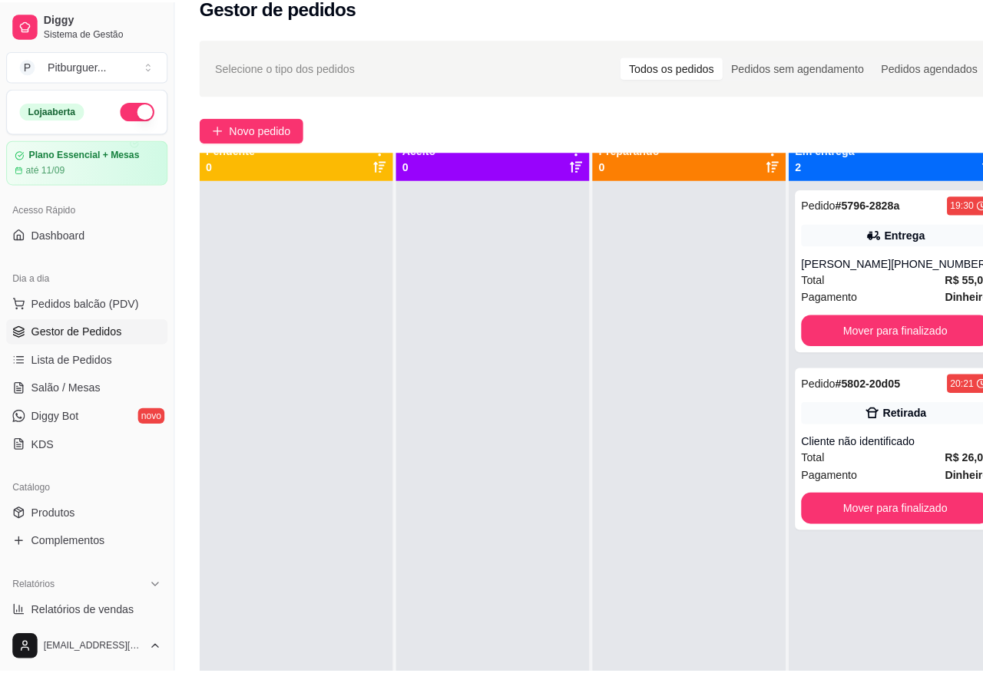
scroll to position [0, 0]
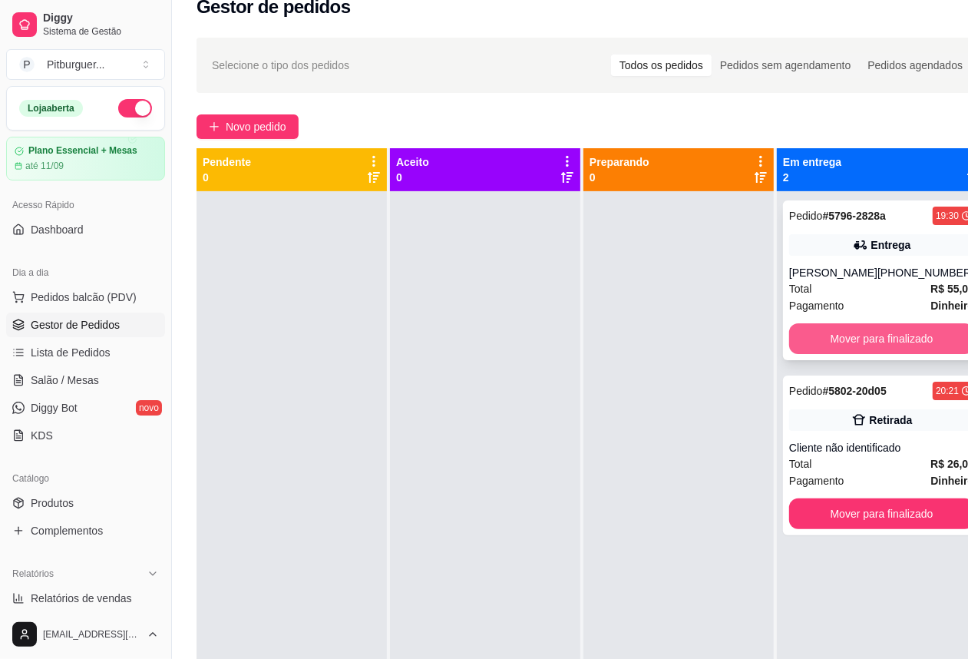
click at [883, 329] on button "Mover para finalizado" at bounding box center [881, 338] width 185 height 31
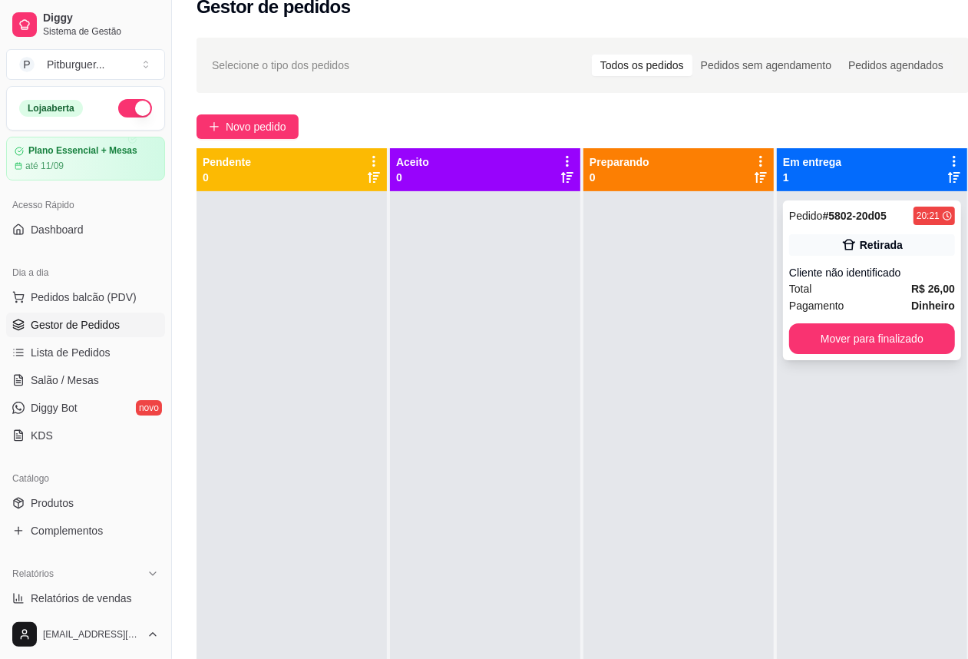
click at [872, 297] on div "Pagamento Dinheiro" at bounding box center [872, 305] width 166 height 17
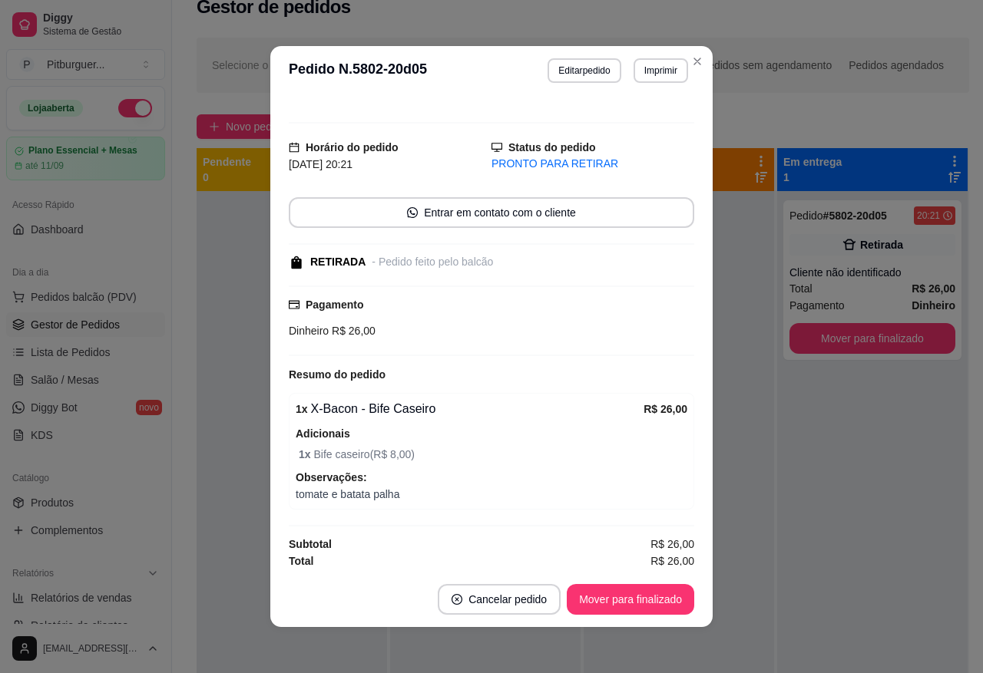
scroll to position [21, 0]
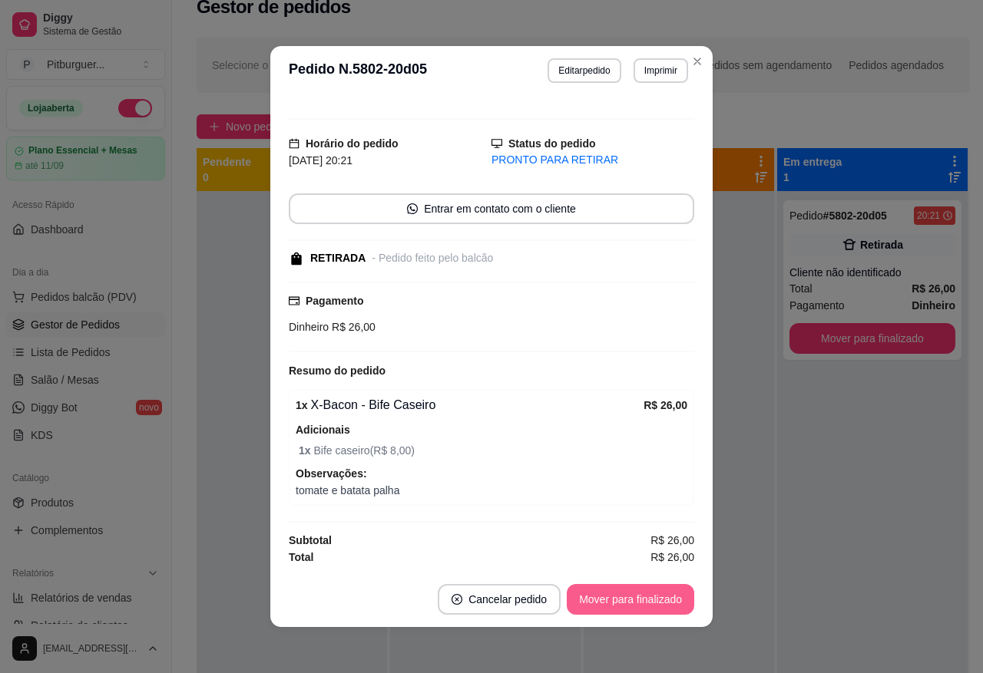
click at [603, 603] on button "Mover para finalizado" at bounding box center [630, 599] width 127 height 31
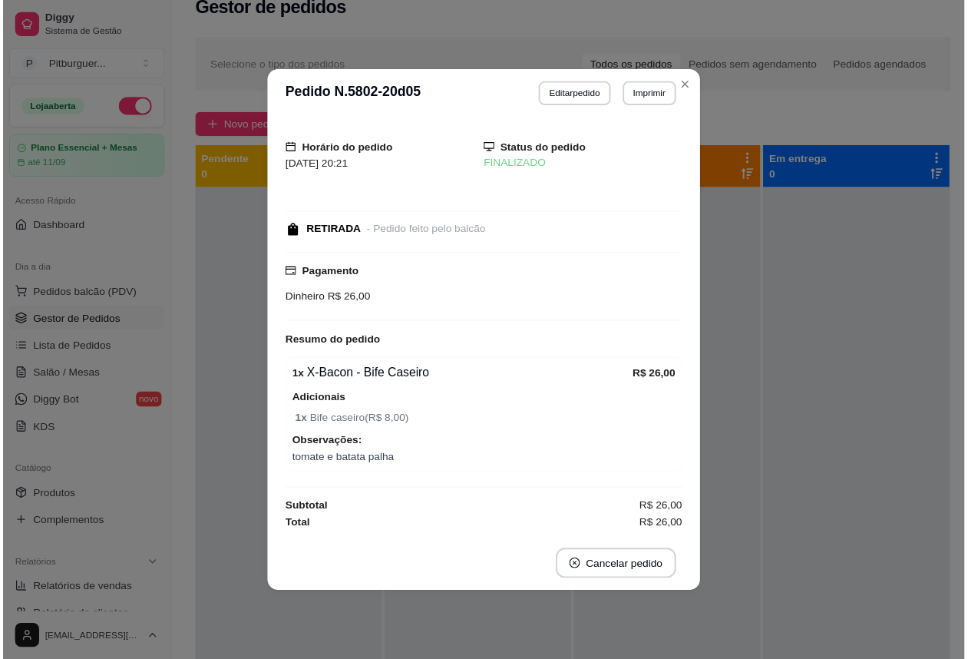
scroll to position [0, 0]
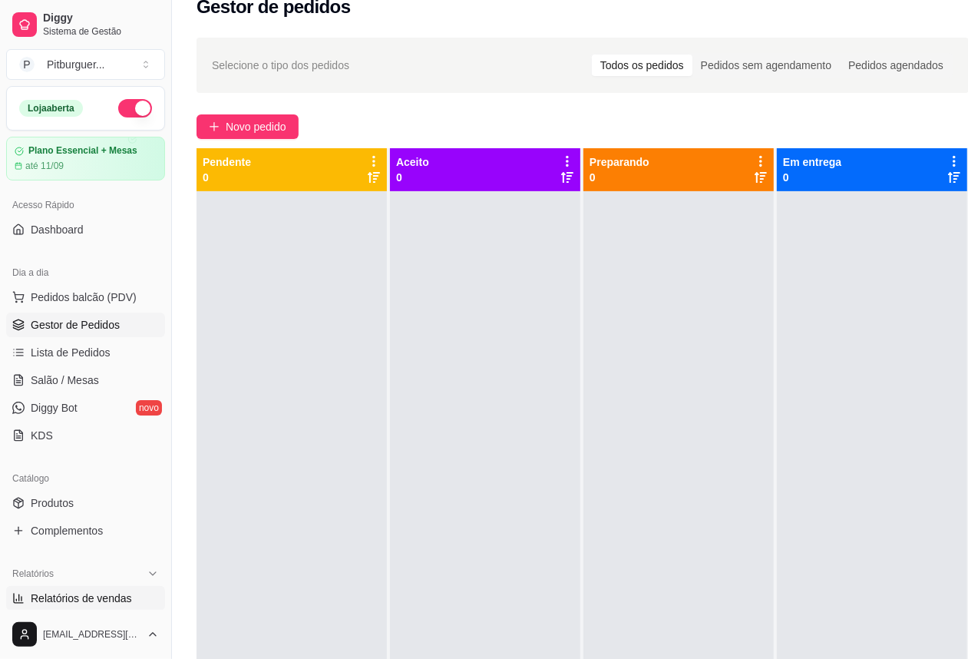
click at [48, 610] on link "Relatórios de vendas" at bounding box center [85, 598] width 159 height 25
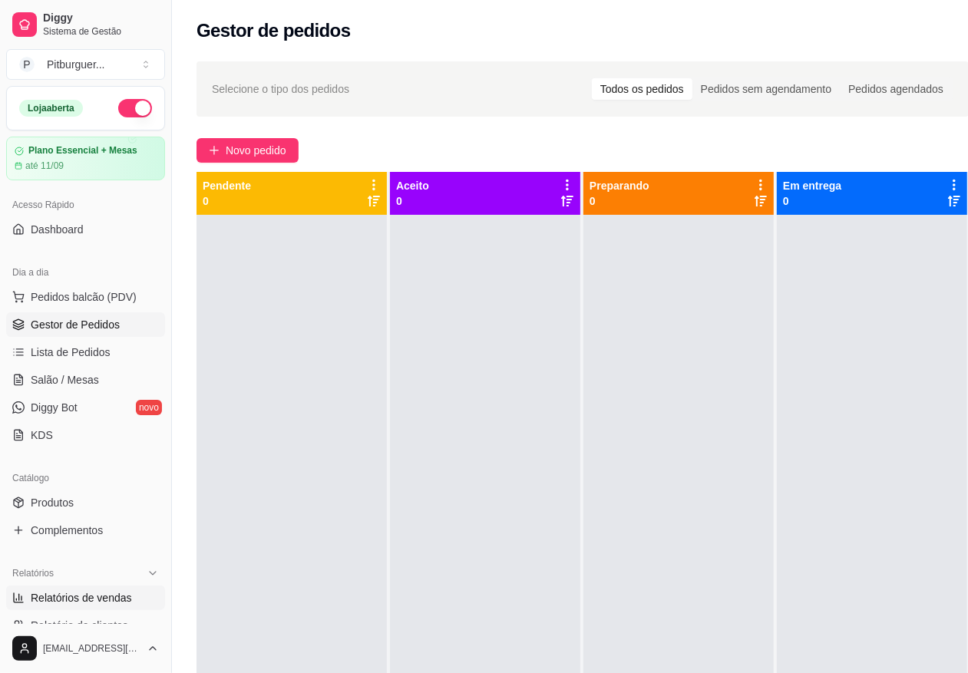
select select "ALL"
select select "0"
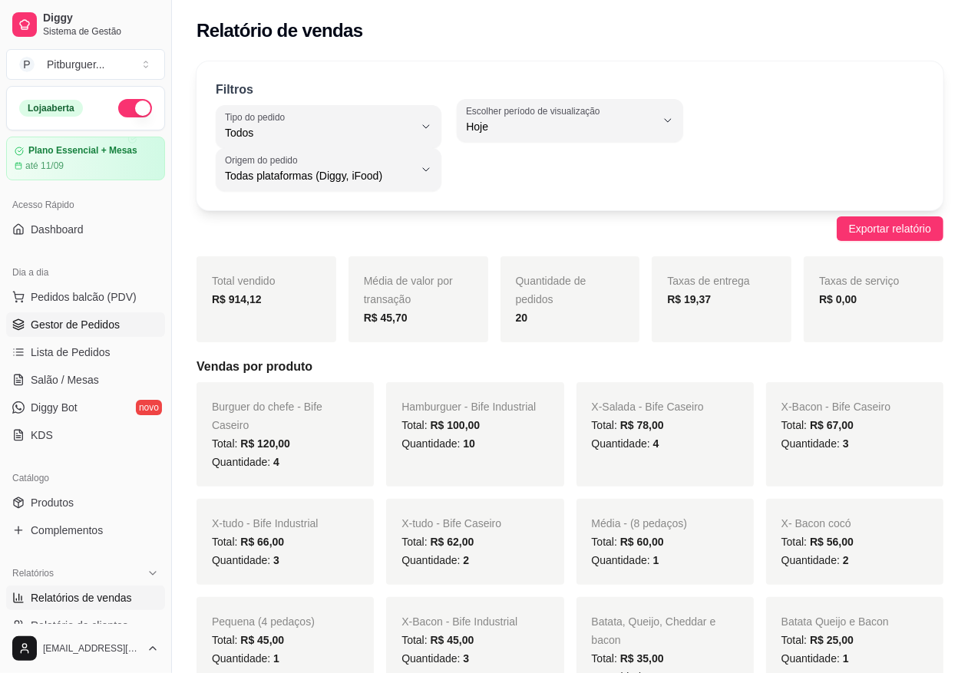
click at [78, 330] on span "Gestor de Pedidos" at bounding box center [75, 324] width 89 height 15
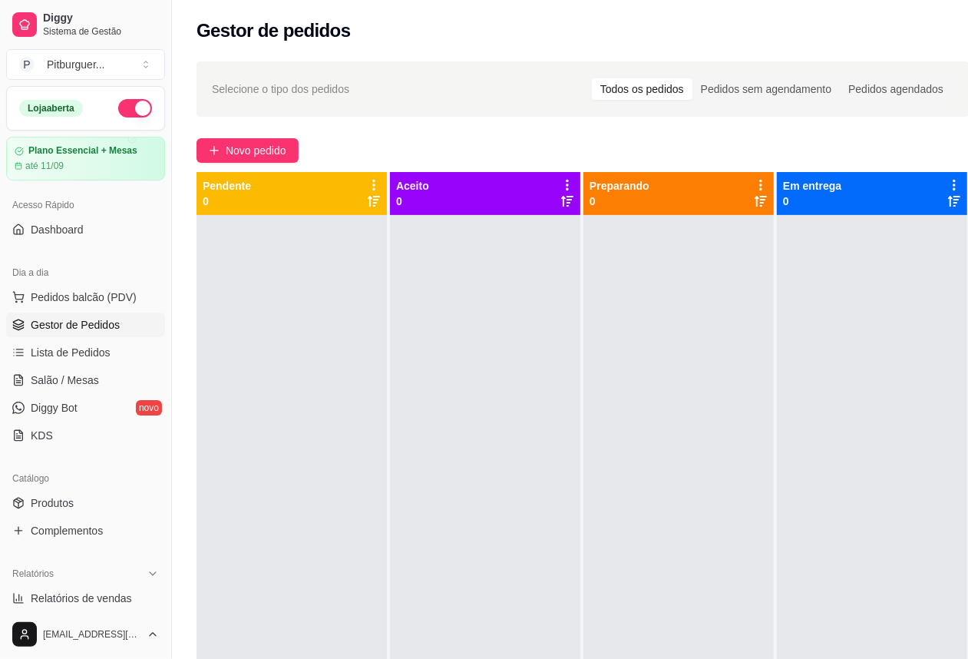
click at [357, 332] on div at bounding box center [292, 544] width 190 height 659
click at [48, 382] on span "Salão / Mesas" at bounding box center [65, 379] width 68 height 15
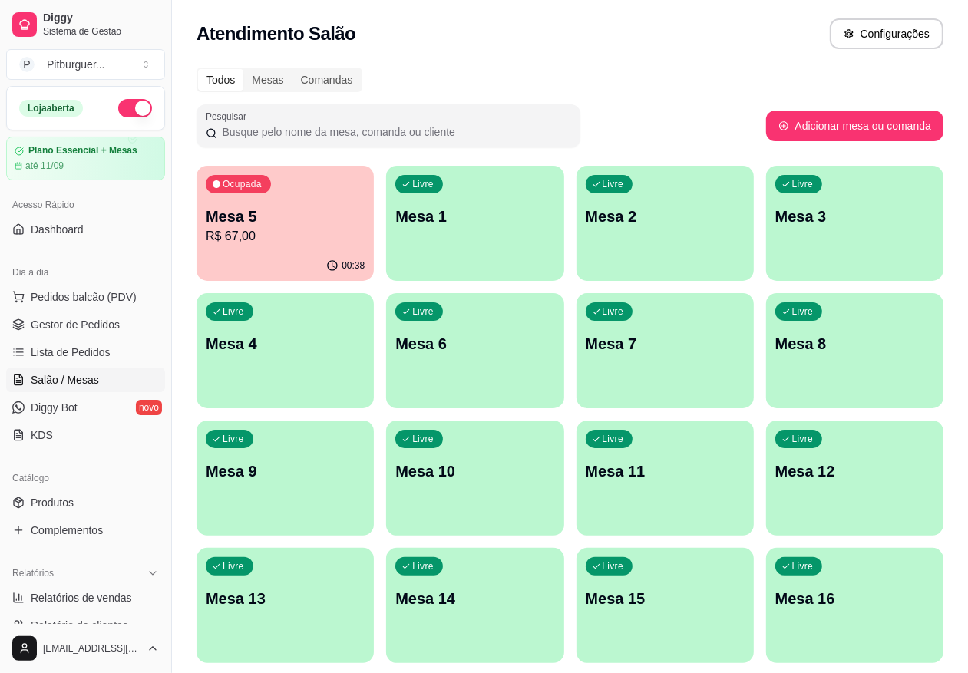
click at [230, 233] on p "R$ 67,00" at bounding box center [285, 236] width 159 height 18
click at [39, 320] on span "Gestor de Pedidos" at bounding box center [75, 324] width 89 height 15
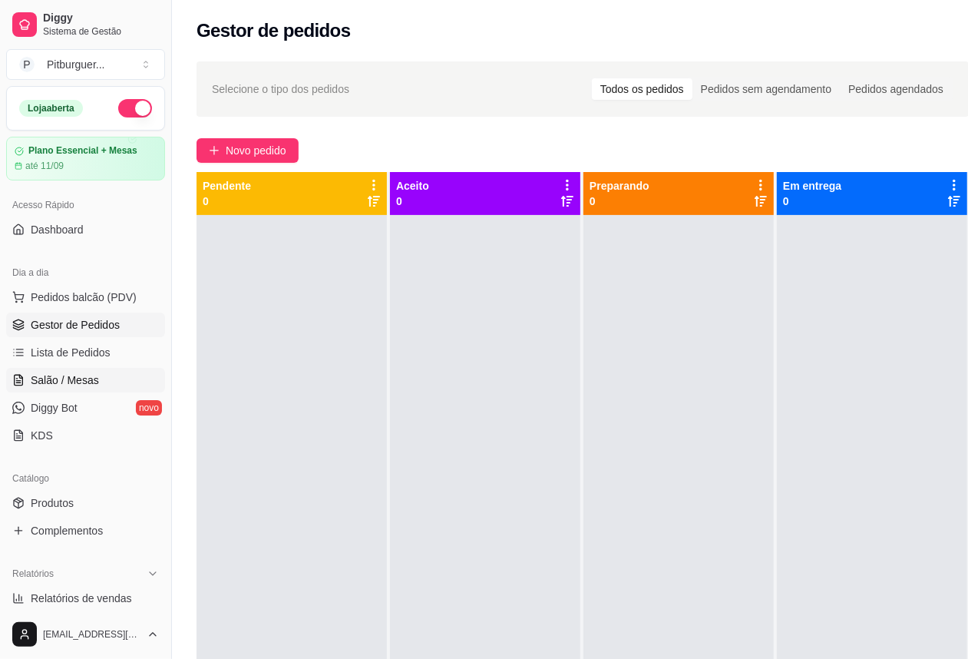
click at [78, 384] on span "Salão / Mesas" at bounding box center [65, 379] width 68 height 15
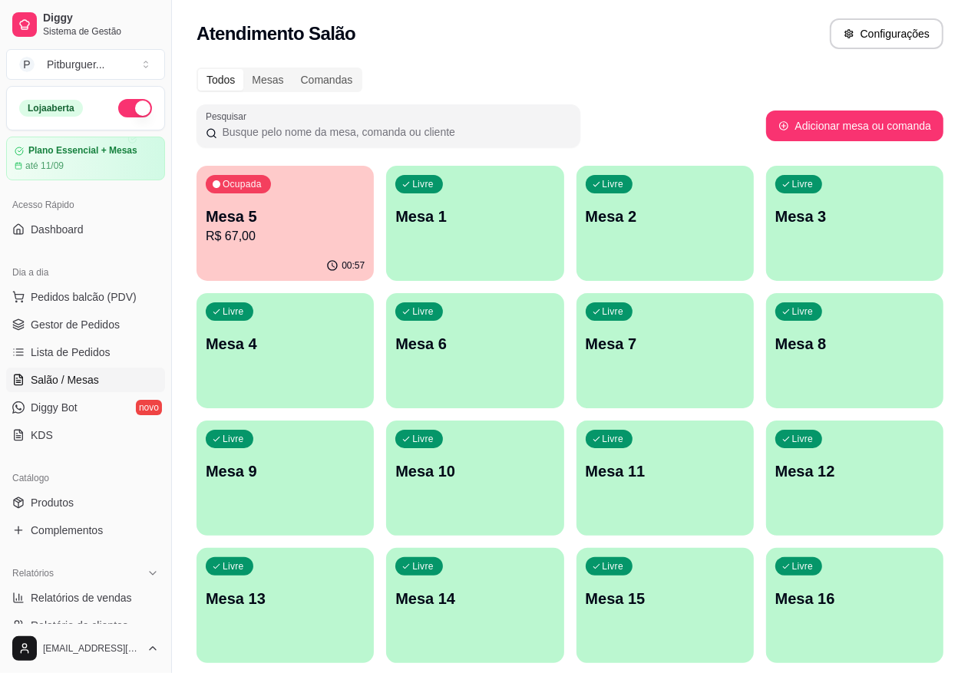
click at [246, 194] on div "Ocupada Mesa 5 R$ 67,00" at bounding box center [285, 208] width 177 height 85
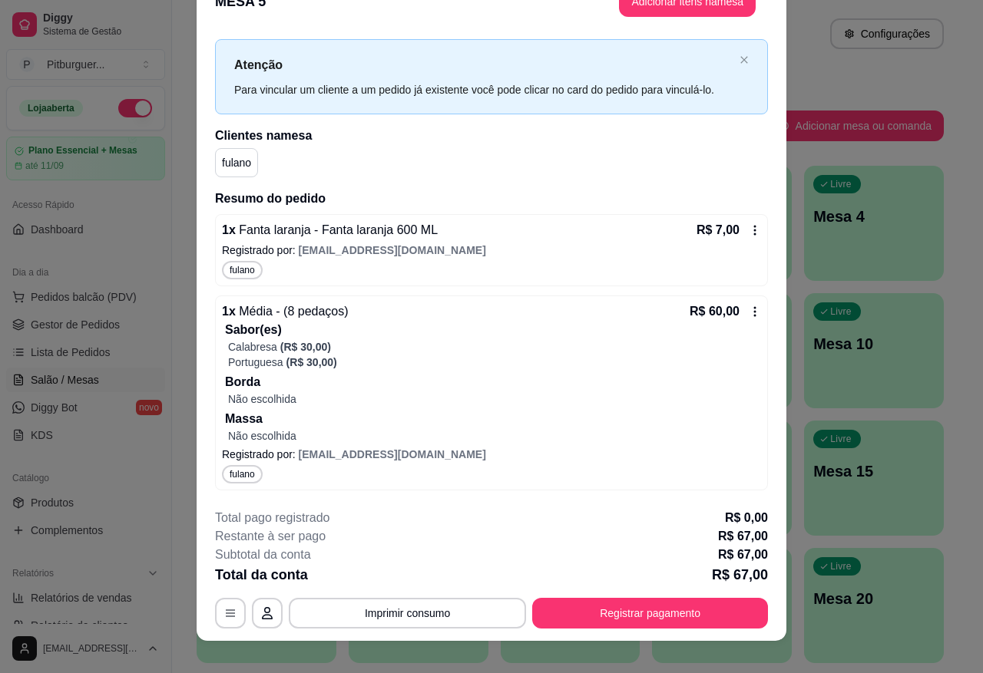
scroll to position [46, 0]
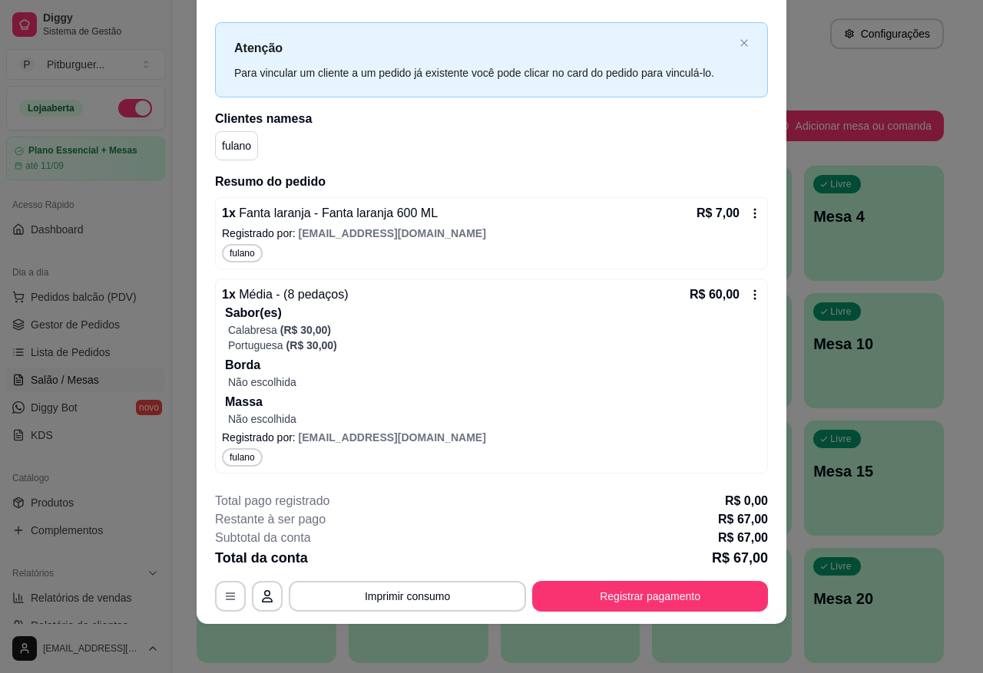
click at [312, 157] on div "fulano" at bounding box center [491, 145] width 553 height 29
click at [674, 605] on button "Registrar pagamento" at bounding box center [650, 596] width 236 height 31
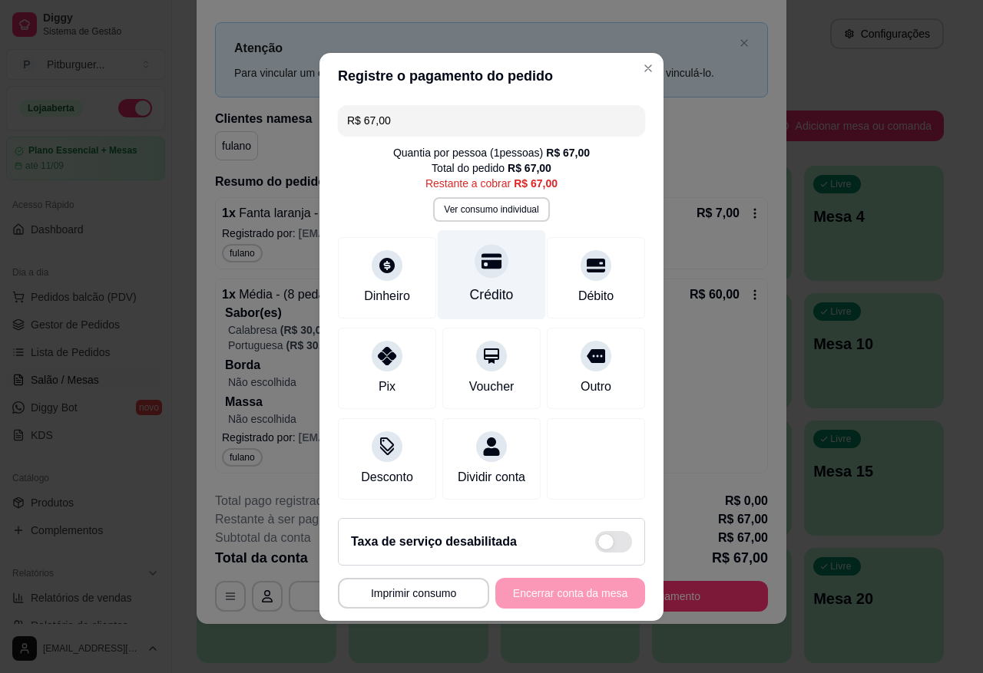
click at [493, 286] on div "Crédito" at bounding box center [492, 295] width 44 height 20
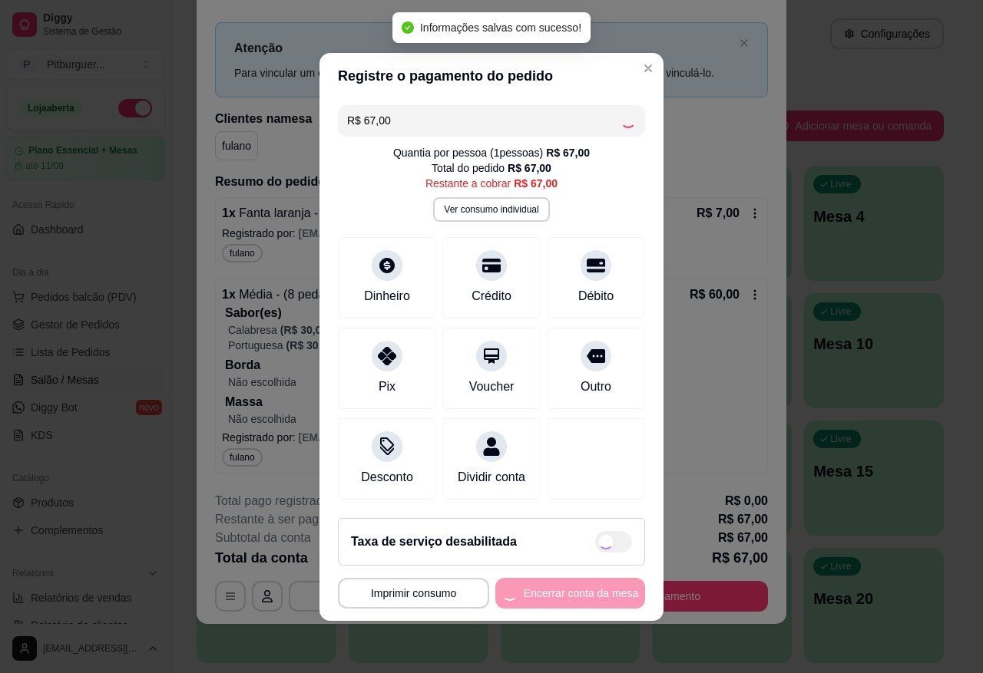
type input "R$ 0,00"
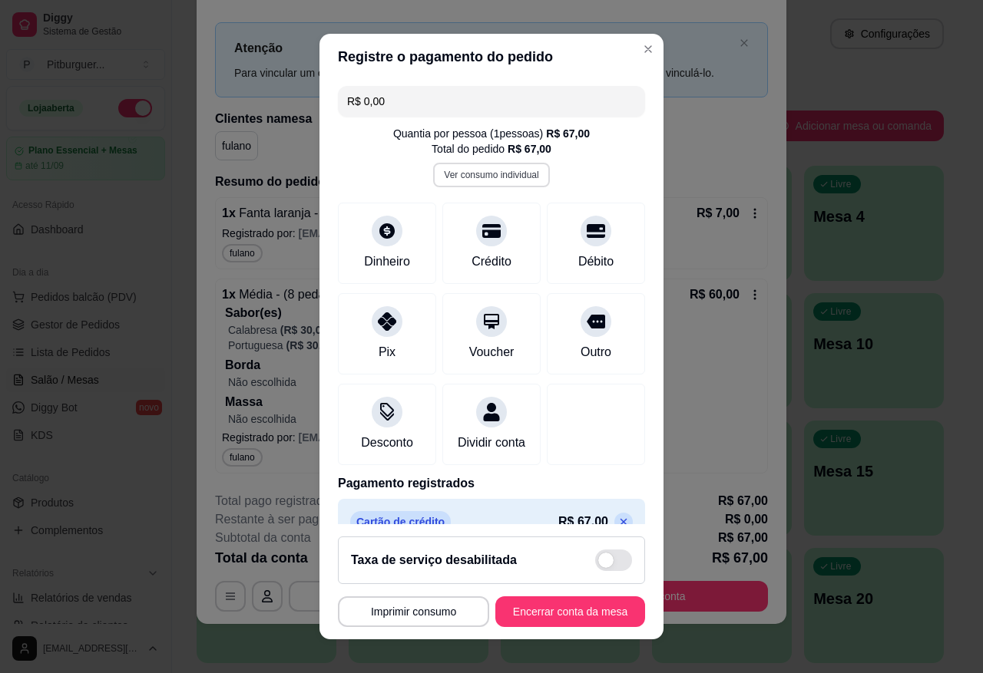
click at [486, 167] on button "Ver consumo individual" at bounding box center [491, 175] width 116 height 25
click at [545, 612] on button "Encerrar conta da mesa" at bounding box center [570, 612] width 150 height 31
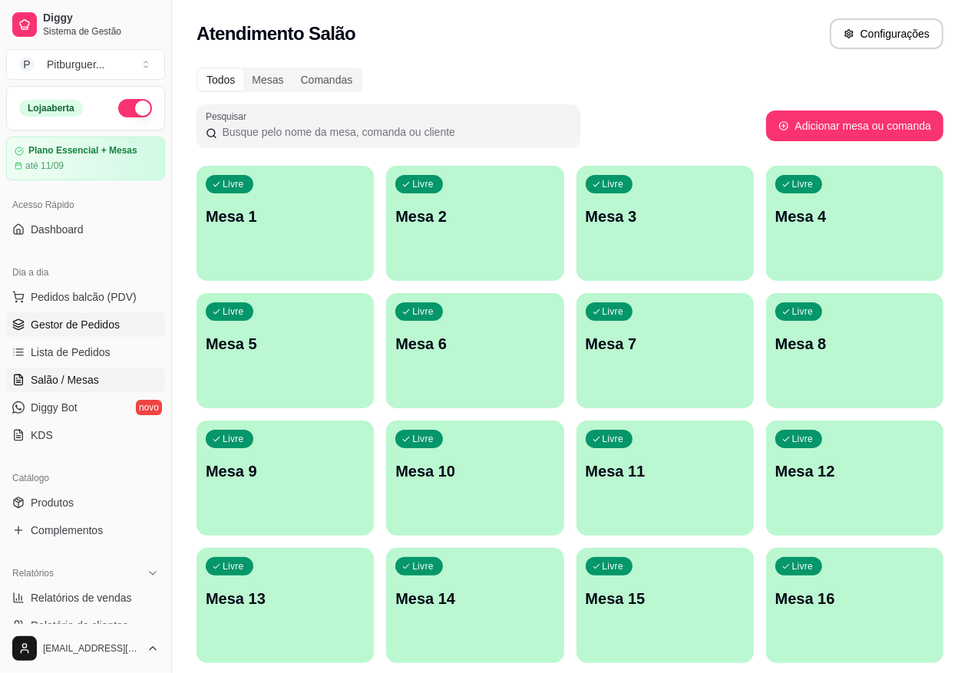
click at [32, 326] on span "Gestor de Pedidos" at bounding box center [75, 324] width 89 height 15
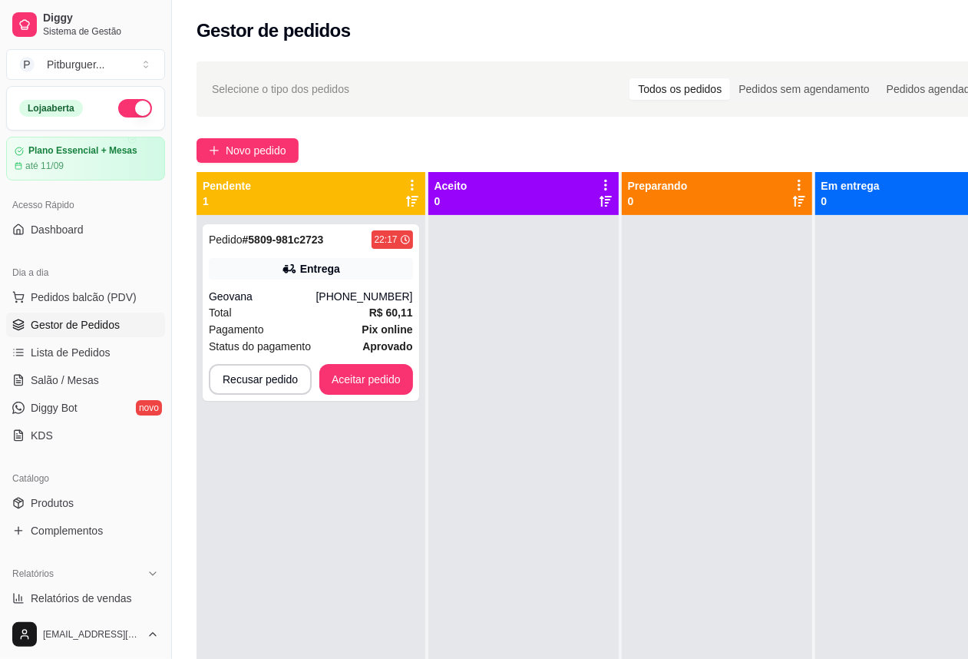
click at [382, 469] on div "Pedido # 5809-981c2723 22:17 Entrega Geovana [PHONE_NUMBER] Total R$ 60,11 Paga…" at bounding box center [311, 544] width 229 height 659
click at [376, 370] on button "Aceitar pedido" at bounding box center [366, 380] width 91 height 30
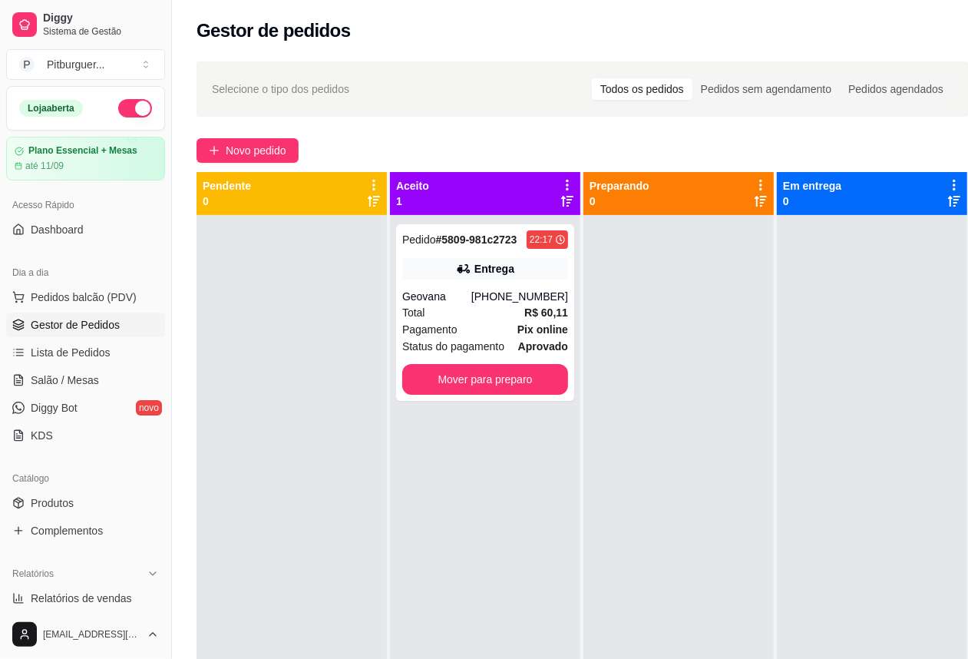
click at [384, 486] on div at bounding box center [292, 544] width 190 height 659
click at [458, 397] on div "Pedido # 5809-981c2723 22:17 Entrega Geovana [PHONE_NUMBER] Total R$ 60,11 Paga…" at bounding box center [485, 312] width 178 height 177
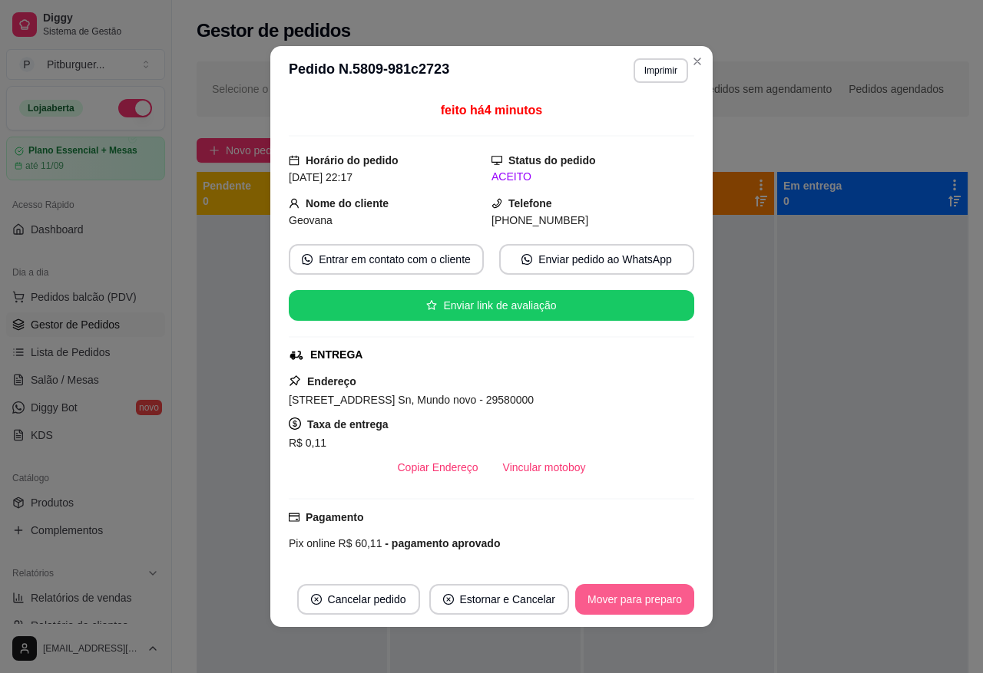
click at [617, 607] on button "Mover para preparo" at bounding box center [634, 599] width 119 height 31
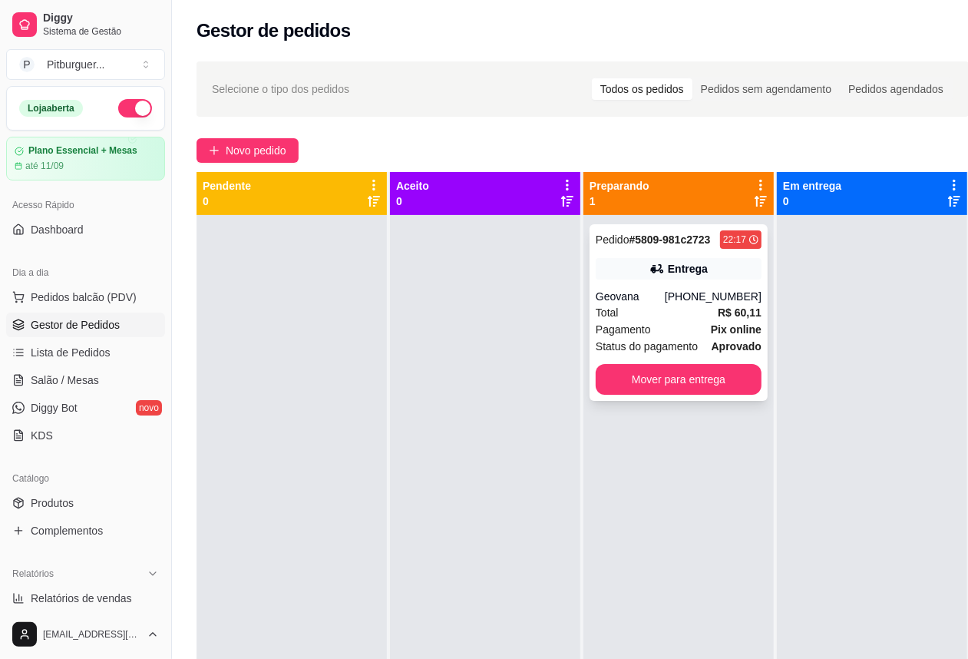
click at [678, 321] on div "Pagamento Pix online" at bounding box center [679, 329] width 166 height 17
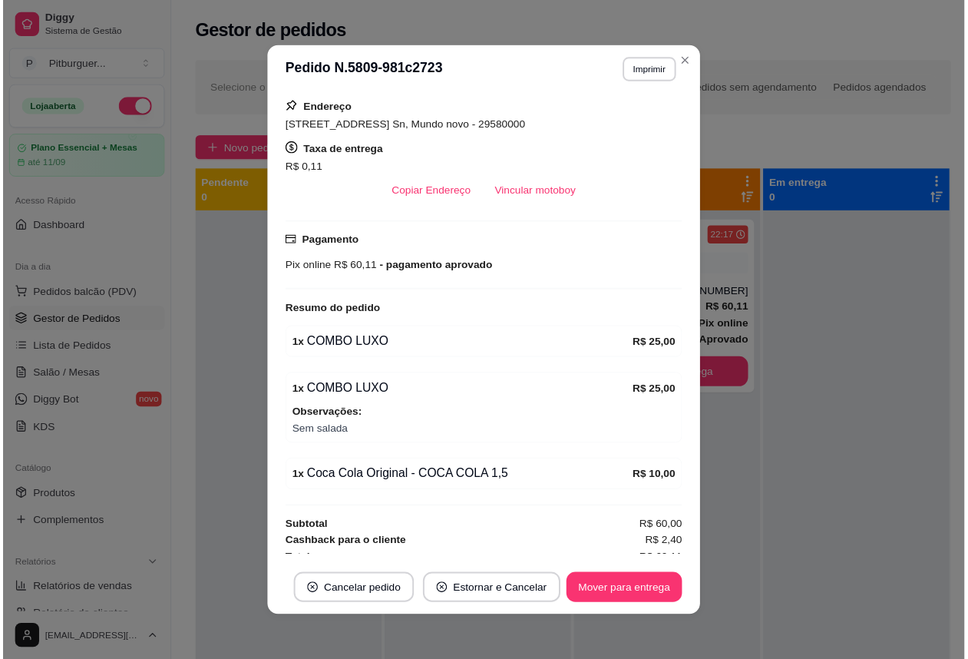
scroll to position [290, 0]
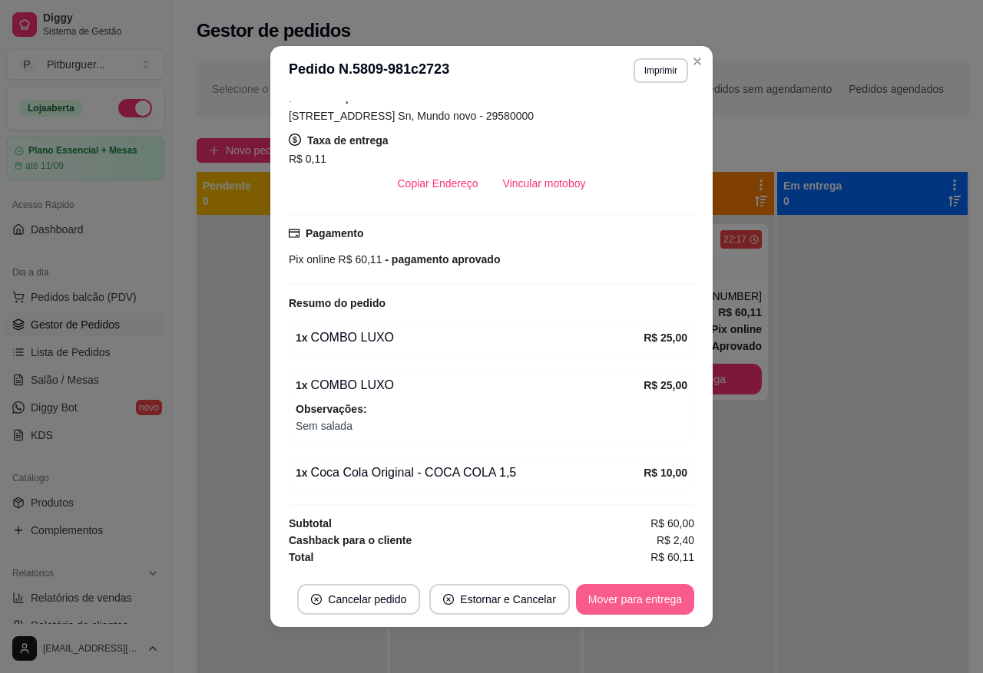
click at [655, 608] on button "Mover para entrega" at bounding box center [635, 599] width 118 height 31
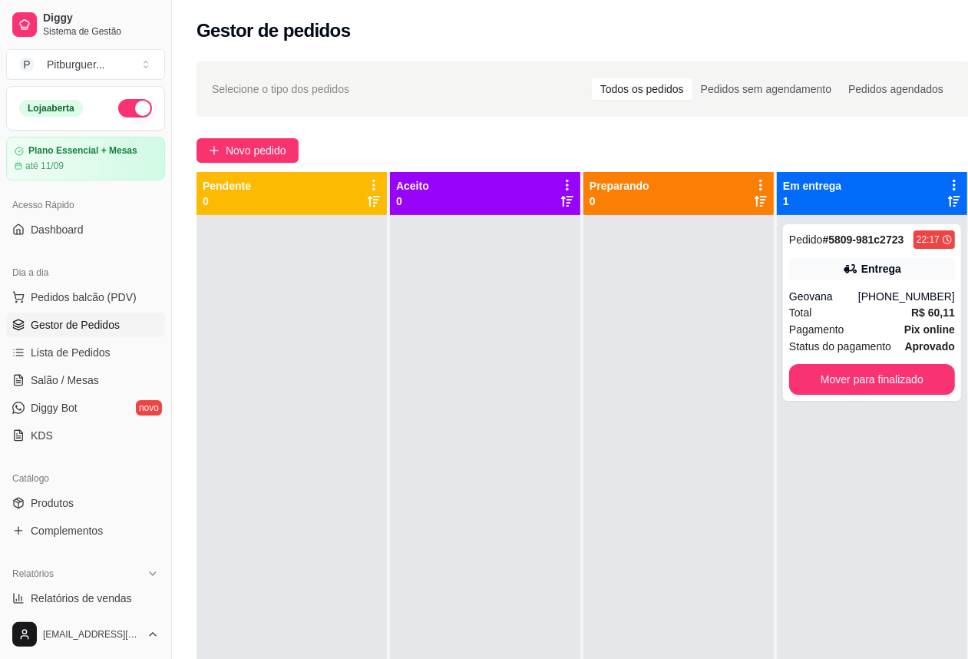
click at [662, 373] on div at bounding box center [679, 544] width 190 height 659
